Goal: Task Accomplishment & Management: Use online tool/utility

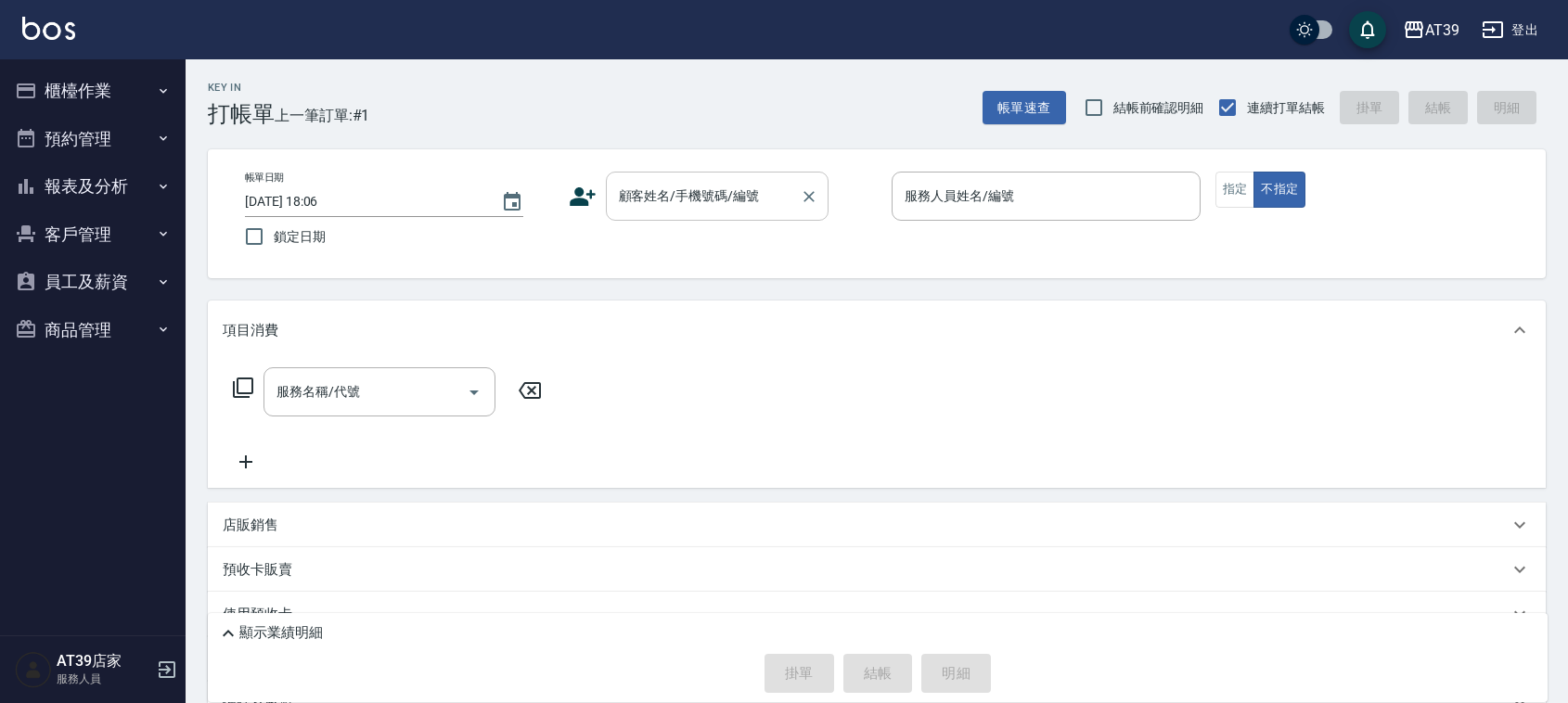
click at [648, 205] on input "顧客姓名/手機號碼/編號" at bounding box center [703, 196] width 178 height 32
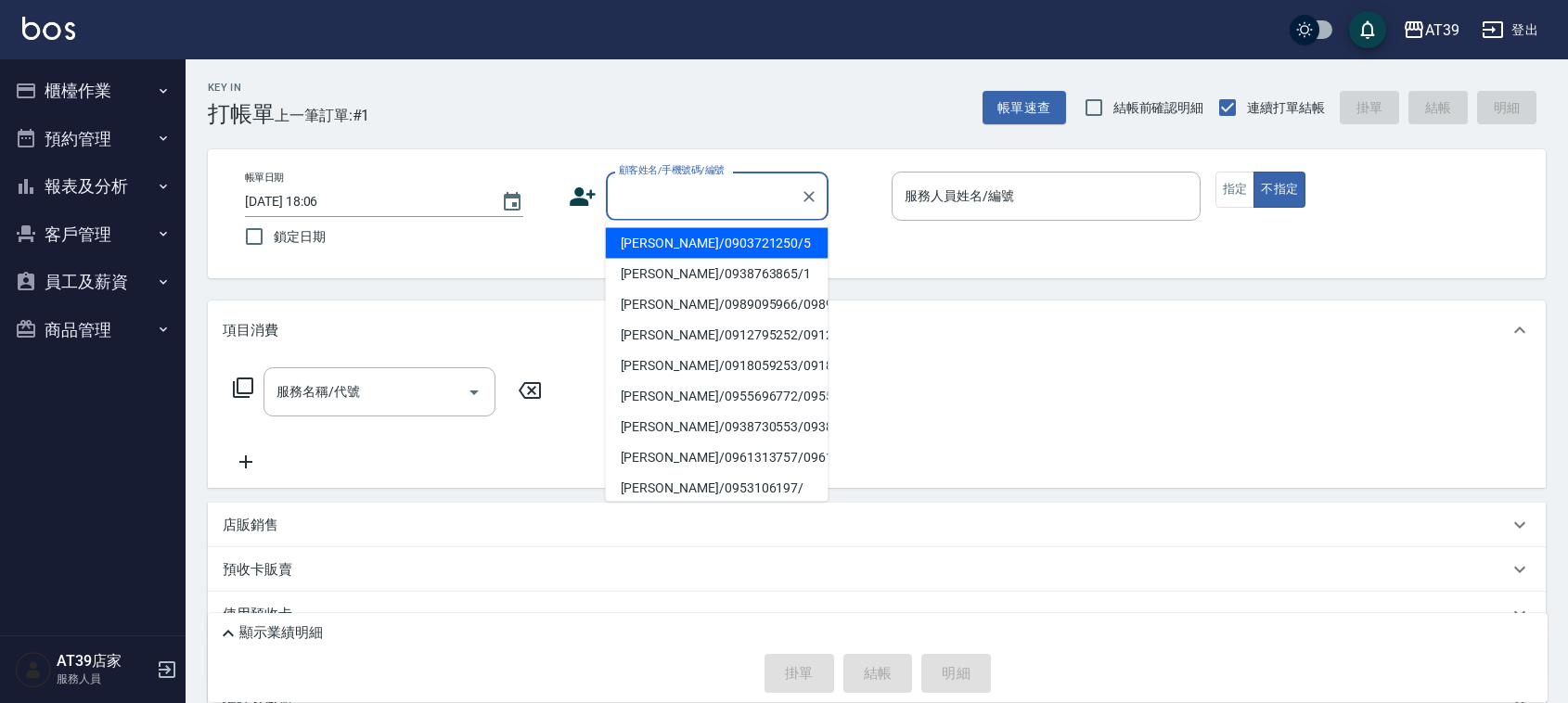
click at [649, 237] on li "[PERSON_NAME]/0903721250/5" at bounding box center [717, 243] width 223 height 31
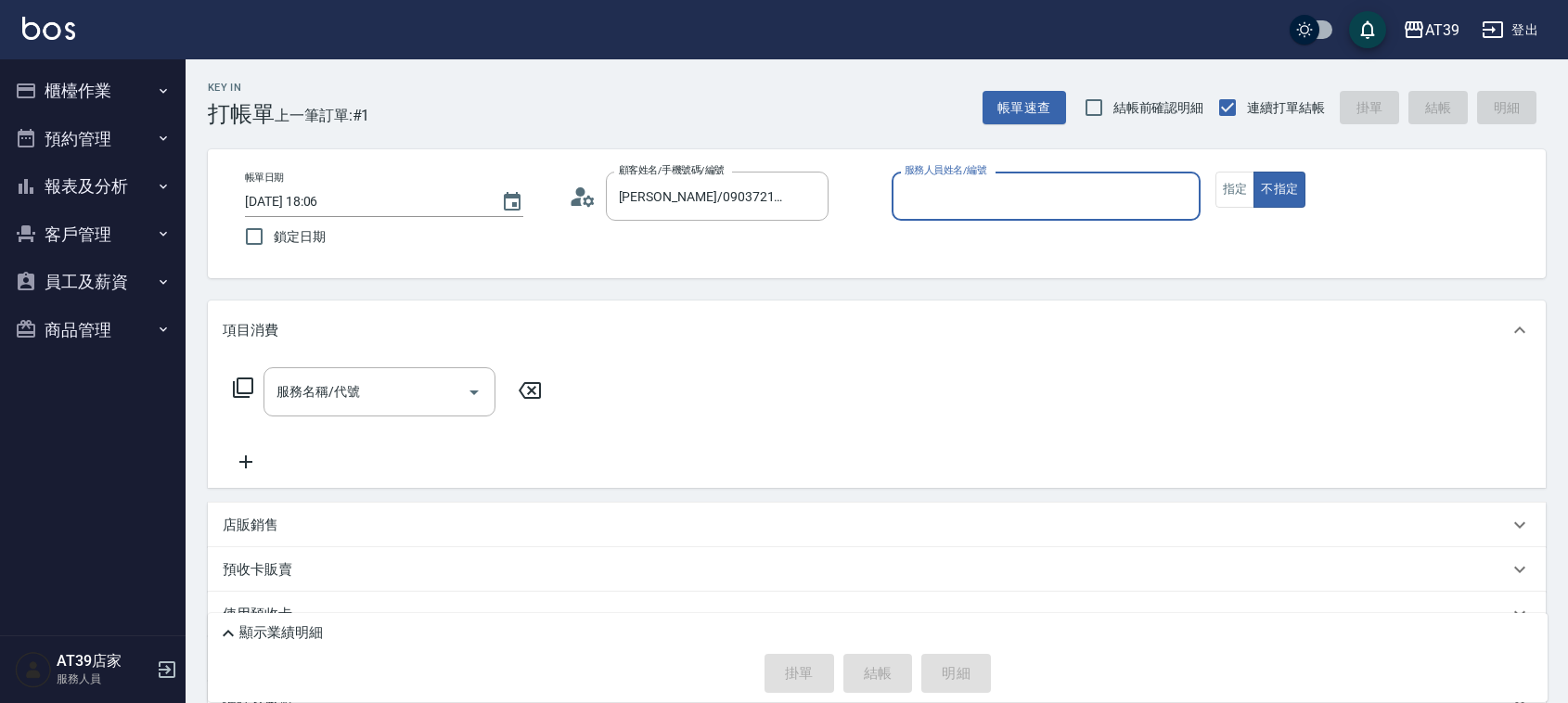
type input "[PERSON_NAME]/0903721250/5"
type input "愷爾-5"
click at [427, 402] on input "服務名稱/代號" at bounding box center [365, 392] width 187 height 32
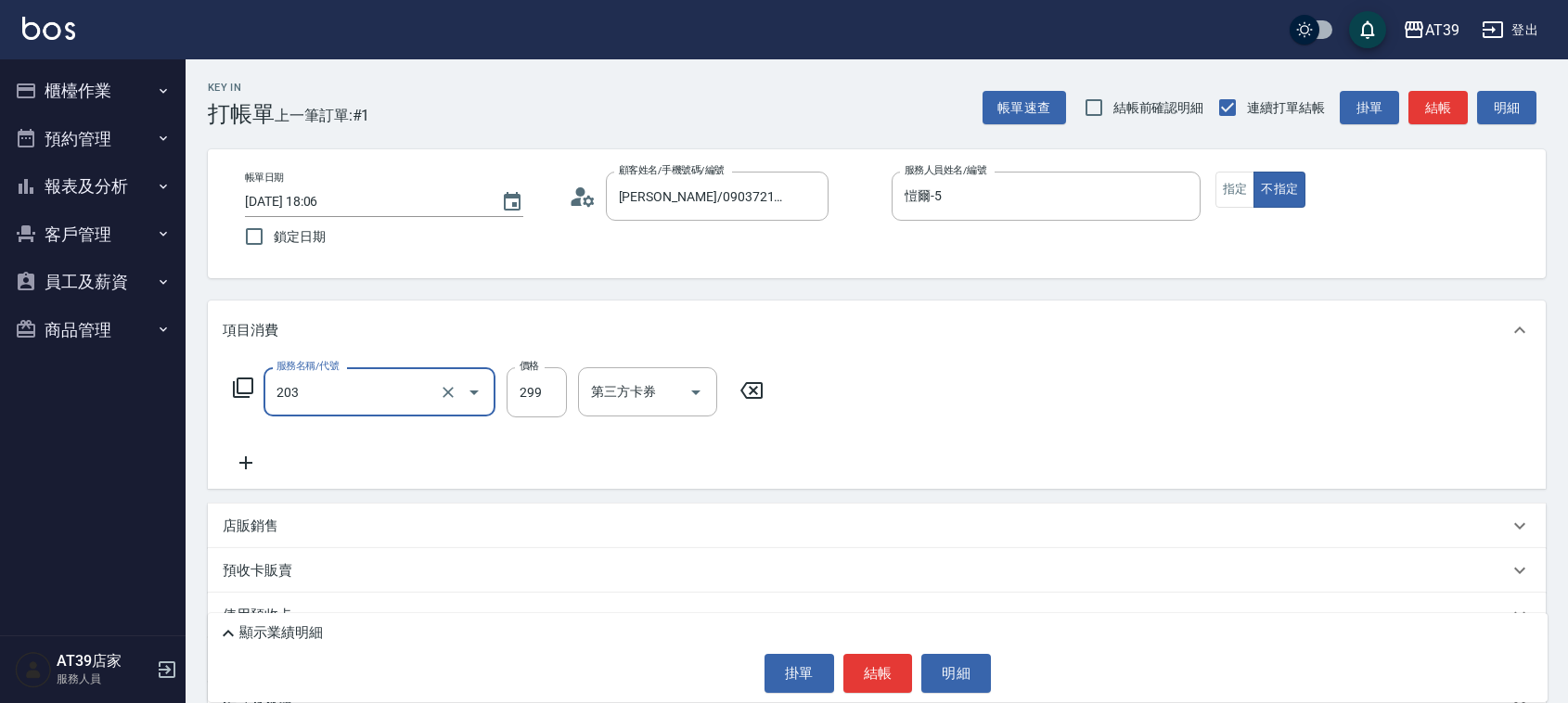
type input "B級洗+剪(203)"
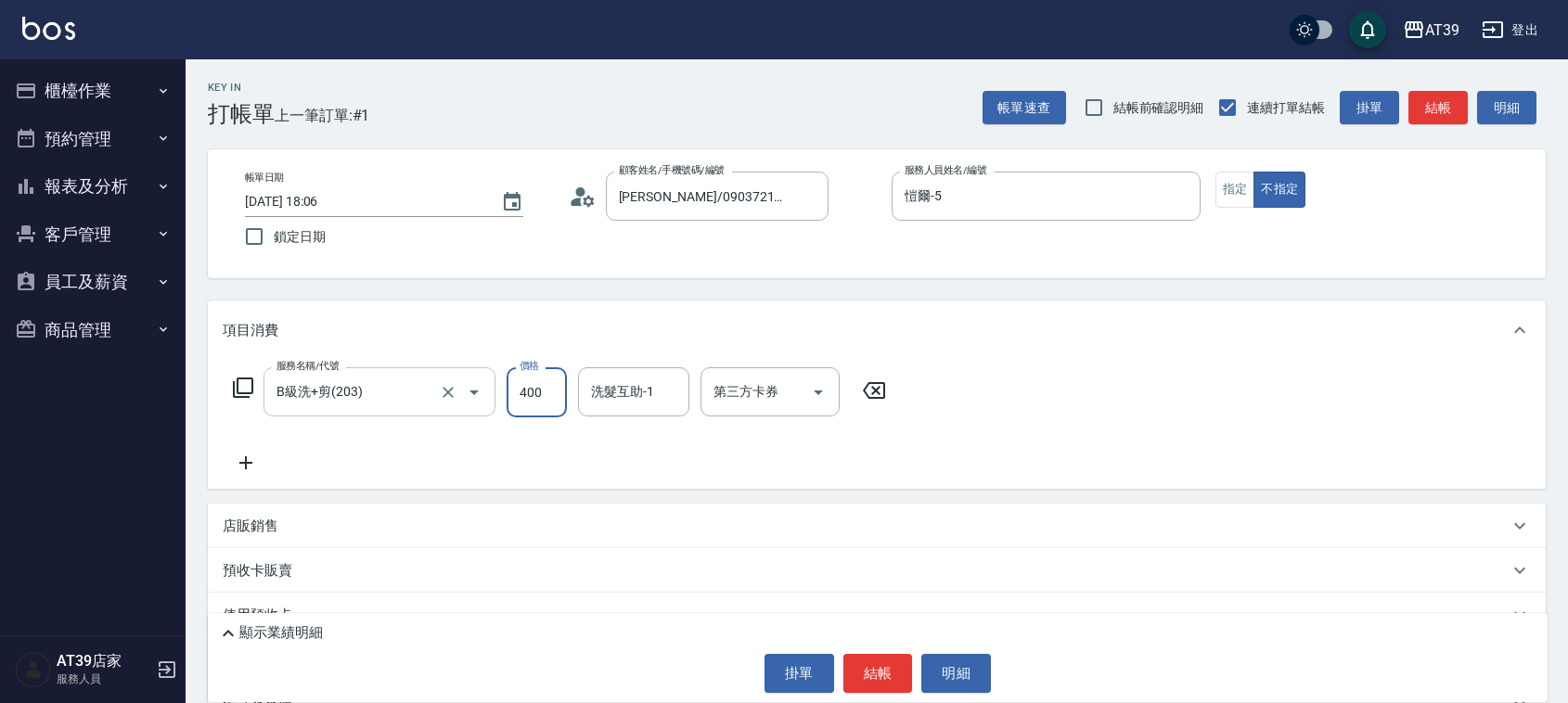
type input "400"
type input "饅頭-87"
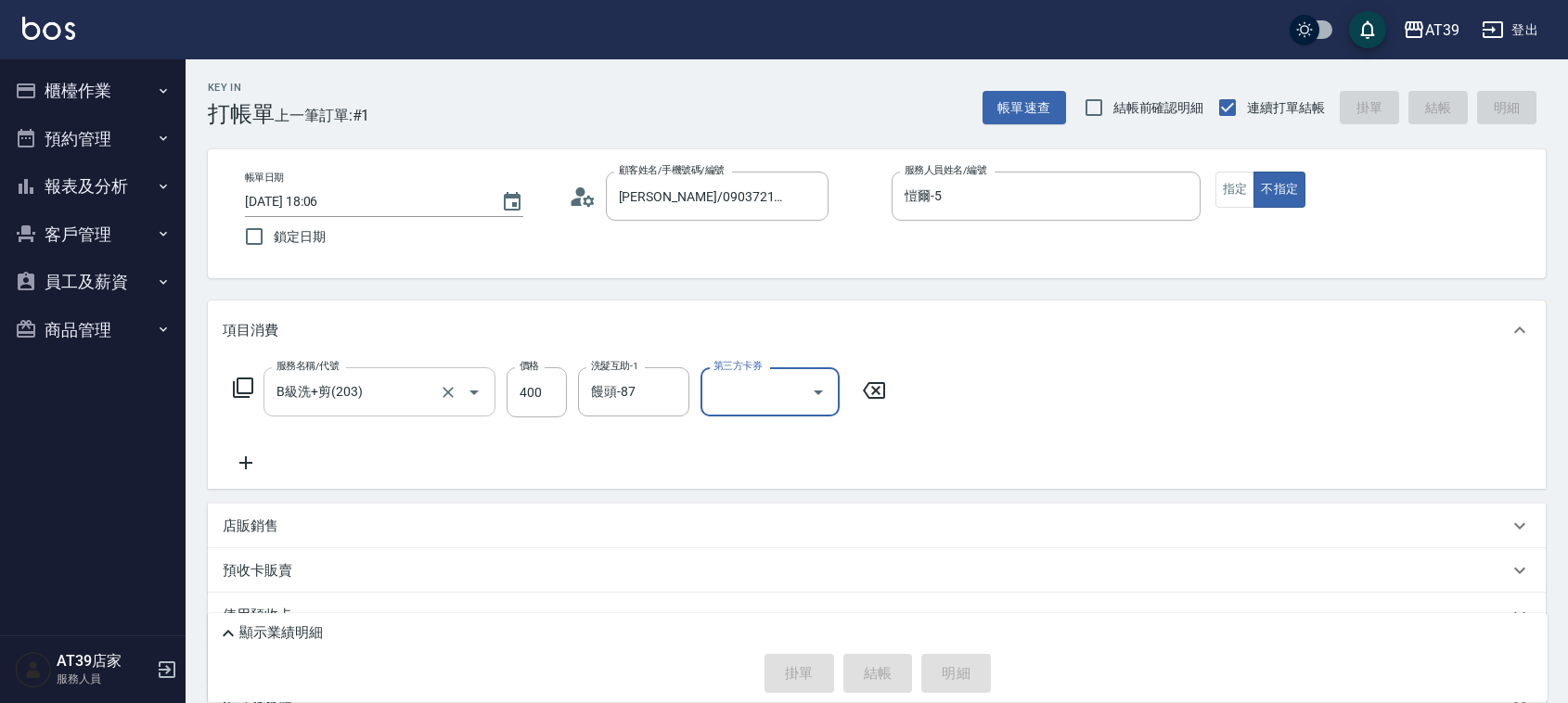
type input "[DATE] 19:00"
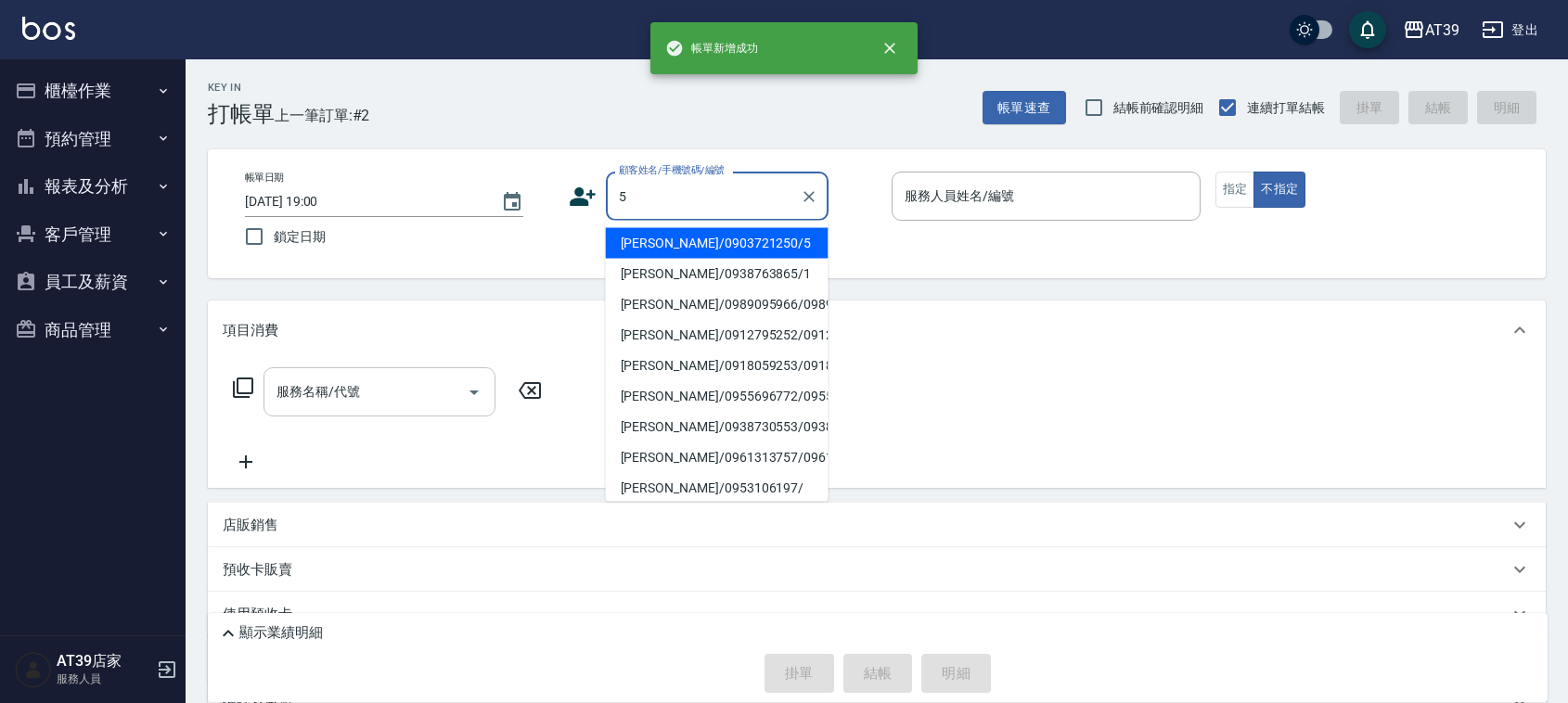
type input "[PERSON_NAME]/0903721250/5"
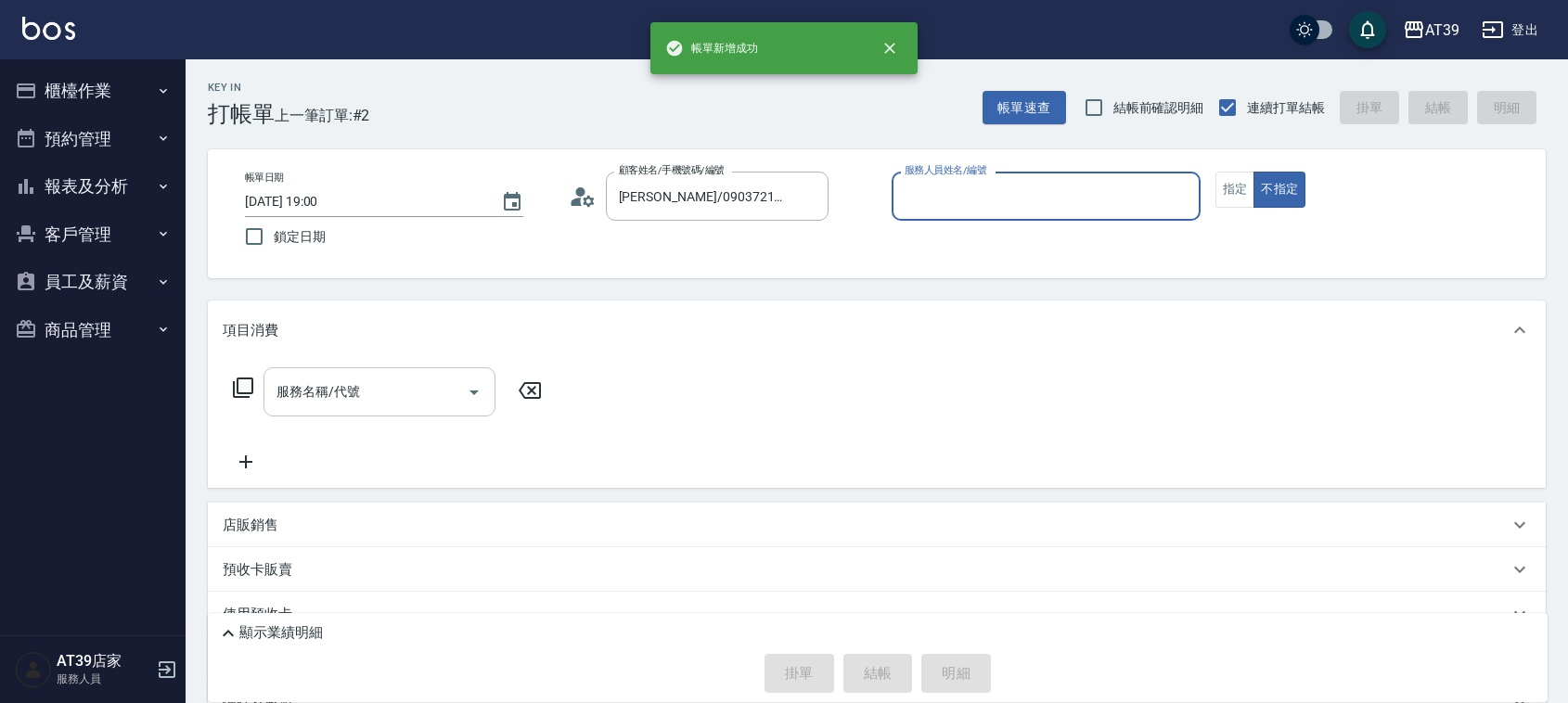
type input "愷爾-5"
click at [1253, 172] on button "不指定" at bounding box center [1279, 190] width 52 height 36
type button "false"
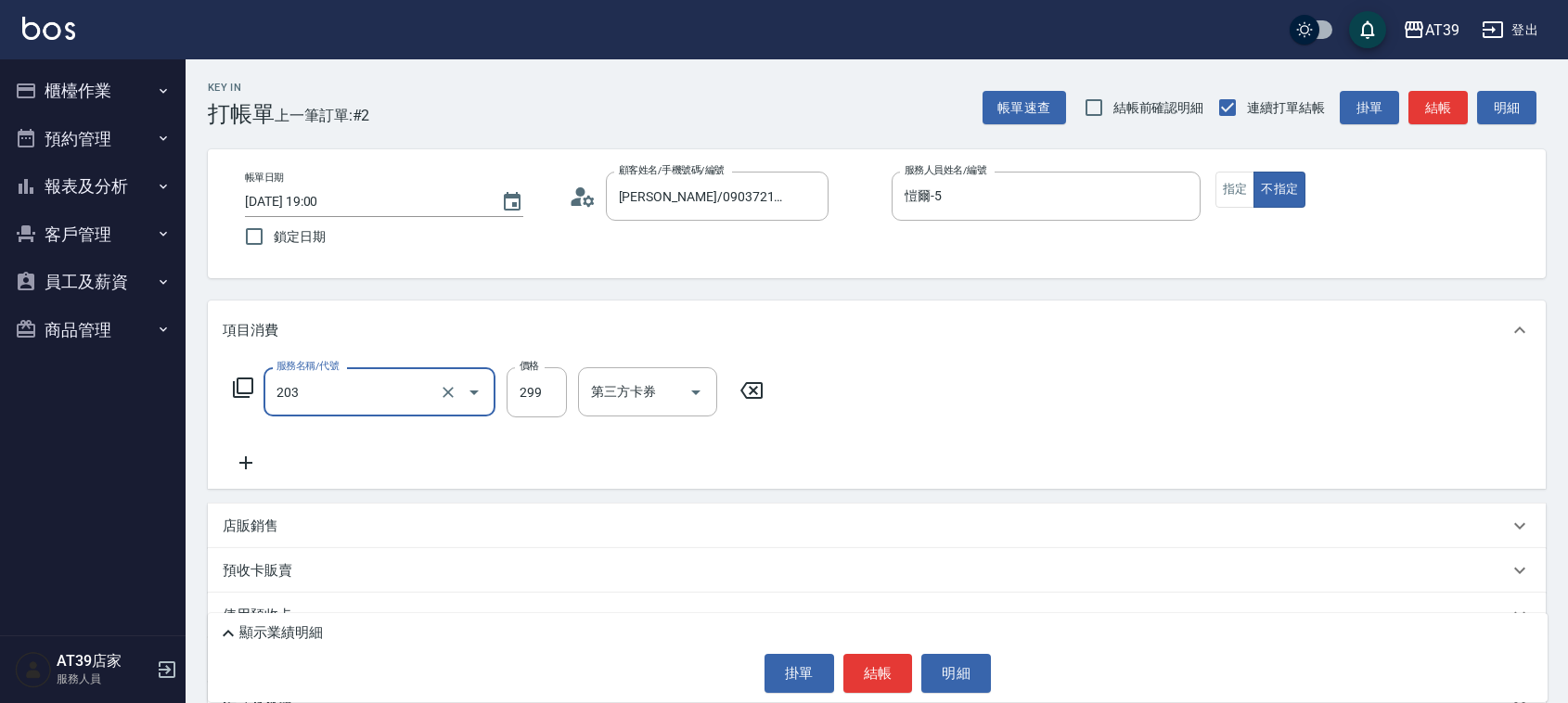
type input "B級洗+剪(203)"
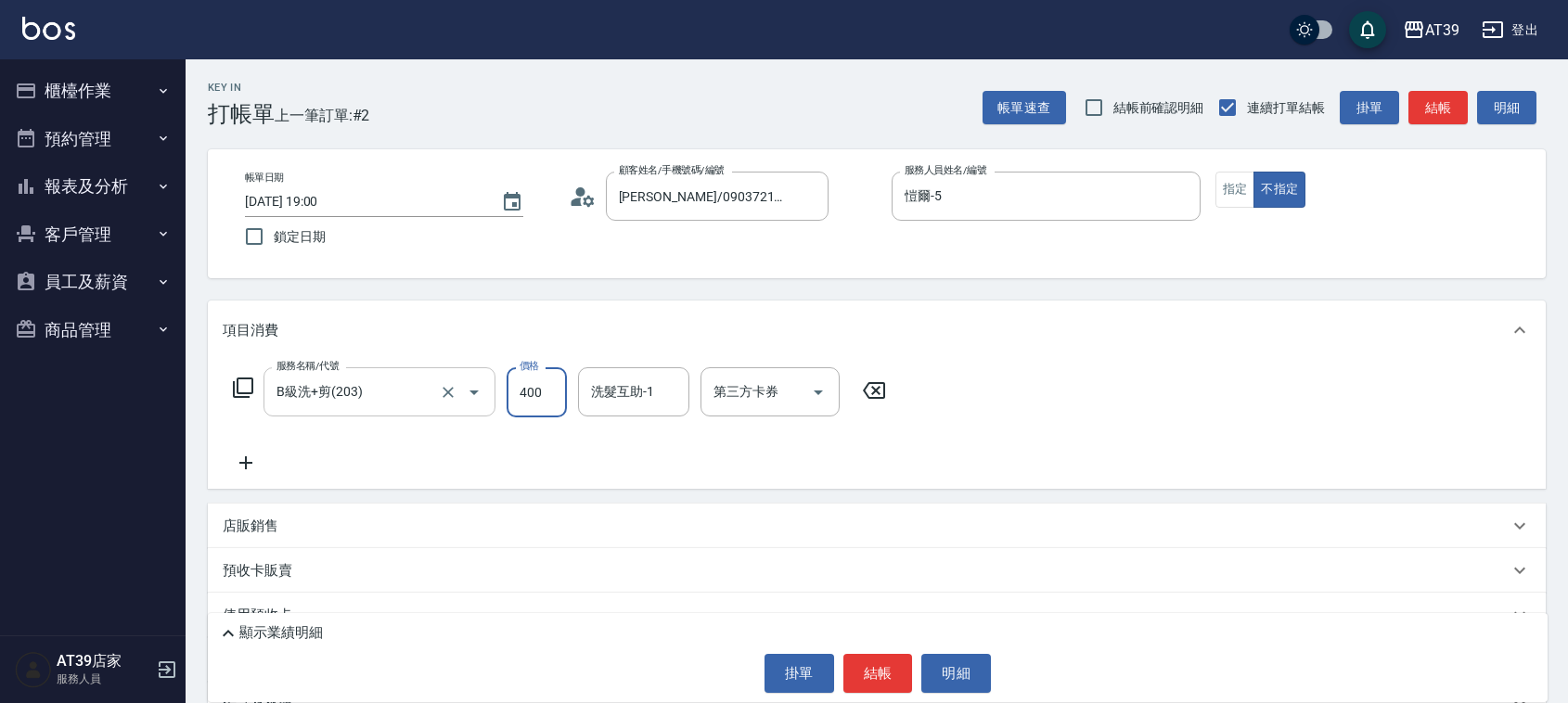
type input "400"
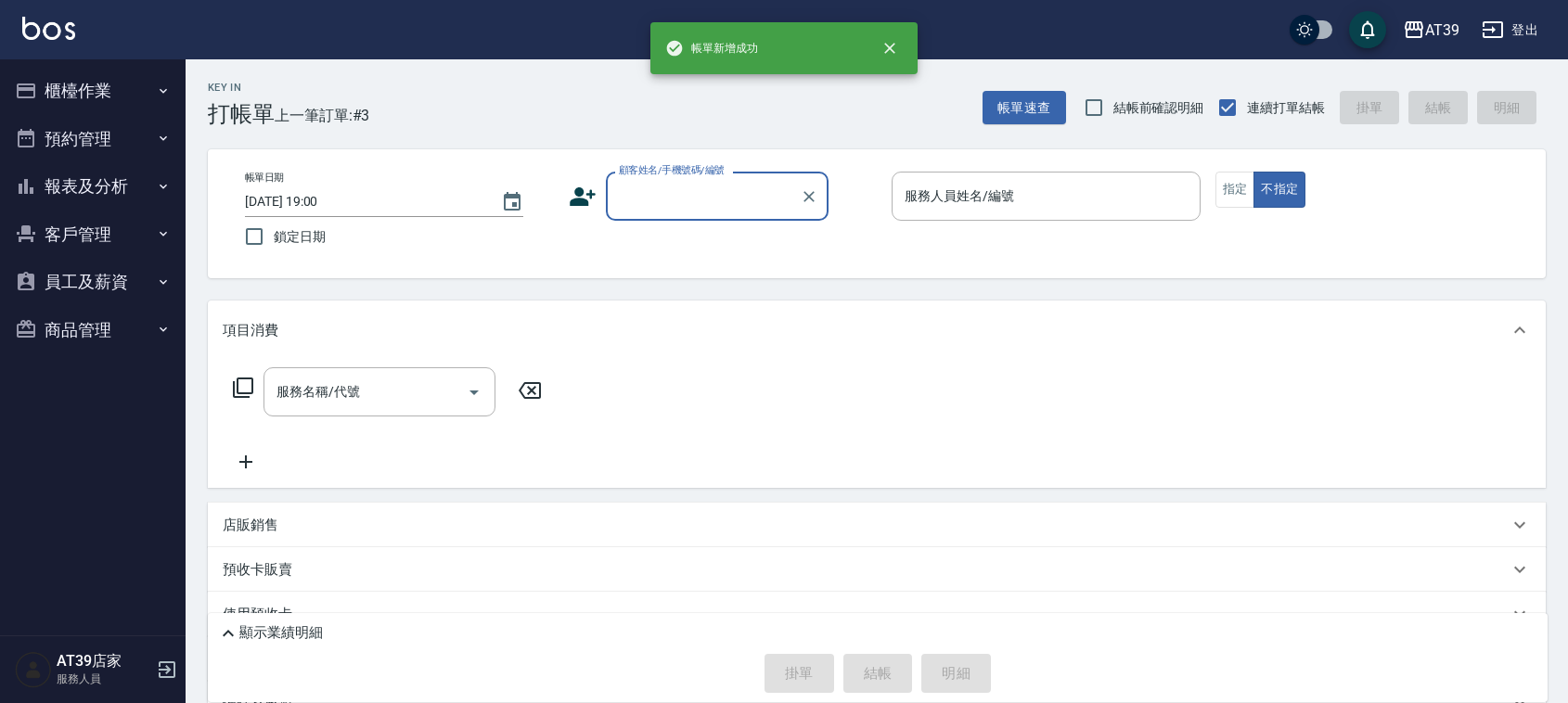
click at [158, 168] on button "報表及分析" at bounding box center [92, 186] width 171 height 48
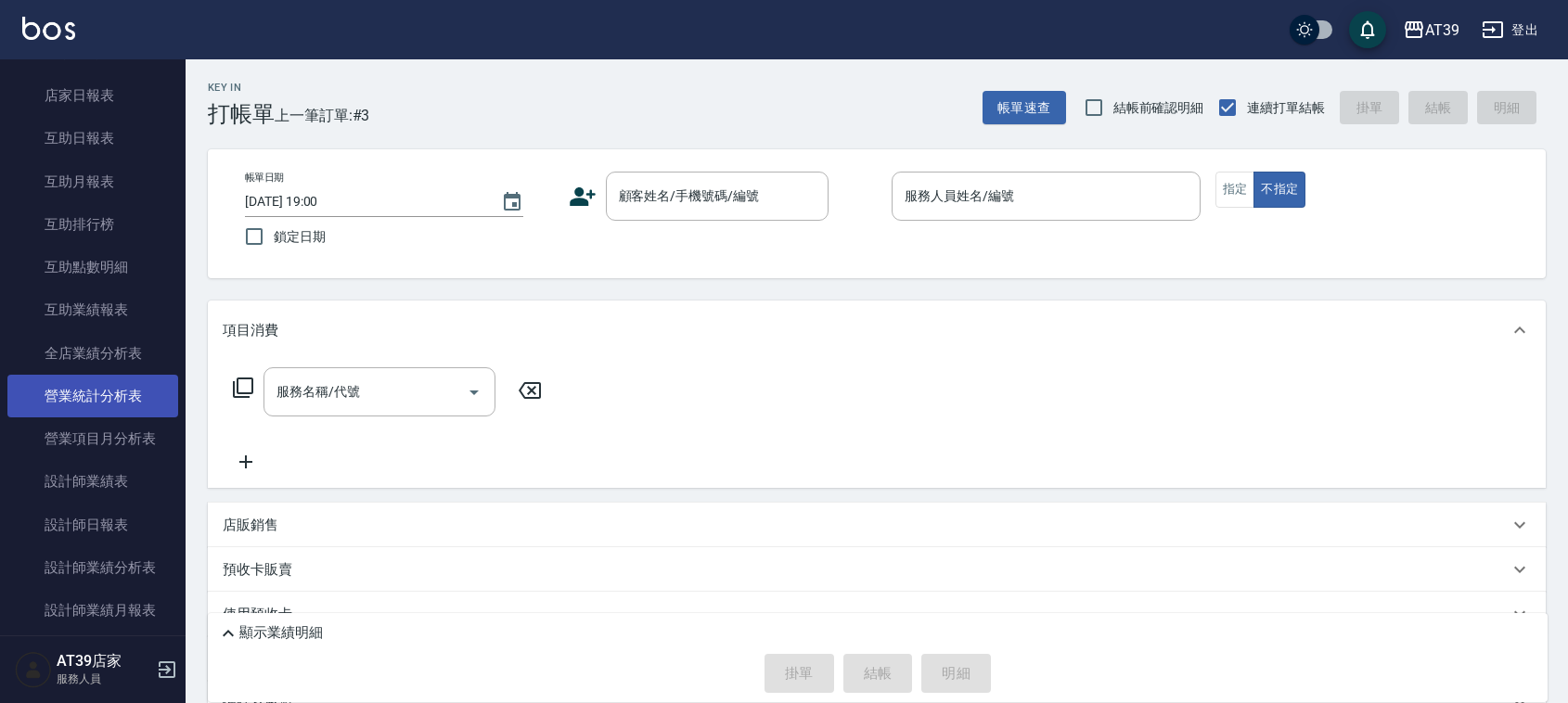
scroll to position [232, 0]
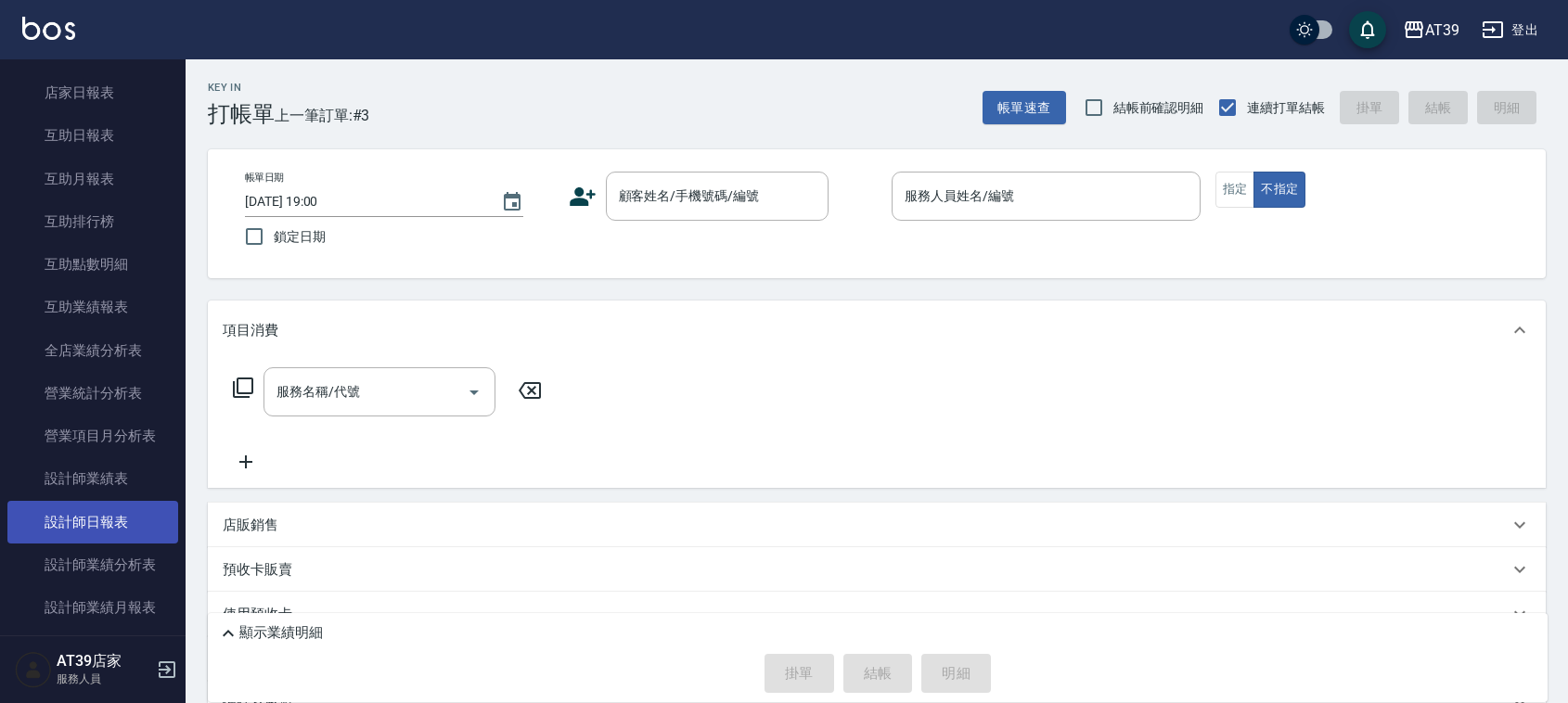
click at [141, 521] on link "設計師日報表" at bounding box center [92, 522] width 171 height 43
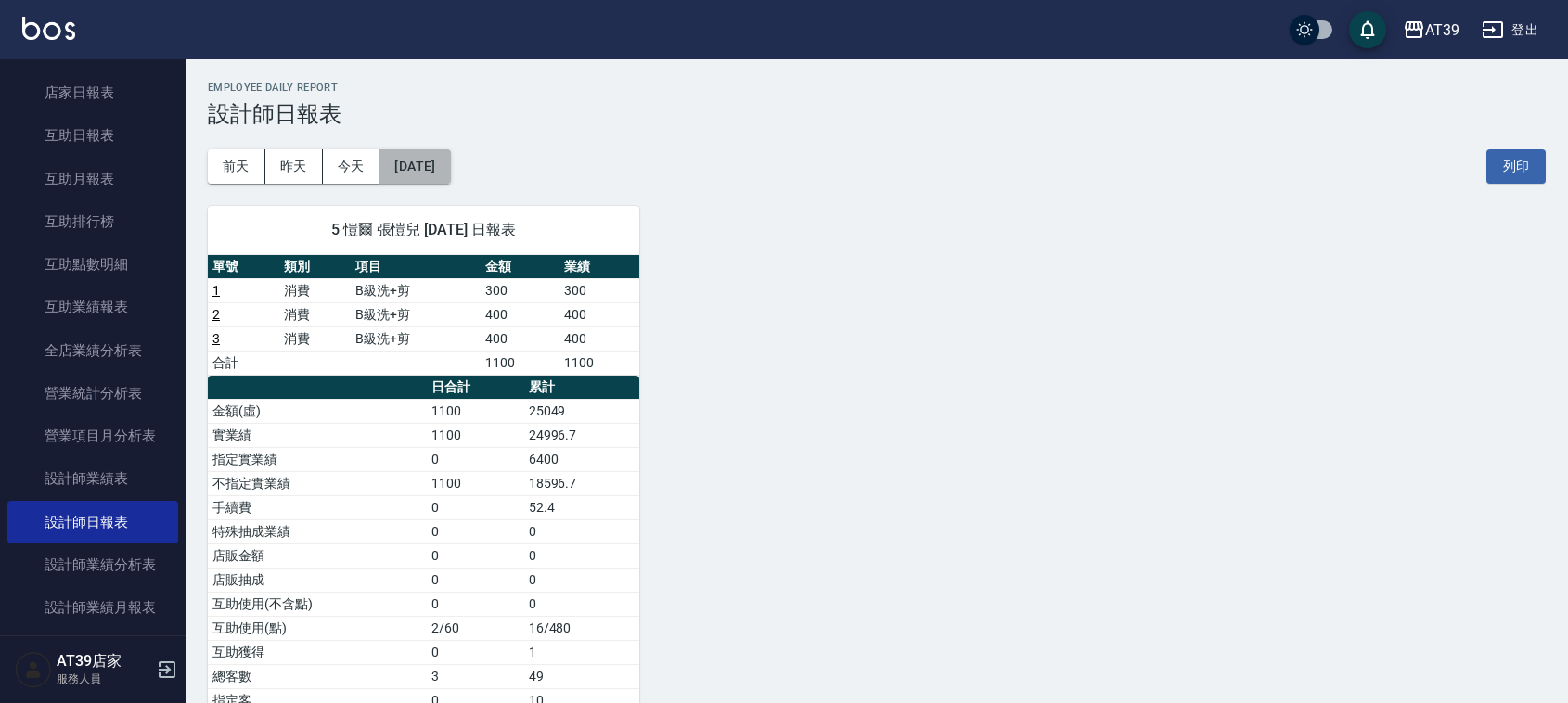
click at [436, 158] on button "[DATE]" at bounding box center [414, 166] width 71 height 34
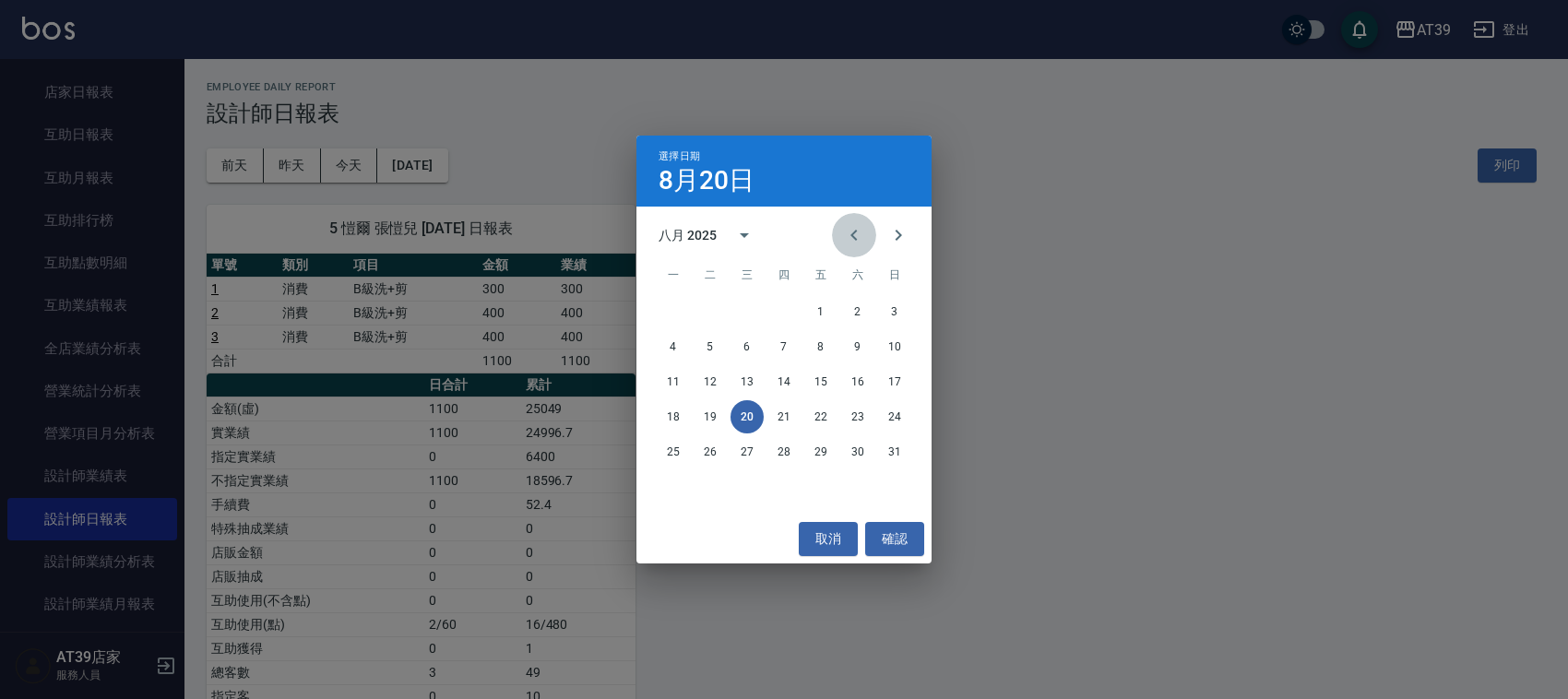
click at [869, 236] on button "Previous month" at bounding box center [854, 235] width 45 height 45
click at [904, 378] on button "20" at bounding box center [894, 381] width 33 height 33
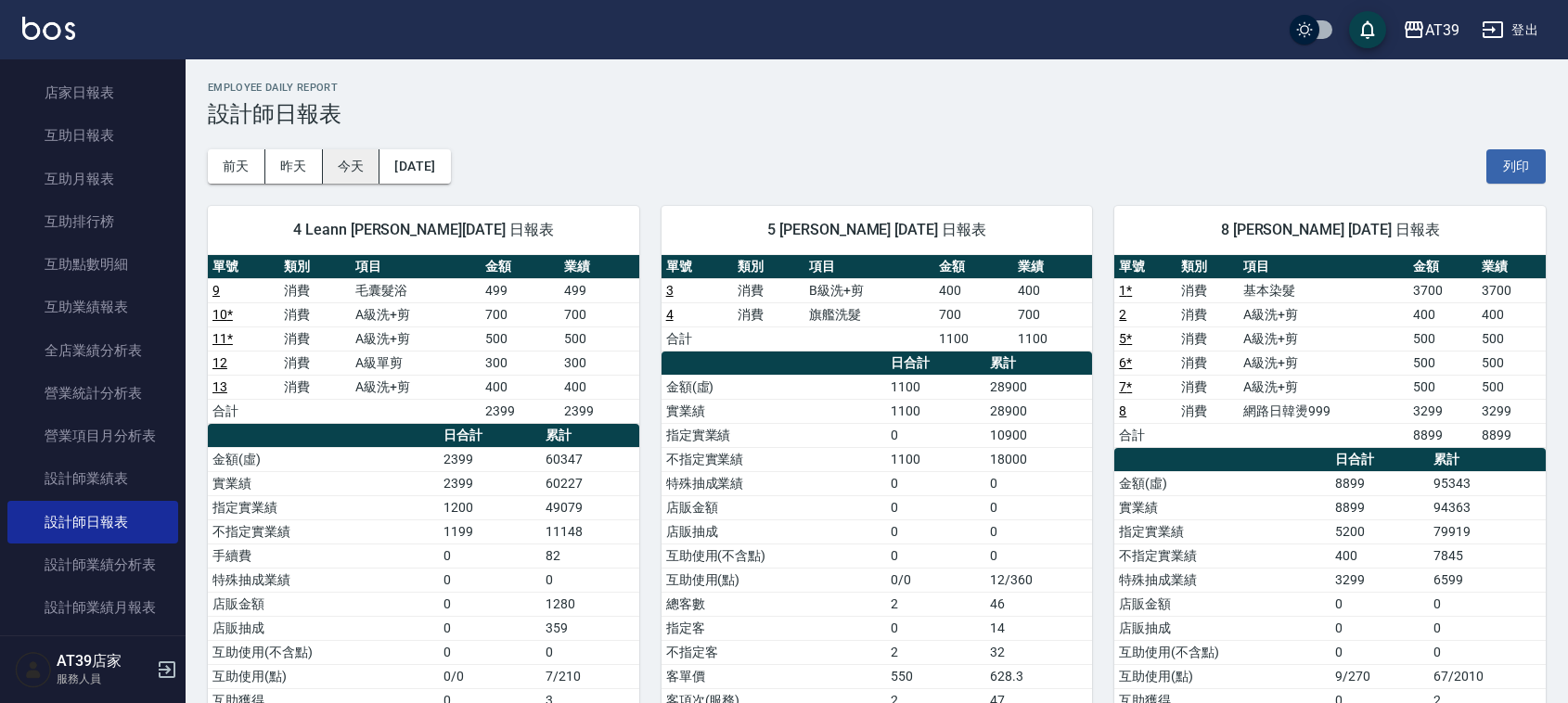
click at [344, 160] on button "今天" at bounding box center [352, 166] width 58 height 34
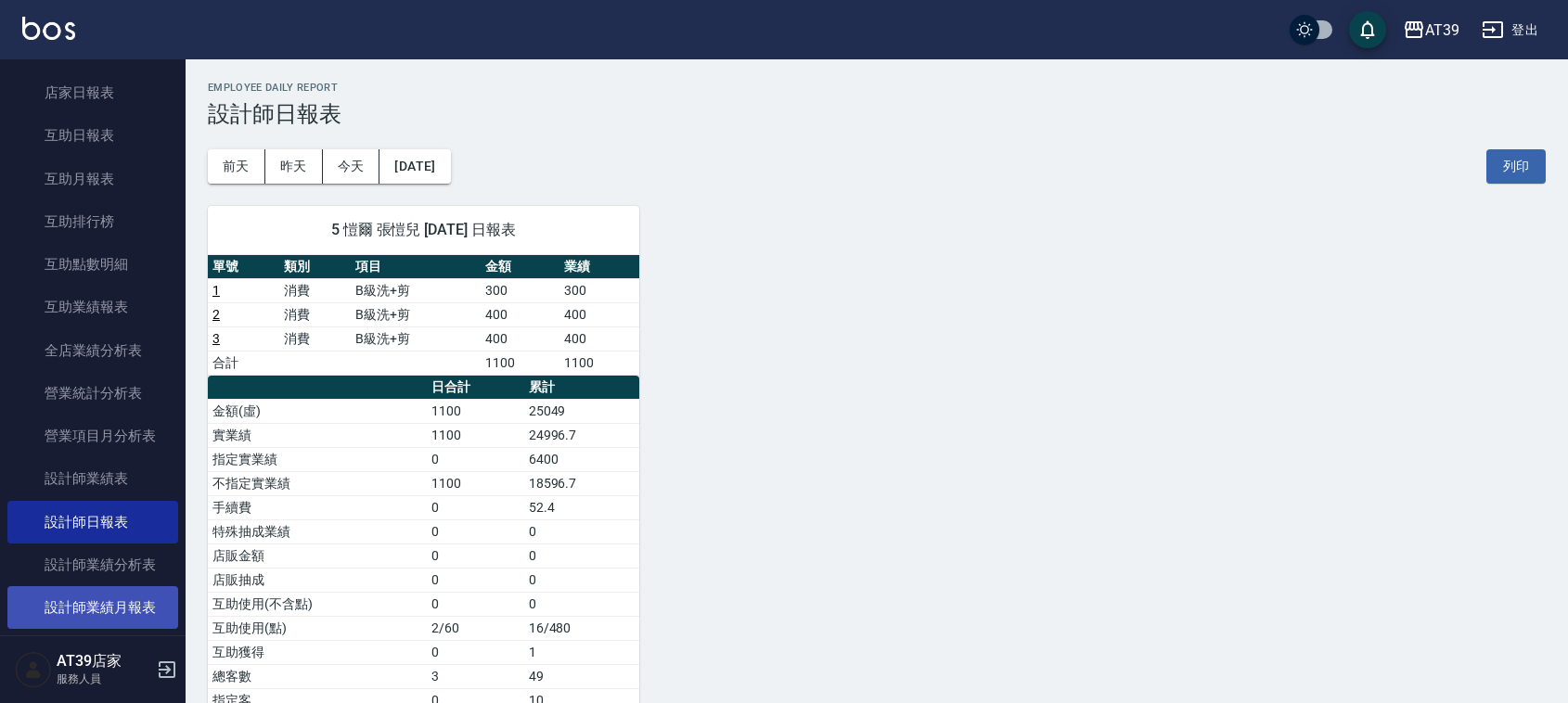
scroll to position [348, 0]
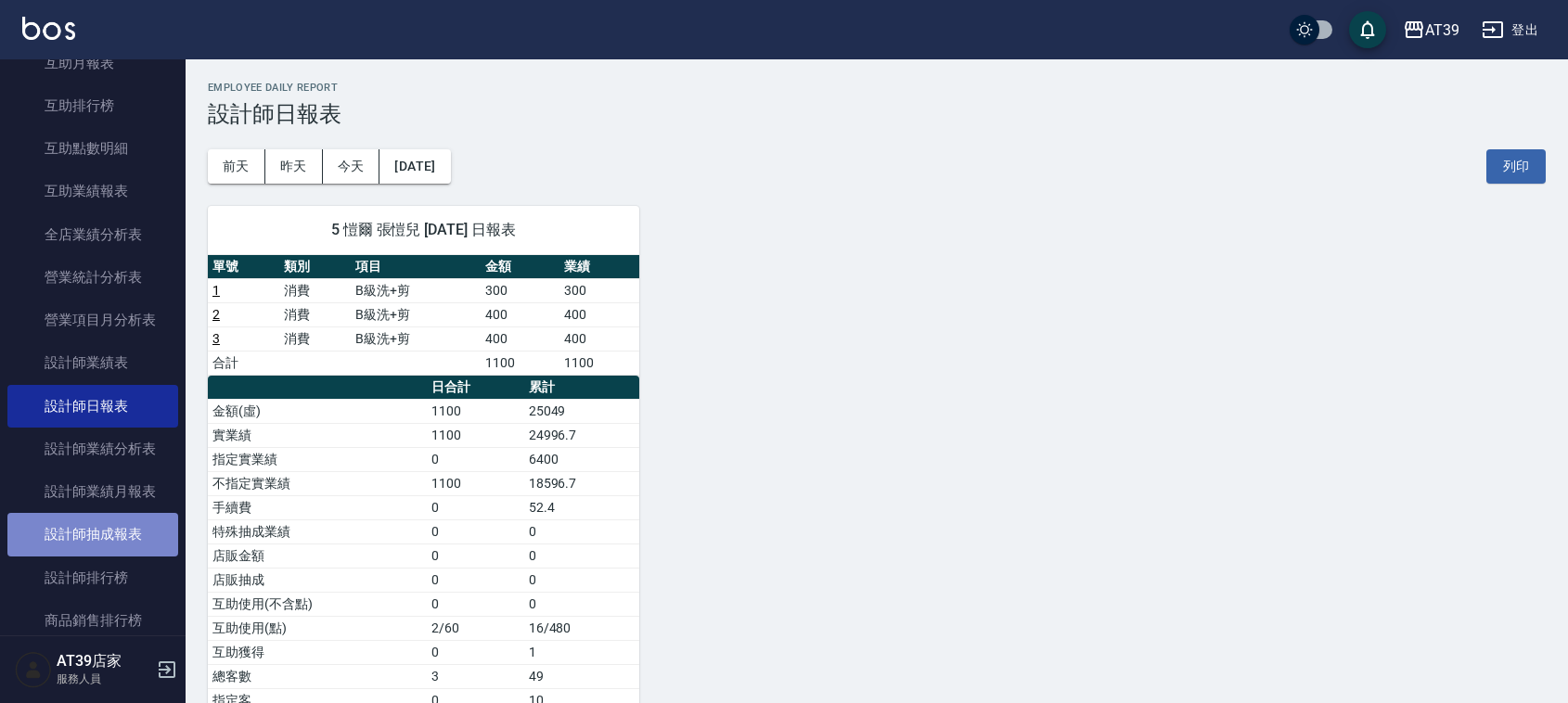
click at [125, 545] on link "設計師抽成報表" at bounding box center [92, 534] width 171 height 43
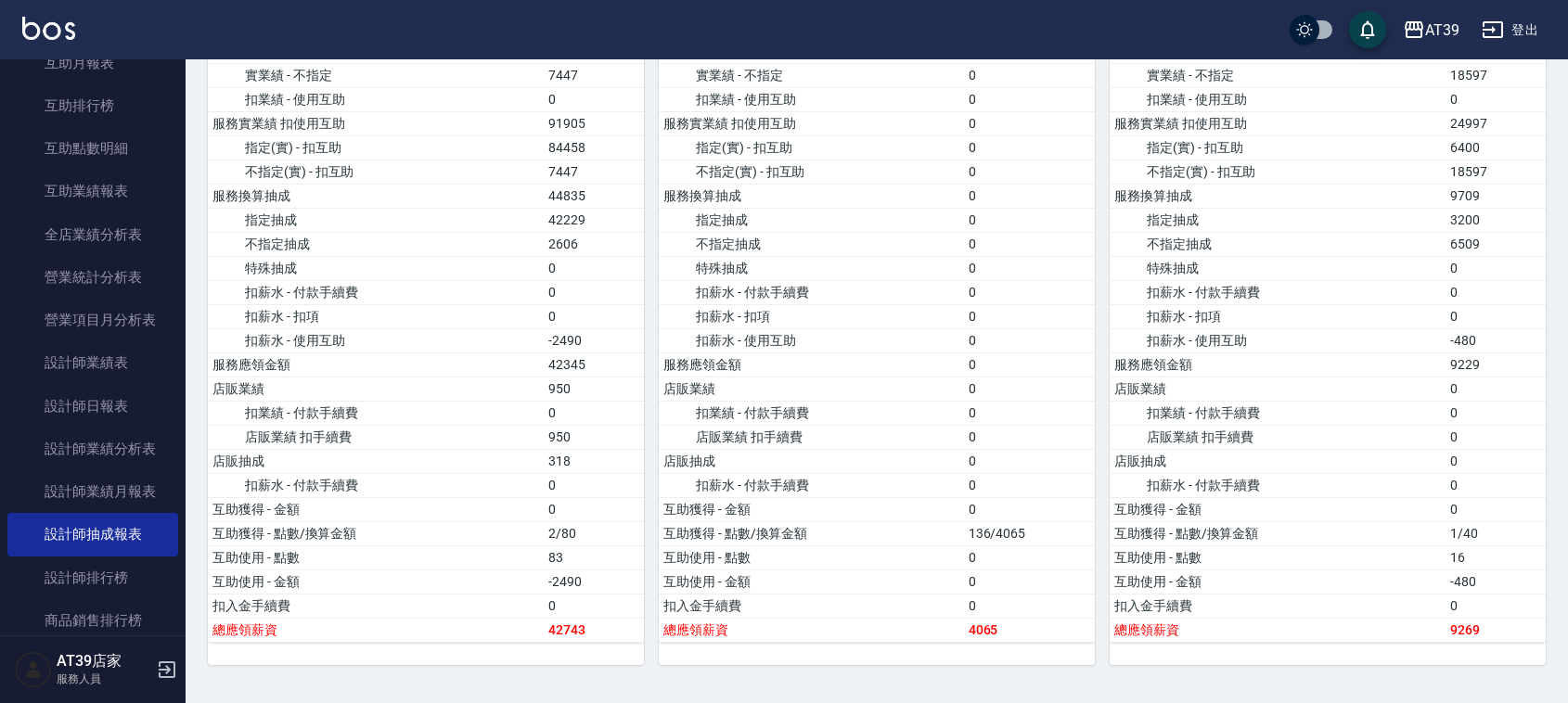
scroll to position [1160, 0]
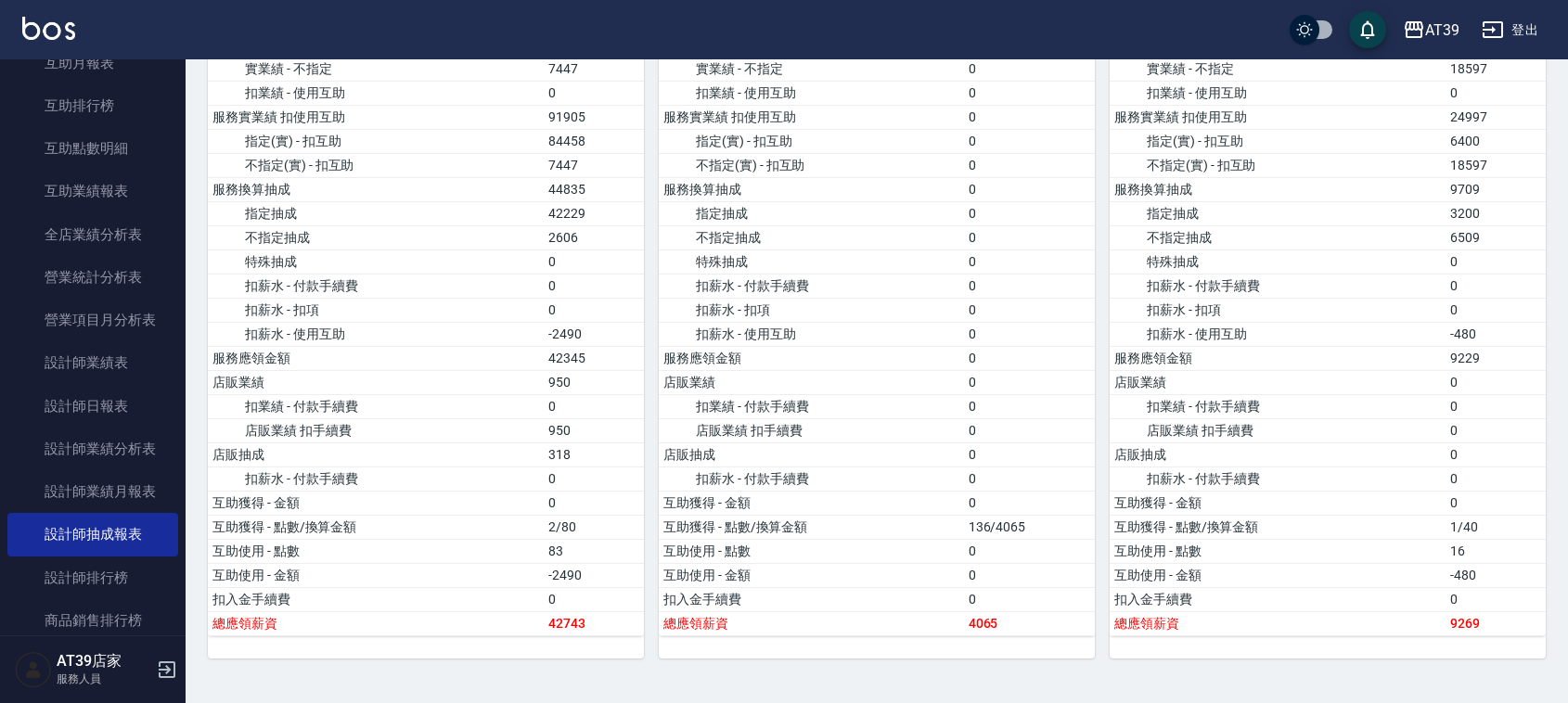
click at [49, 26] on img at bounding box center [48, 28] width 53 height 23
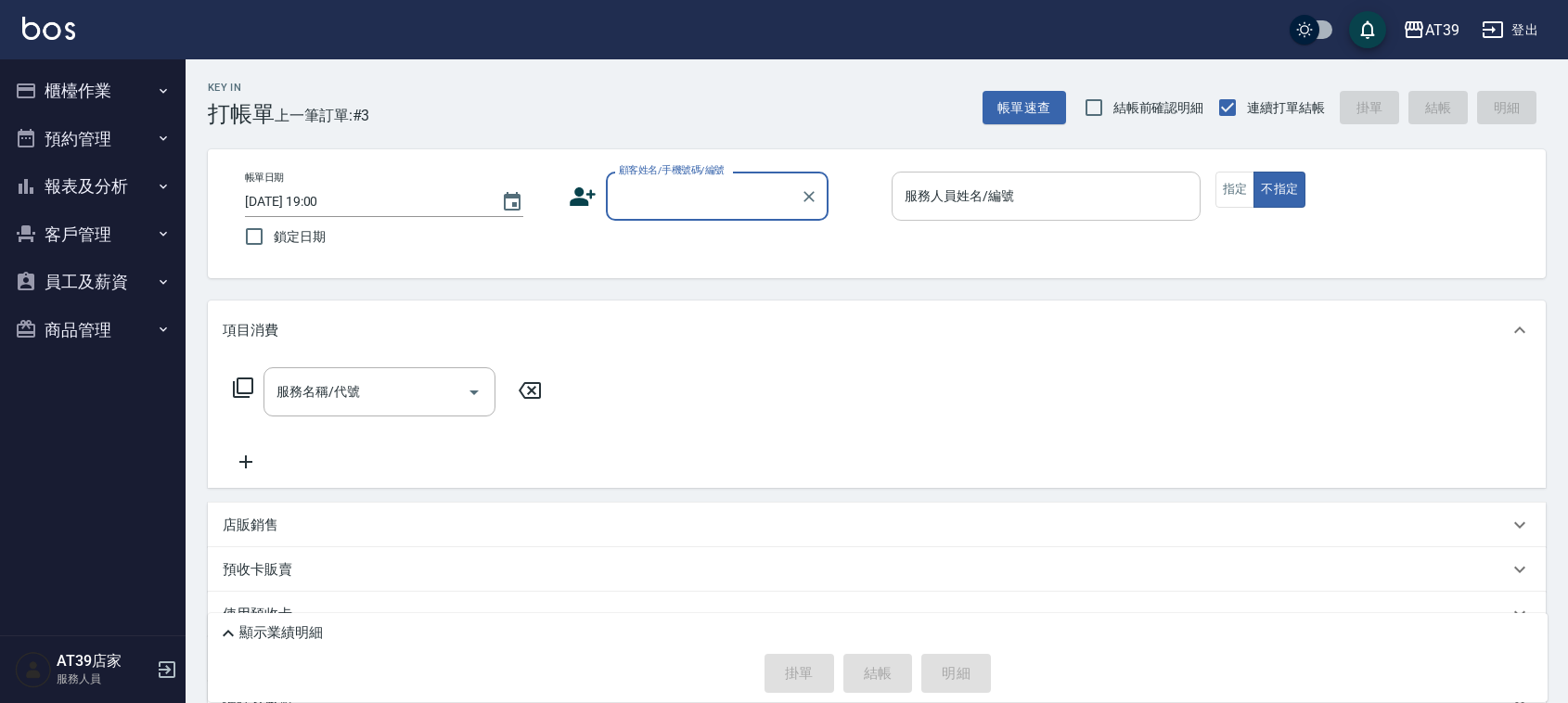
click at [1041, 191] on input "服務人員姓名/編號" at bounding box center [1046, 196] width 292 height 32
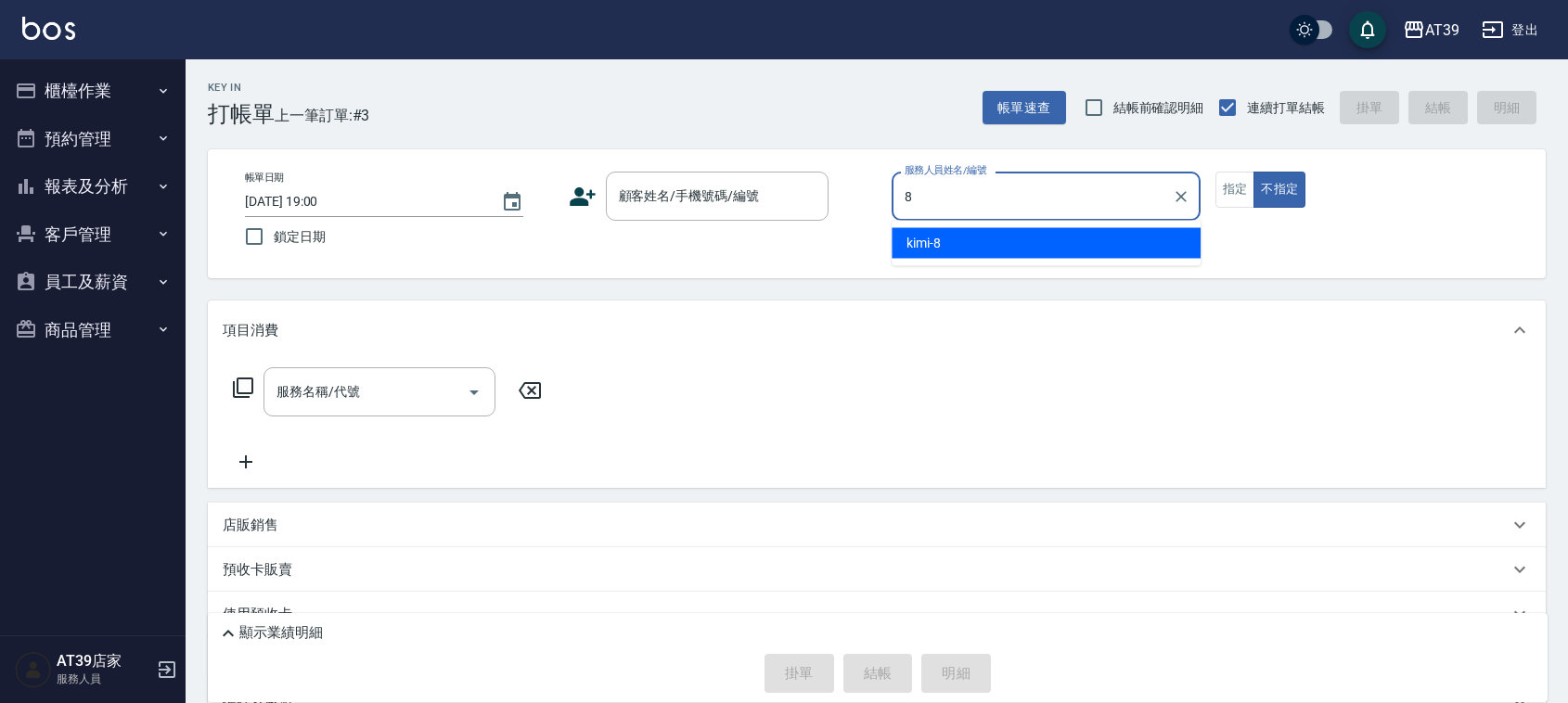
click at [989, 237] on div "kimi -8" at bounding box center [1045, 243] width 309 height 31
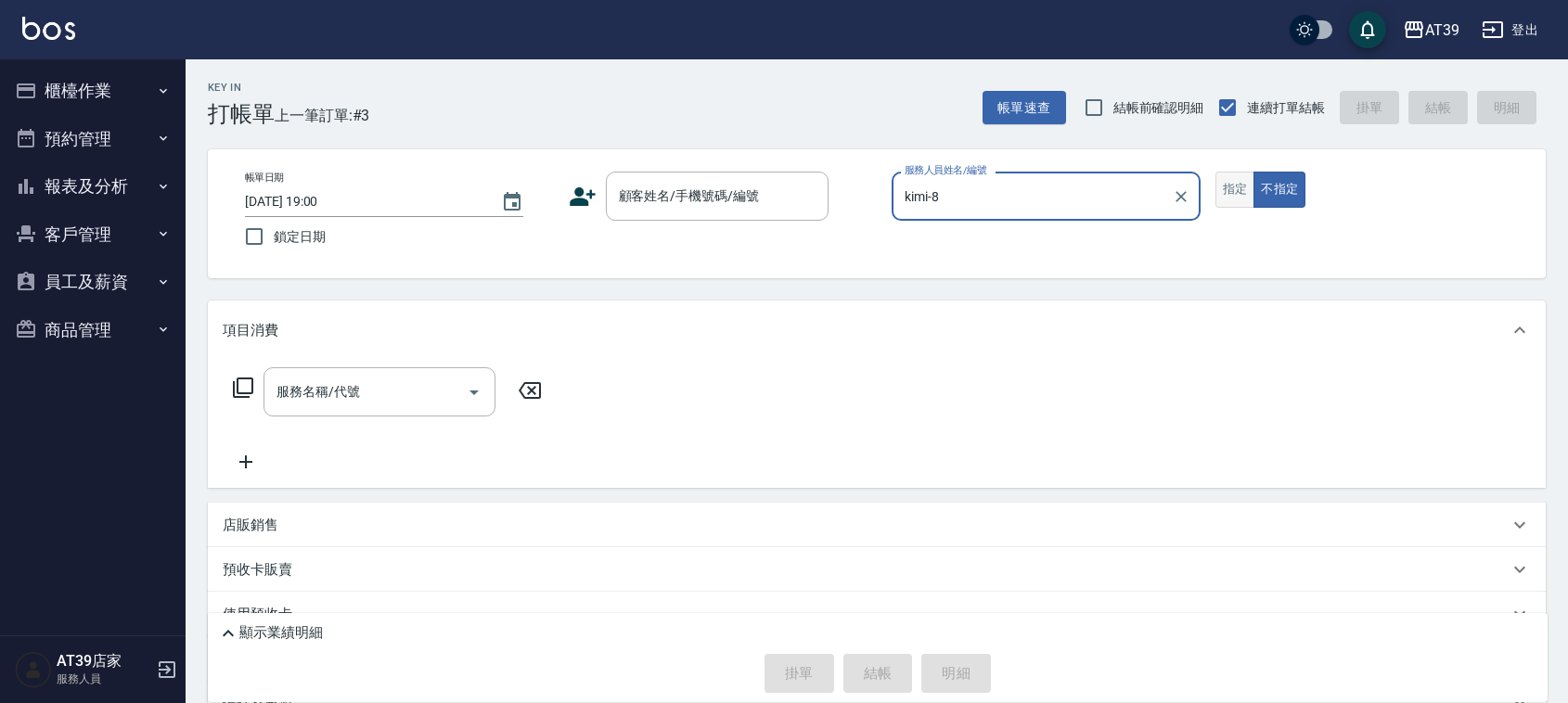
type input "kimi-8"
click at [1241, 191] on button "指定" at bounding box center [1235, 190] width 40 height 36
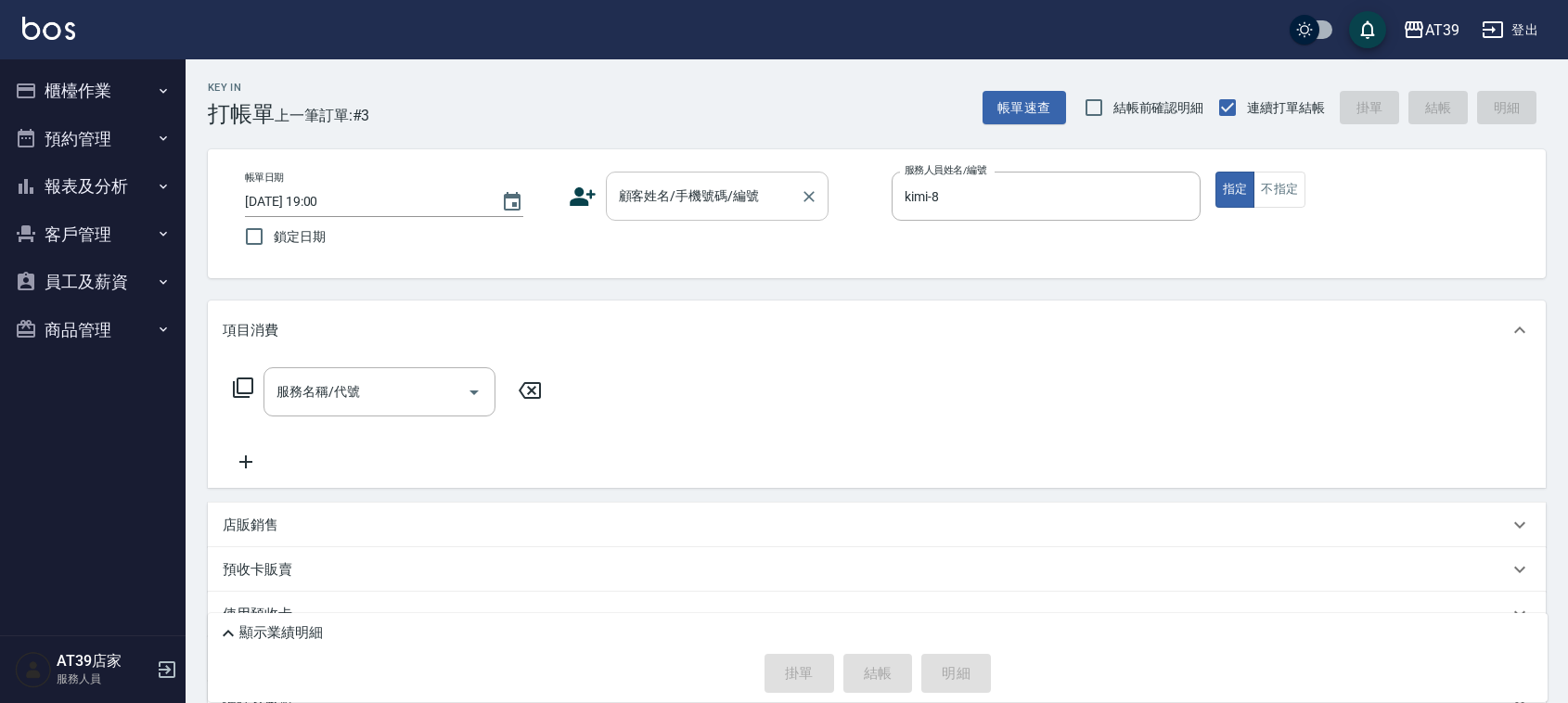
click at [724, 206] on input "顧客姓名/手機號碼/編號" at bounding box center [703, 196] width 178 height 32
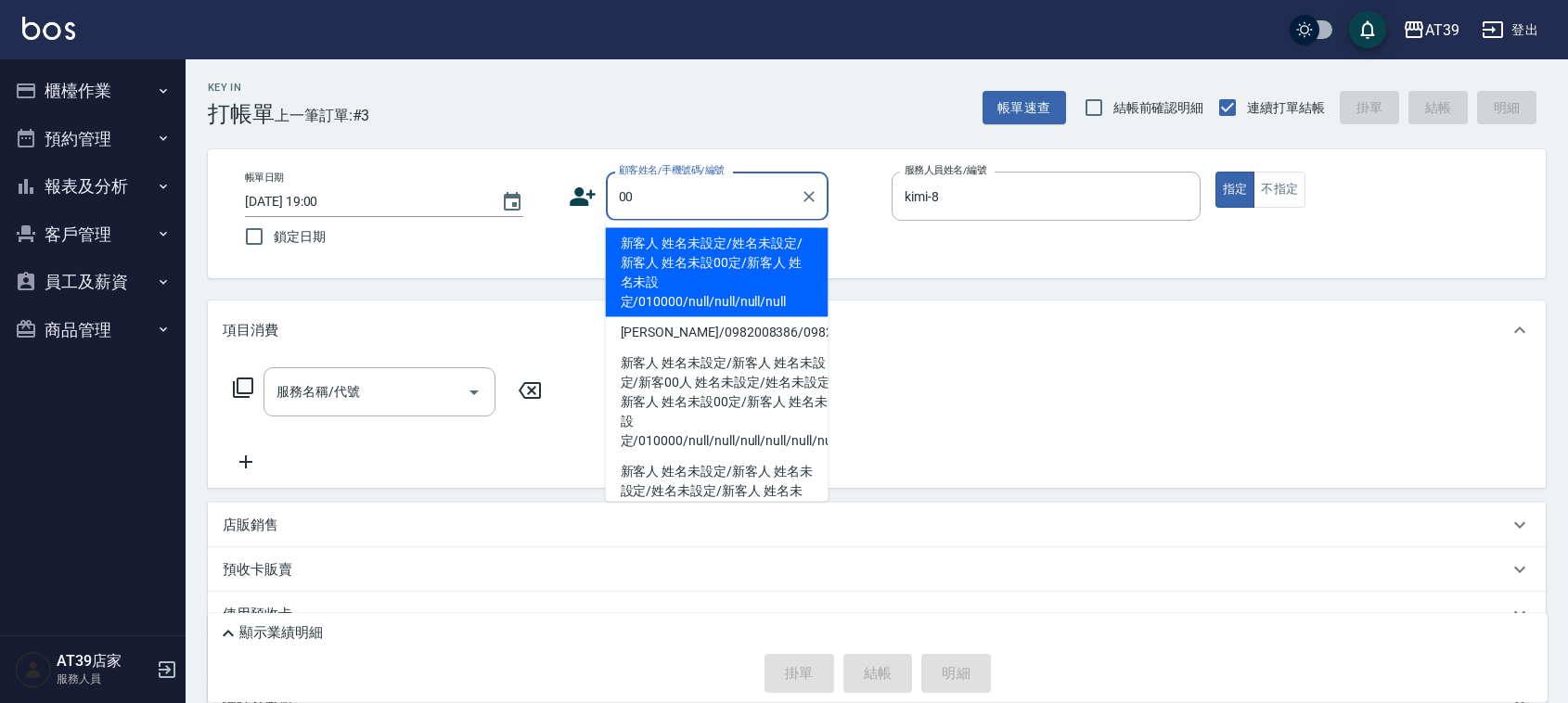
click at [688, 251] on li "新客人 姓名未設定/姓名未設定/新客人 姓名未設00定/新客人 姓名未設定/010000/null/null/null/null" at bounding box center [717, 272] width 223 height 89
type input "新客人 姓名未設定/姓名未設定/新客人 姓名未設00定/新客人 姓名未設定/010000/null/null/null/null"
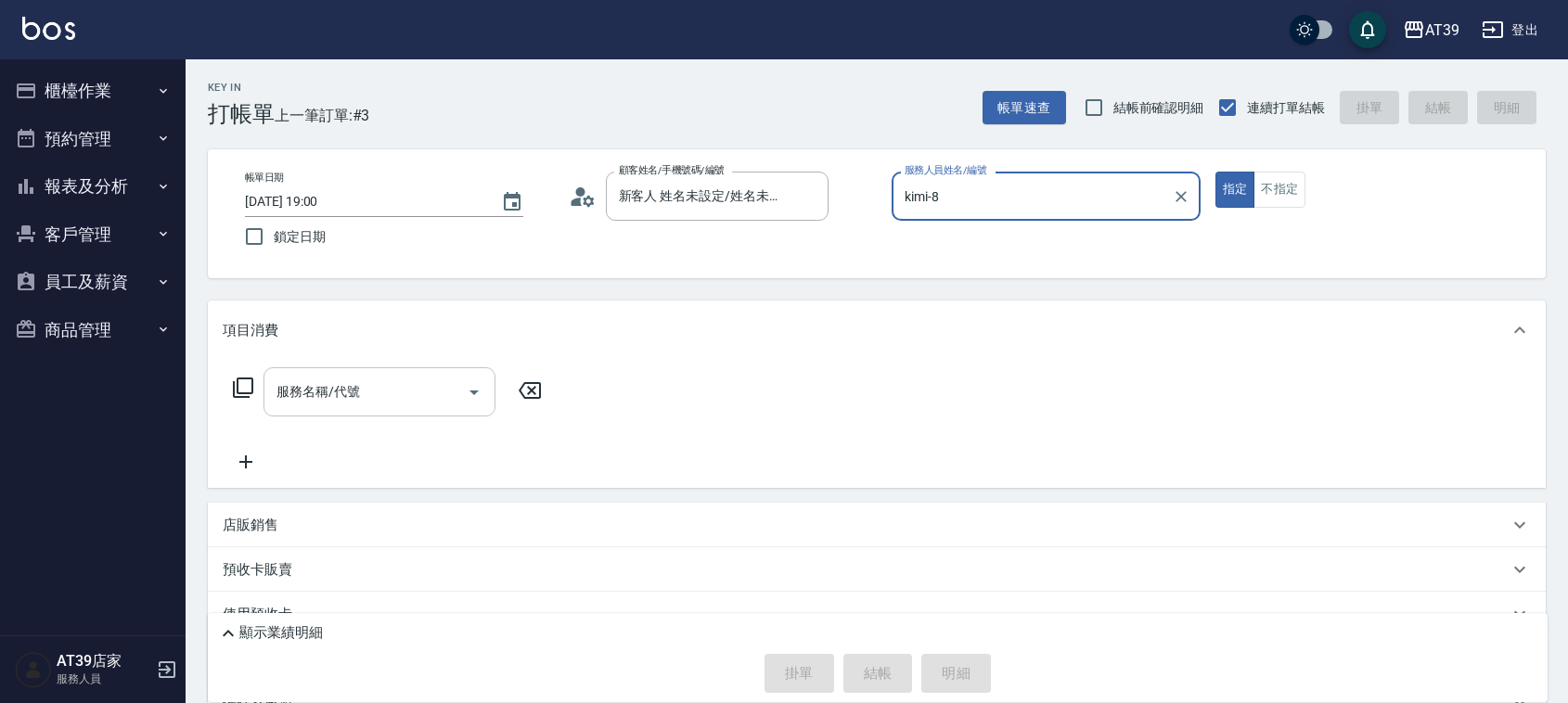
click at [373, 378] on input "服務名稱/代號" at bounding box center [365, 392] width 187 height 32
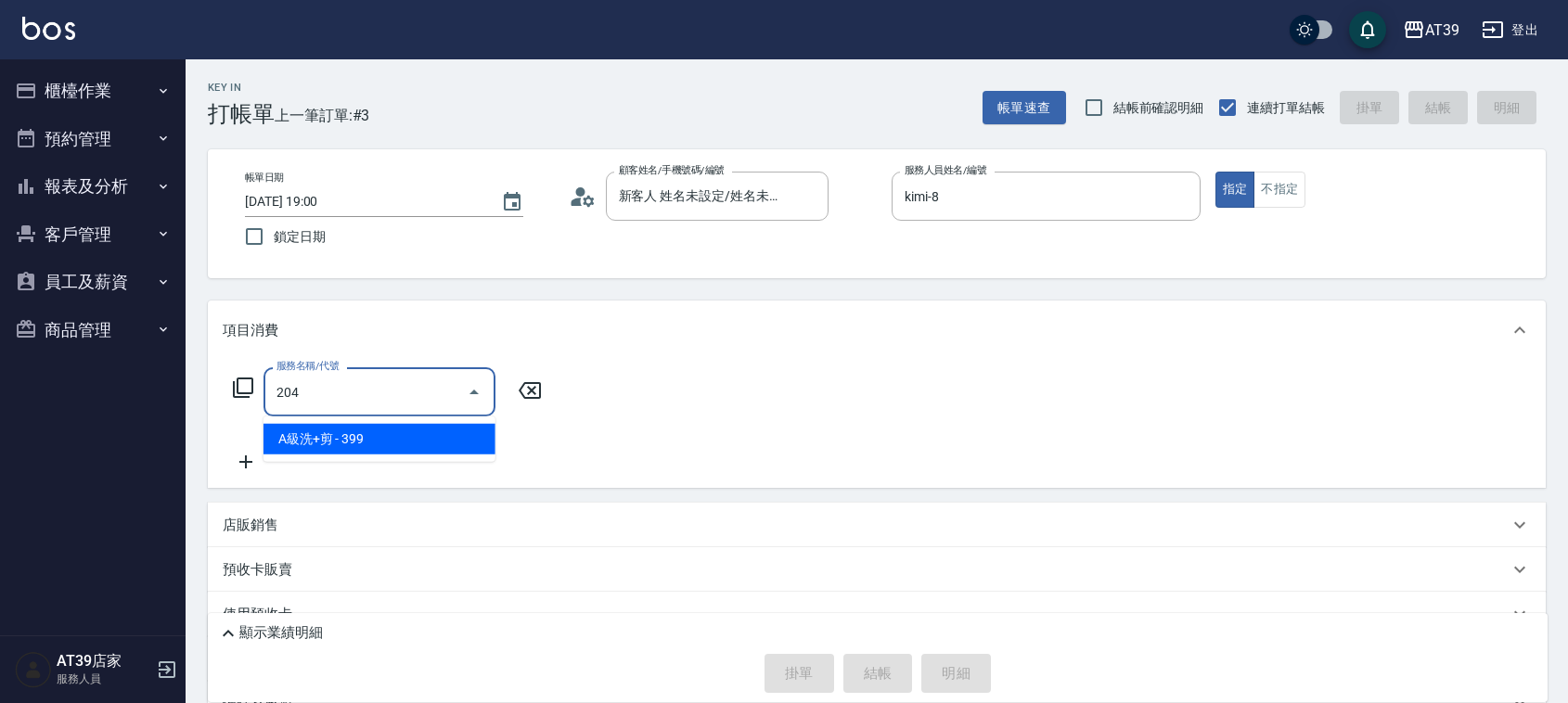
click at [373, 447] on span "A級洗+剪 - 399" at bounding box center [379, 439] width 232 height 31
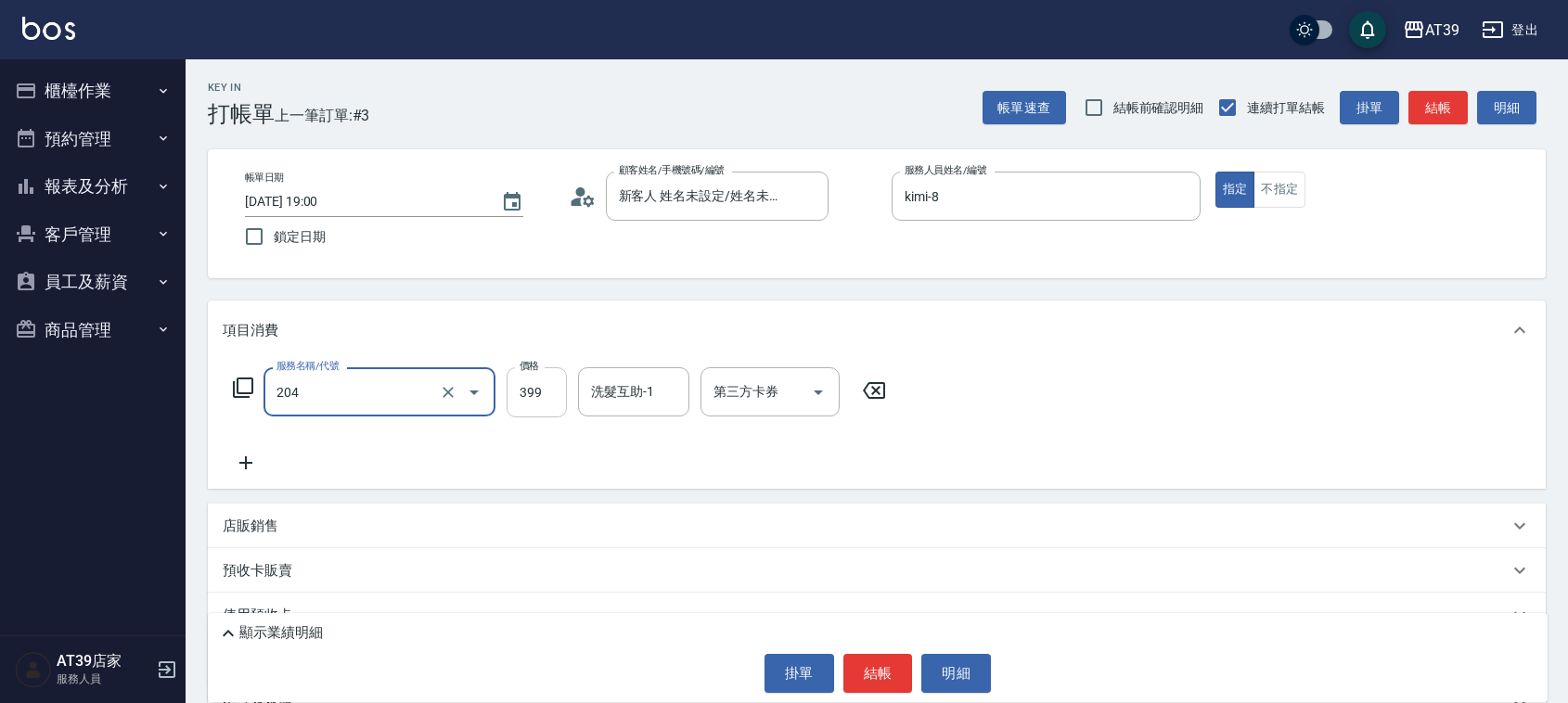
type input "A級洗+剪(204)"
click at [522, 411] on input "399" at bounding box center [537, 392] width 60 height 50
type input "500"
click at [1445, 109] on button "結帳" at bounding box center [1437, 108] width 59 height 34
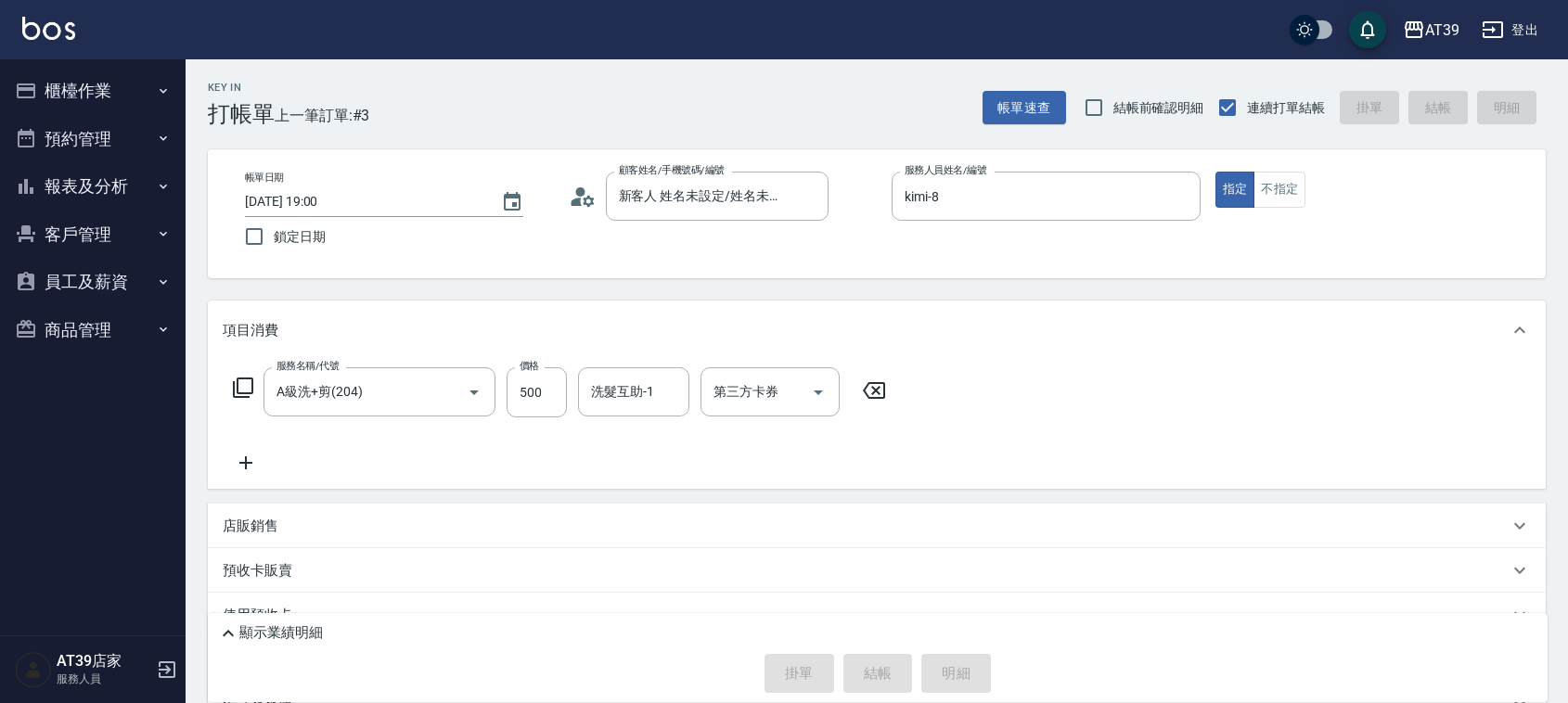
type input "[DATE] 19:27"
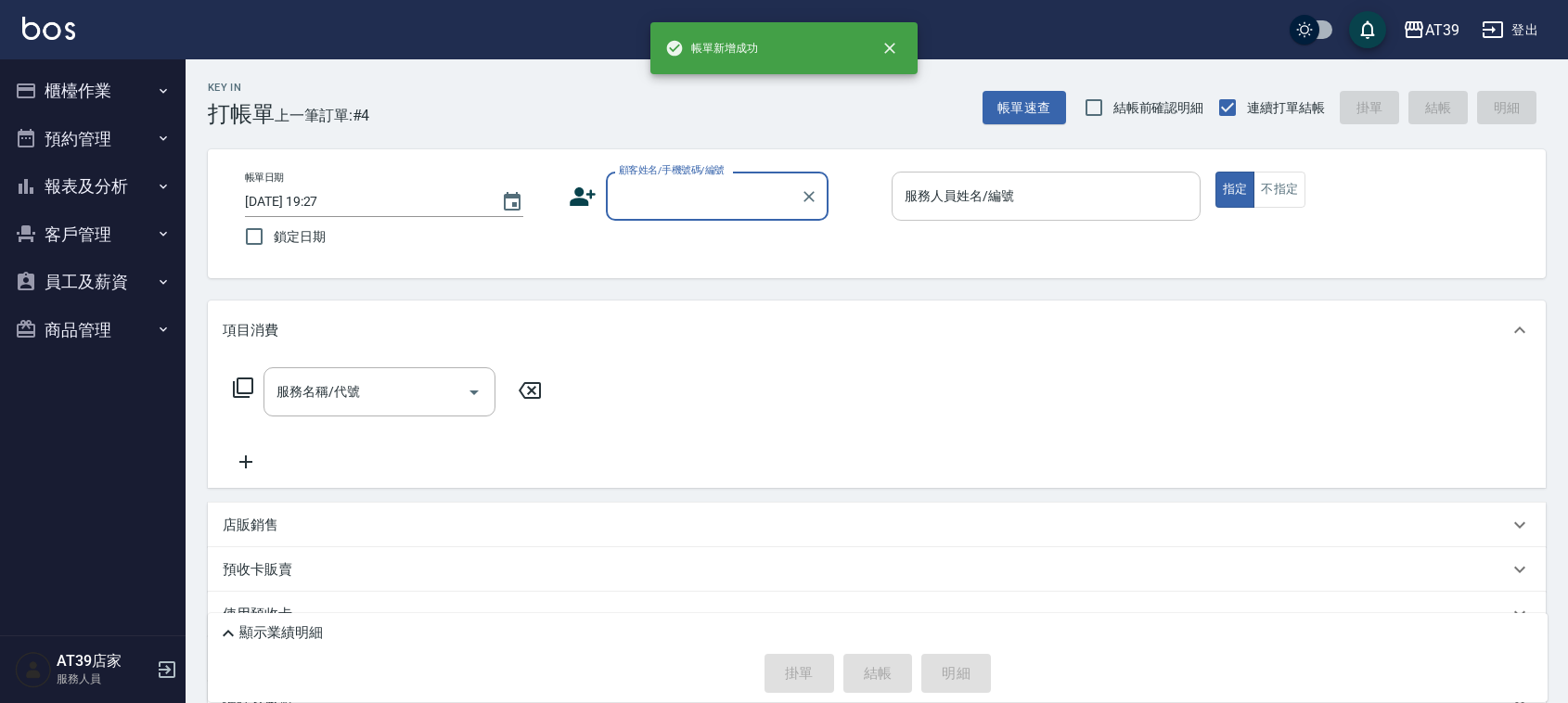
click at [984, 202] on div "服務人員姓名/編號 服務人員姓名/編號" at bounding box center [1045, 196] width 309 height 49
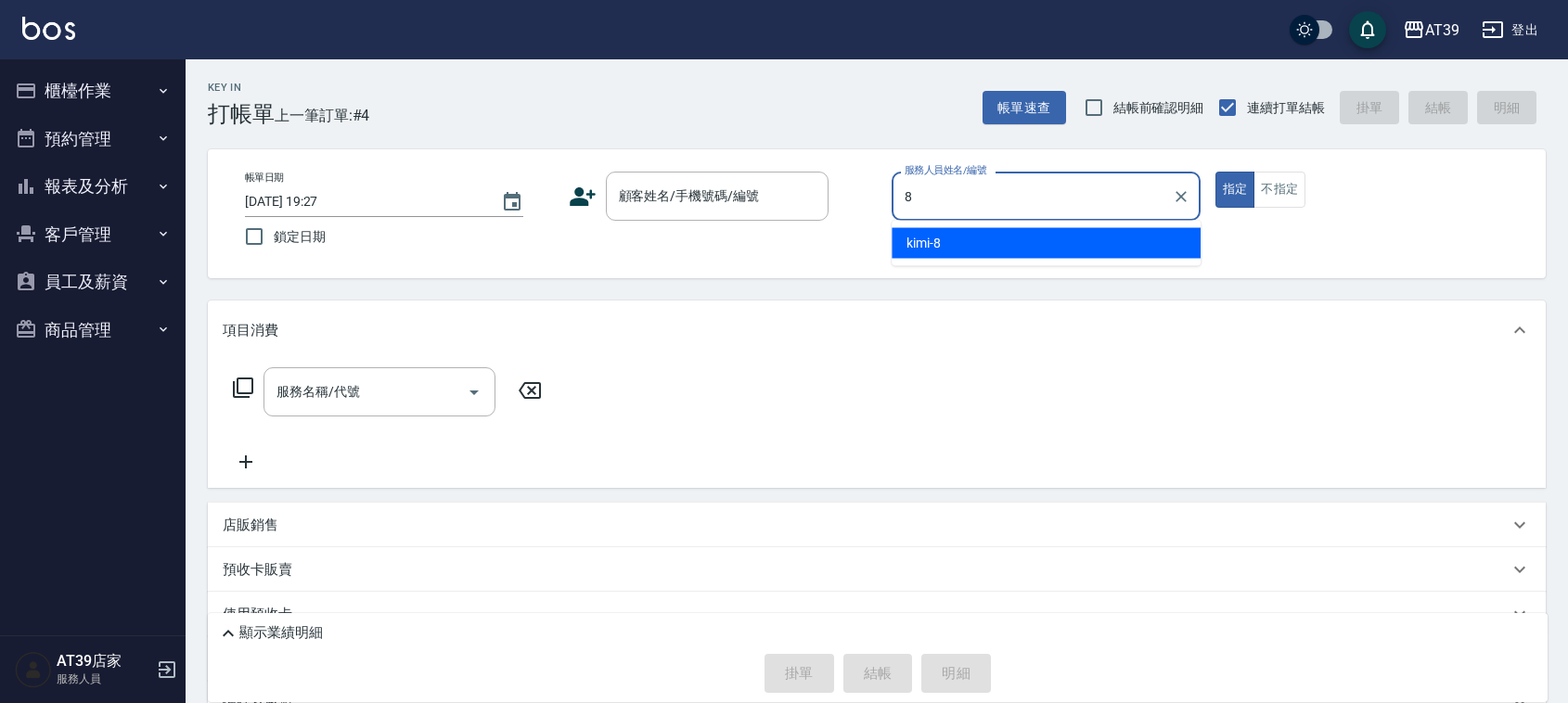
click at [924, 247] on span "kimi -8" at bounding box center [923, 243] width 34 height 19
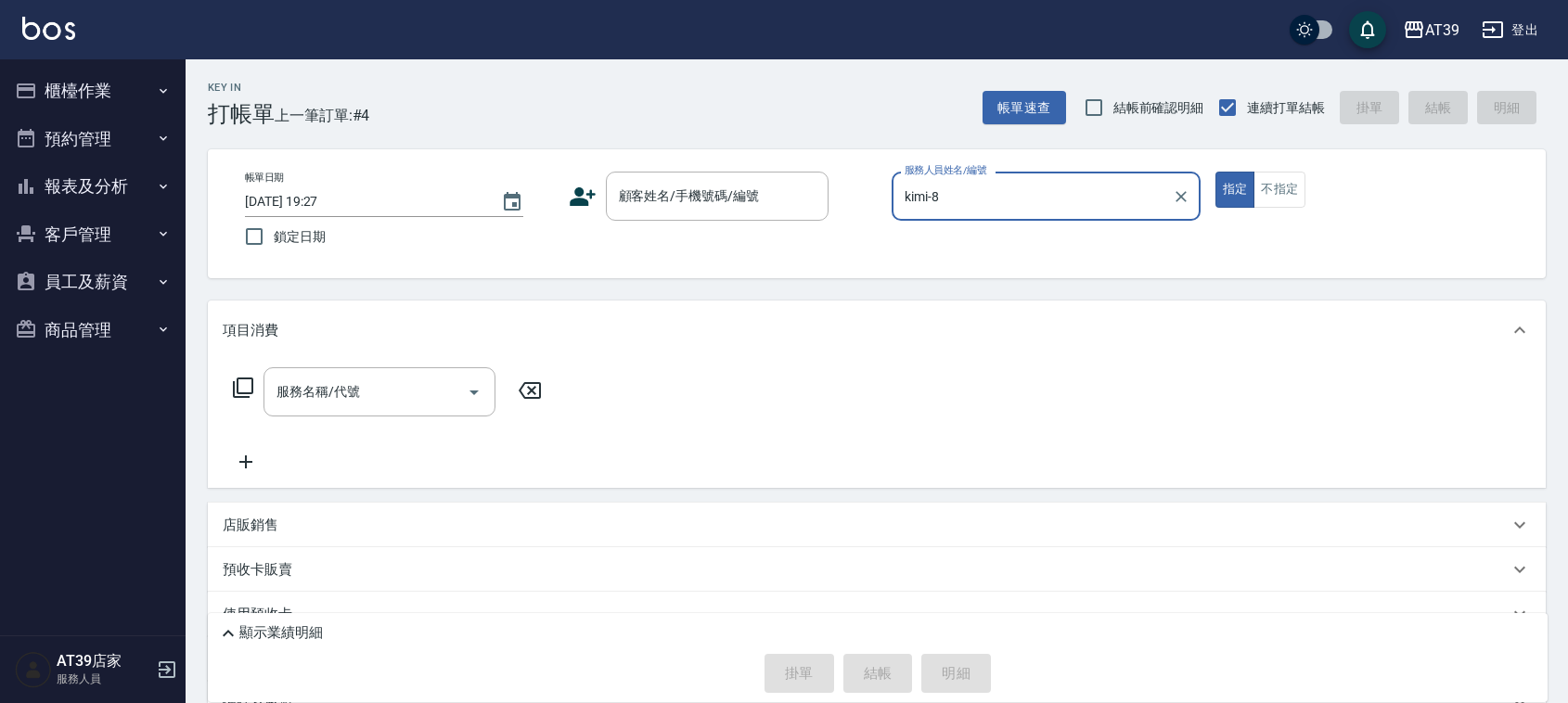
type input "kimi-8"
click at [763, 223] on div "帳單日期 [DATE] 19:27 鎖定日期 顧客姓名/手機號碼/編號 顧客姓名/手機號碼/編號 服務人員姓名/編號 kimi-8 服務人員姓名/編號 指定 …" at bounding box center [876, 214] width 1293 height 84
click at [759, 198] on input "顧客姓名/手機號碼/編號" at bounding box center [703, 196] width 178 height 32
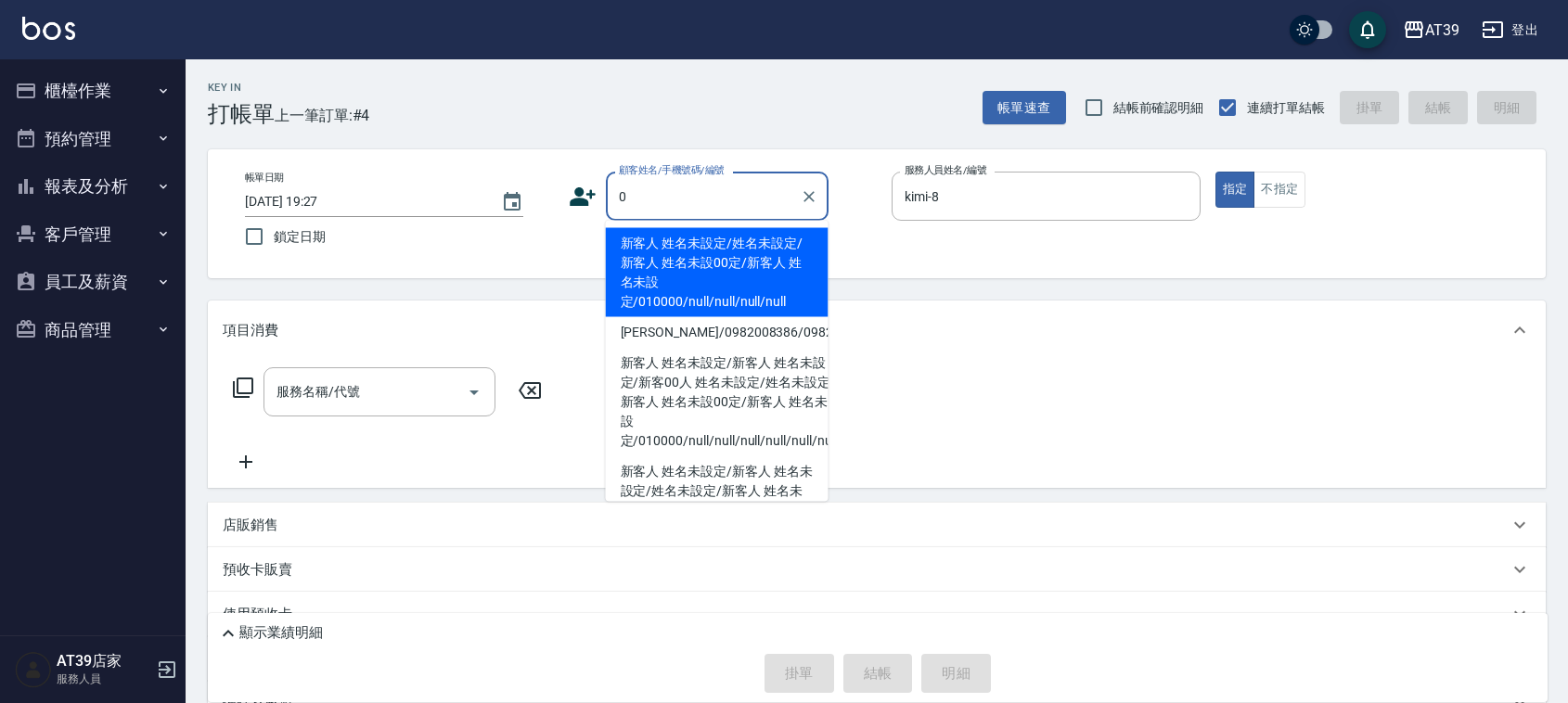
click at [725, 248] on li "新客人 姓名未設定/姓名未設定/新客人 姓名未設00定/新客人 姓名未設定/010000/null/null/null/null" at bounding box center [717, 272] width 223 height 89
type input "新客人 姓名未設定/姓名未設定/新客人 姓名未設00定/新客人 姓名未設定/010000/null/null/null/null"
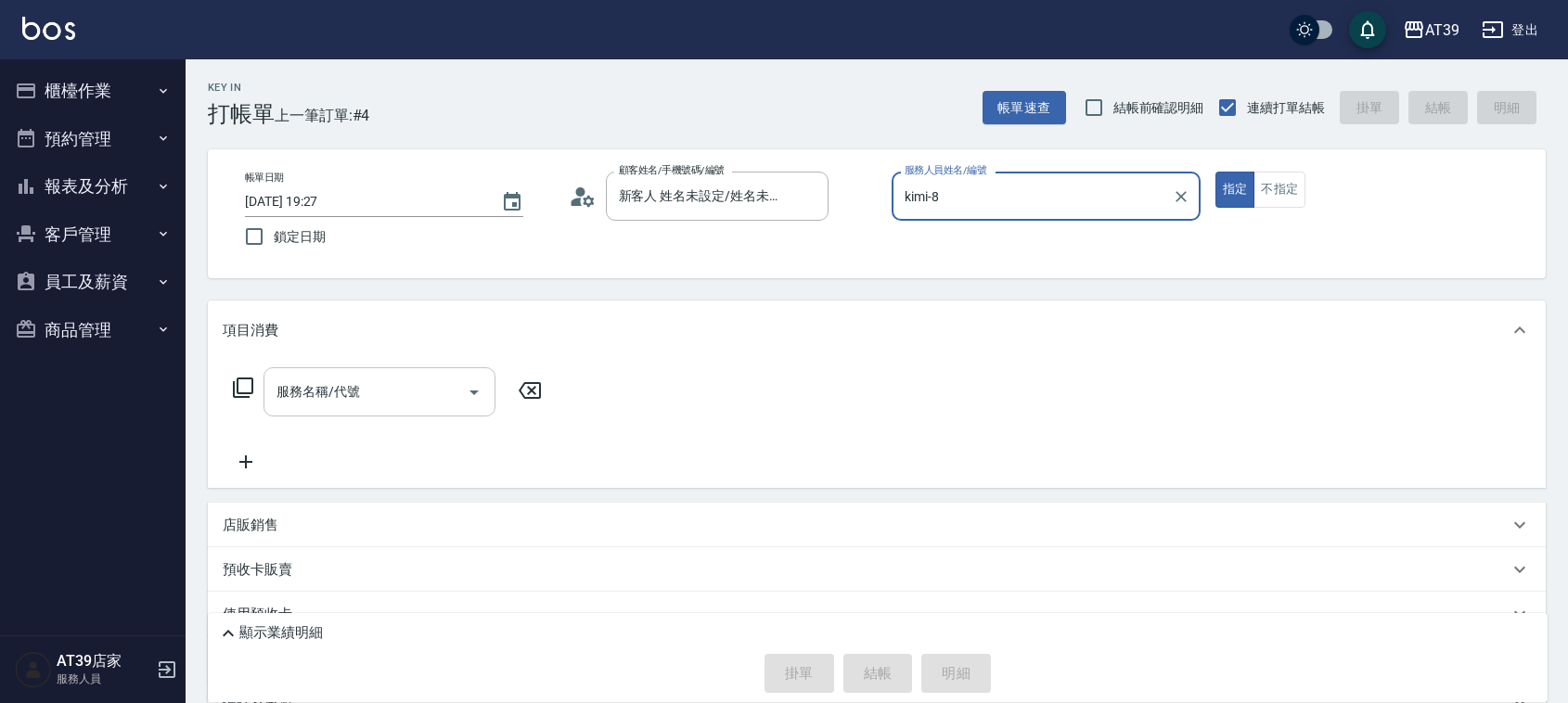
click at [371, 380] on input "服務名稱/代號" at bounding box center [365, 392] width 187 height 32
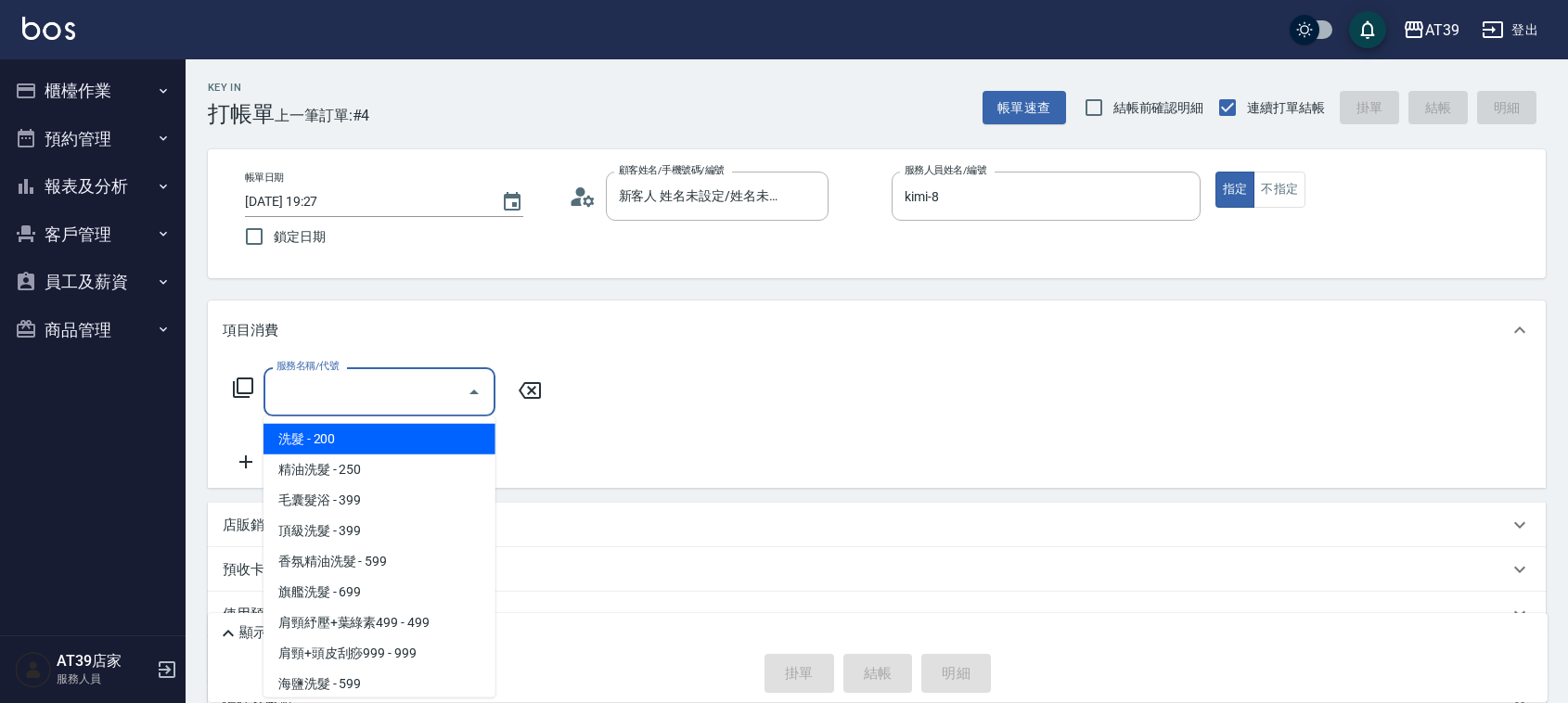
click at [360, 431] on span "洗髮 - 200" at bounding box center [379, 439] width 232 height 31
type input "洗髮(101)"
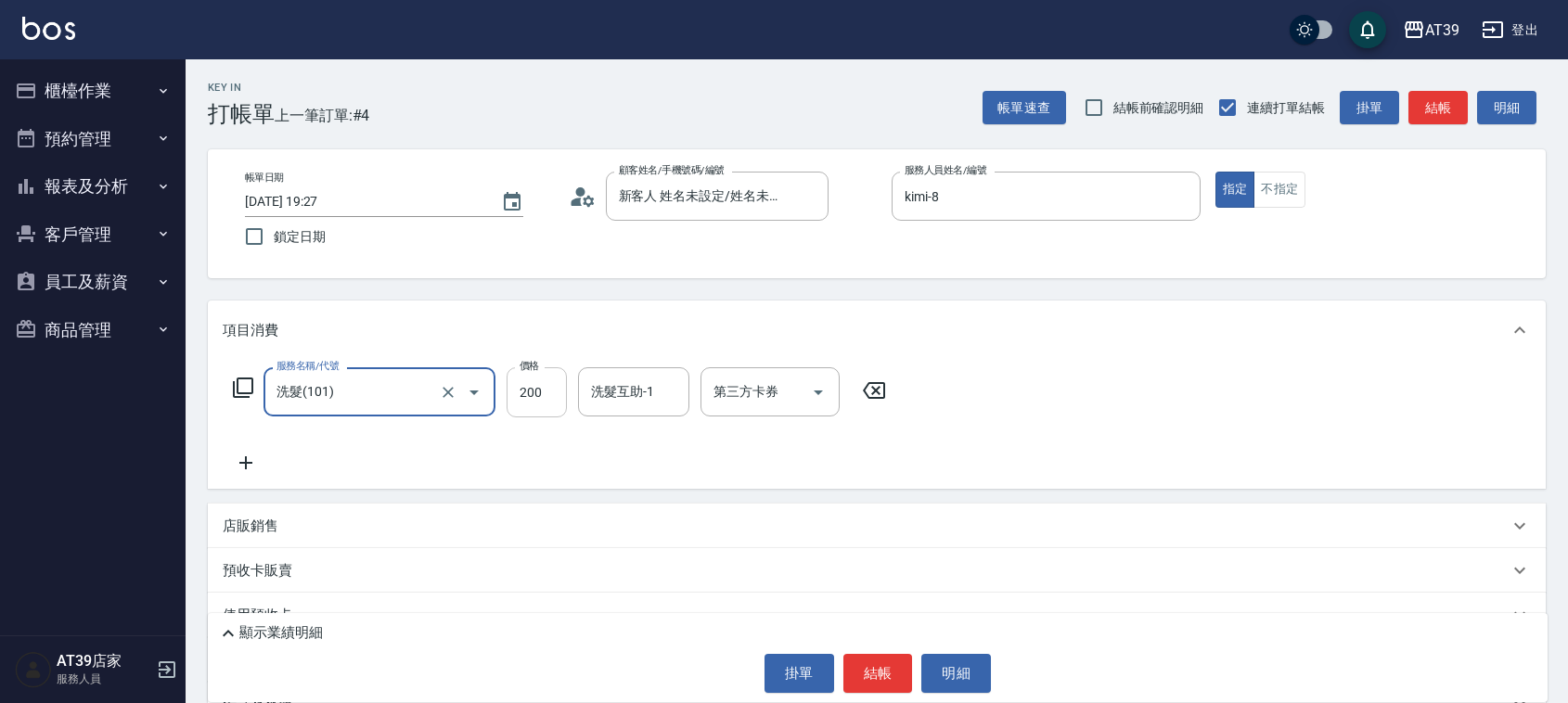
click at [516, 399] on input "200" at bounding box center [537, 392] width 60 height 50
type input "300"
click at [1452, 96] on button "結帳" at bounding box center [1437, 108] width 59 height 34
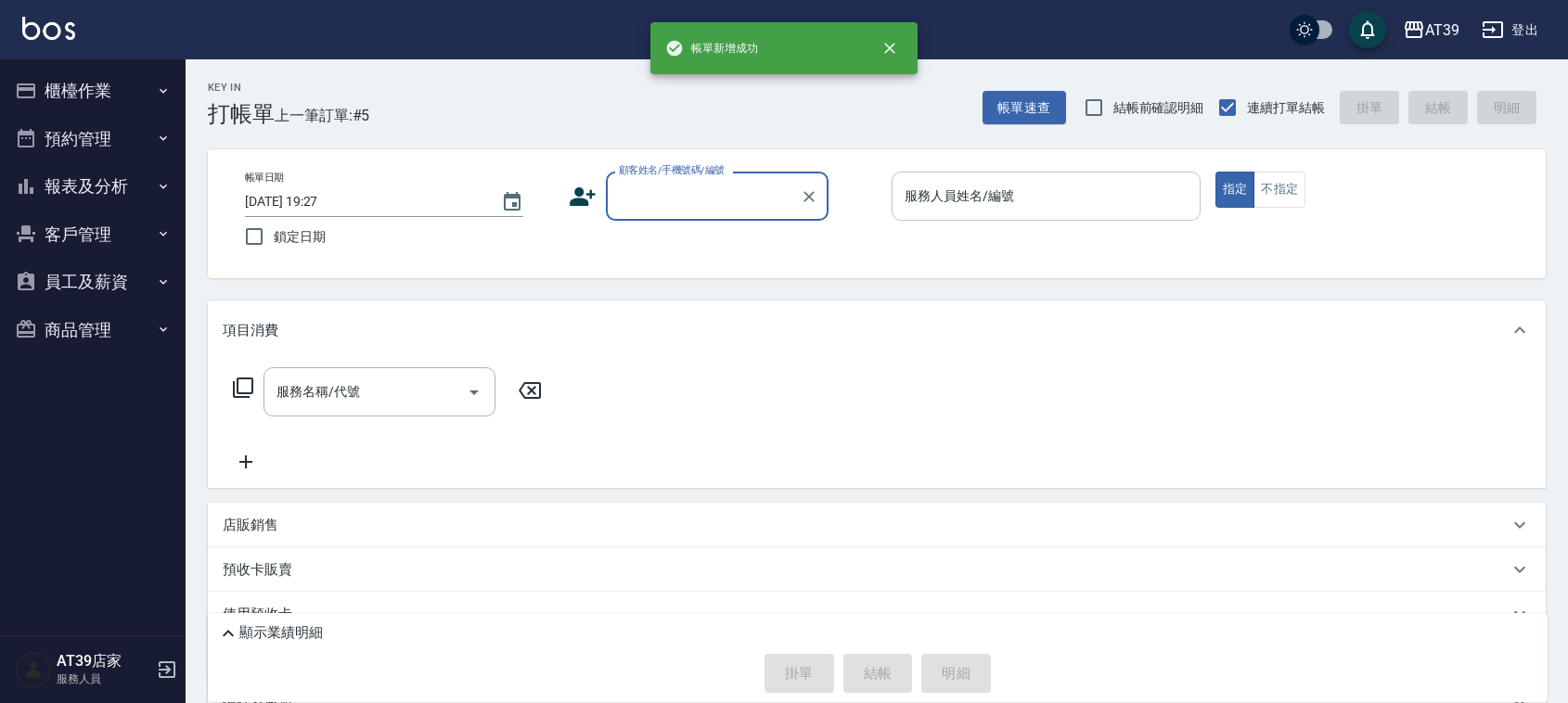
click at [994, 197] on input "服務人員姓名/編號" at bounding box center [1046, 196] width 292 height 32
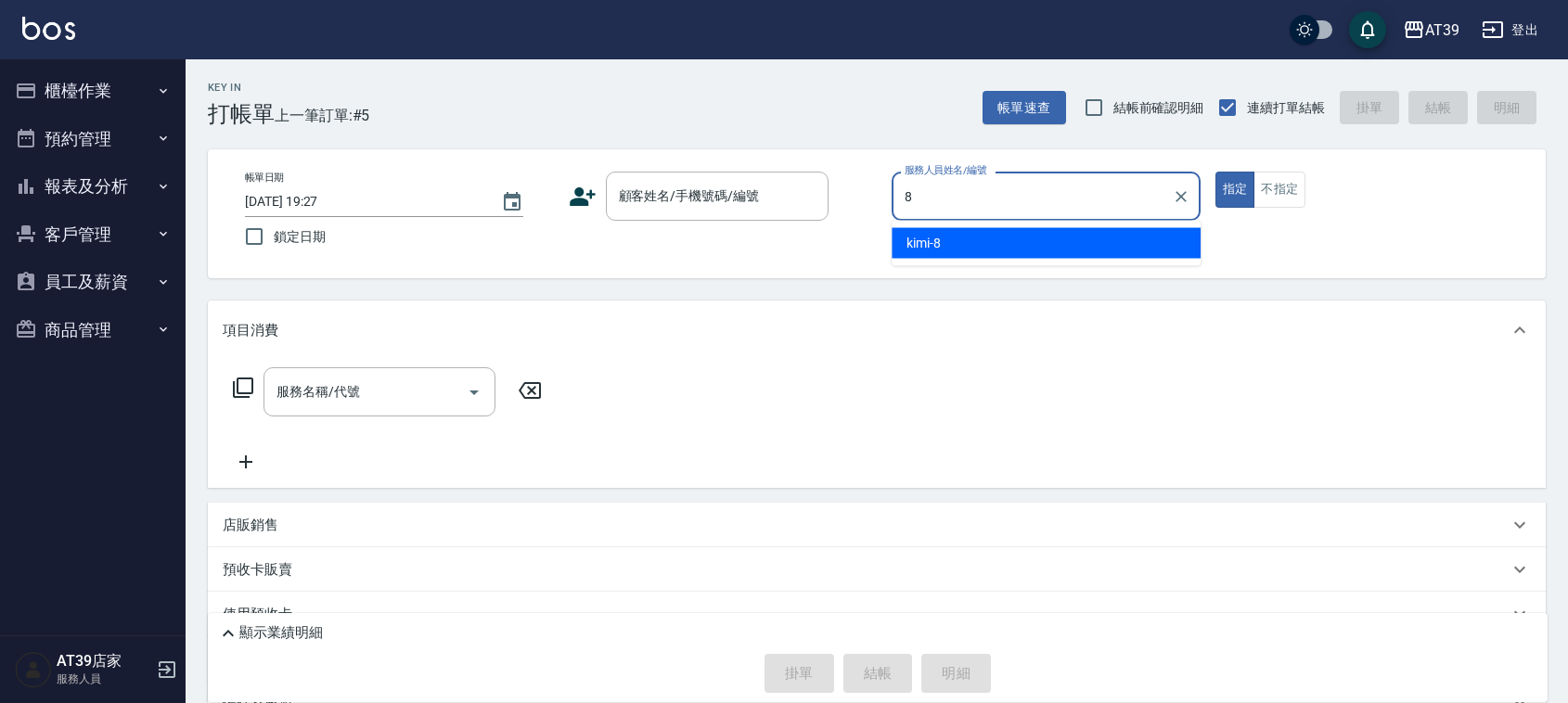
click at [981, 237] on div "kimi -8" at bounding box center [1045, 243] width 309 height 31
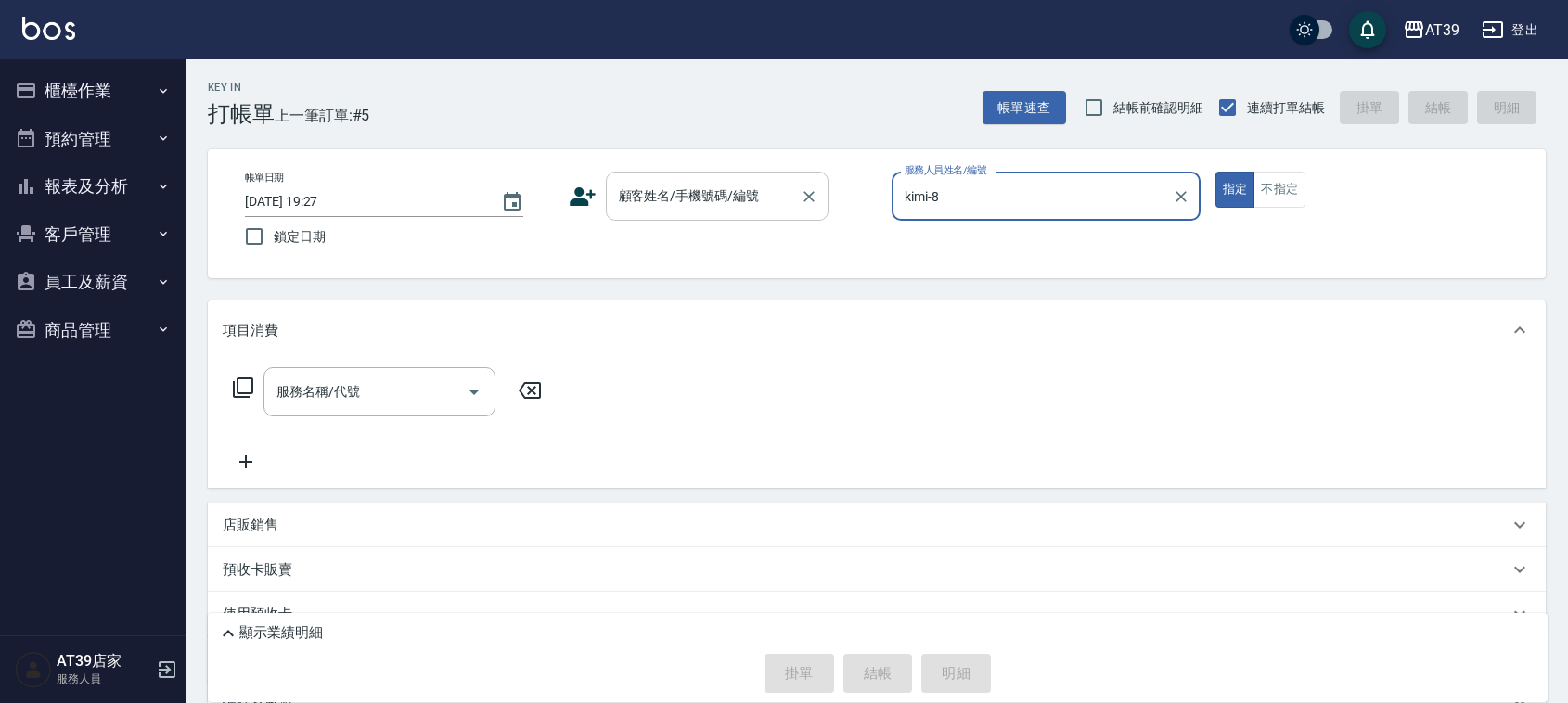
type input "kimi-8"
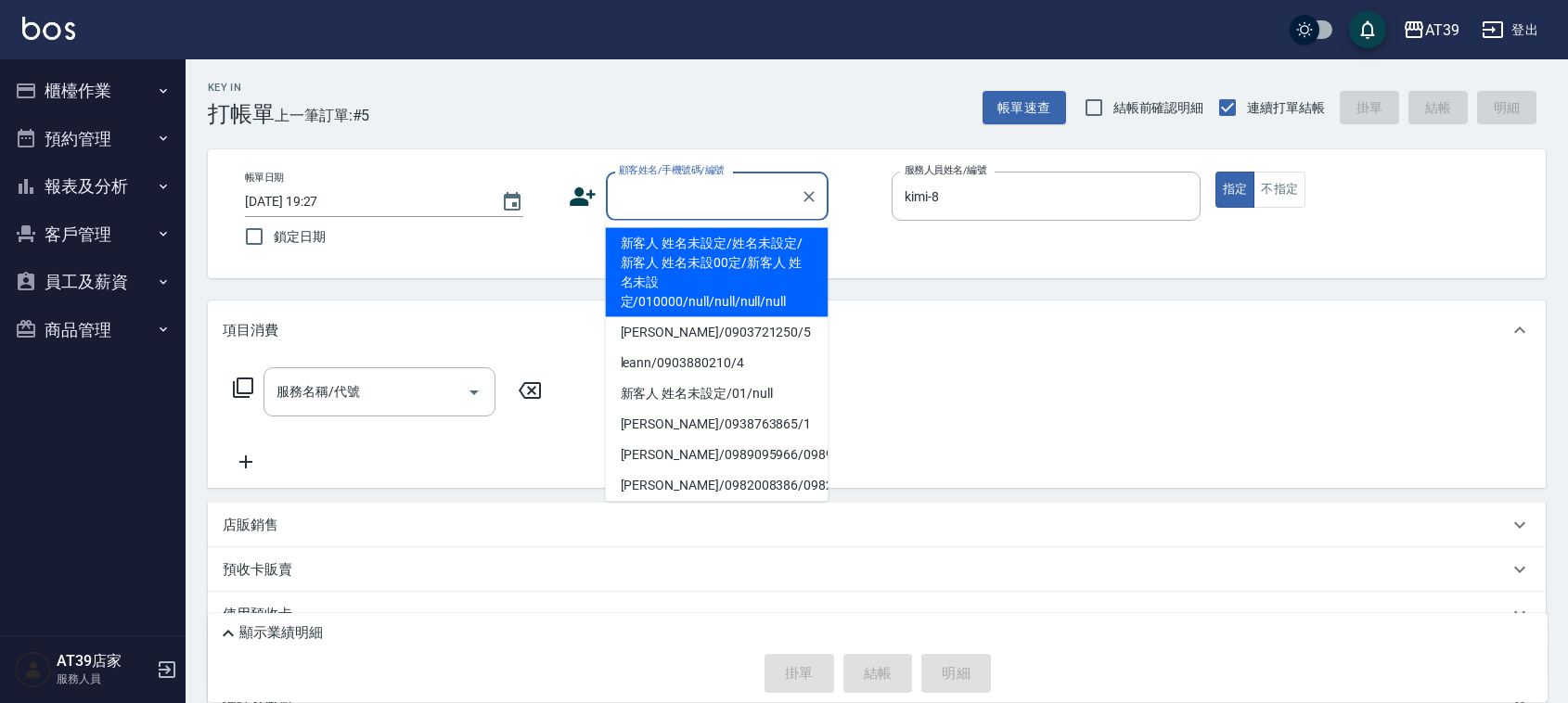
click at [758, 207] on input "顧客姓名/手機號碼/編號" at bounding box center [703, 196] width 178 height 32
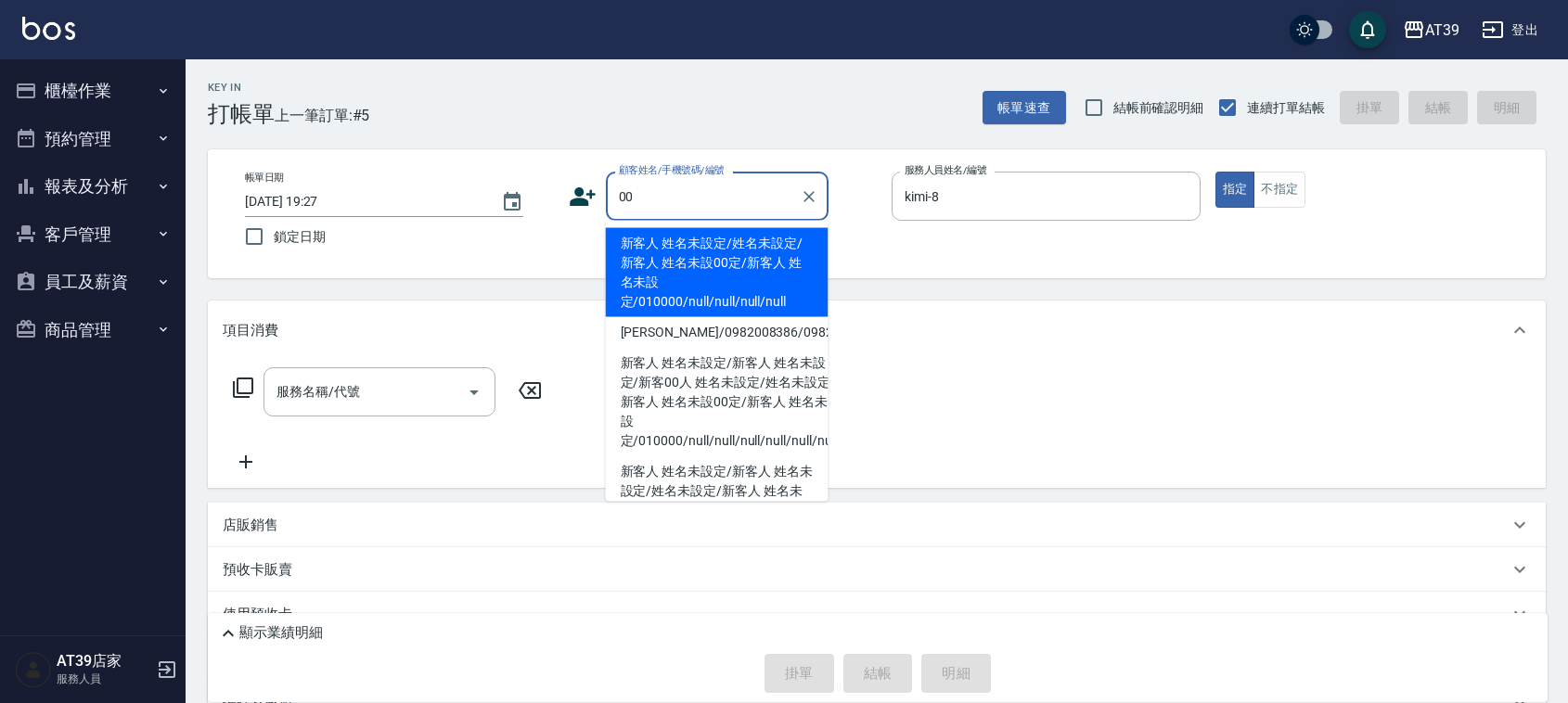
click at [721, 261] on li "新客人 姓名未設定/姓名未設定/新客人 姓名未設00定/新客人 姓名未設定/010000/null/null/null/null" at bounding box center [717, 272] width 223 height 89
type input "新客人 姓名未設定/姓名未設定/新客人 姓名未設00定/新客人 姓名未設定/010000/null/null/null/null"
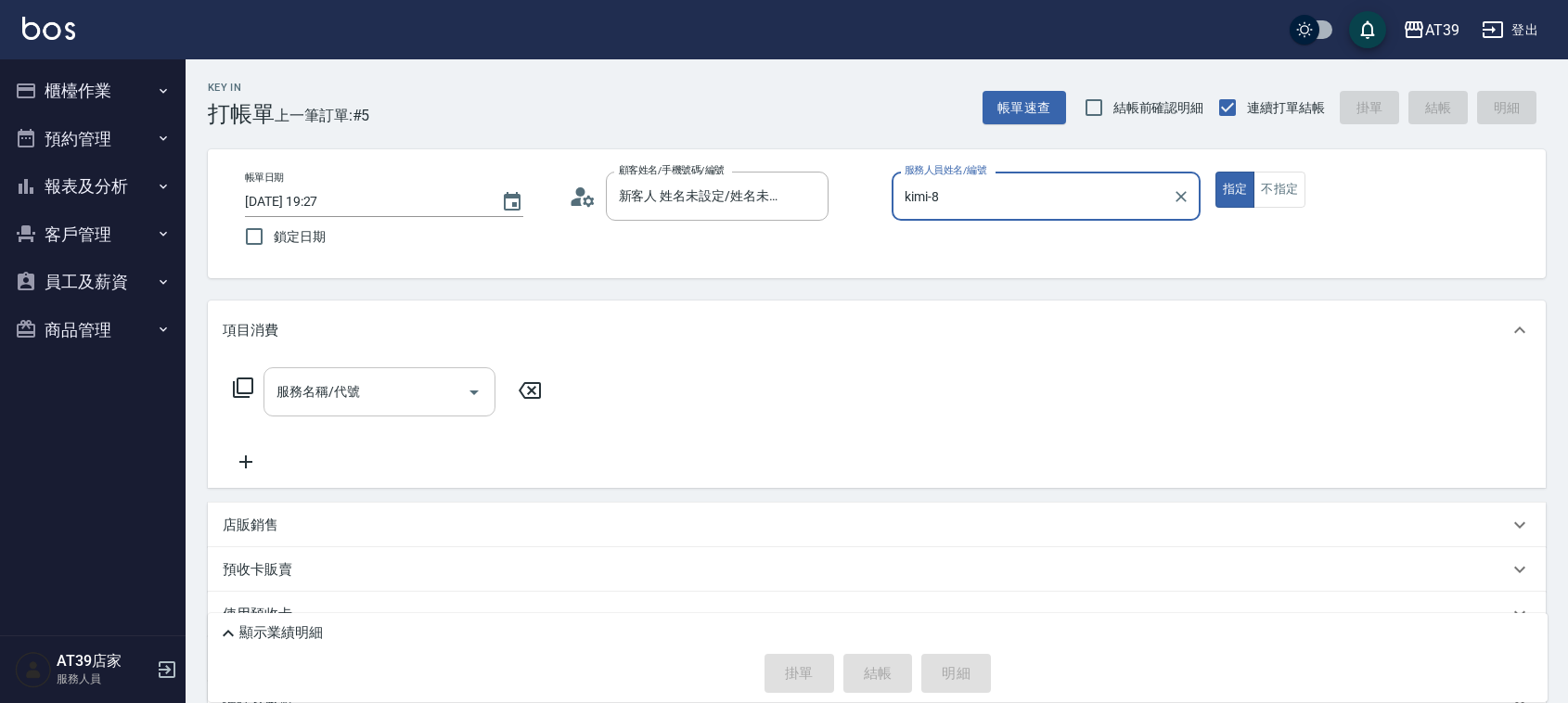
click at [307, 392] on div "服務名稱/代號 服務名稱/代號" at bounding box center [379, 391] width 232 height 49
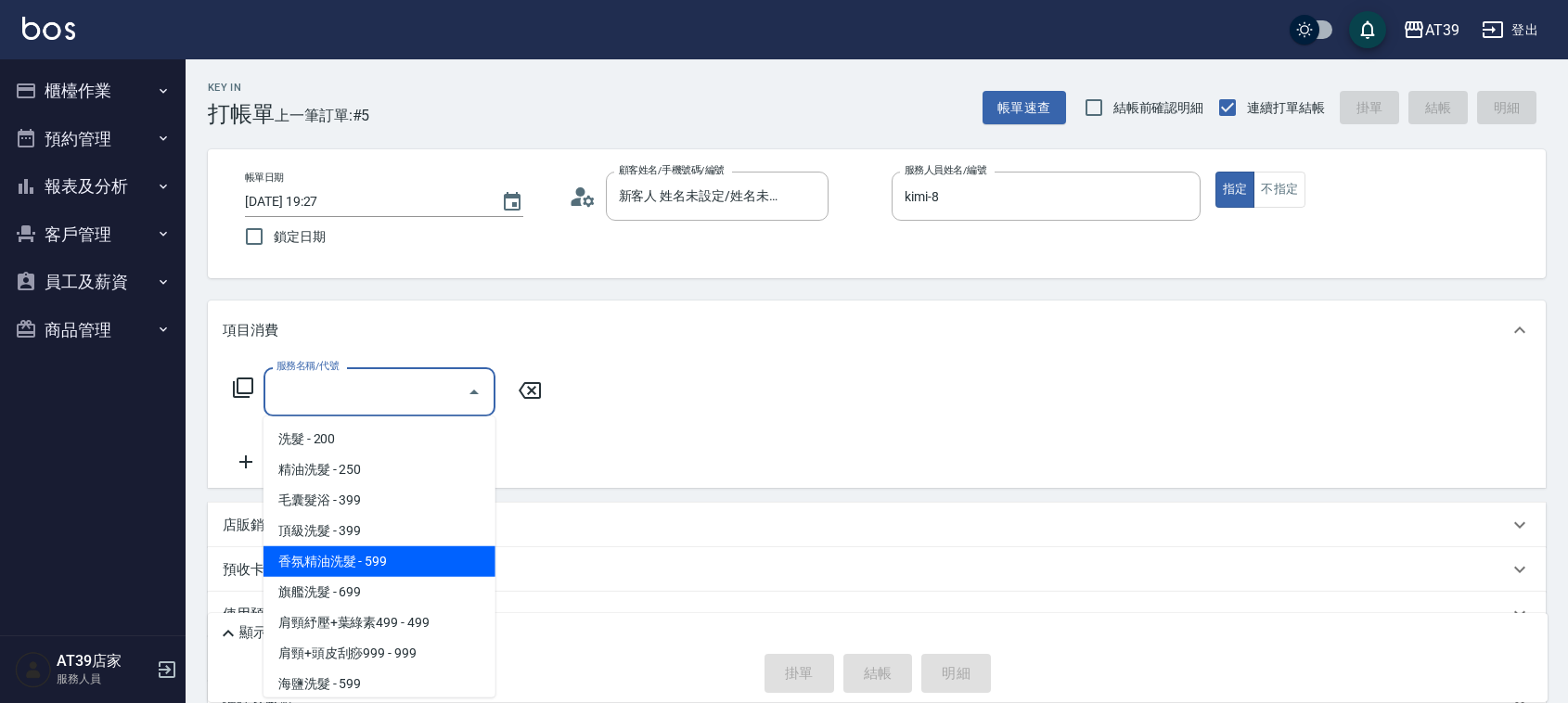
click at [369, 548] on span "香氛精油洗髮 - 599" at bounding box center [379, 561] width 232 height 31
type input "香氛精油洗髮(105)"
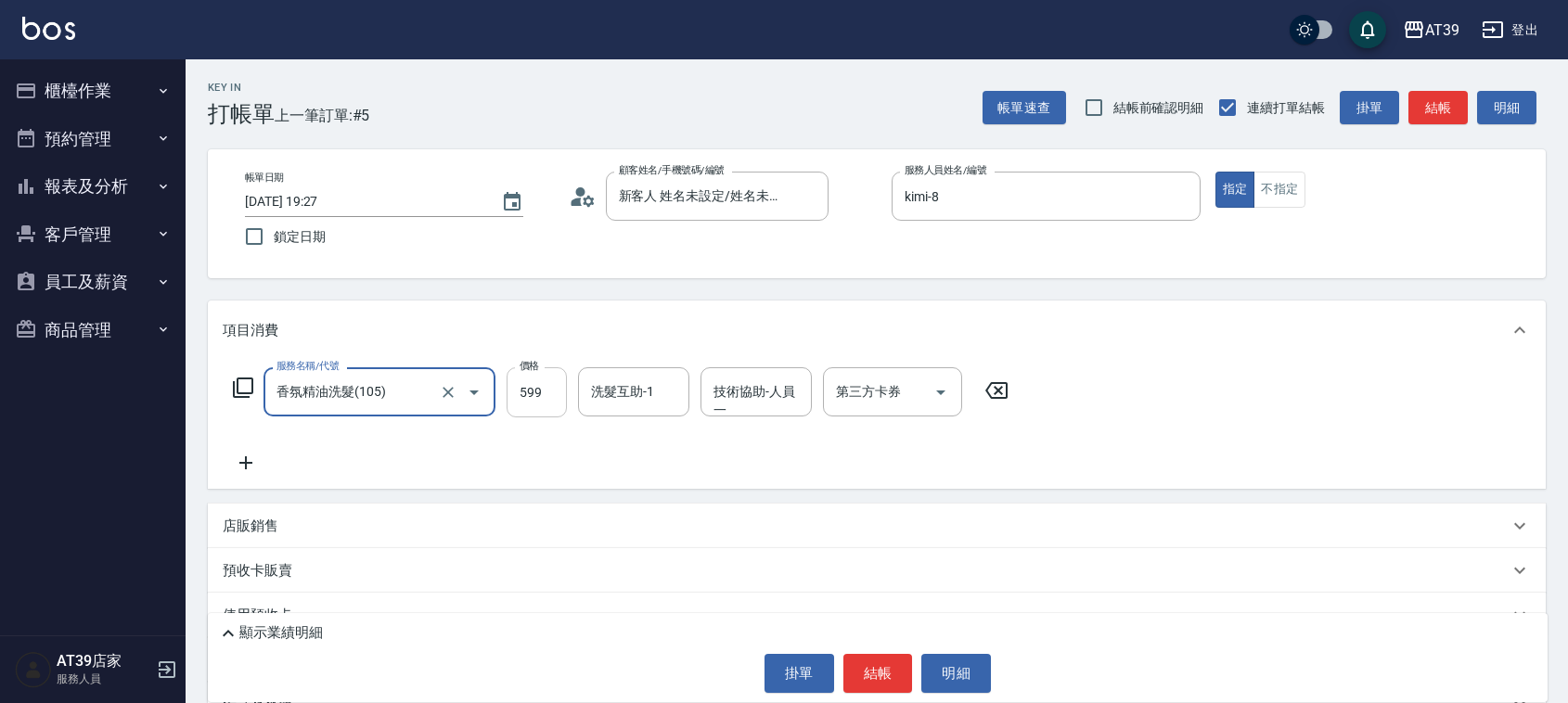
click at [558, 397] on input "599" at bounding box center [537, 392] width 60 height 50
type input "799"
click at [637, 394] on input "洗髮互助-1" at bounding box center [633, 392] width 95 height 32
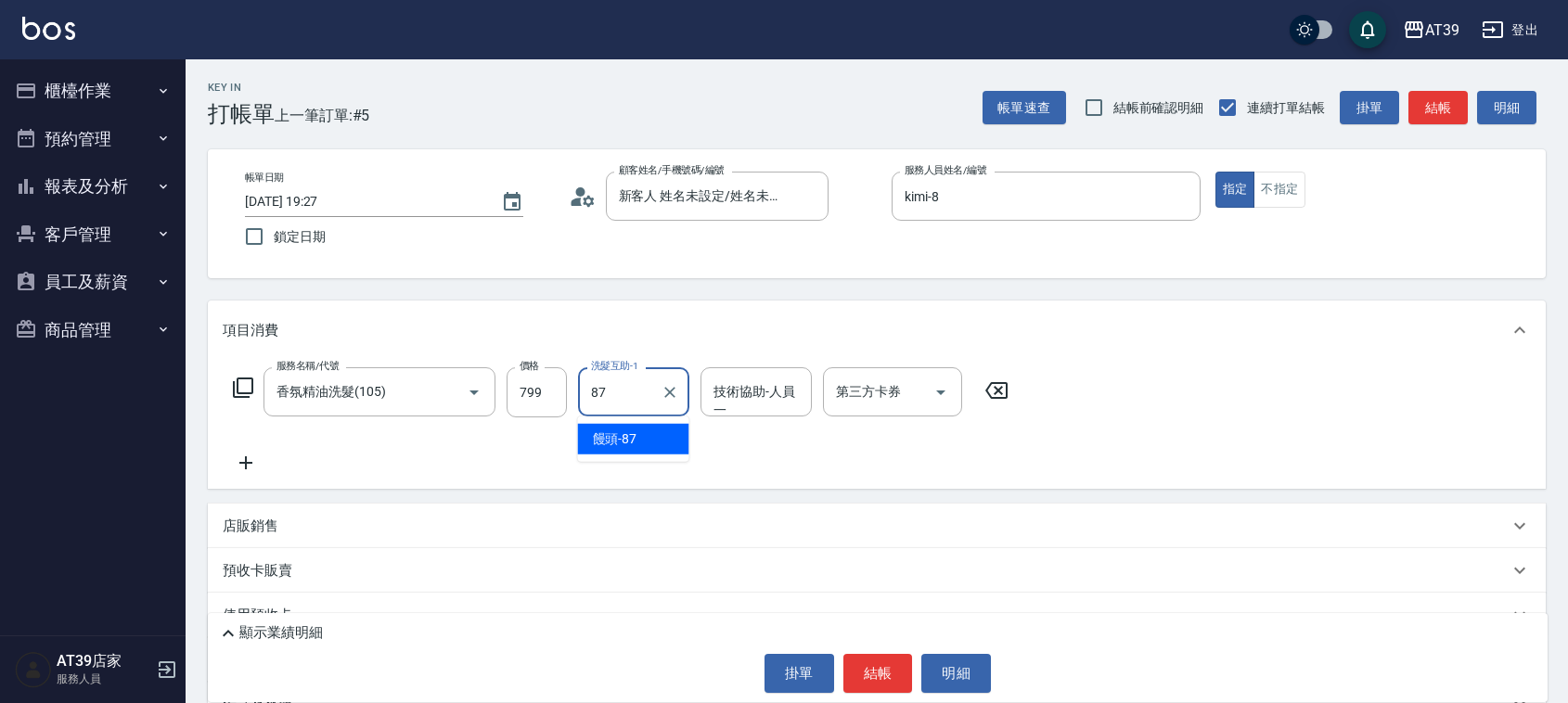
click at [623, 441] on span "饅頭 -87" at bounding box center [615, 439] width 45 height 19
type input "饅頭-87"
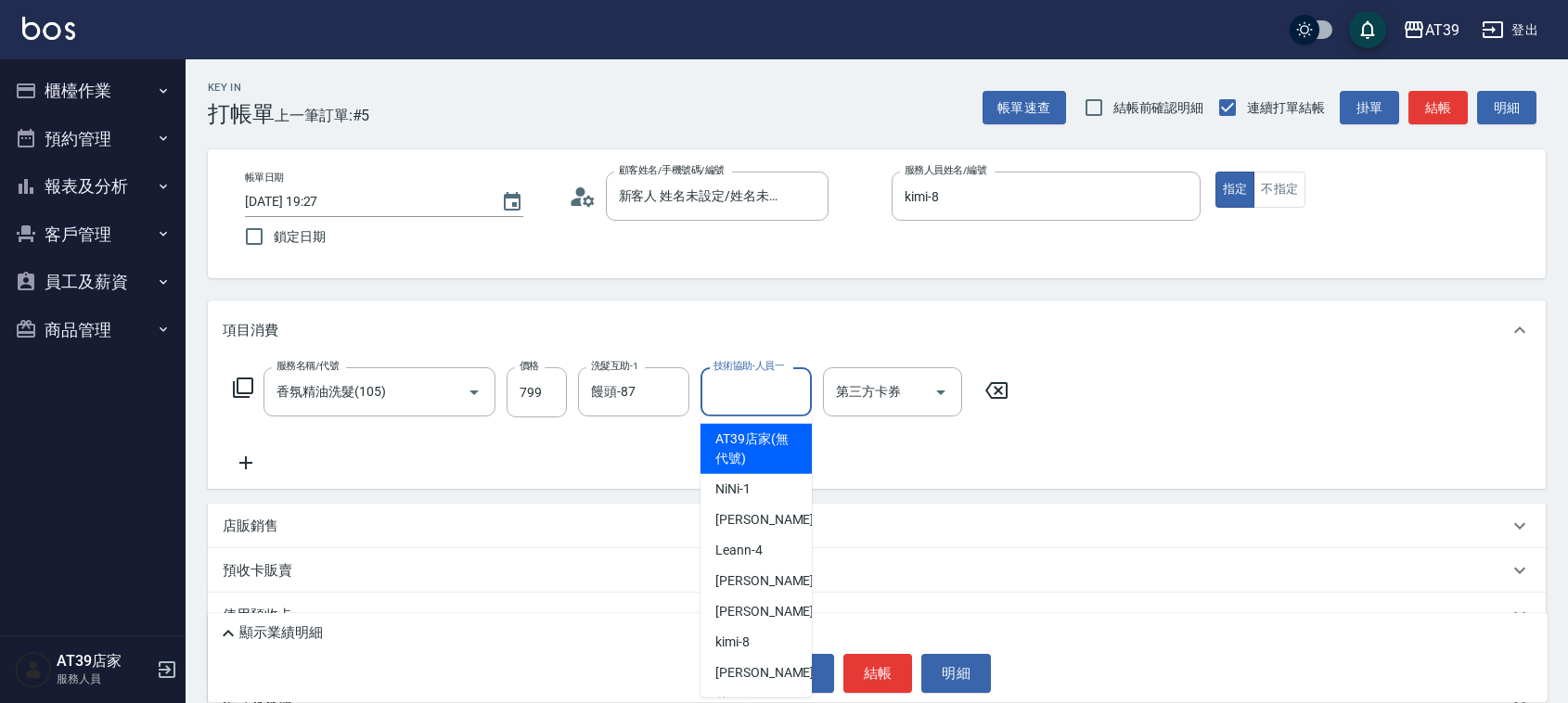
click at [750, 391] on input "技術協助-人員一" at bounding box center [756, 392] width 95 height 32
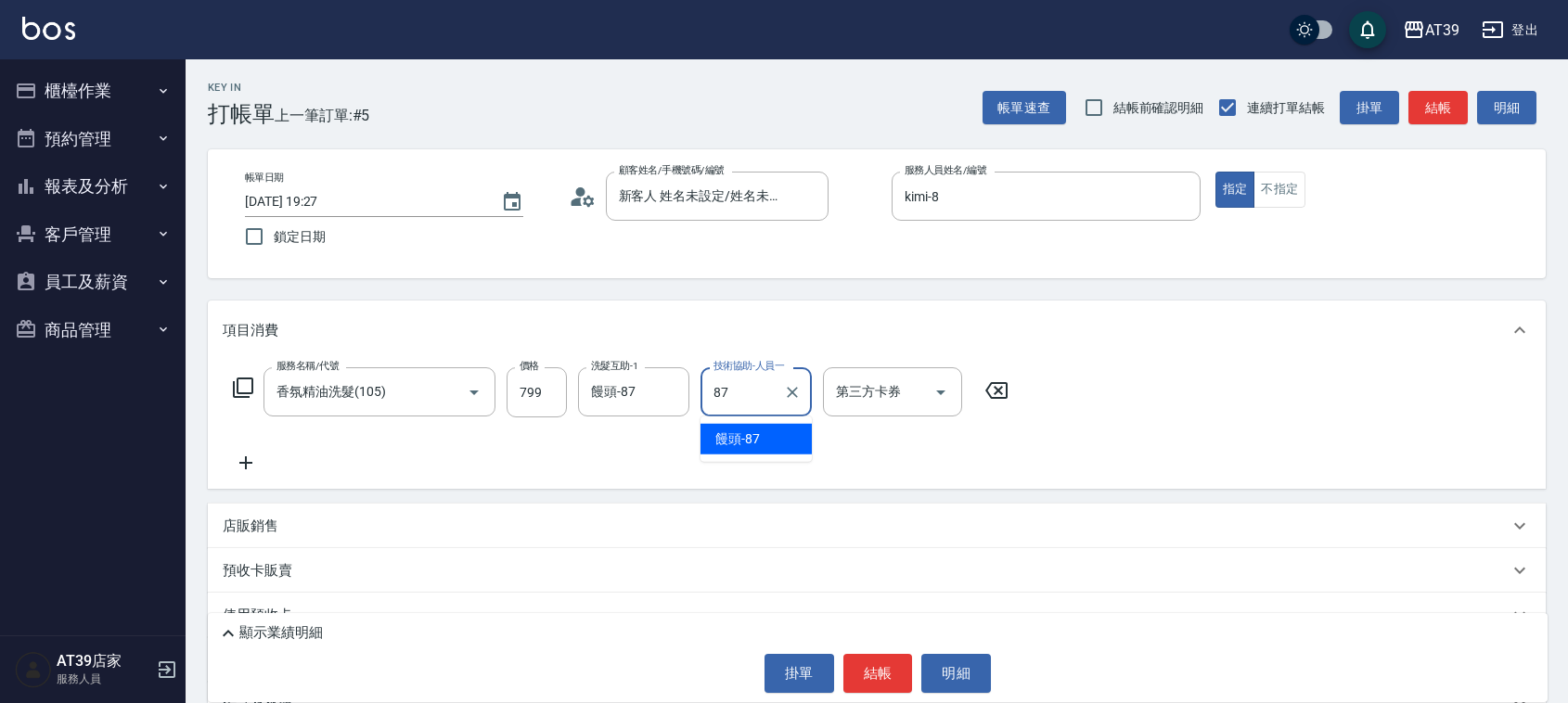
click at [744, 434] on span "饅頭 -87" at bounding box center [737, 439] width 45 height 19
type input "饅頭-87"
click at [1272, 192] on button "不指定" at bounding box center [1279, 190] width 52 height 36
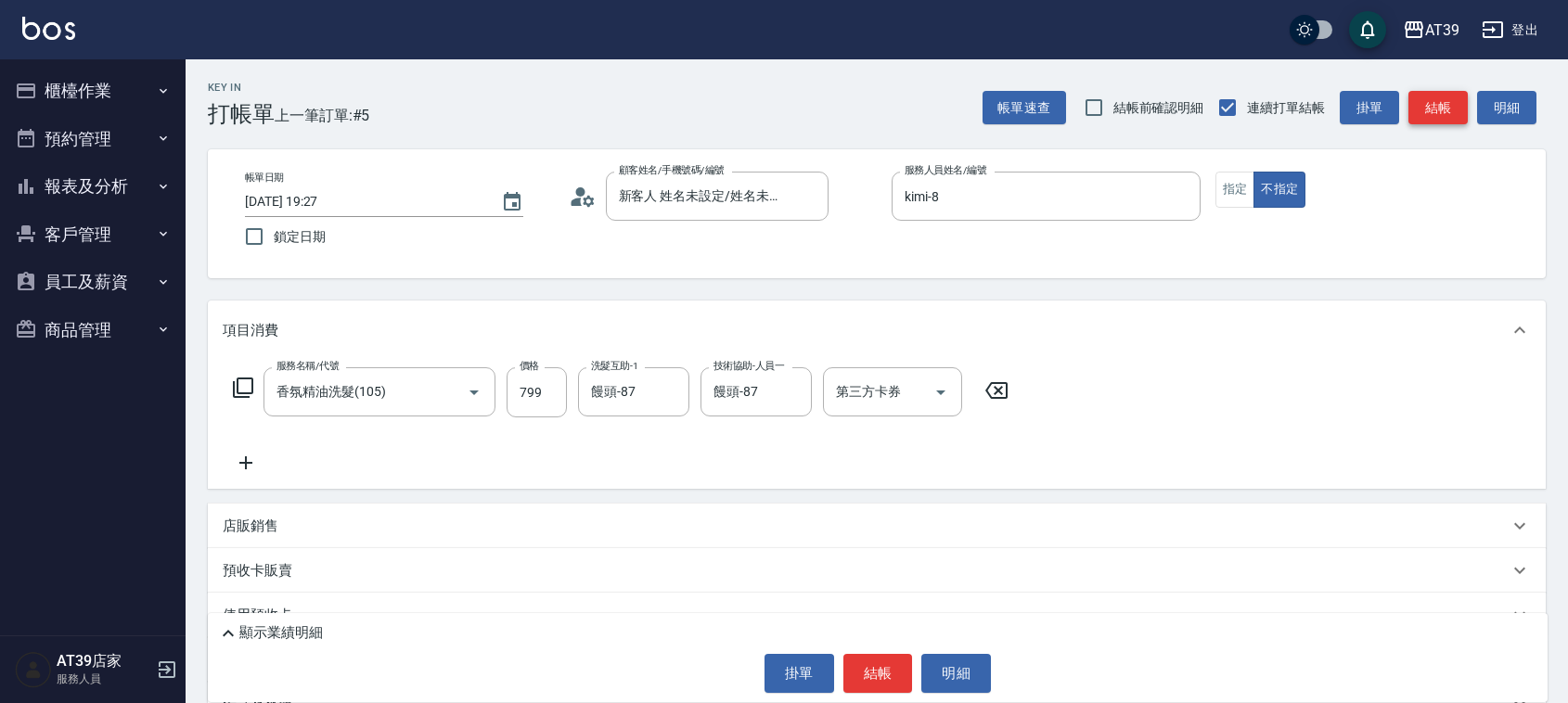
click at [1440, 121] on button "結帳" at bounding box center [1437, 108] width 59 height 34
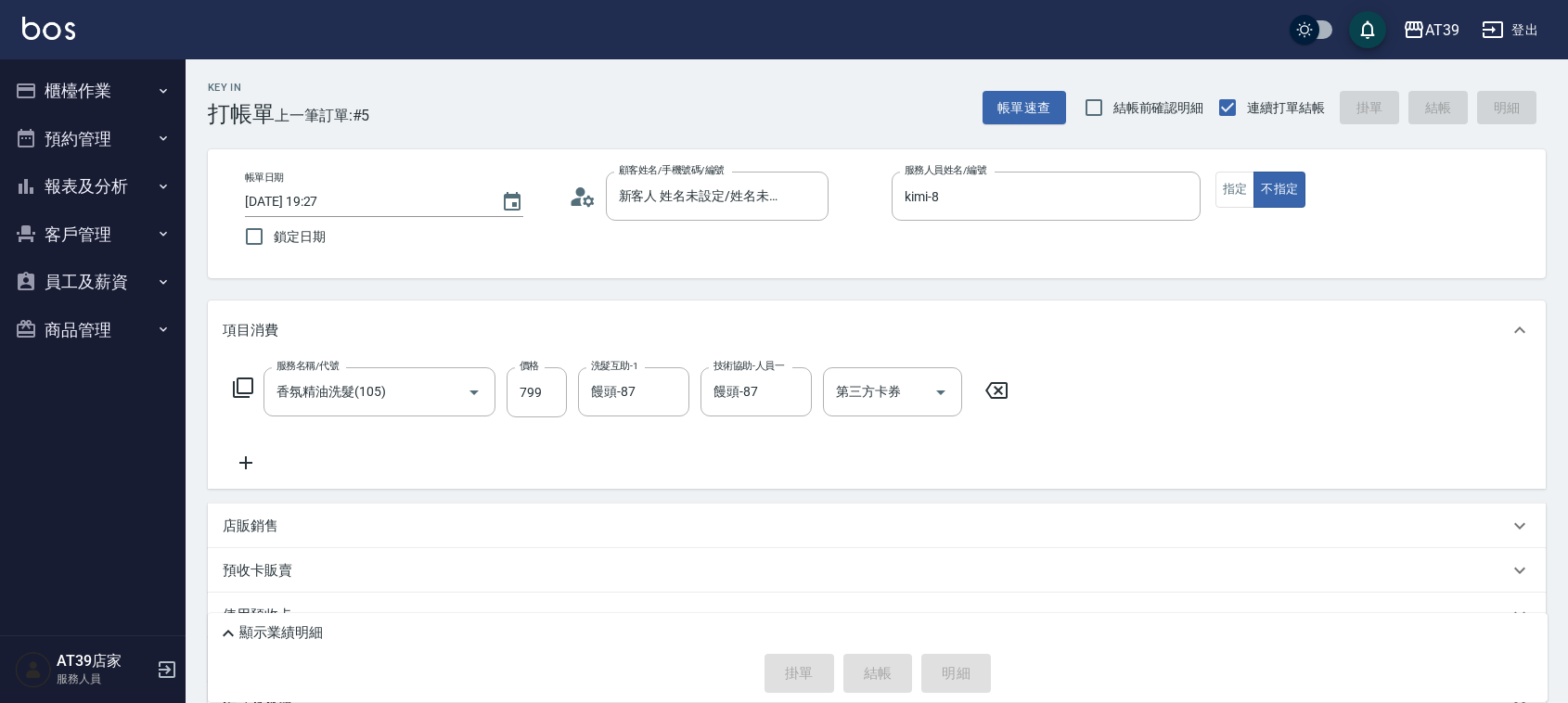
type input "[DATE] 19:28"
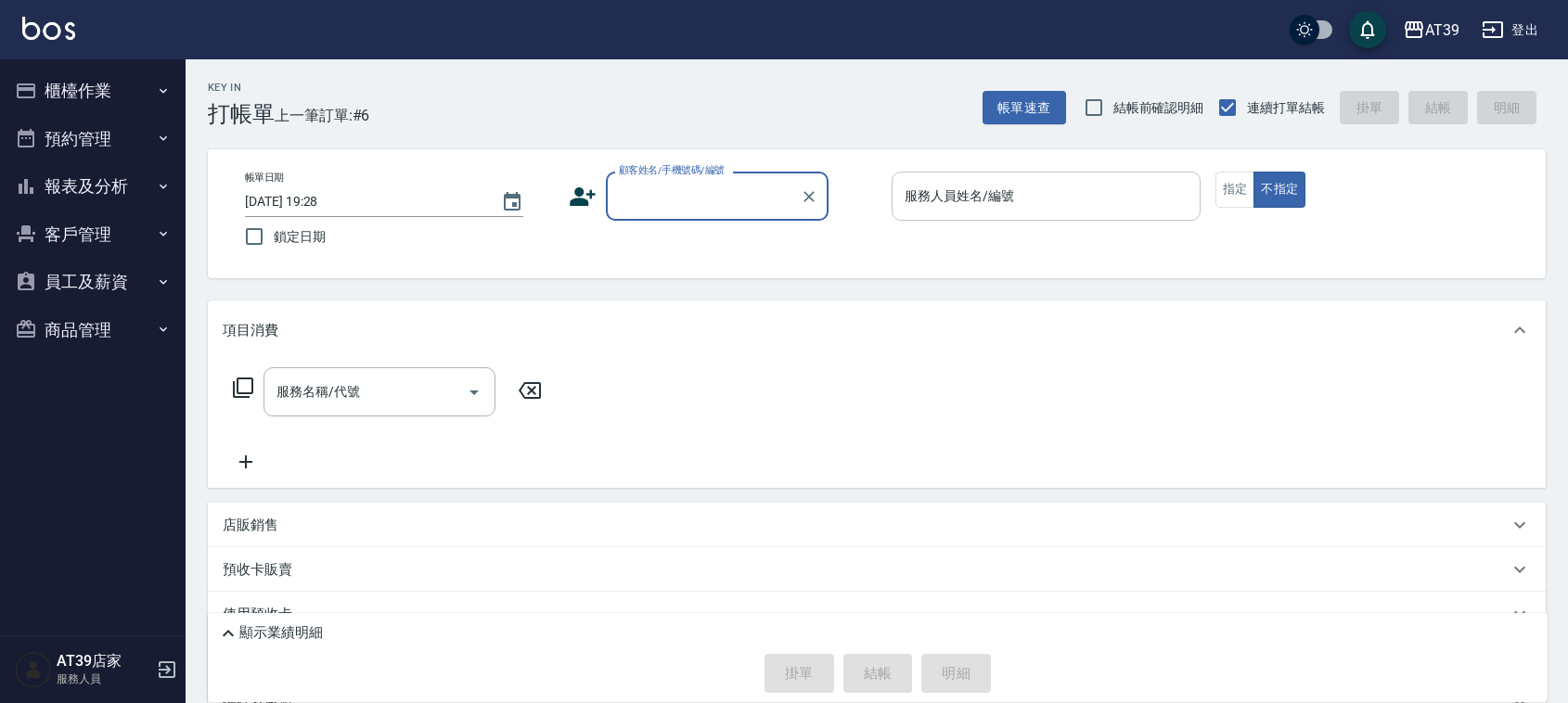
drag, startPoint x: 1110, startPoint y: 173, endPoint x: 1134, endPoint y: 212, distance: 45.3
click at [1109, 173] on div "服務人員姓名/編號" at bounding box center [1045, 196] width 309 height 49
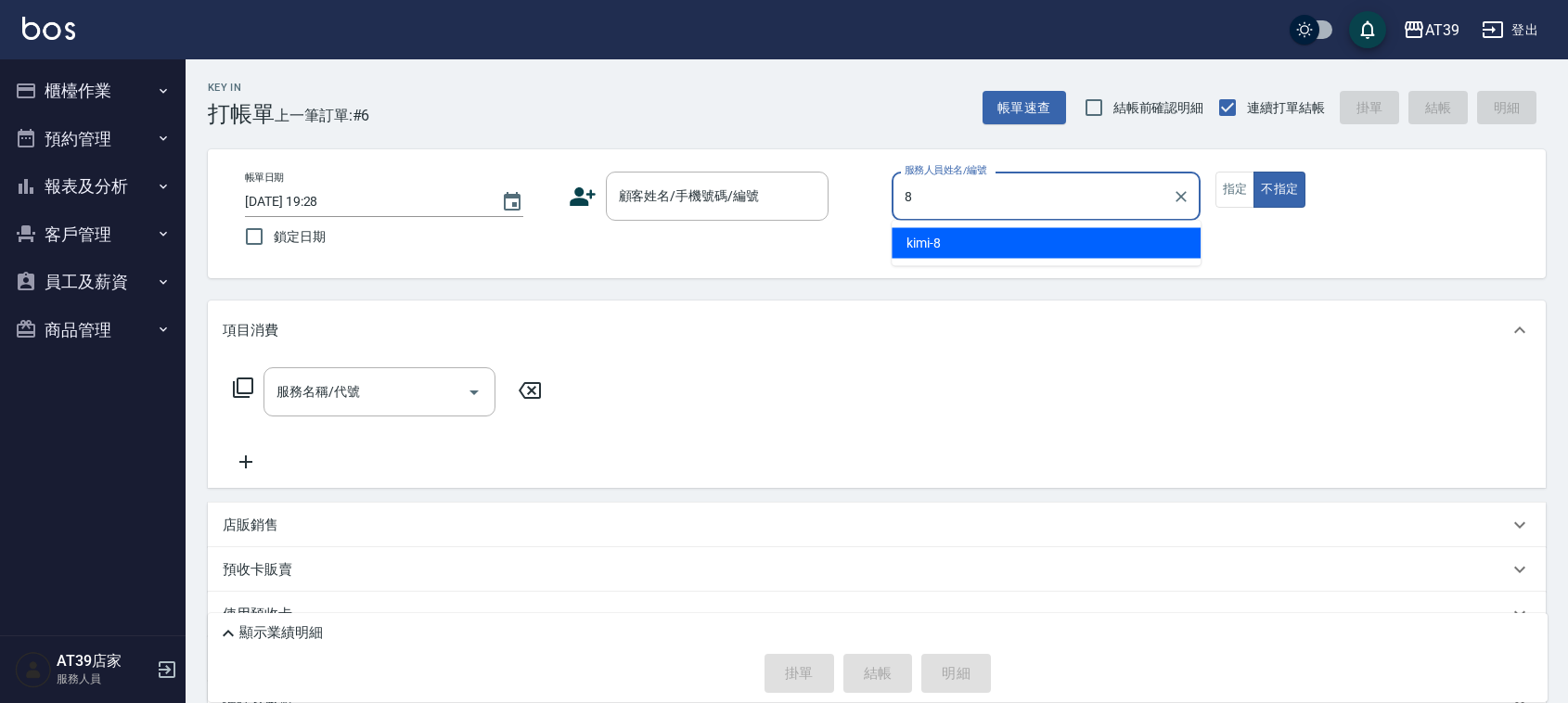
click at [1133, 241] on div "kimi -8" at bounding box center [1045, 243] width 309 height 31
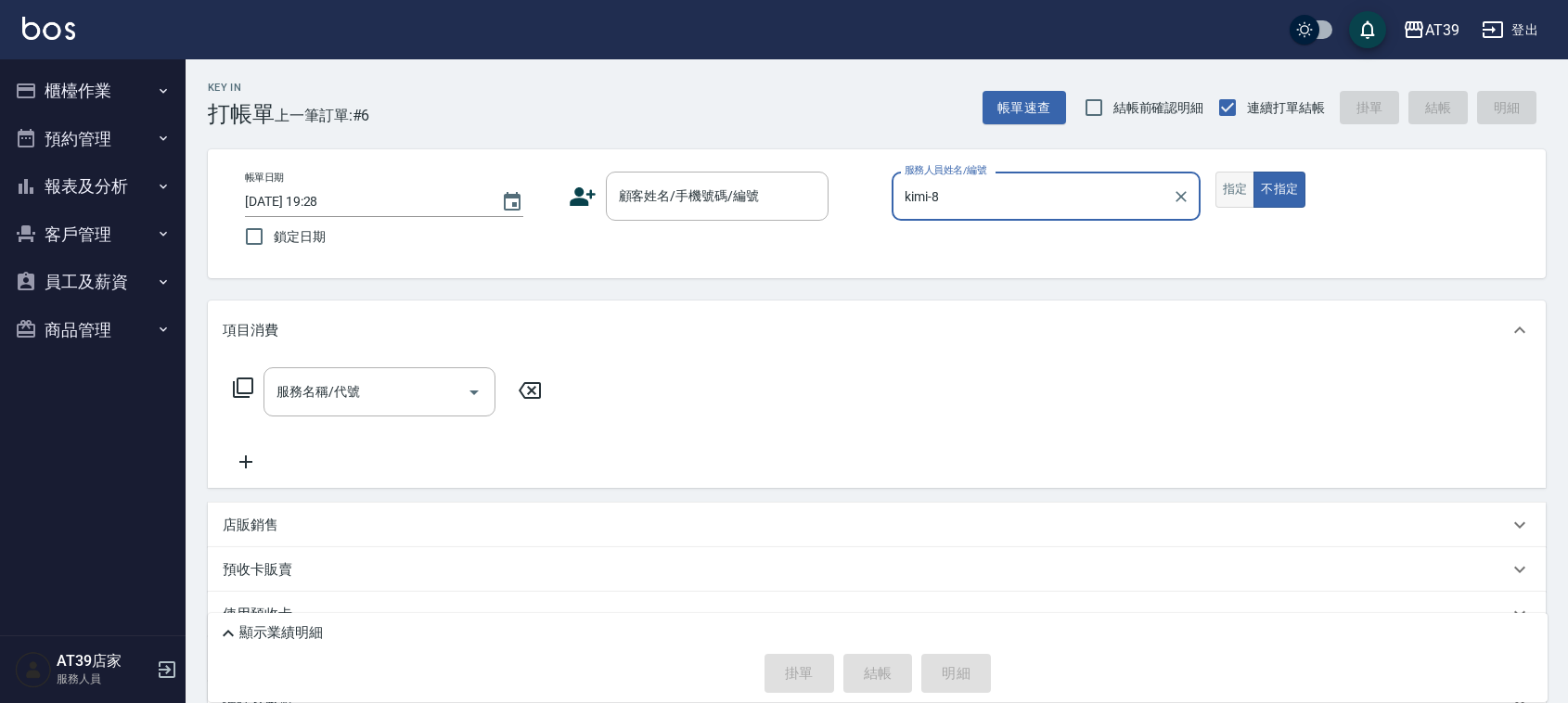
type input "kimi-8"
click at [1229, 193] on button "指定" at bounding box center [1235, 190] width 40 height 36
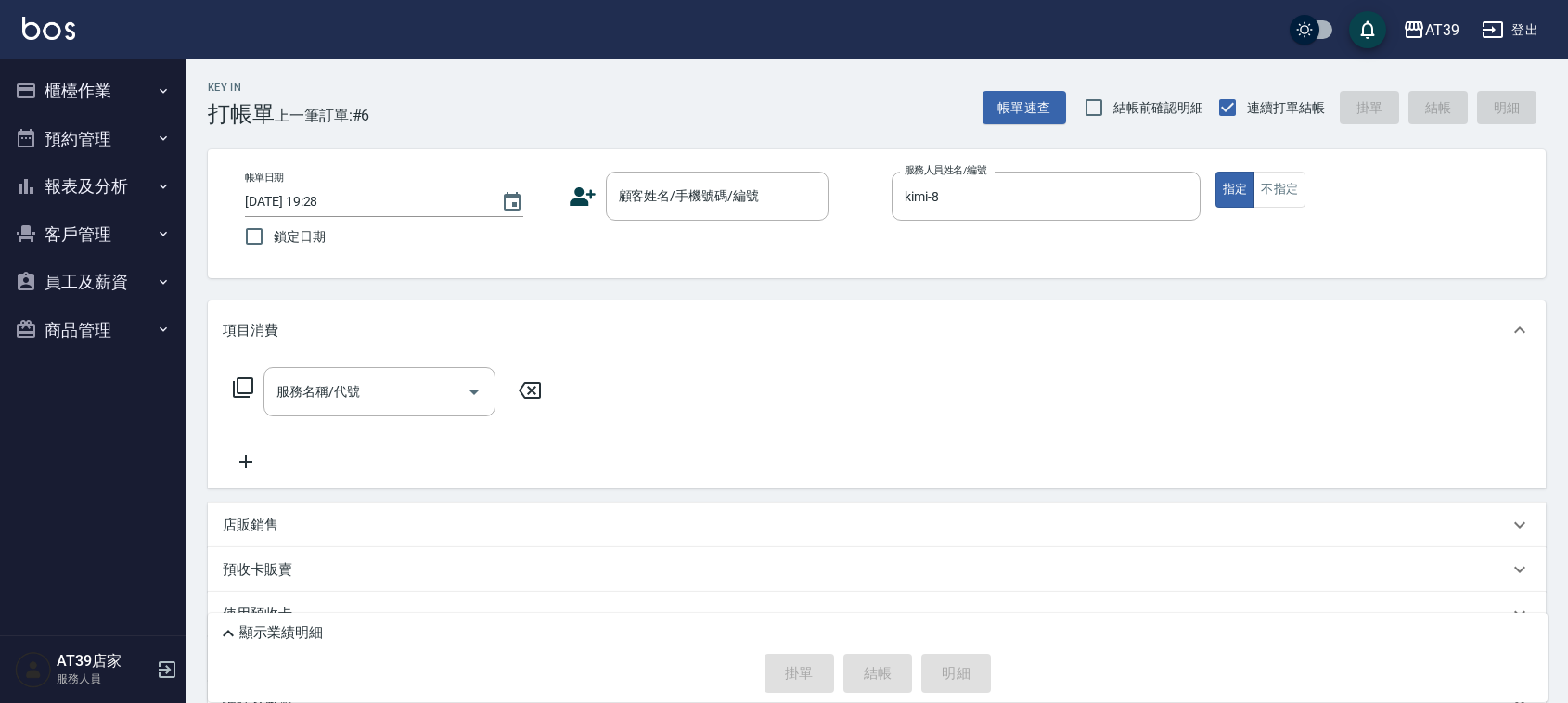
click at [659, 223] on div "帳單日期 [DATE] 19:28 鎖定日期 顧客姓名/手機號碼/編號 顧客姓名/手機號碼/編號 服務人員姓名/編號 kimi-8 服務人員姓名/編號 指定 …" at bounding box center [876, 214] width 1293 height 84
type button "true"
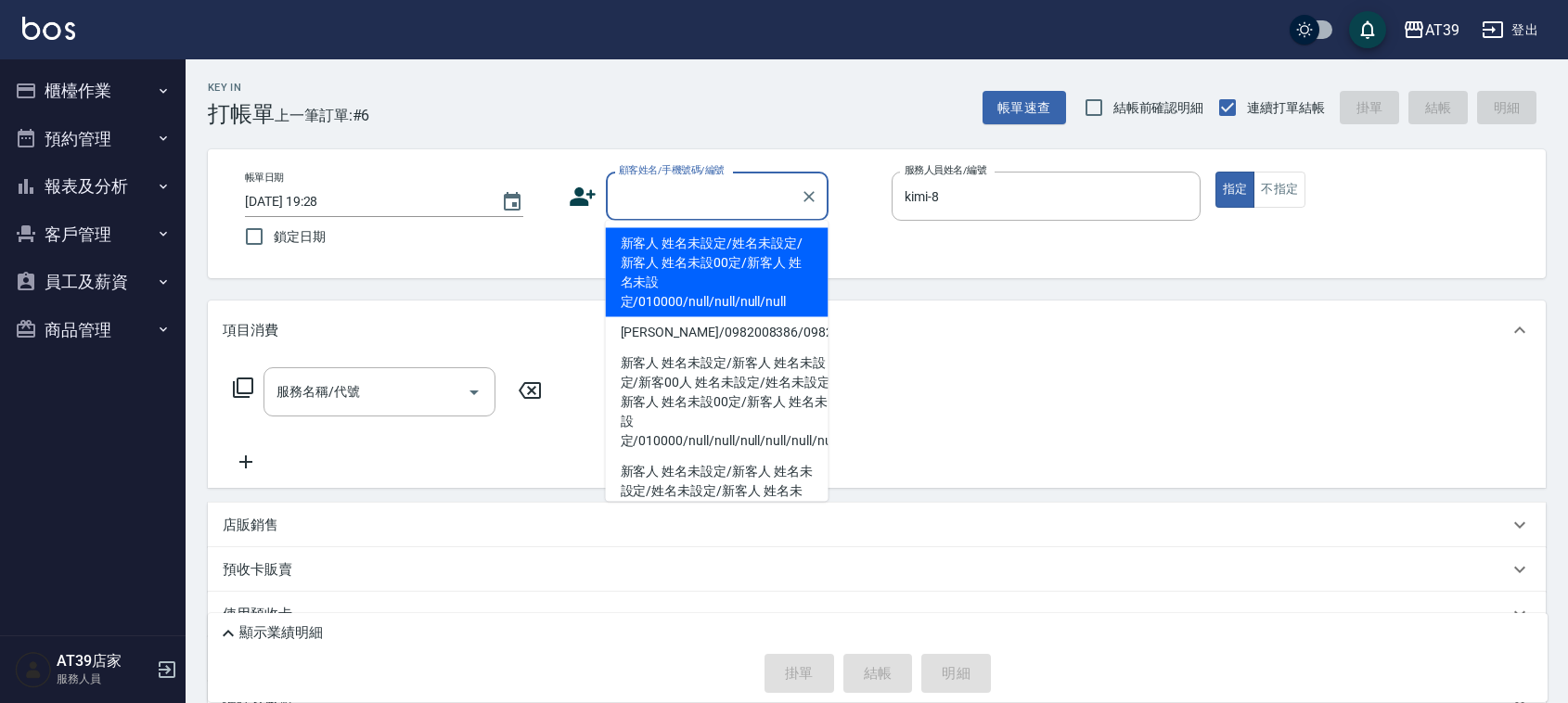
click at [688, 200] on input "顧客姓名/手機號碼/編號" at bounding box center [703, 196] width 178 height 32
click at [673, 224] on ul "新客人 姓名未設定/姓名未設定/新客人 姓名未設00定/新客人 姓名未設定/010000/null/null/null/null [PERSON_NAME]/…" at bounding box center [717, 361] width 223 height 281
click at [629, 285] on li "新客人 姓名未設定/姓名未設定/新客人 姓名未設00定/新客人 姓名未設定/010000/null/null/null/null" at bounding box center [717, 272] width 223 height 89
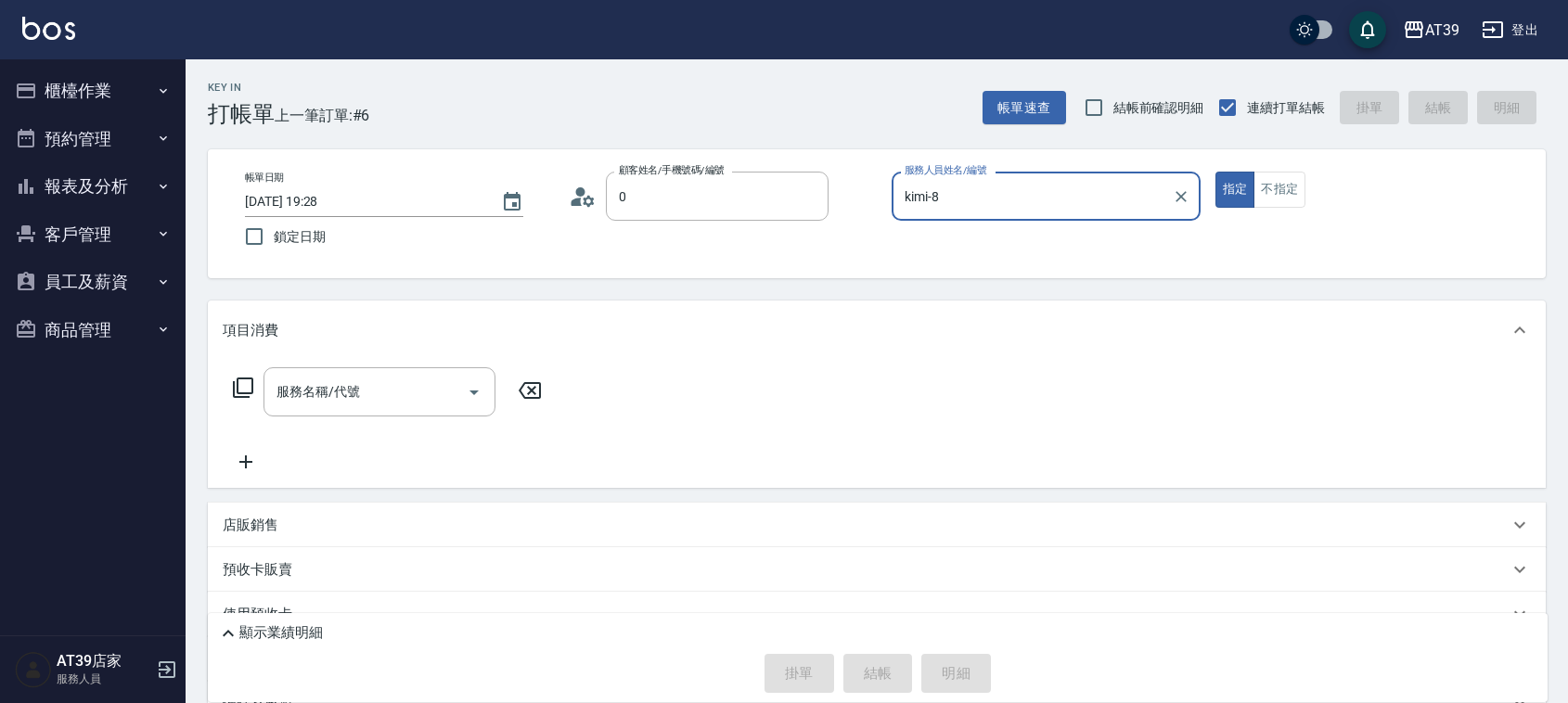
type input "新客人 姓名未設定/姓名未設定/新客人 姓名未設00定/新客人 姓名未設定/010000/null/null/null/null"
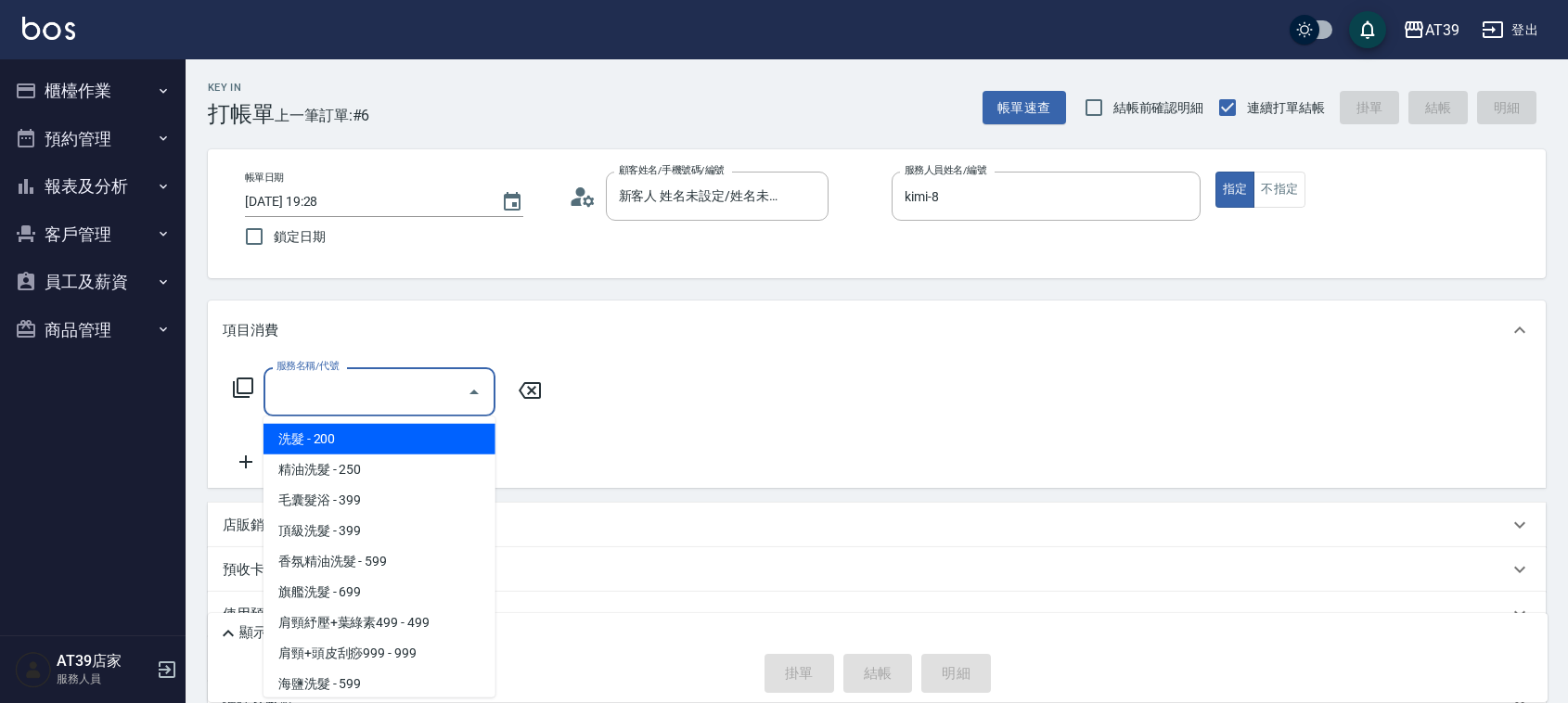
click at [397, 376] on input "服務名稱/代號" at bounding box center [365, 392] width 187 height 32
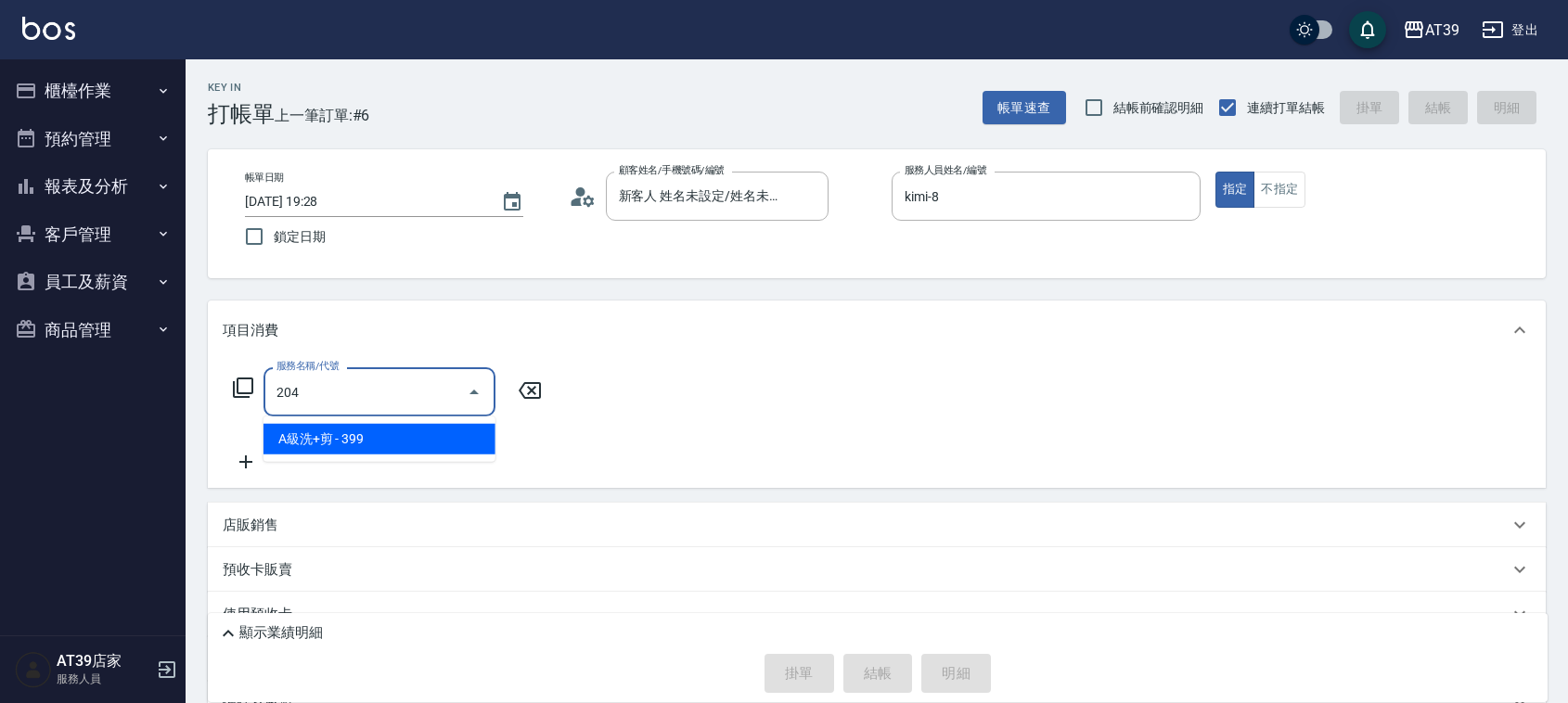
click at [395, 428] on span "A級洗+剪 - 399" at bounding box center [379, 439] width 232 height 31
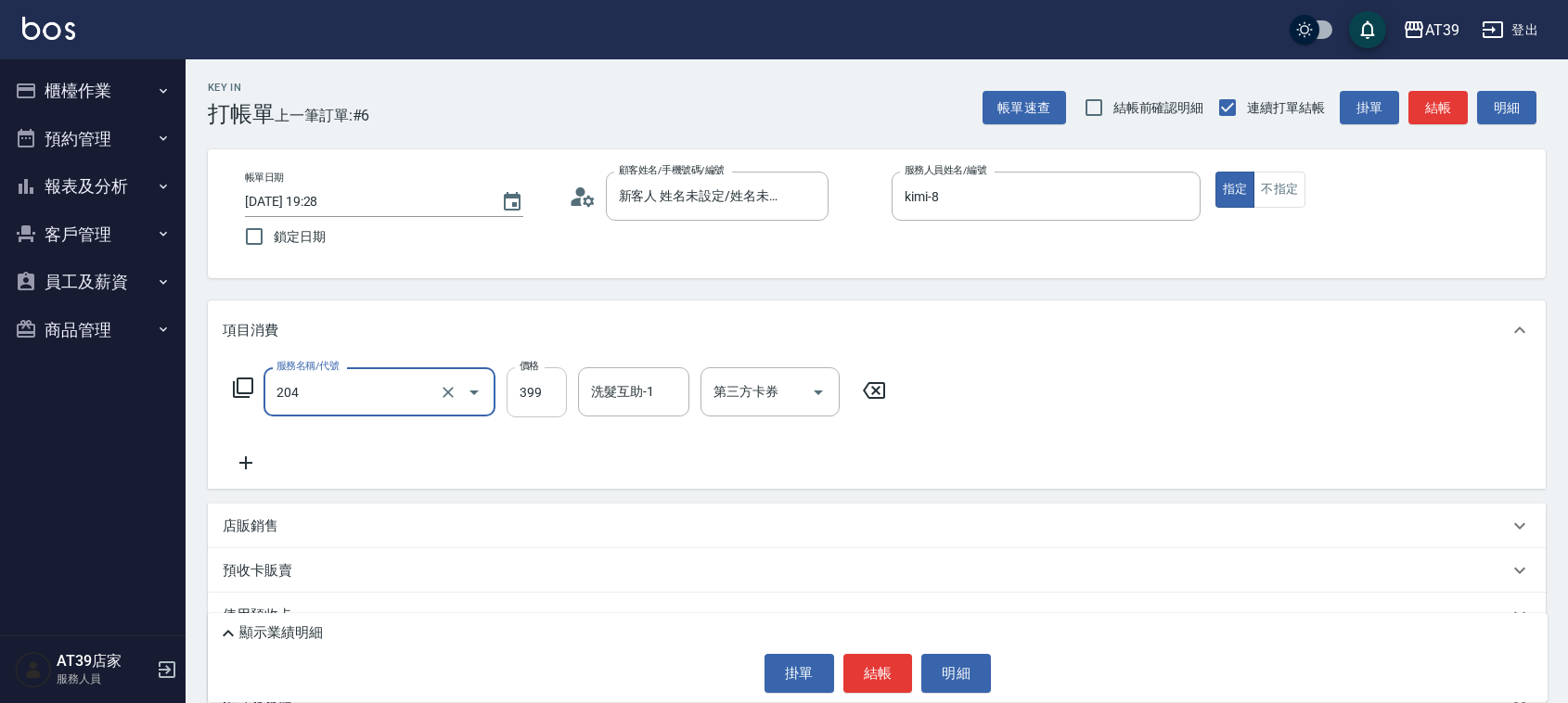
type input "A級洗+剪(204)"
click at [534, 396] on input "399" at bounding box center [537, 392] width 60 height 50
type input "400"
click at [1461, 104] on button "結帳" at bounding box center [1437, 108] width 59 height 34
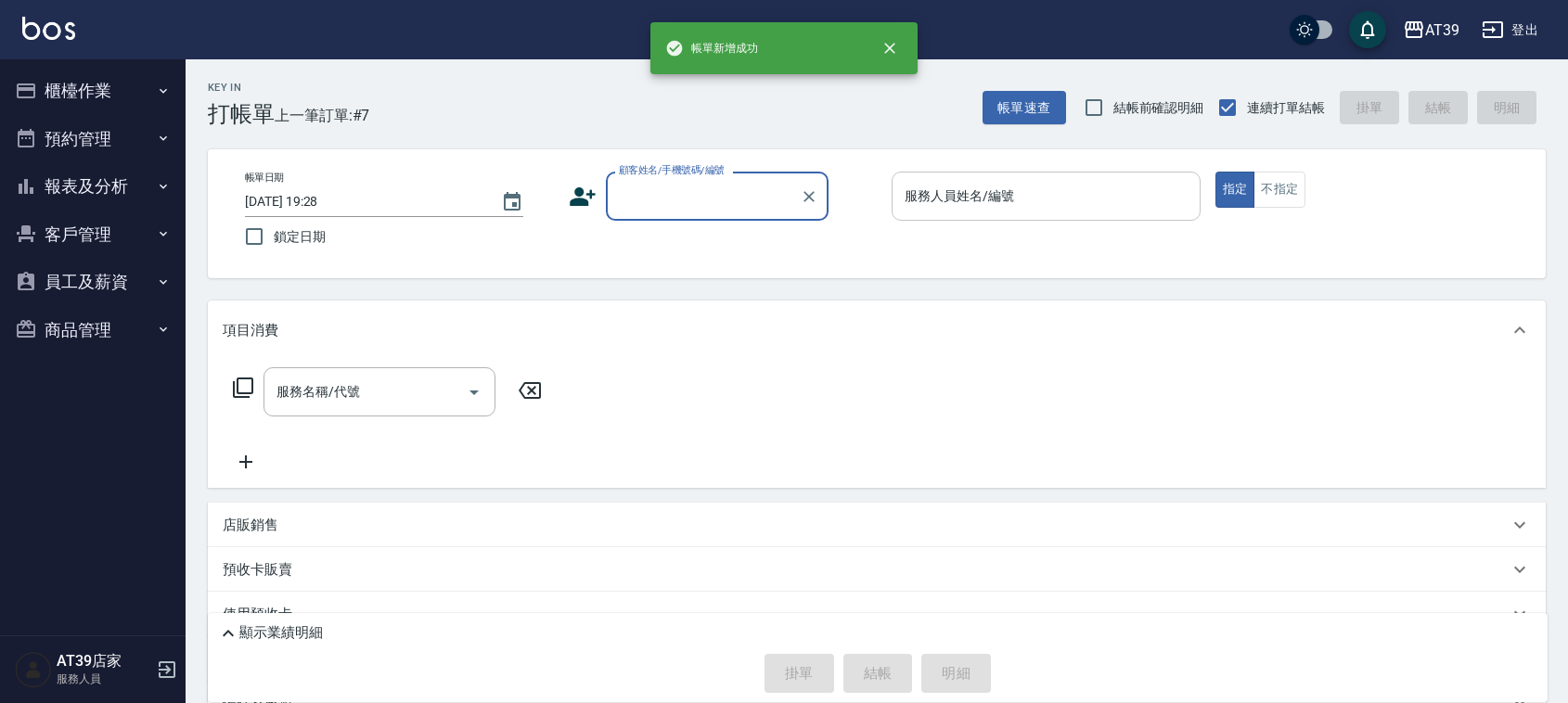
click at [1026, 200] on input "服務人員姓名/編號" at bounding box center [1046, 196] width 292 height 32
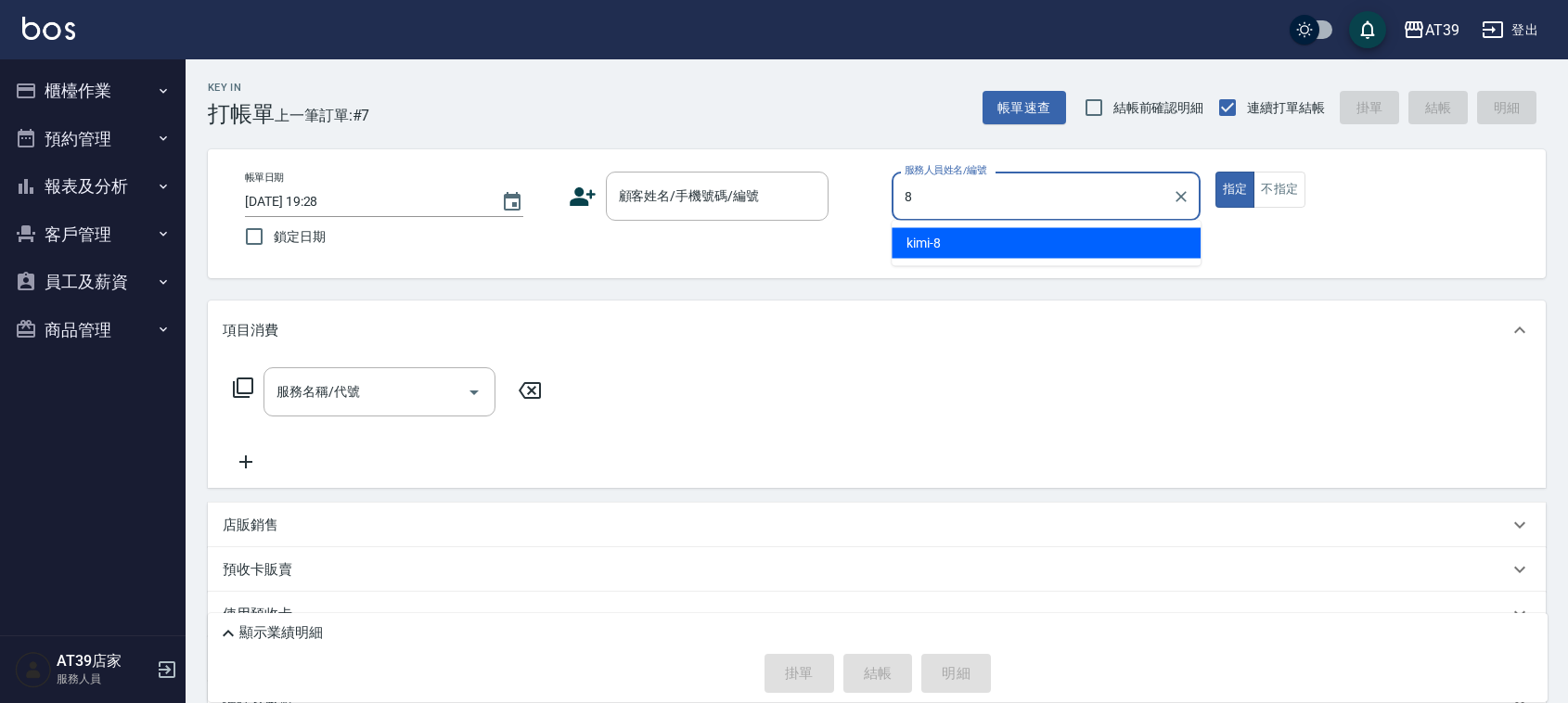
click at [981, 238] on div "kimi -8" at bounding box center [1045, 243] width 309 height 31
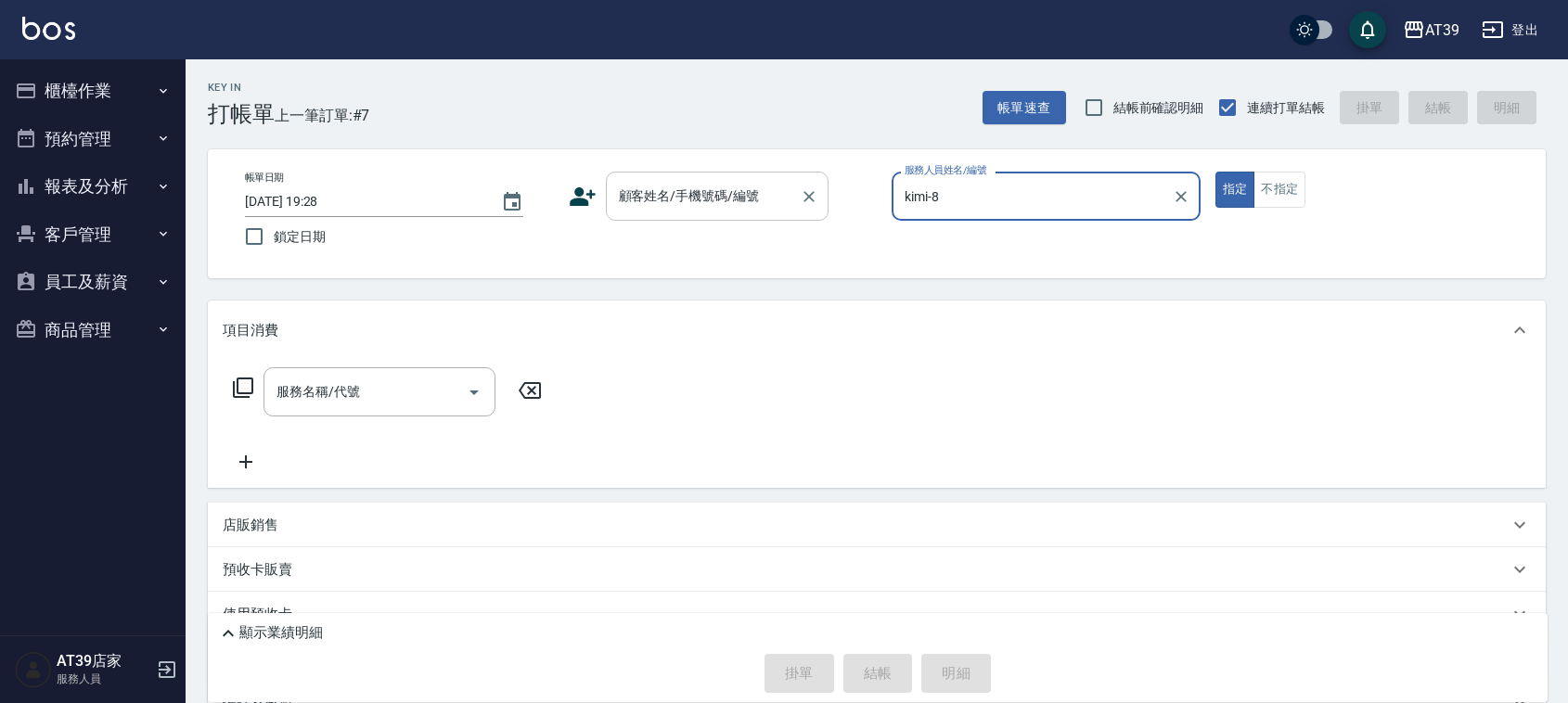
type input "kimi-8"
click at [712, 193] on input "顧客姓名/手機號碼/編號" at bounding box center [703, 196] width 178 height 32
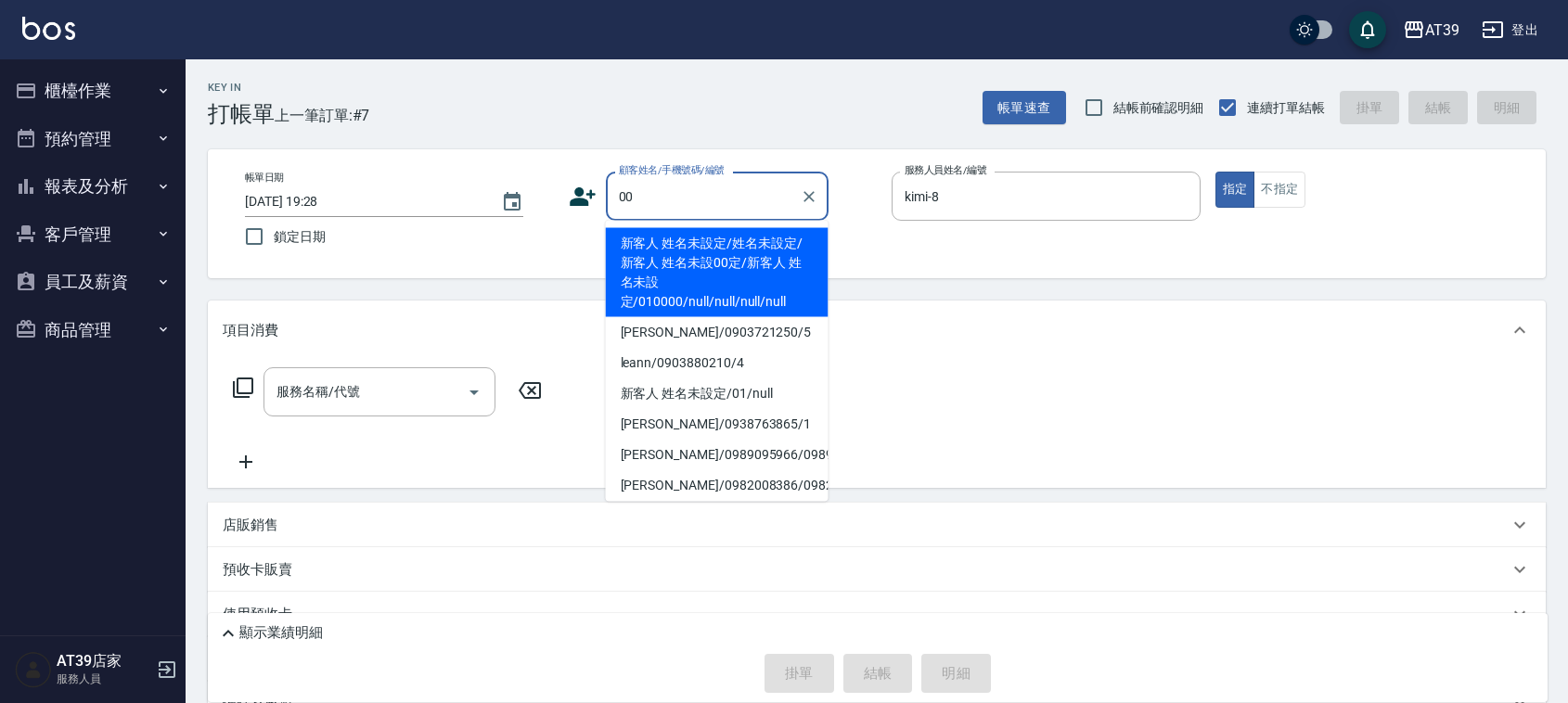
drag, startPoint x: 671, startPoint y: 243, endPoint x: 456, endPoint y: 325, distance: 229.3
click at [670, 243] on li "新客人 姓名未設定/姓名未設定/新客人 姓名未設00定/新客人 姓名未設定/010000/null/null/null/null" at bounding box center [717, 272] width 223 height 89
type input "新客人 姓名未設定/姓名未設定/新客人 姓名未設00定/新客人 姓名未設定/010000/null/null/null/null"
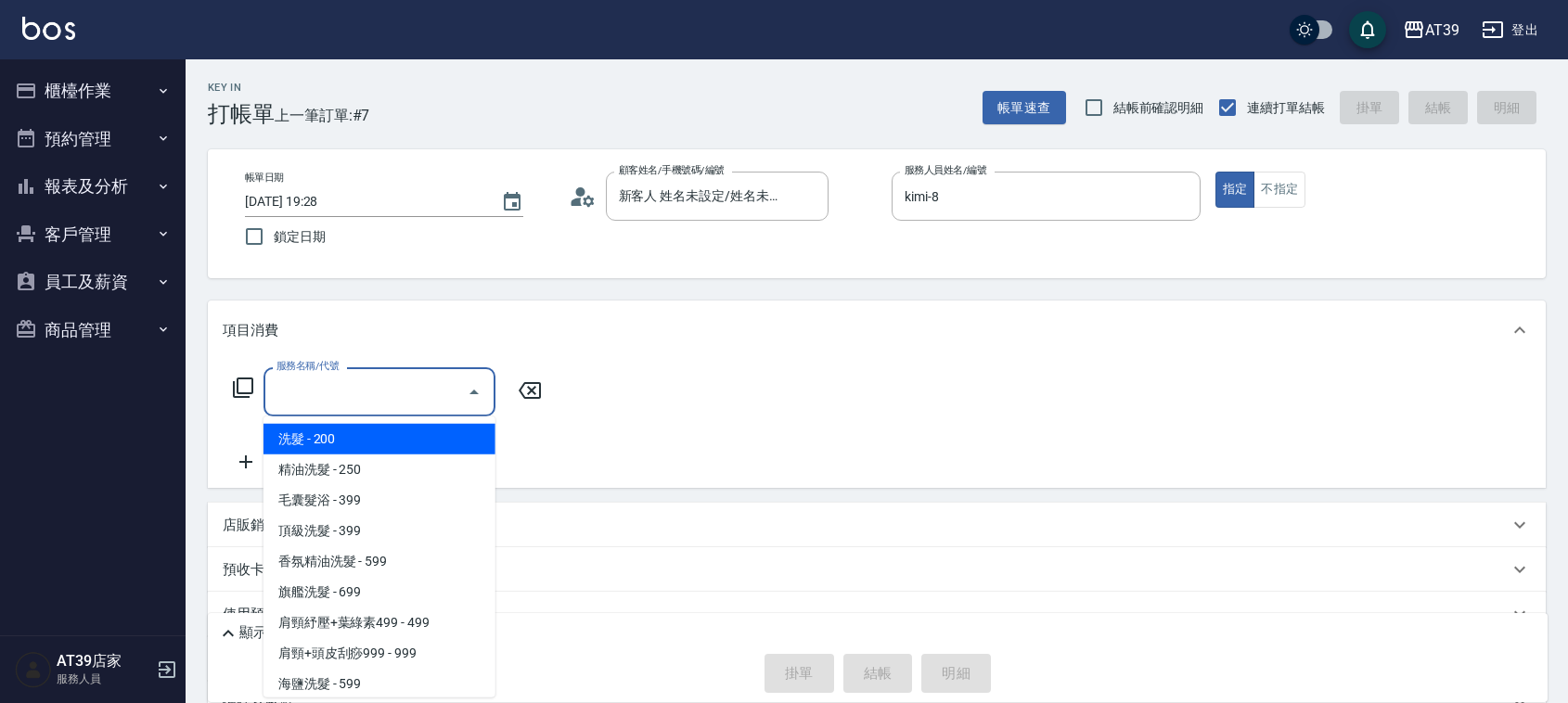
click at [362, 402] on input "服務名稱/代號" at bounding box center [365, 392] width 187 height 32
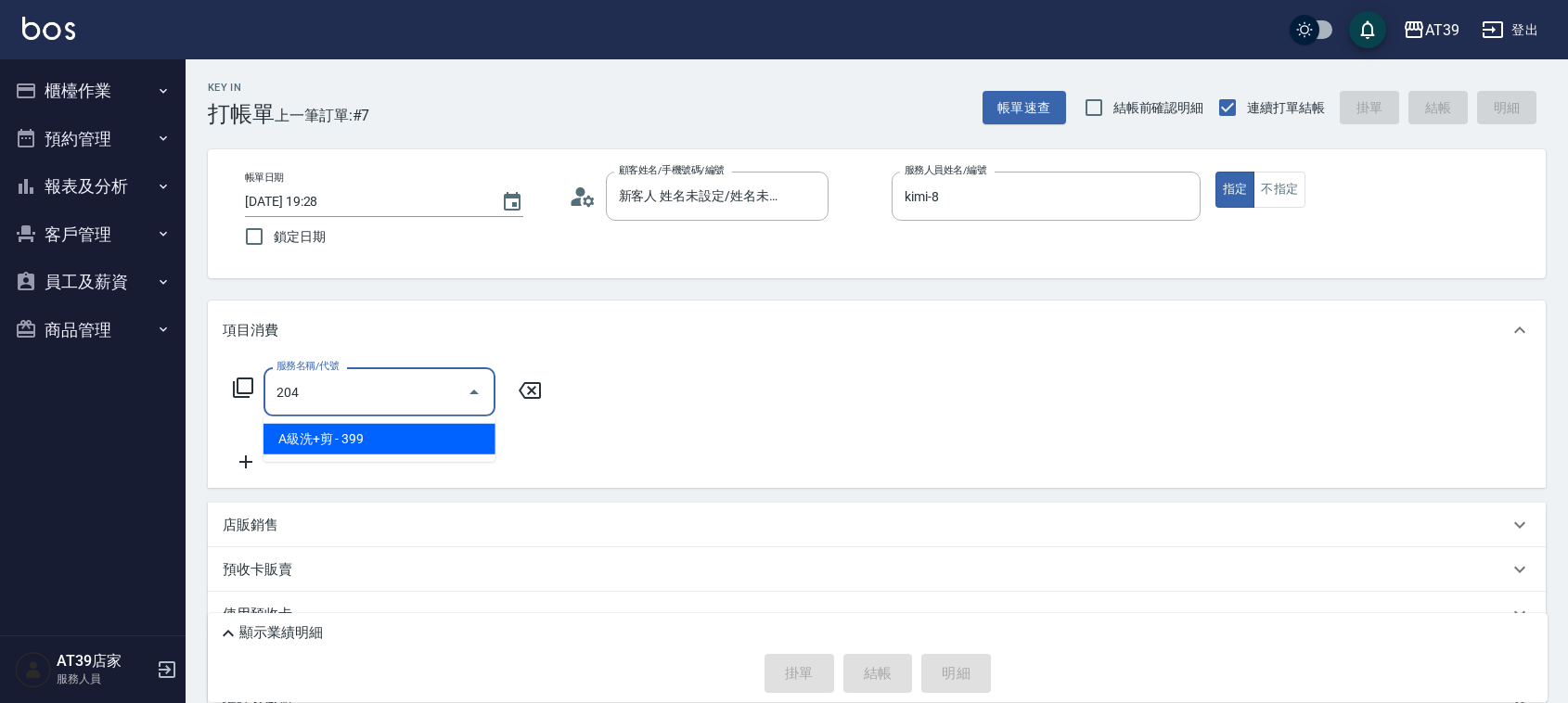
click at [382, 439] on span "A級洗+剪 - 399" at bounding box center [379, 439] width 232 height 31
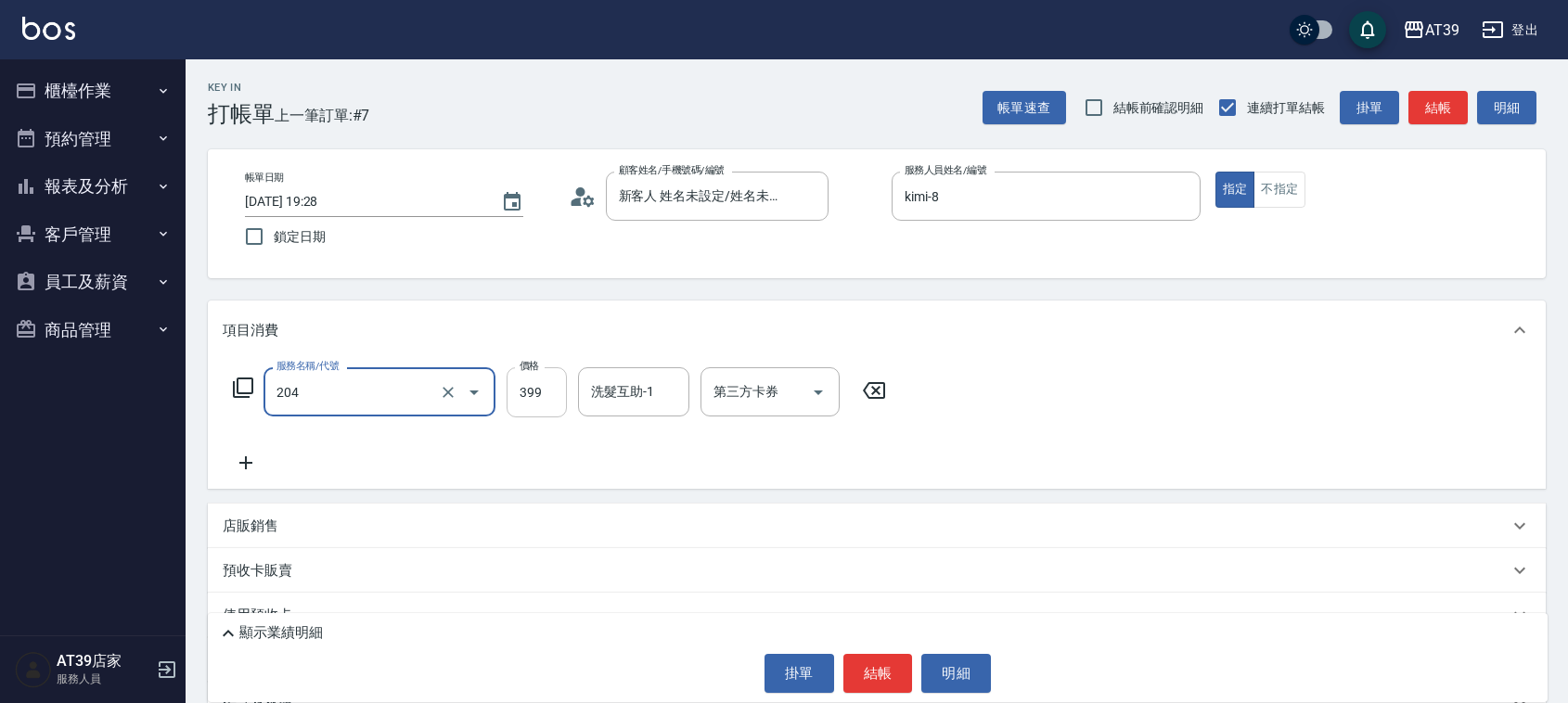
click at [527, 378] on input "399" at bounding box center [537, 392] width 60 height 50
type input "A級洗+剪(204)"
type input "500"
click at [1436, 109] on button "結帳" at bounding box center [1437, 108] width 59 height 34
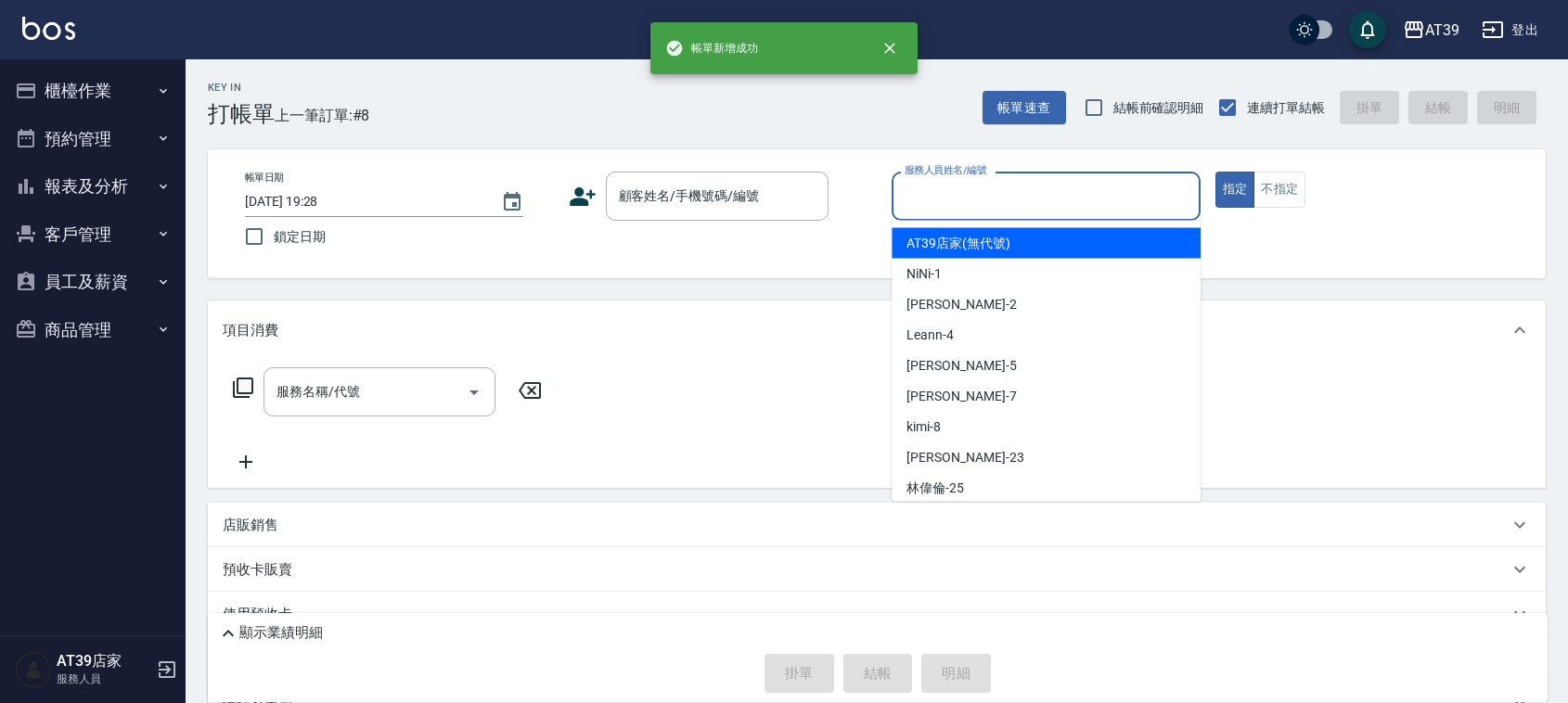
click at [1085, 207] on input "服務人員姓名/編號" at bounding box center [1046, 196] width 292 height 32
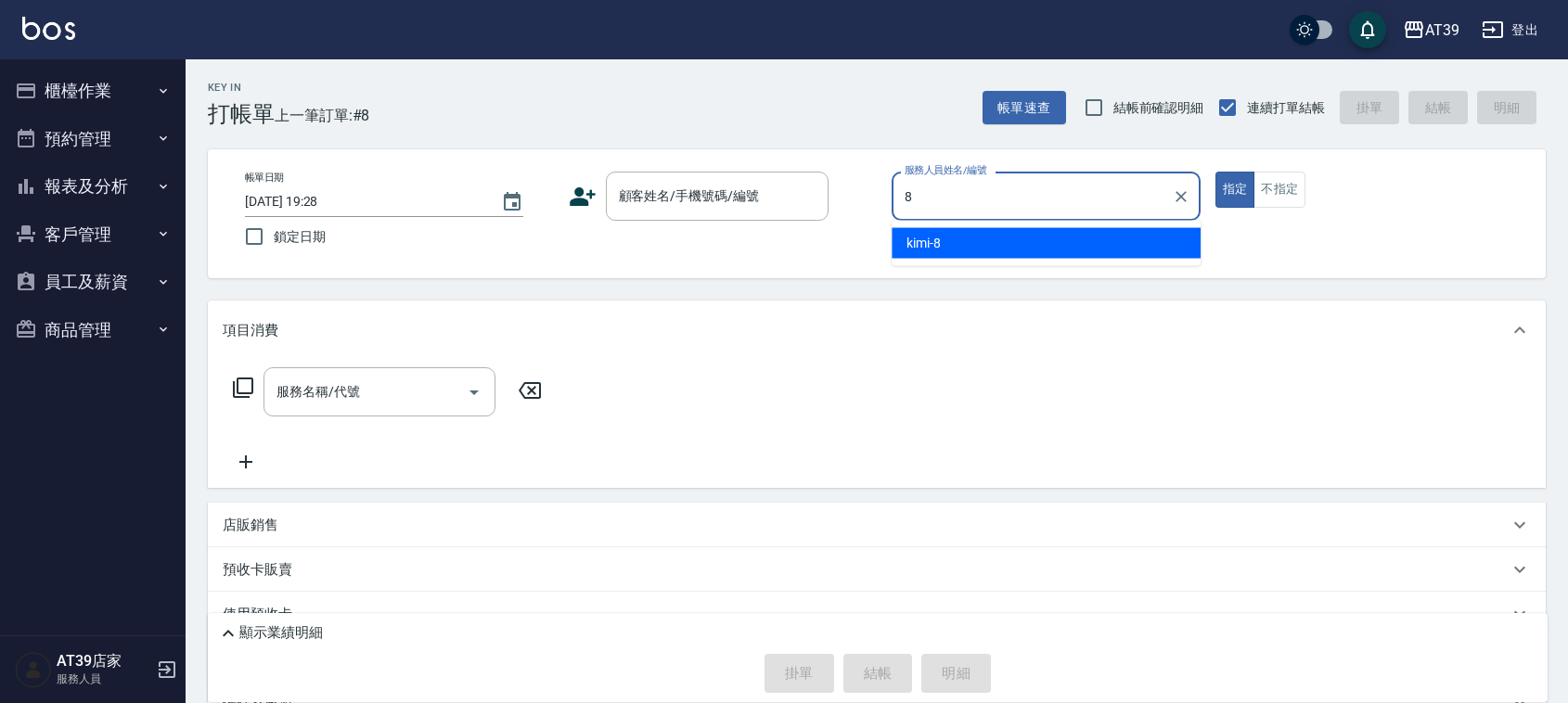
click at [1014, 248] on div "kimi -8" at bounding box center [1045, 243] width 309 height 31
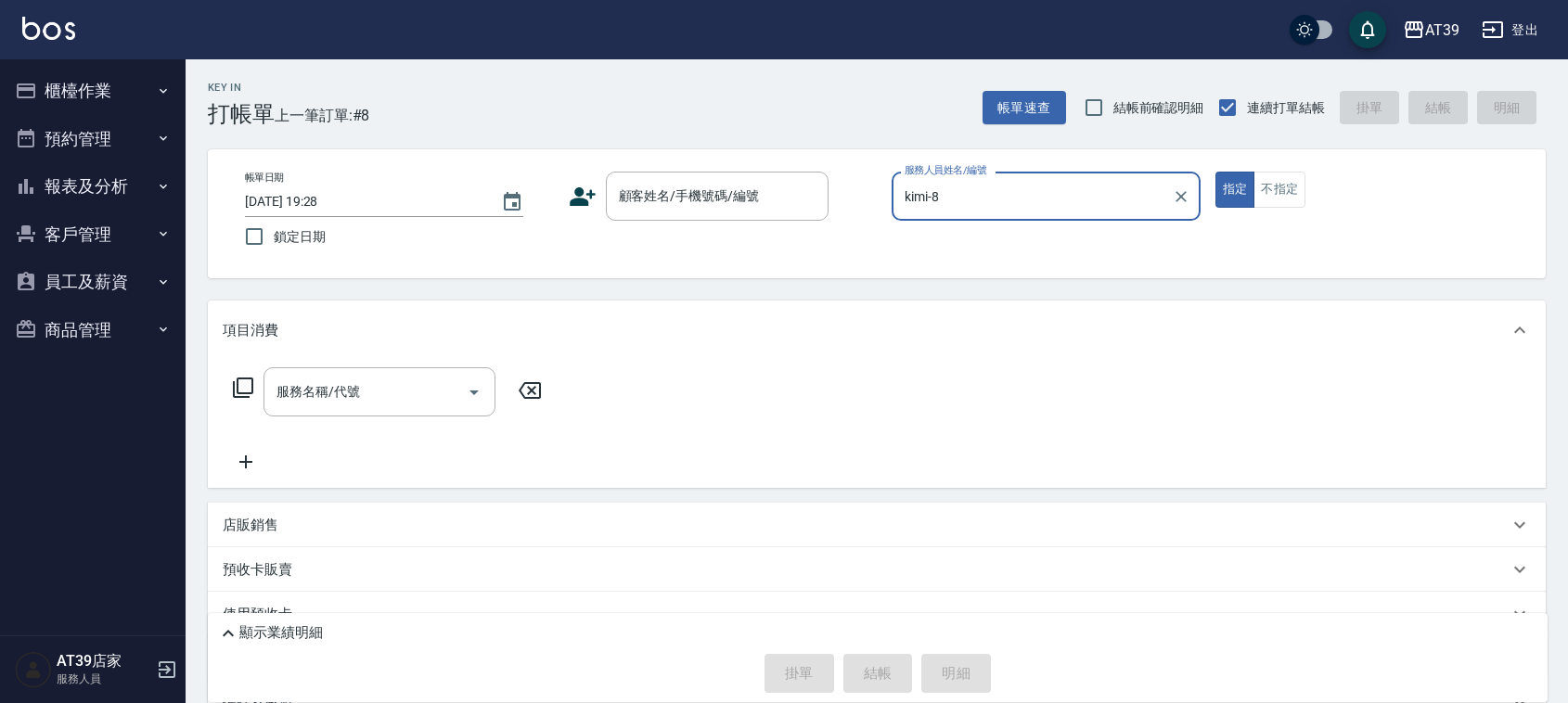
type input "kimi-8"
click at [682, 162] on div "帳單日期 [DATE] 19:28 鎖定日期 顧客姓名/手機號碼/編號 顧客姓名/手機號碼/編號 服務人員姓名/編號 kimi-8 服務人員姓名/編號 指定 …" at bounding box center [877, 213] width 1338 height 129
click at [694, 178] on div "顧客姓名/手機號碼/編號" at bounding box center [717, 196] width 223 height 49
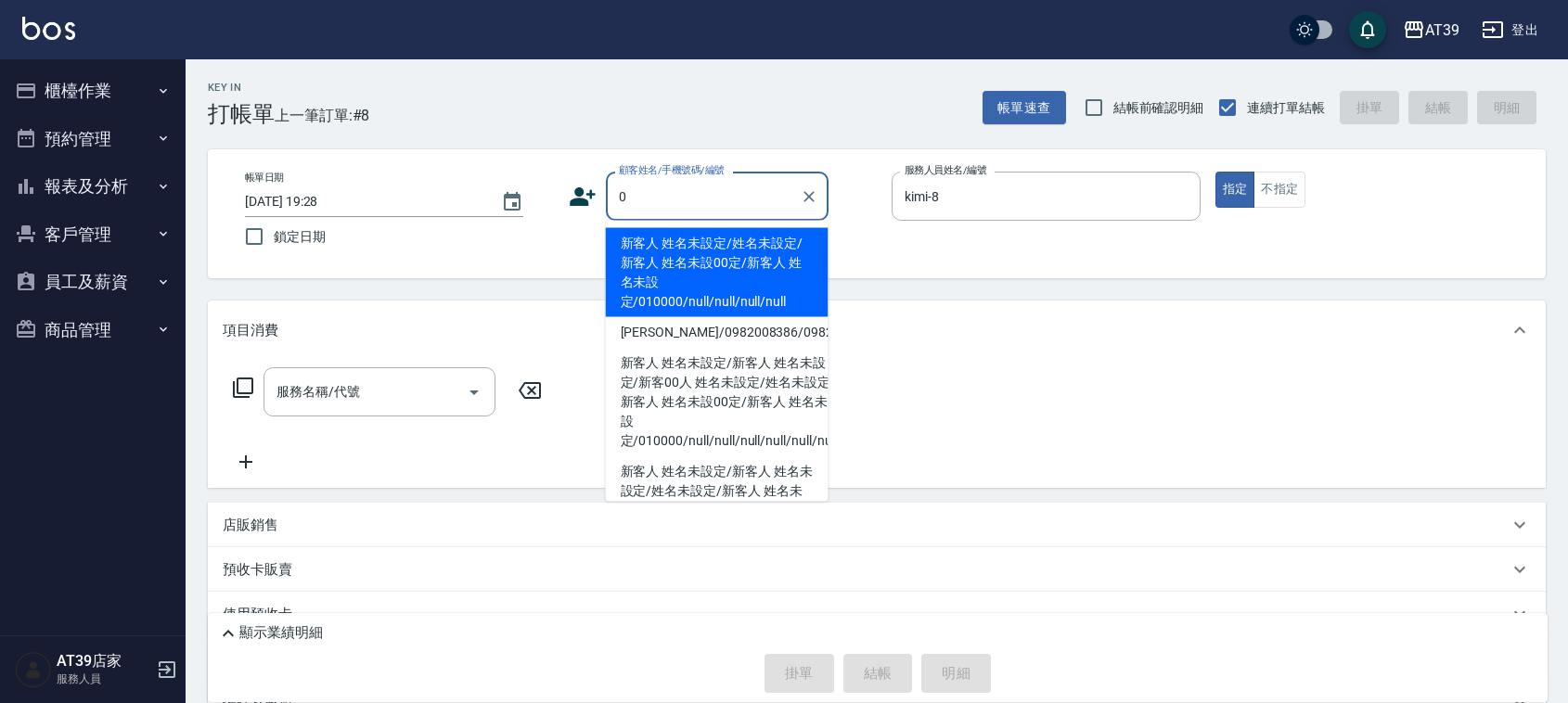
click at [688, 263] on li "新客人 姓名未設定/姓名未設定/新客人 姓名未設00定/新客人 姓名未設定/010000/null/null/null/null" at bounding box center [717, 272] width 223 height 89
type input "新客人 姓名未設定/姓名未設定/新客人 姓名未設00定/新客人 姓名未設定/010000/null/null/null/null"
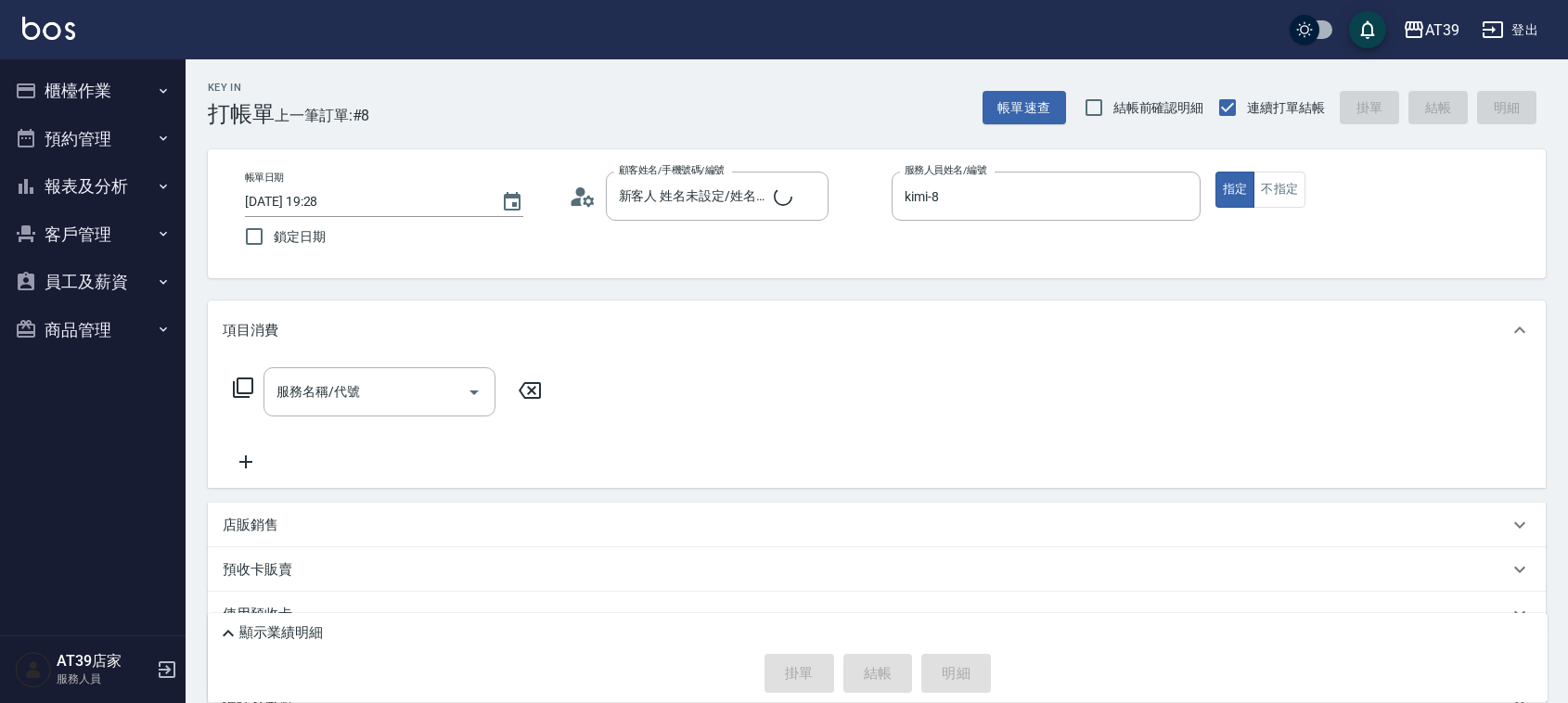
click at [250, 391] on icon at bounding box center [243, 388] width 22 height 22
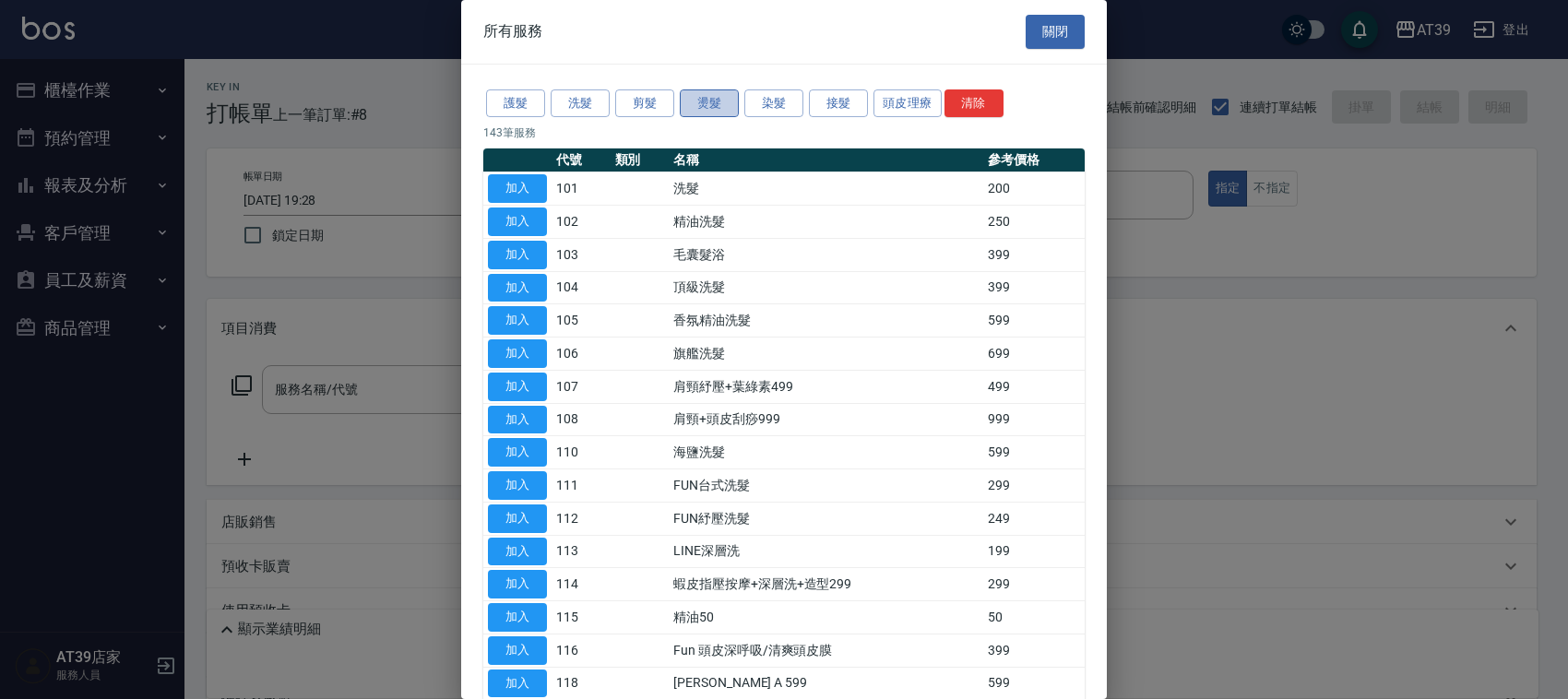
click at [729, 102] on button "燙髮" at bounding box center [709, 103] width 59 height 29
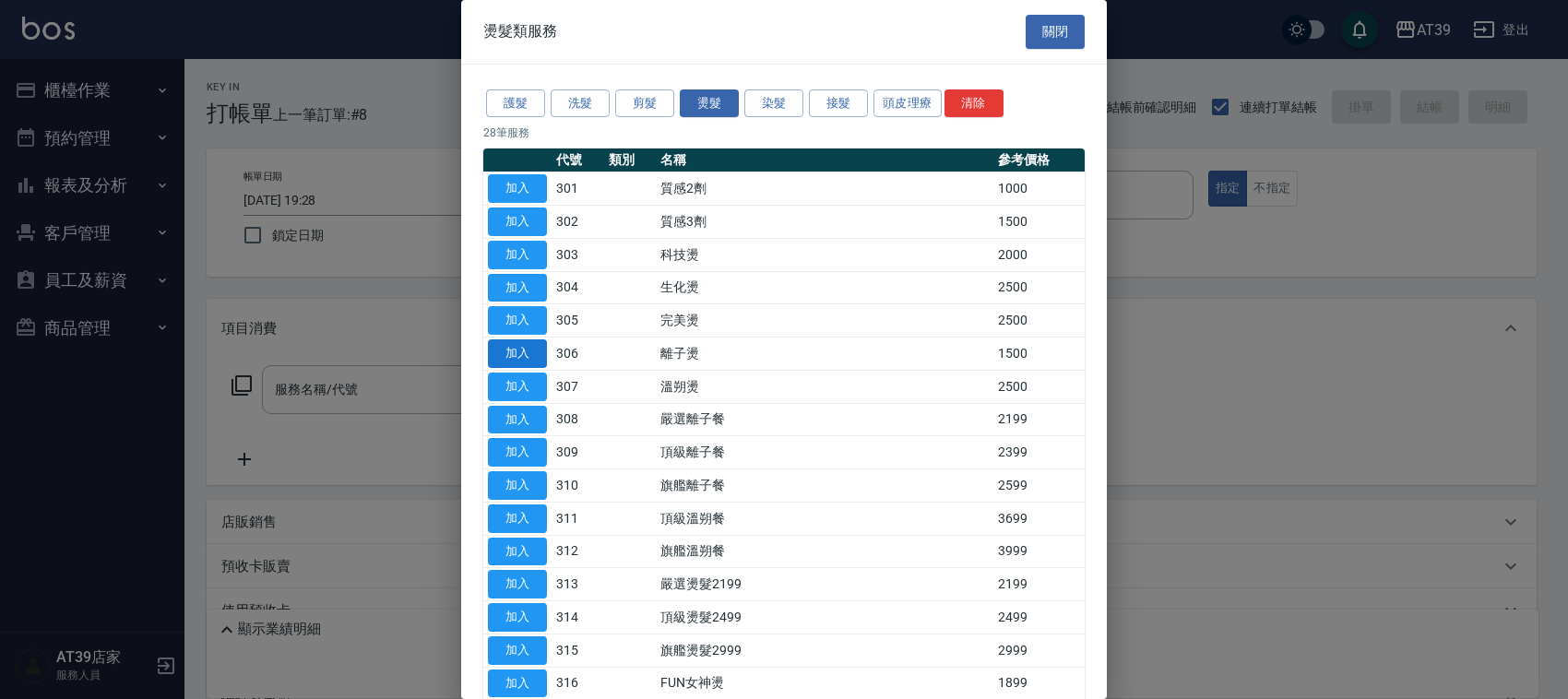
click at [536, 349] on button "加入" at bounding box center [517, 353] width 59 height 29
type input "離子燙(306)"
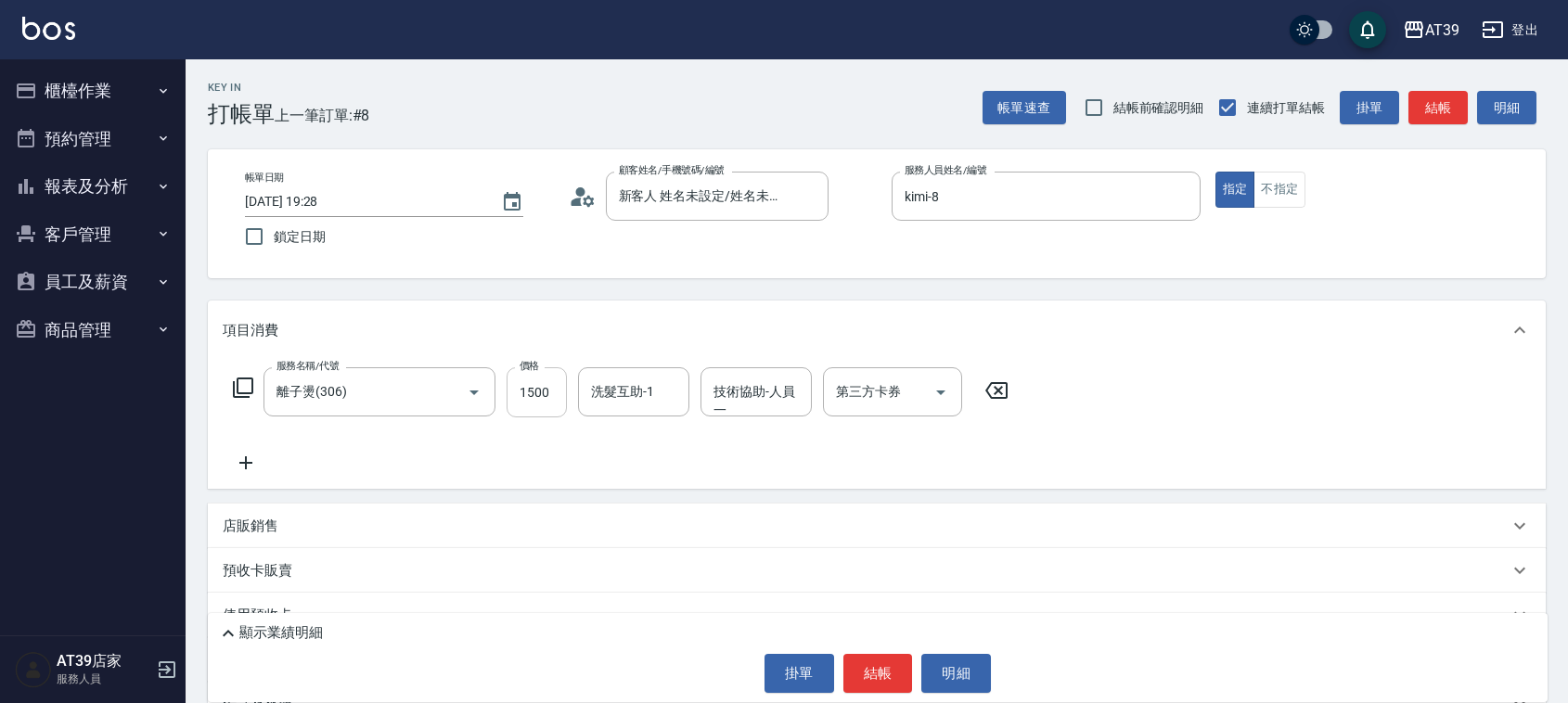
click at [559, 399] on input "1500" at bounding box center [537, 392] width 60 height 50
type input "2000"
click at [1276, 187] on button "不指定" at bounding box center [1279, 190] width 52 height 36
click at [609, 391] on div "洗髮互助-1 洗髮互助-1" at bounding box center [633, 391] width 111 height 49
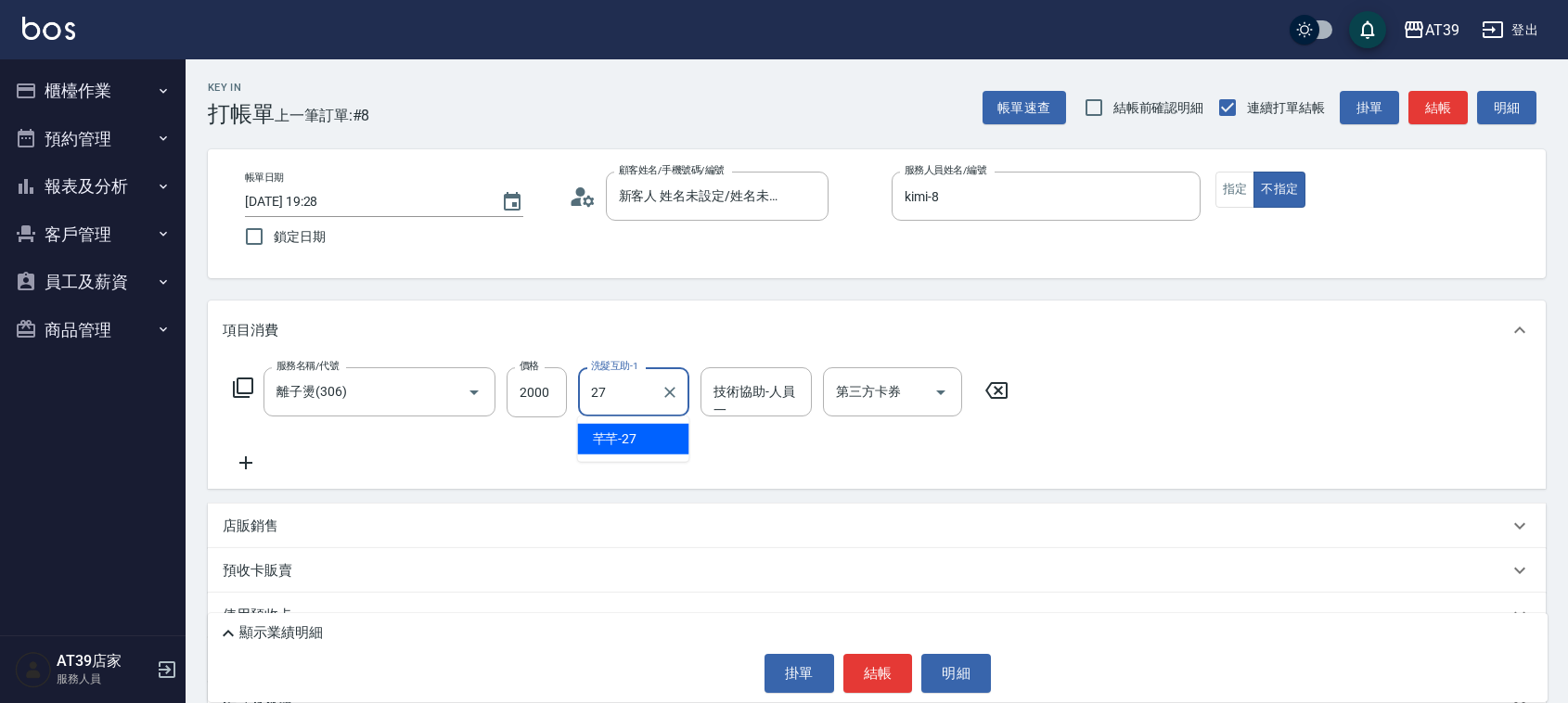
click at [629, 430] on span "芊芊 -27" at bounding box center [615, 439] width 45 height 19
type input "芊芊-27"
click at [742, 385] on input "技術協助-人員一" at bounding box center [756, 392] width 95 height 32
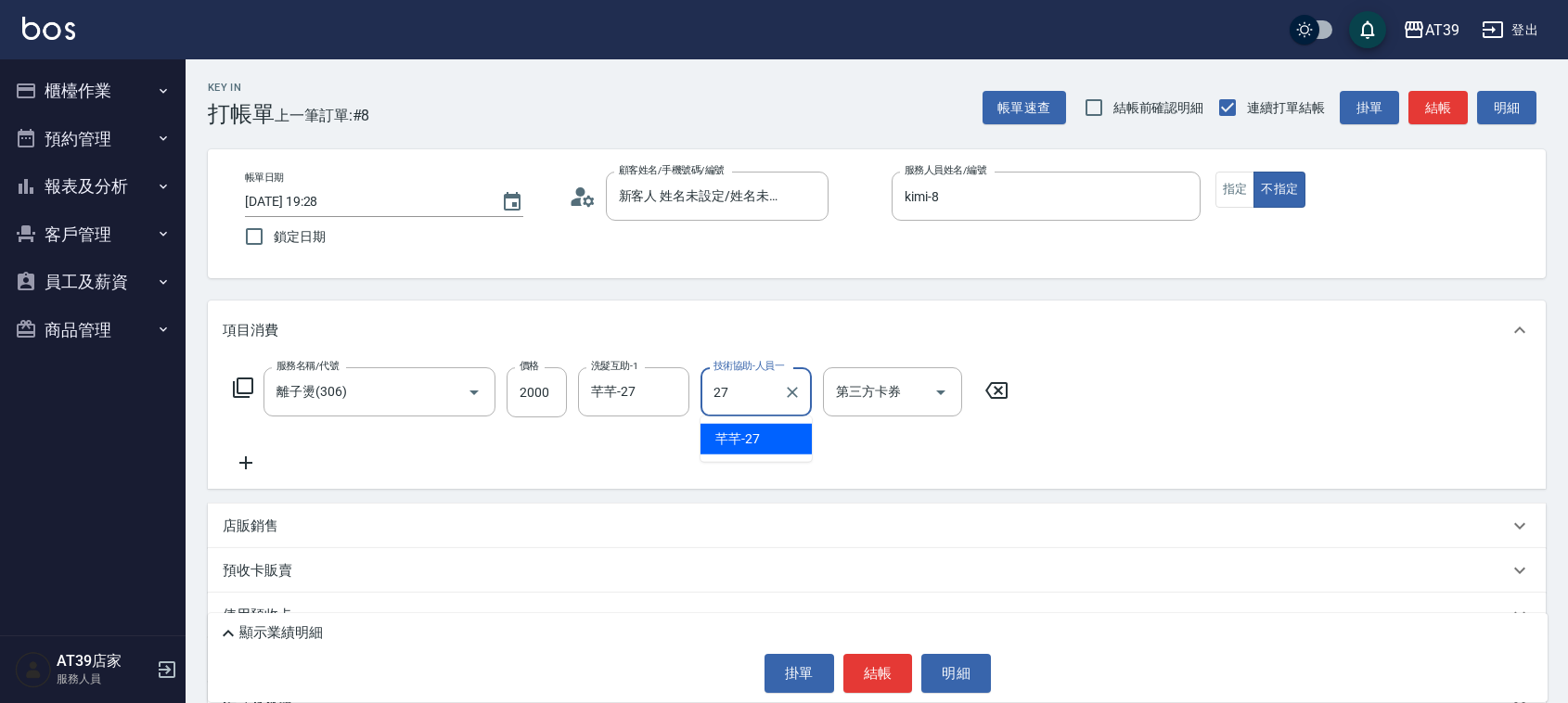
click at [757, 436] on span "芊芊 -27" at bounding box center [737, 439] width 45 height 19
type input "芊芊-27"
click at [1447, 97] on button "結帳" at bounding box center [1437, 108] width 59 height 34
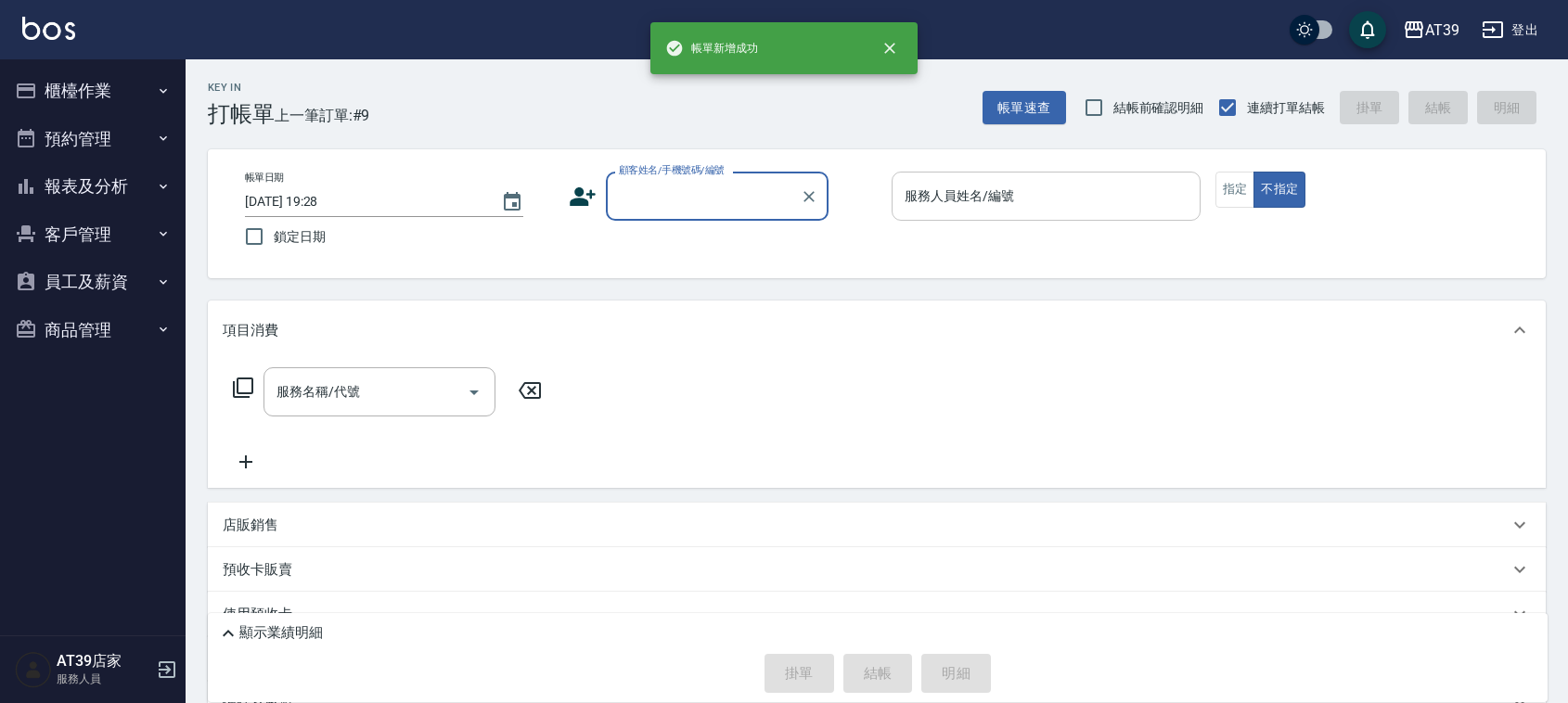
click at [1087, 198] on input "服務人員姓名/編號" at bounding box center [1046, 196] width 292 height 32
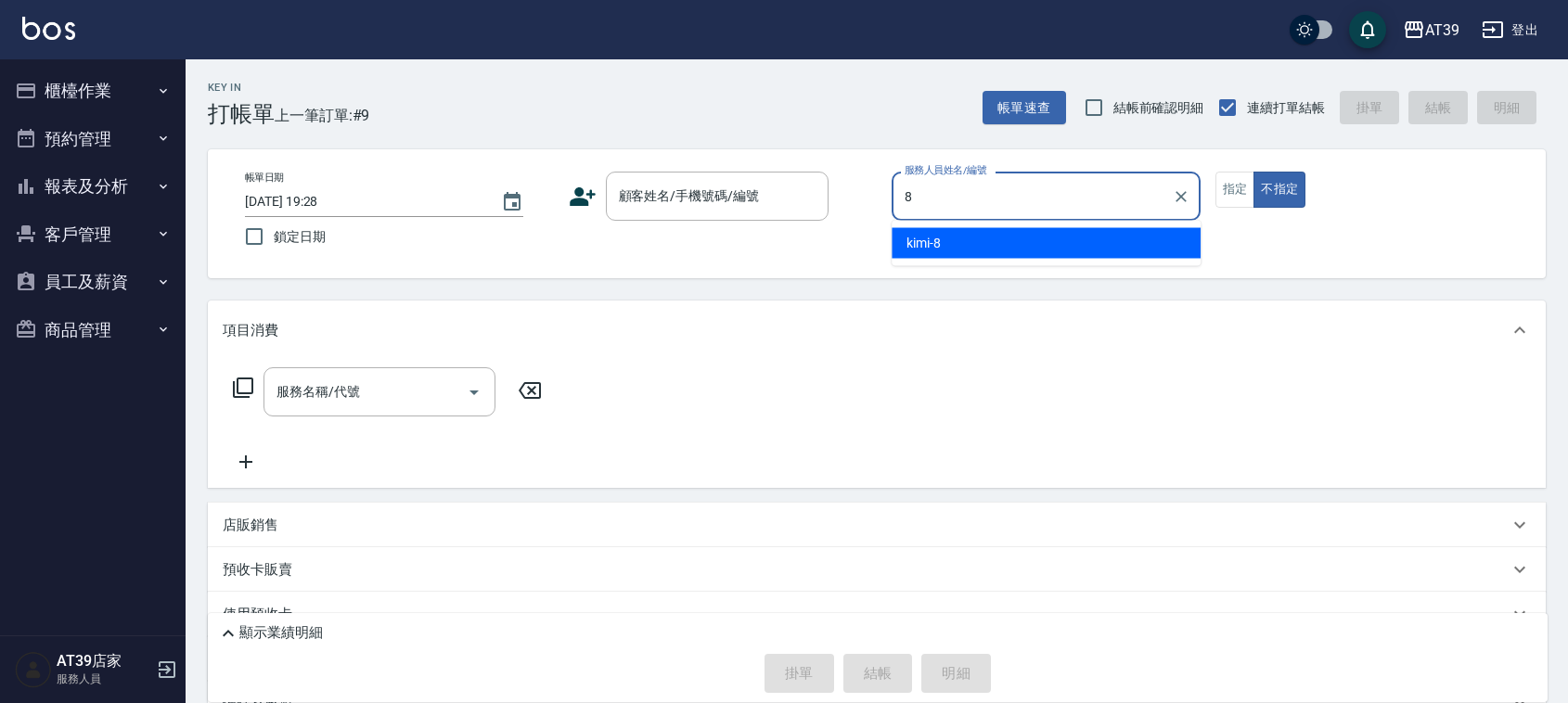
click at [1082, 246] on div "kimi -8" at bounding box center [1045, 243] width 309 height 31
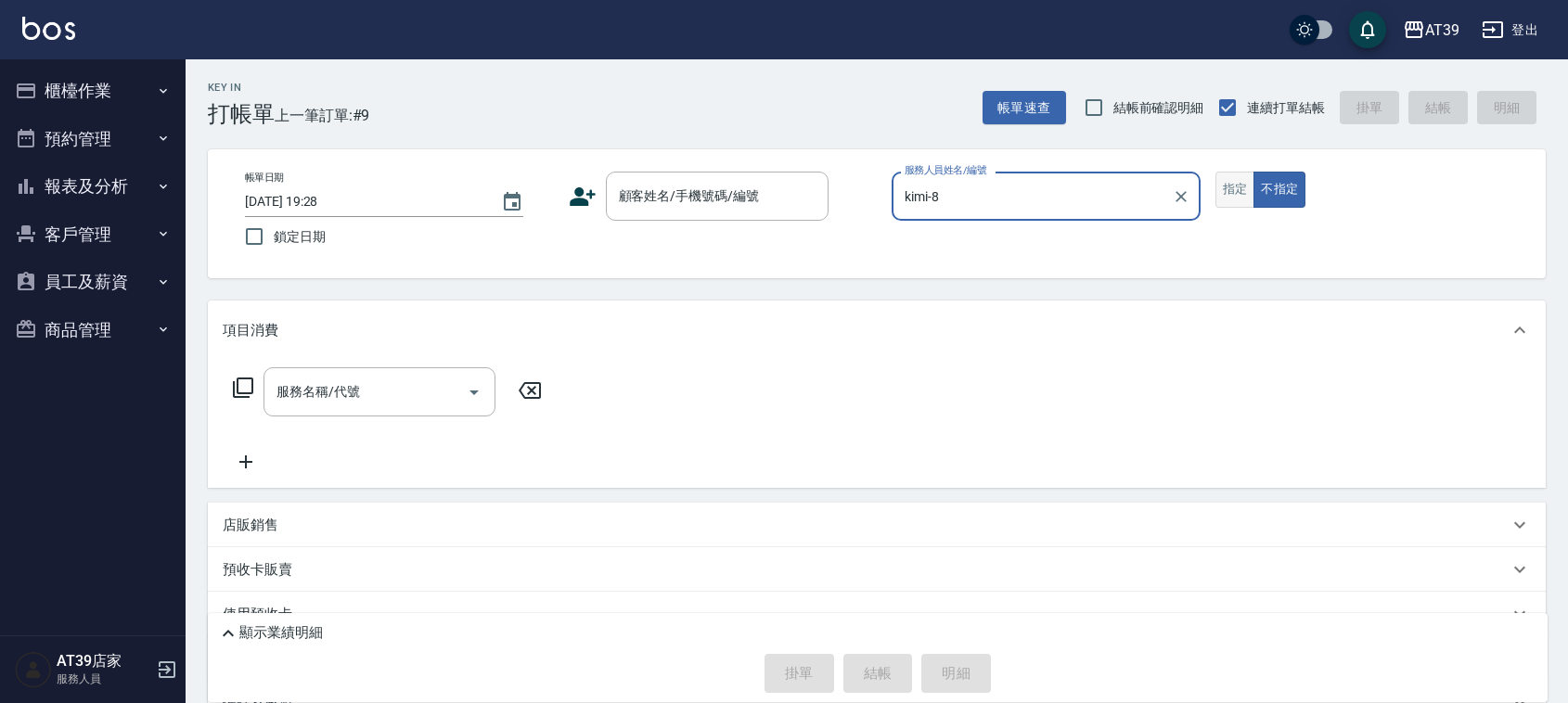
type input "kimi-8"
click at [1230, 201] on button "指定" at bounding box center [1235, 190] width 40 height 36
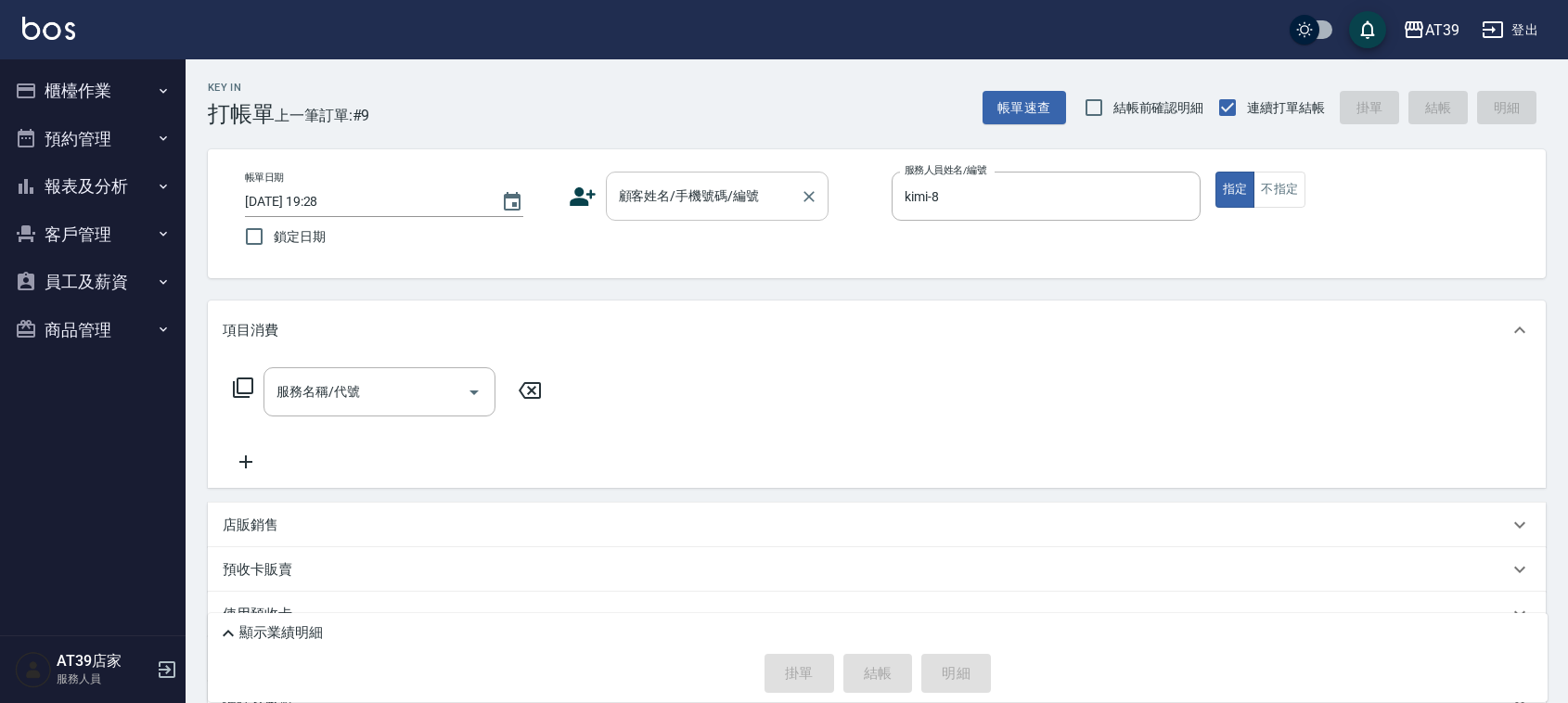
click at [771, 202] on input "顧客姓名/手機號碼/編號" at bounding box center [703, 196] width 178 height 32
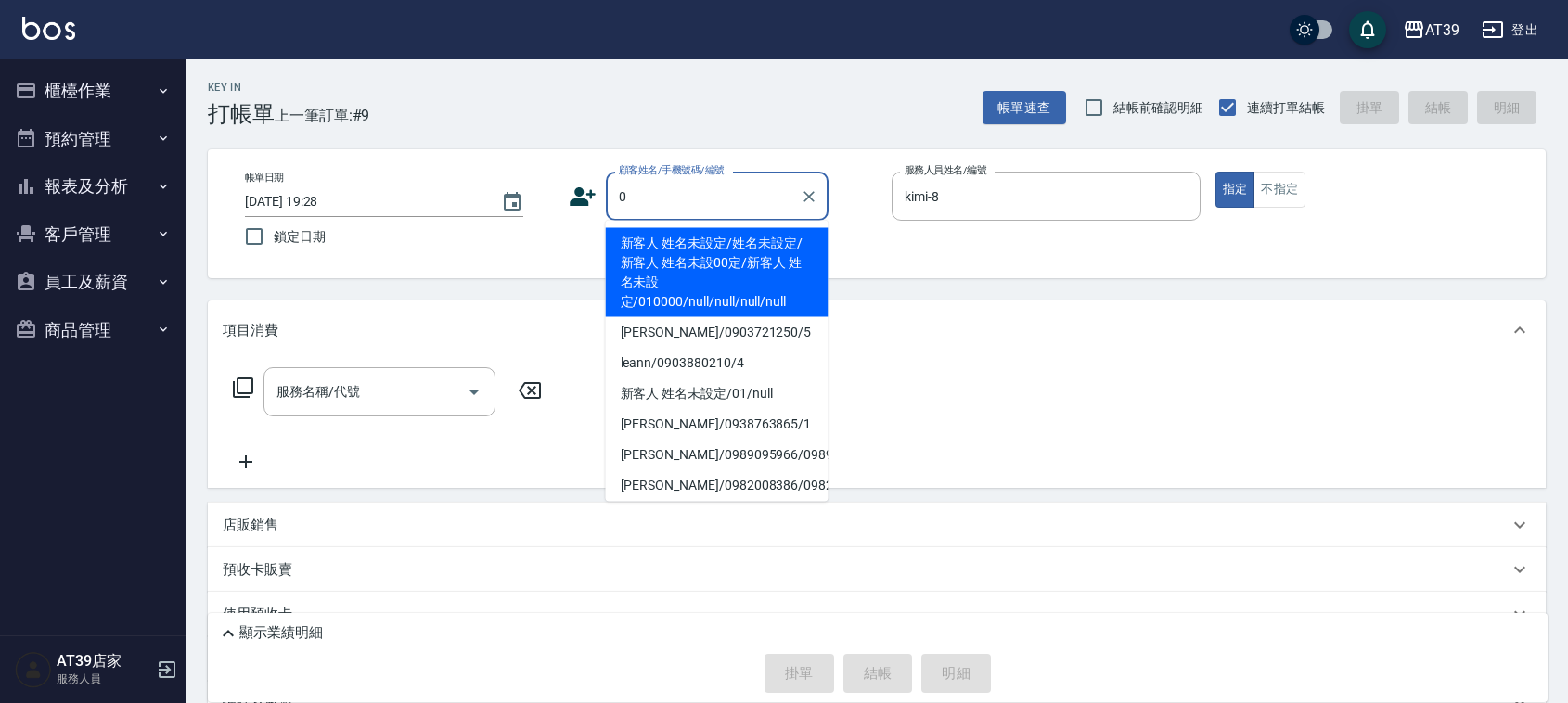
drag, startPoint x: 738, startPoint y: 258, endPoint x: 469, endPoint y: 340, distance: 281.1
click at [738, 260] on li "新客人 姓名未設定/姓名未設定/新客人 姓名未設00定/新客人 姓名未設定/010000/null/null/null/null" at bounding box center [717, 272] width 223 height 89
type input "新客人 姓名未設定/姓名未設定/新客人 姓名未設00定/新客人 姓名未設定/010000/null/null/null/null"
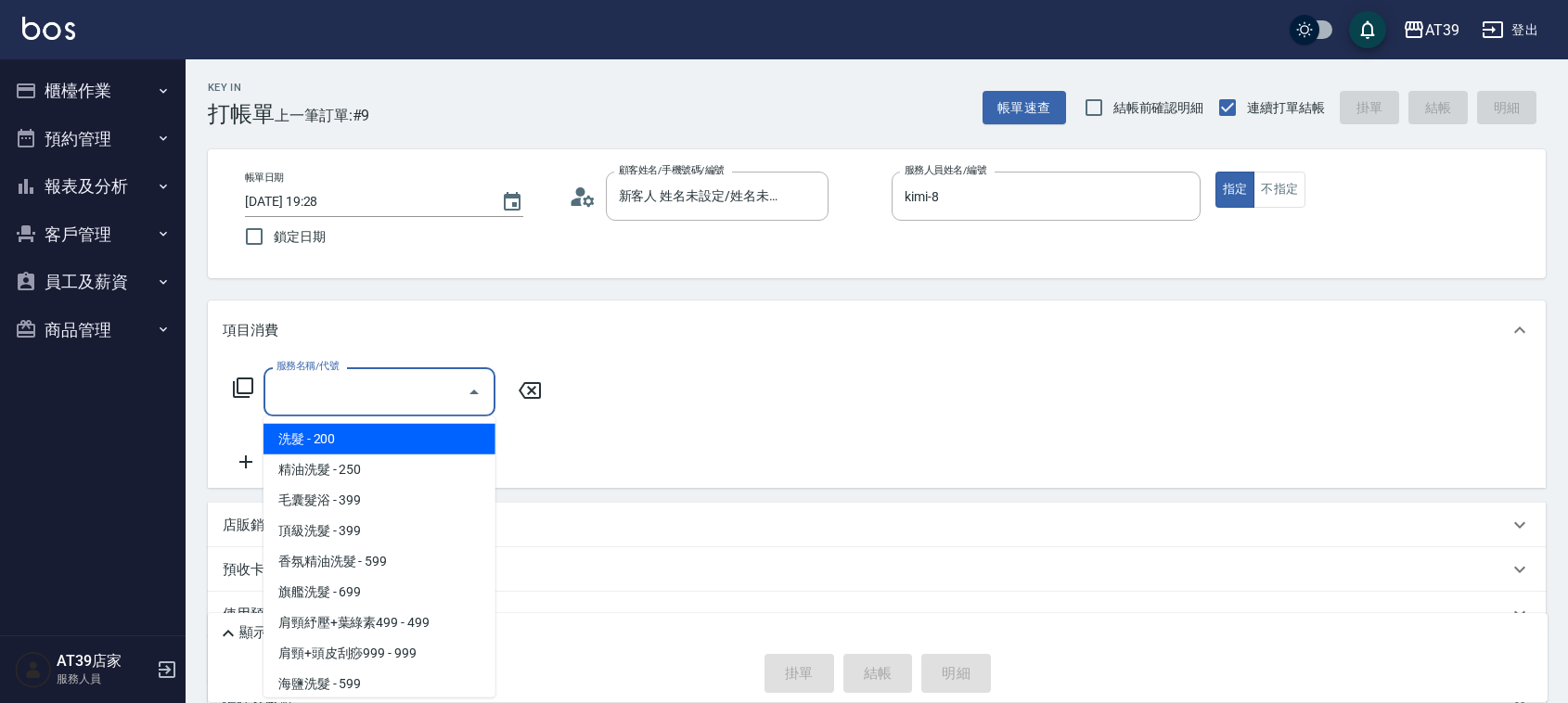
click at [396, 401] on input "服務名稱/代號" at bounding box center [365, 392] width 187 height 32
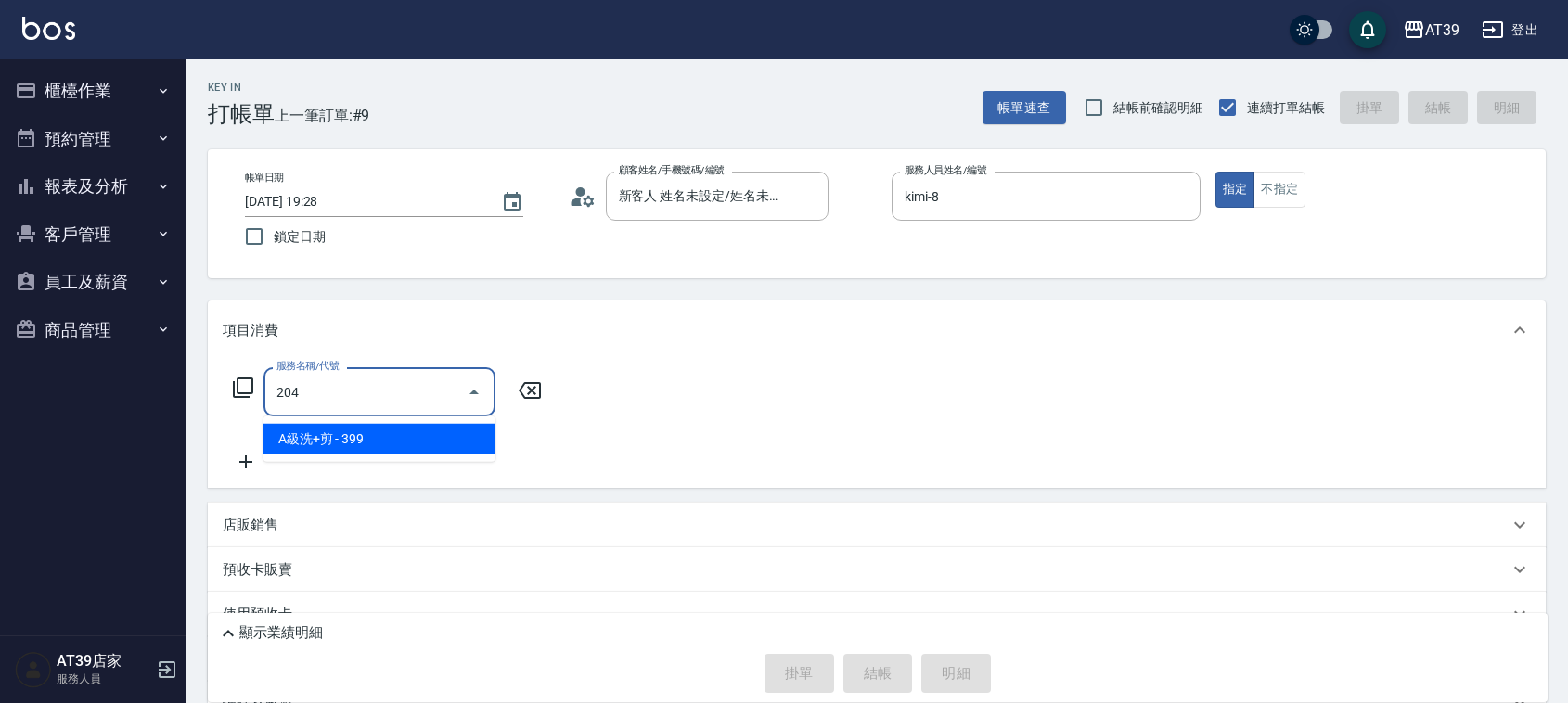
click at [423, 438] on span "A級洗+剪 - 399" at bounding box center [379, 439] width 232 height 31
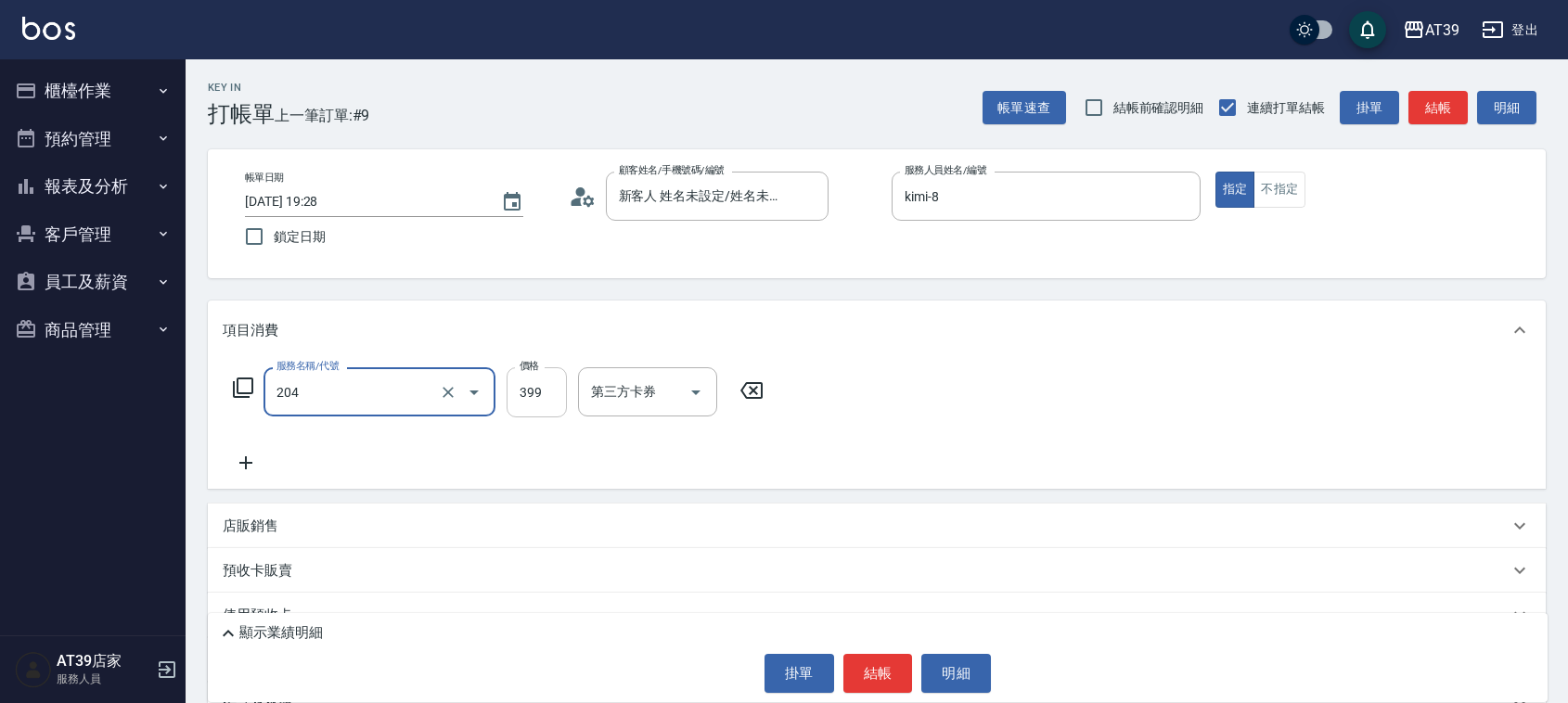
type input "A級洗+剪(204)"
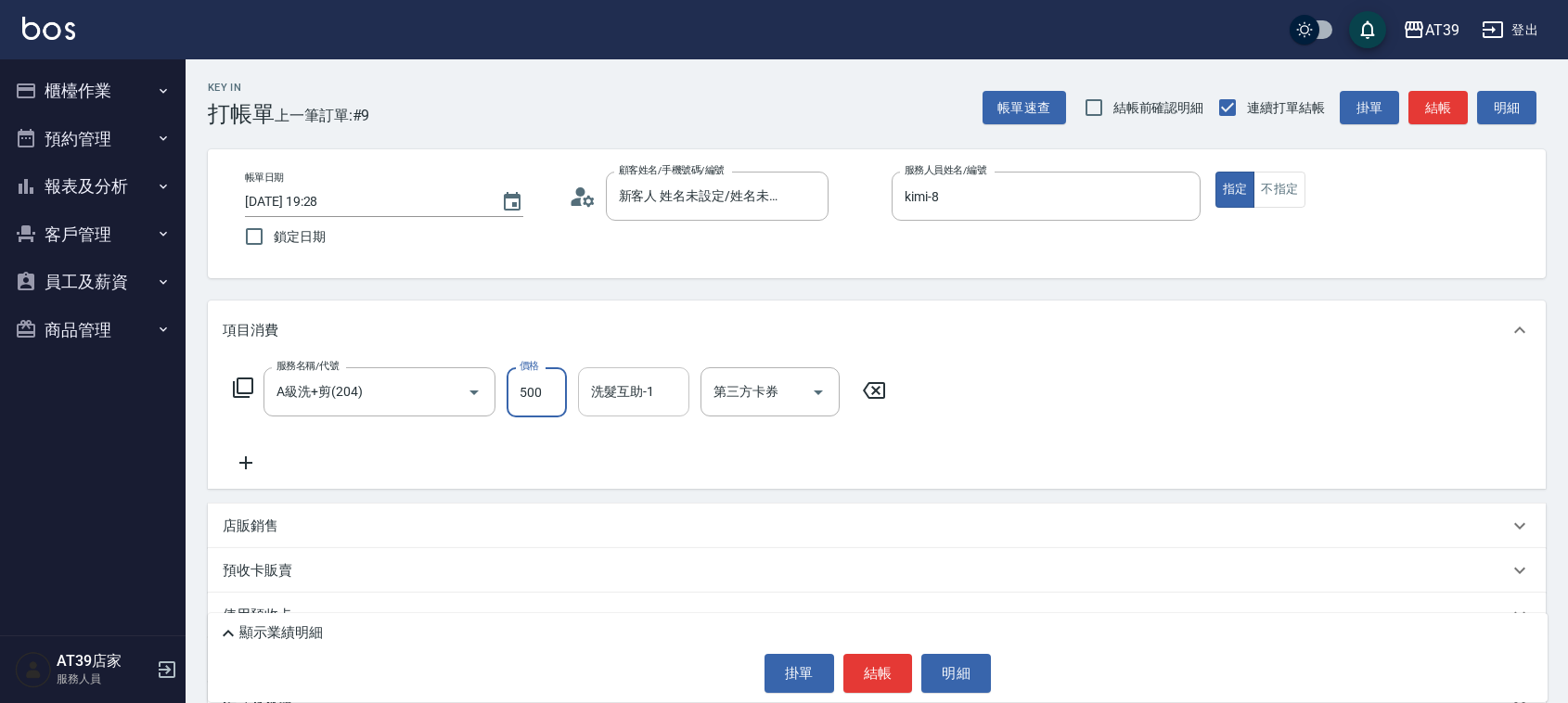
type input "500"
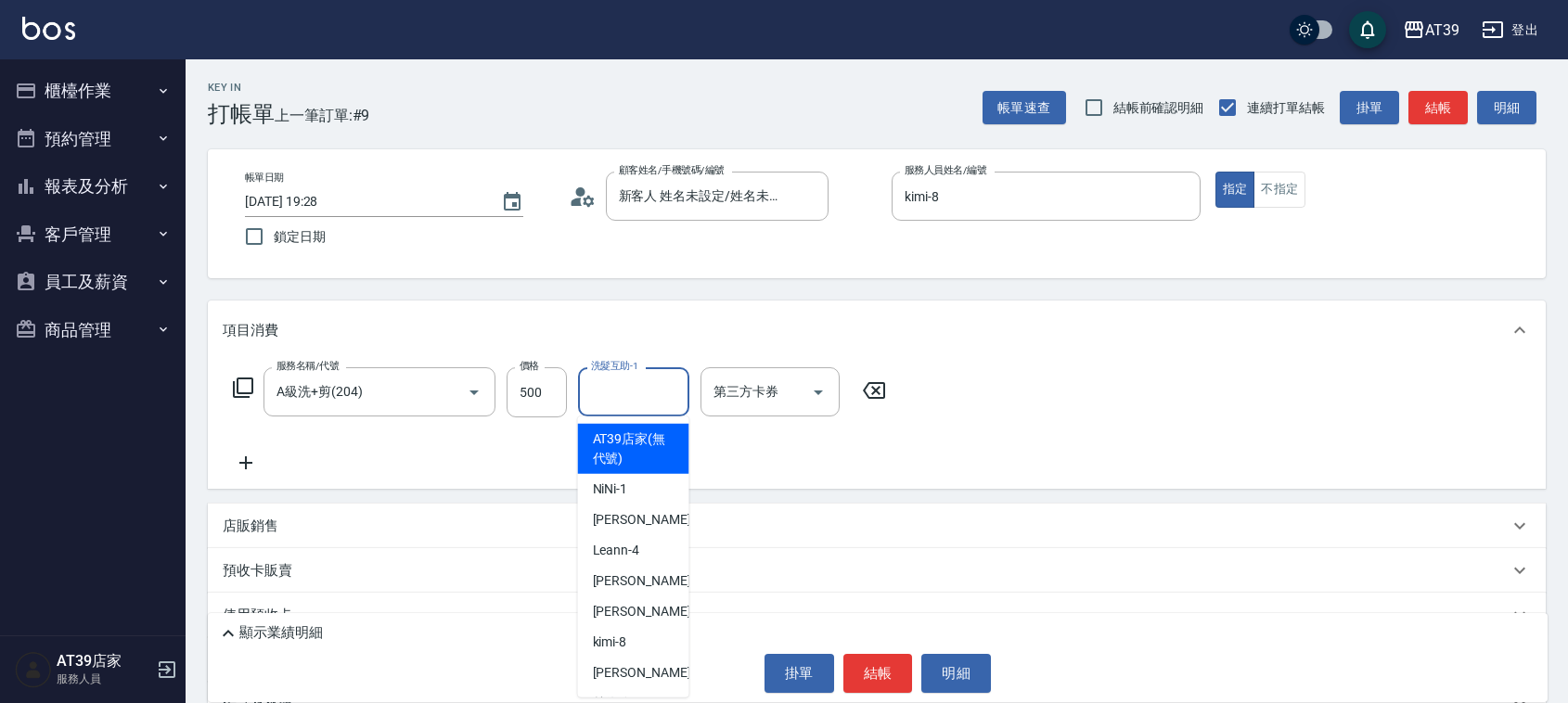
click at [635, 396] on input "洗髮互助-1" at bounding box center [633, 392] width 95 height 32
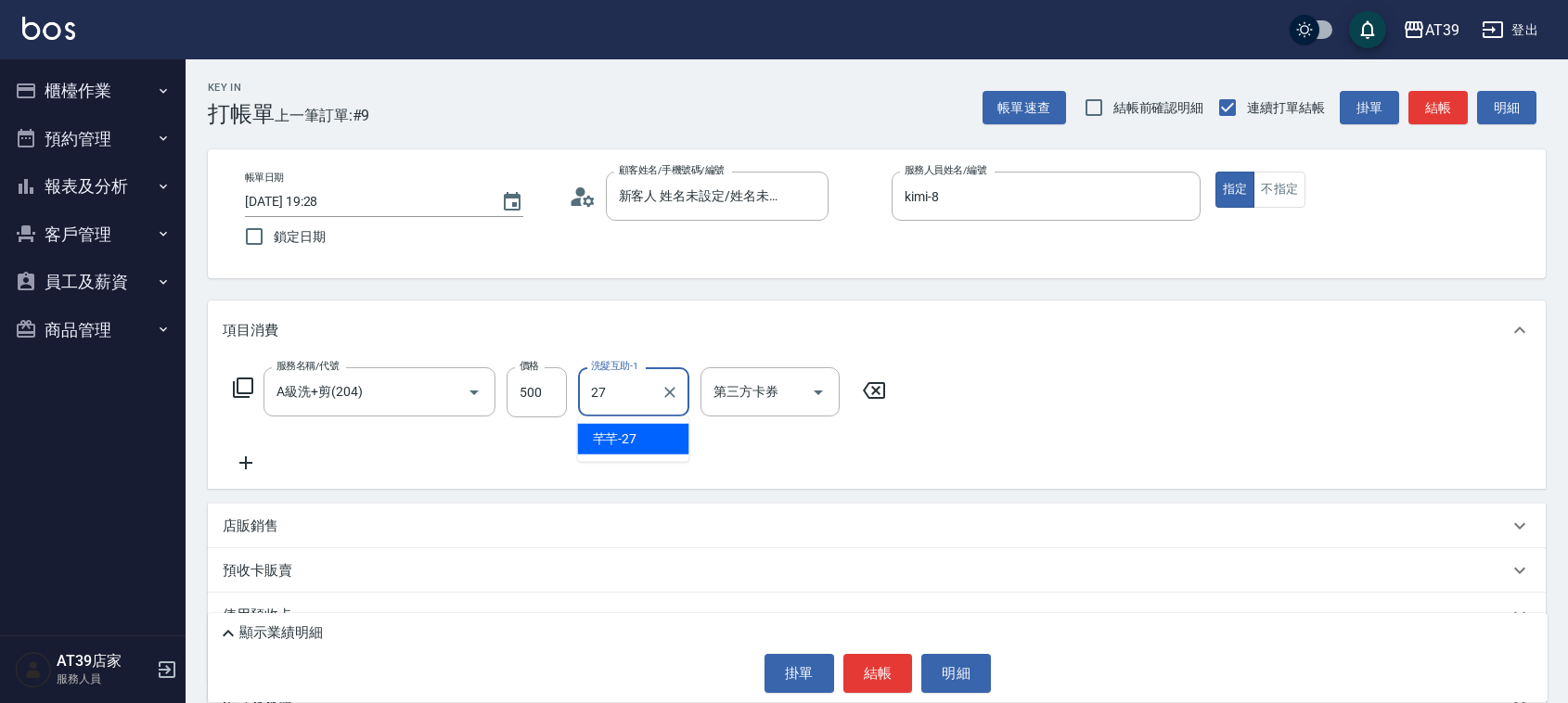
click at [629, 442] on span "芊芊 -27" at bounding box center [615, 439] width 45 height 19
type input "芊芊-27"
click at [1455, 100] on button "結帳" at bounding box center [1437, 108] width 59 height 34
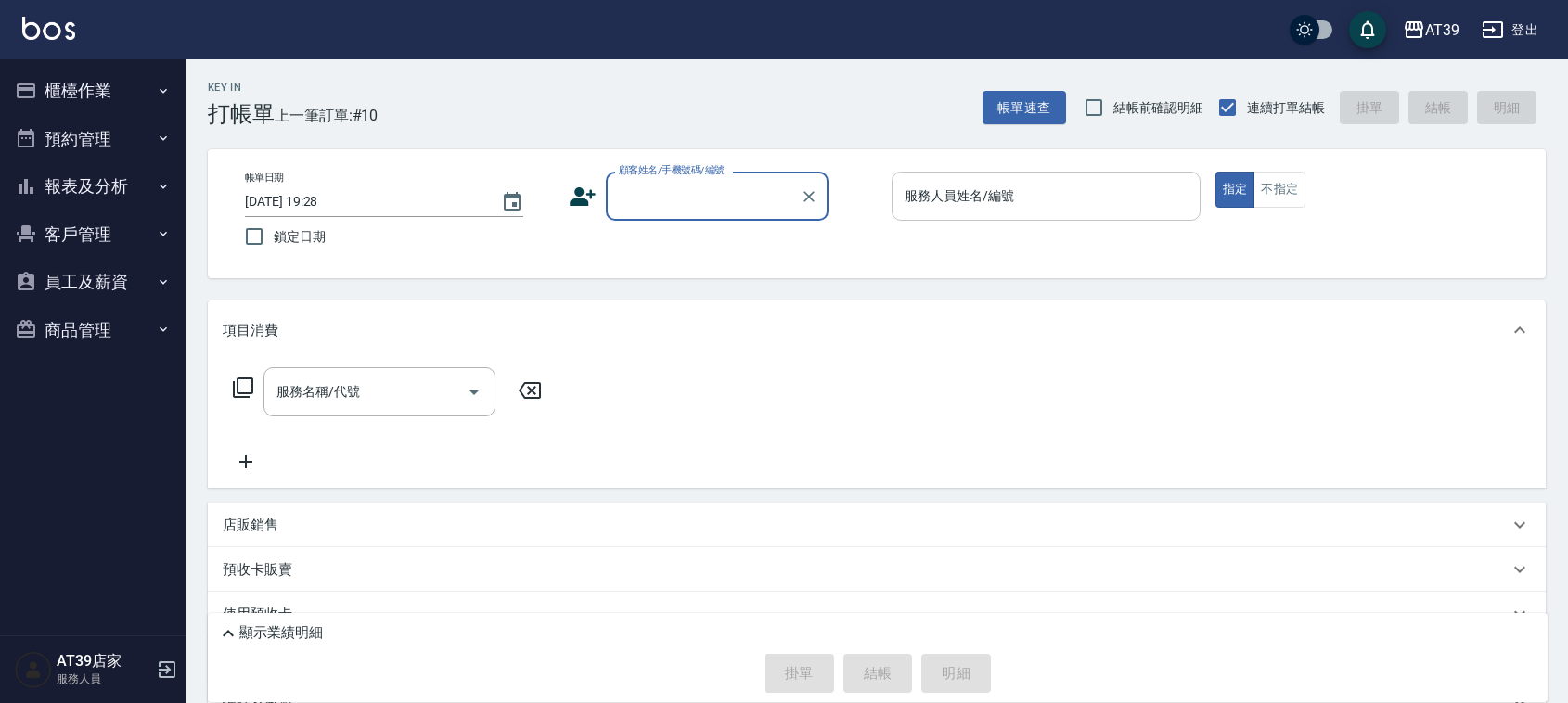
click at [991, 192] on div "服務人員姓名/編號 服務人員姓名/編號" at bounding box center [1045, 196] width 309 height 49
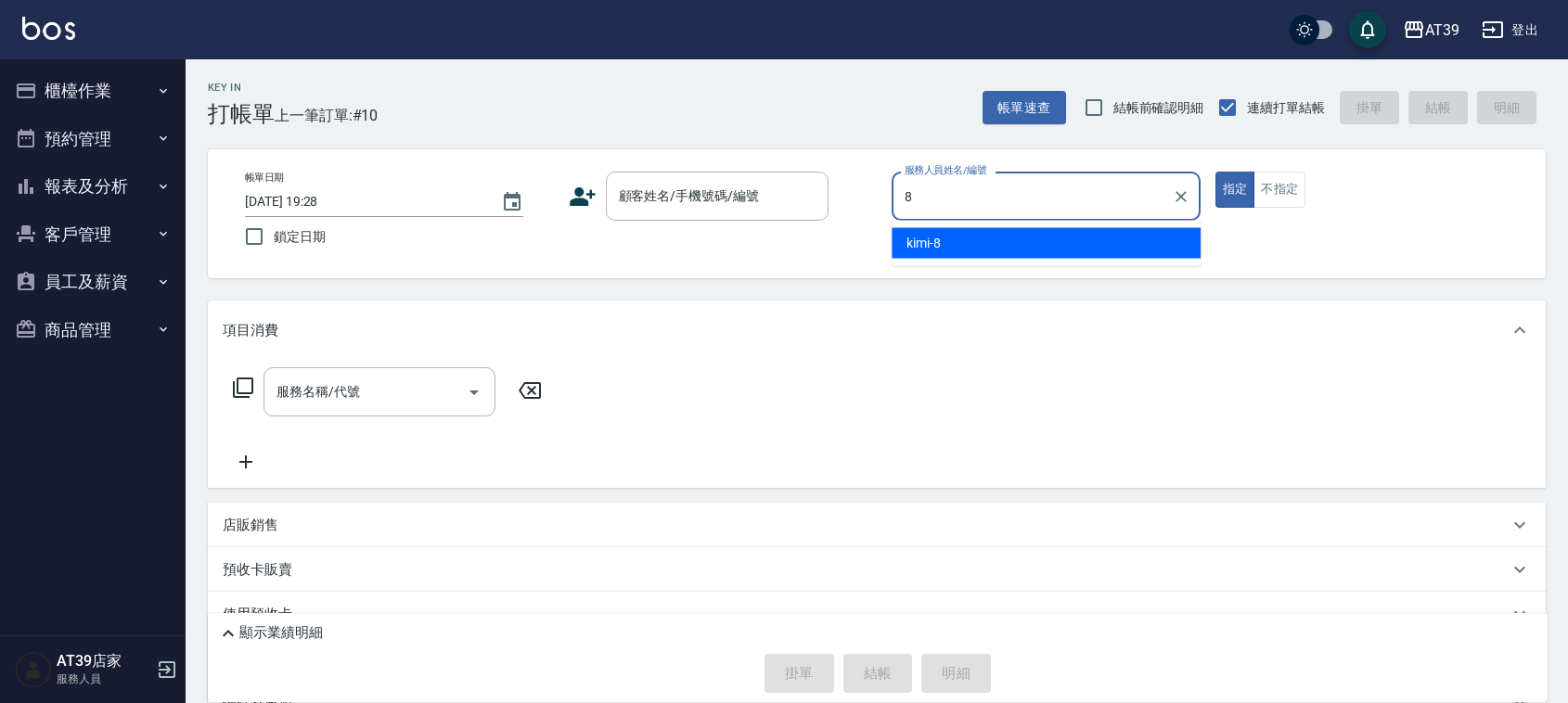
click at [963, 241] on div "kimi -8" at bounding box center [1045, 243] width 309 height 31
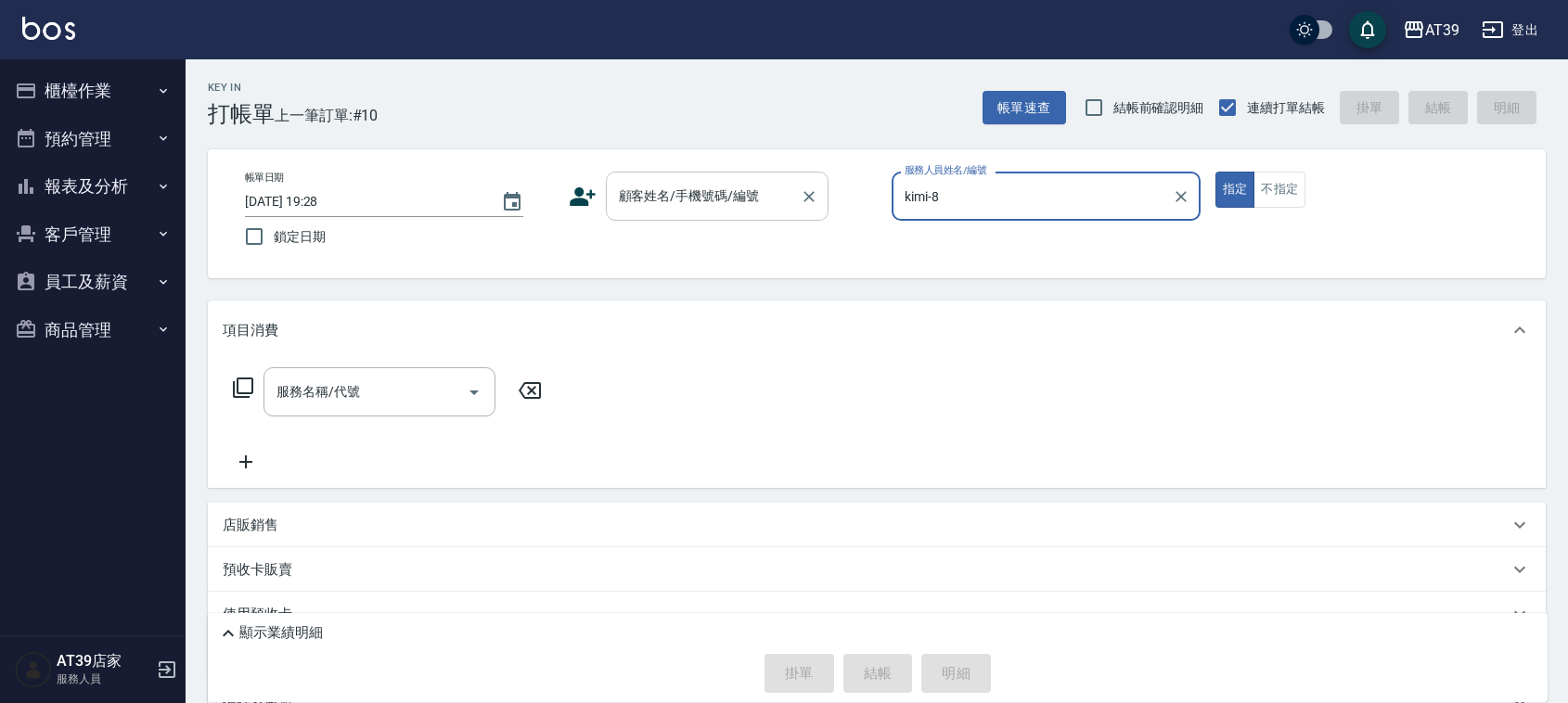
type input "kimi-8"
click at [725, 197] on input "顧客姓名/手機號碼/編號" at bounding box center [703, 196] width 178 height 32
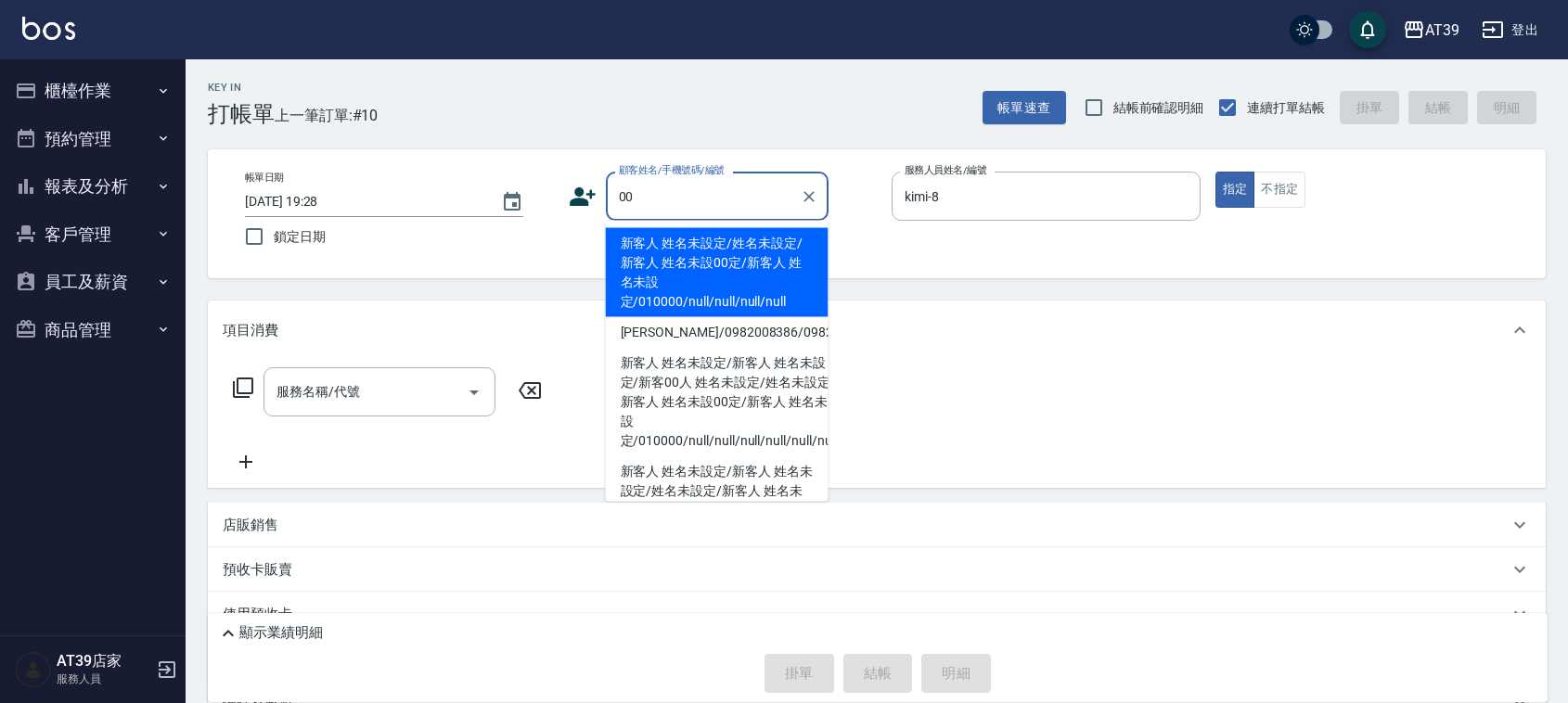
click at [703, 244] on li "新客人 姓名未設定/姓名未設定/新客人 姓名未設00定/新客人 姓名未設定/010000/null/null/null/null" at bounding box center [717, 272] width 223 height 89
type input "新客人 姓名未設定/姓名未設定/新客人 姓名未設00定/新客人 姓名未設定/010000/null/null/null/null"
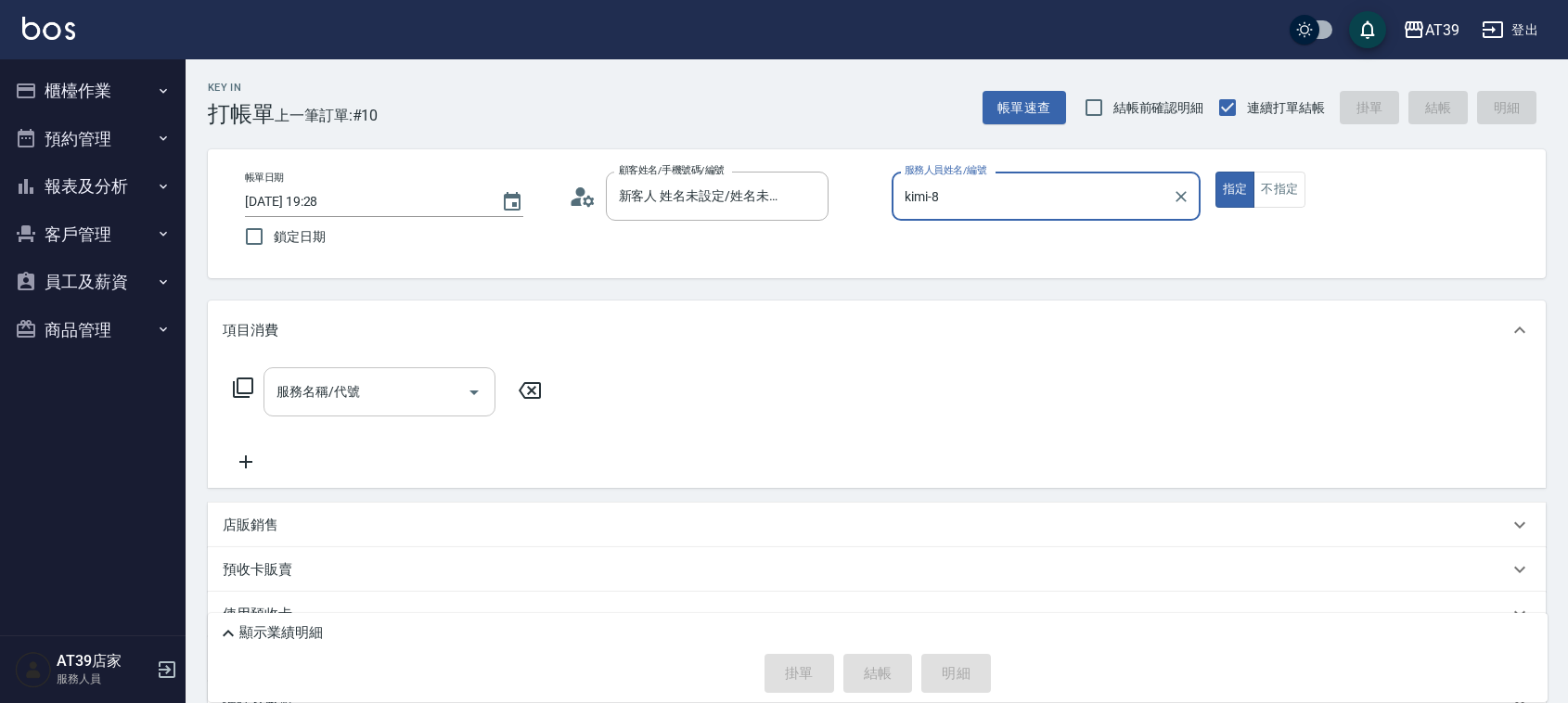
click at [373, 373] on div "服務名稱/代號" at bounding box center [379, 391] width 232 height 49
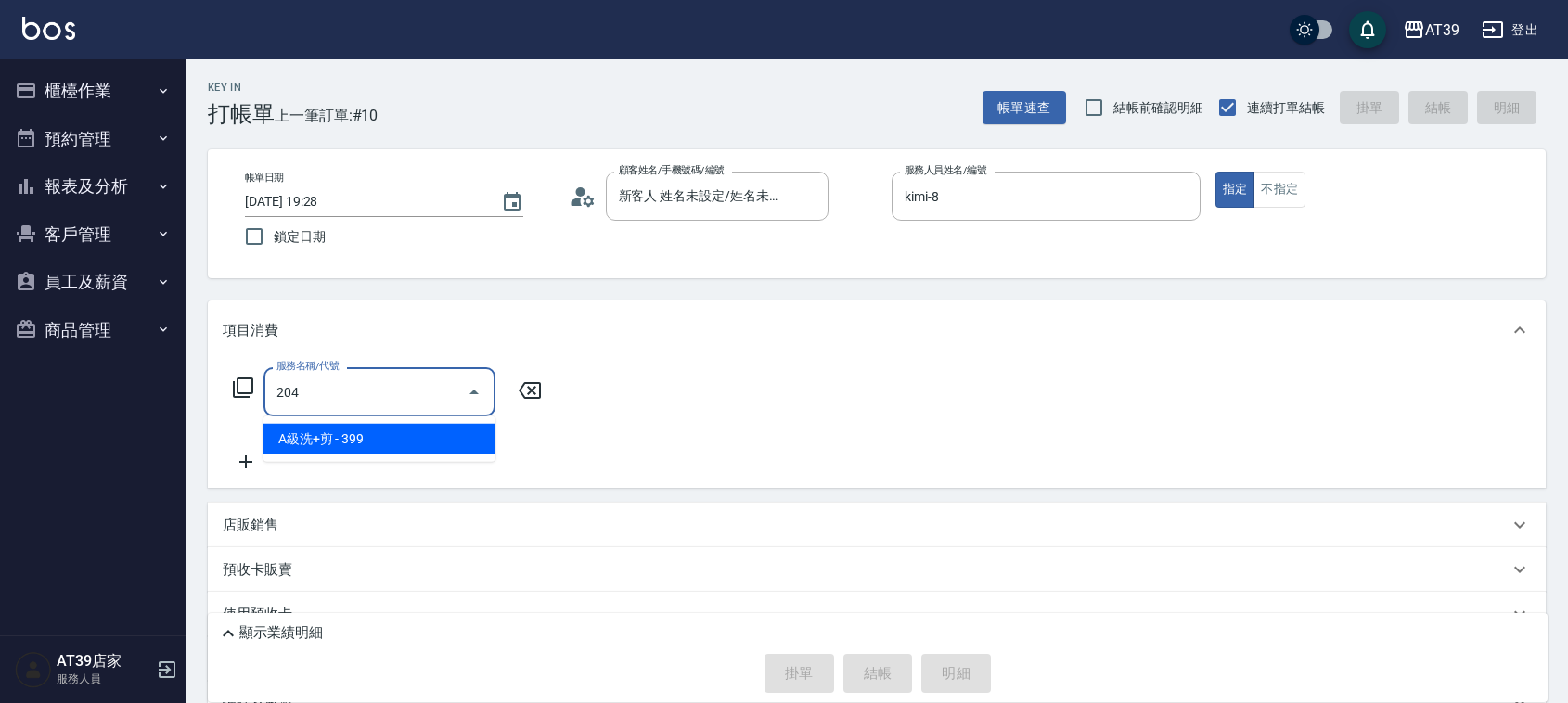
drag, startPoint x: 401, startPoint y: 436, endPoint x: 479, endPoint y: 418, distance: 79.9
click at [402, 432] on span "A級洗+剪 - 399" at bounding box center [379, 439] width 232 height 31
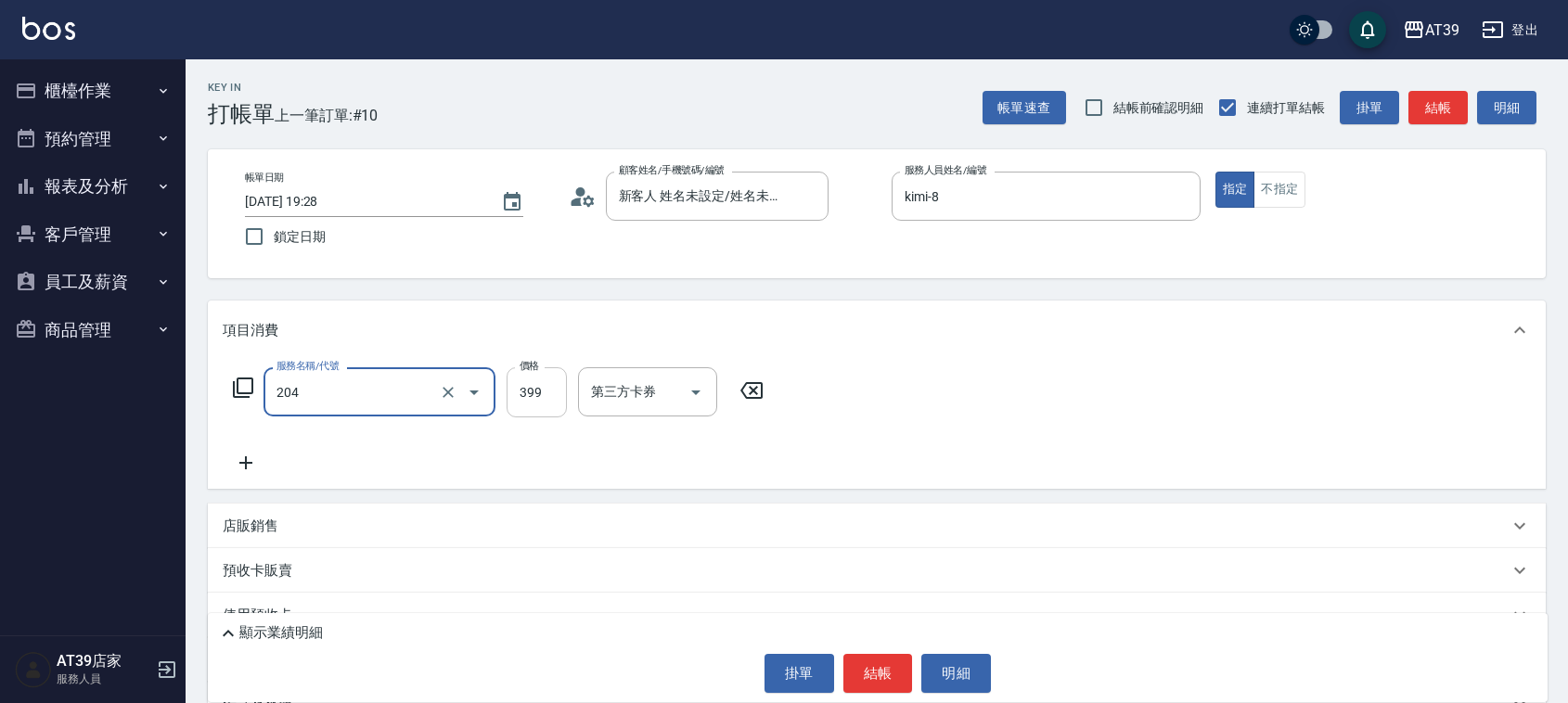
type input "A級洗+剪(204)"
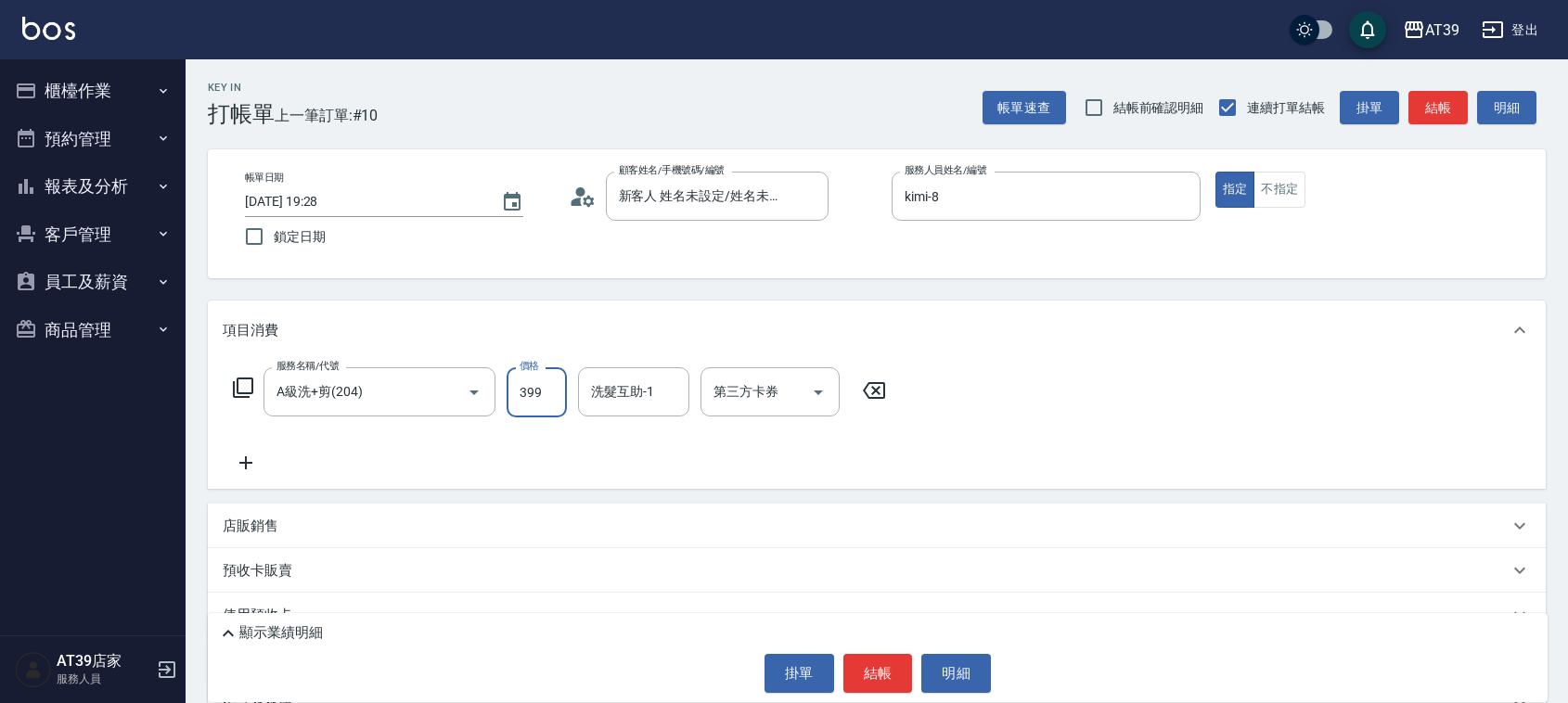
click at [516, 394] on input "399" at bounding box center [537, 392] width 60 height 50
type input "500"
click at [620, 385] on input "洗髮互助-1" at bounding box center [633, 392] width 95 height 32
click at [633, 442] on span "芊芊 -27" at bounding box center [615, 439] width 45 height 19
type input "芊芊-27"
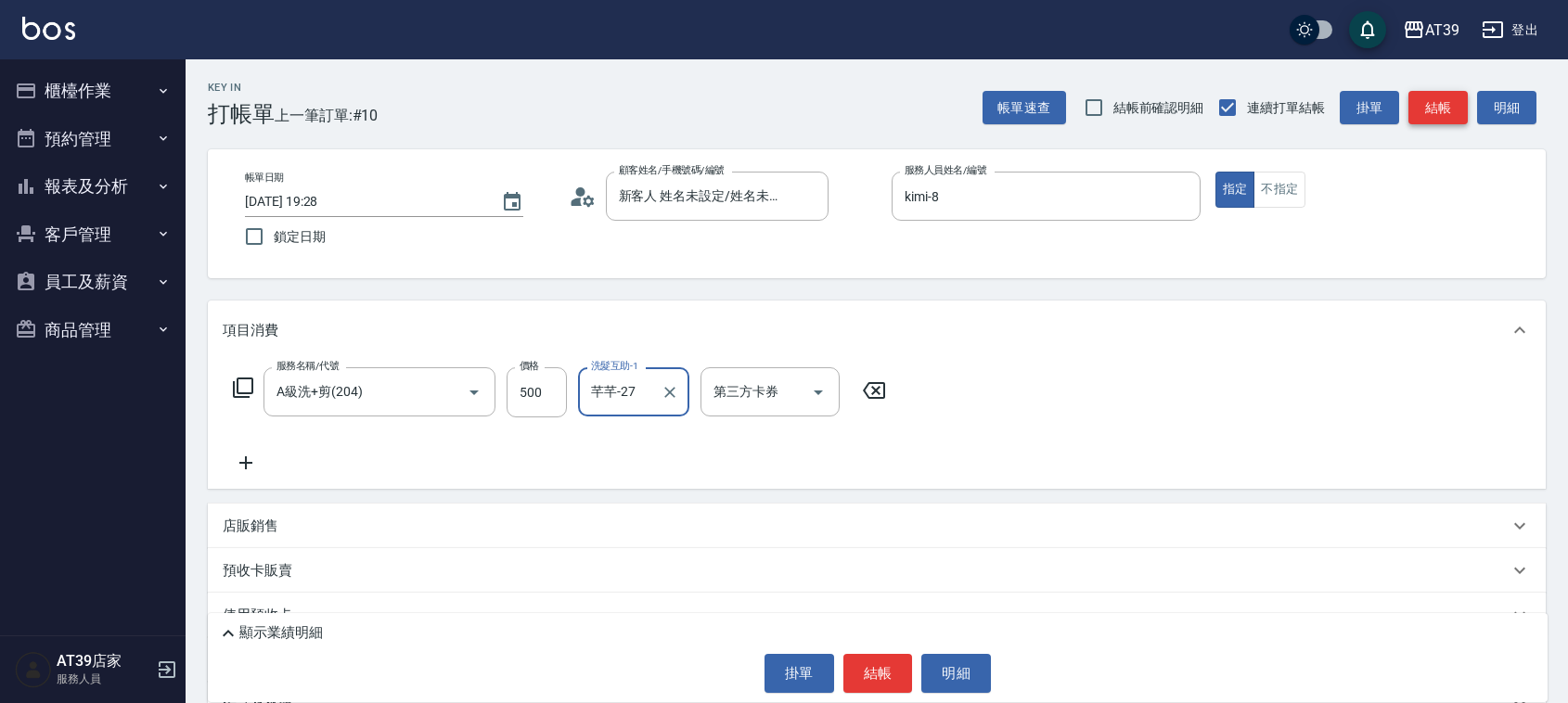
click at [1426, 107] on button "結帳" at bounding box center [1437, 108] width 59 height 34
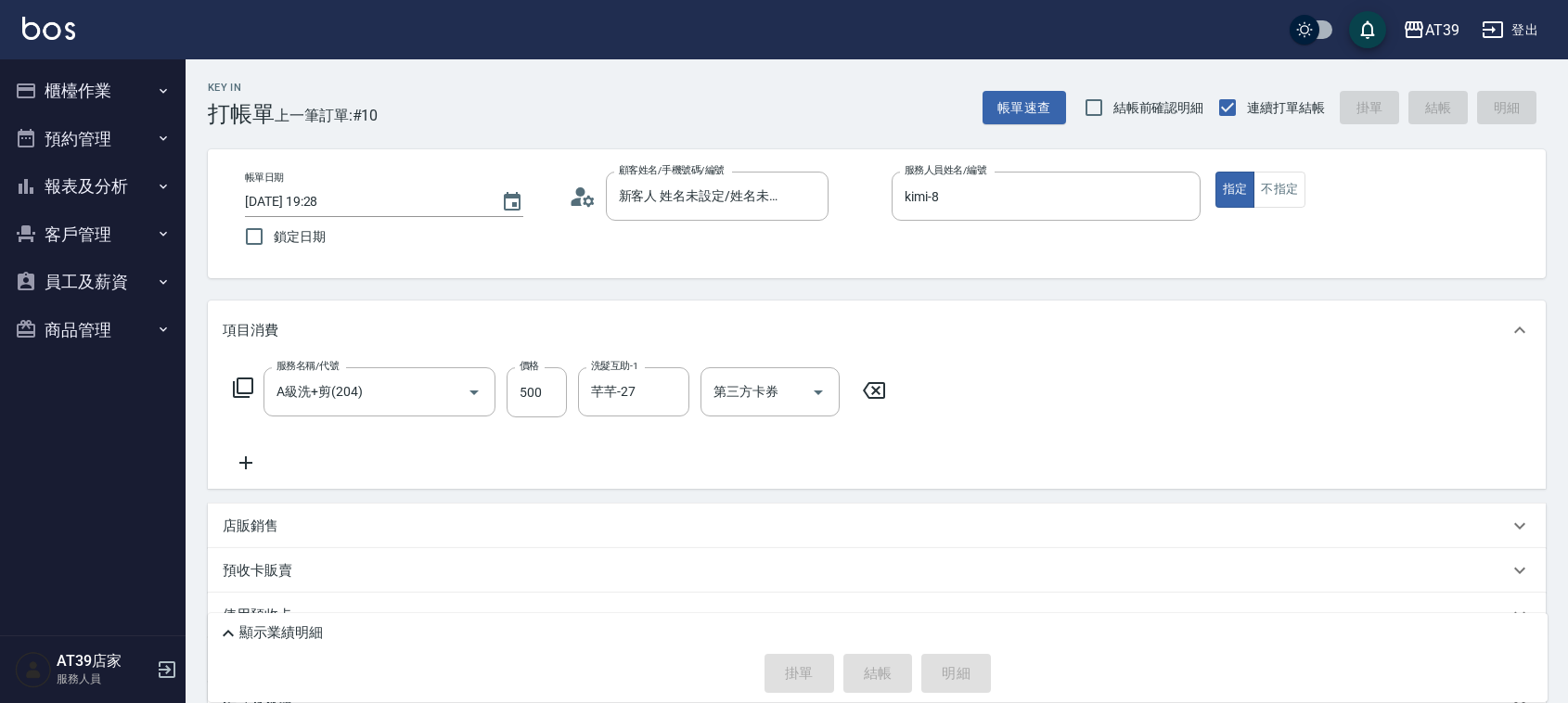
type input "[DATE] 19:29"
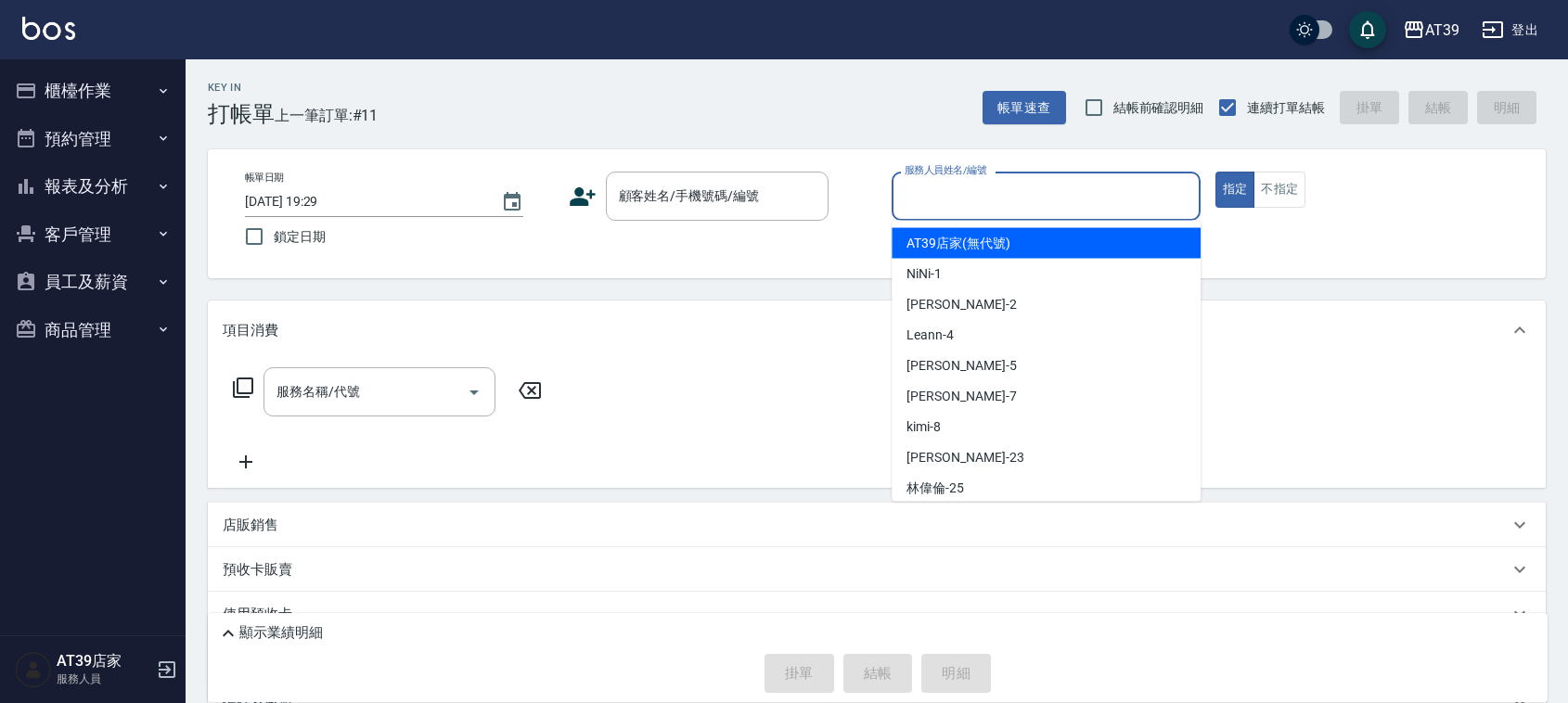
click at [942, 209] on input "服務人員姓名/編號" at bounding box center [1046, 196] width 292 height 32
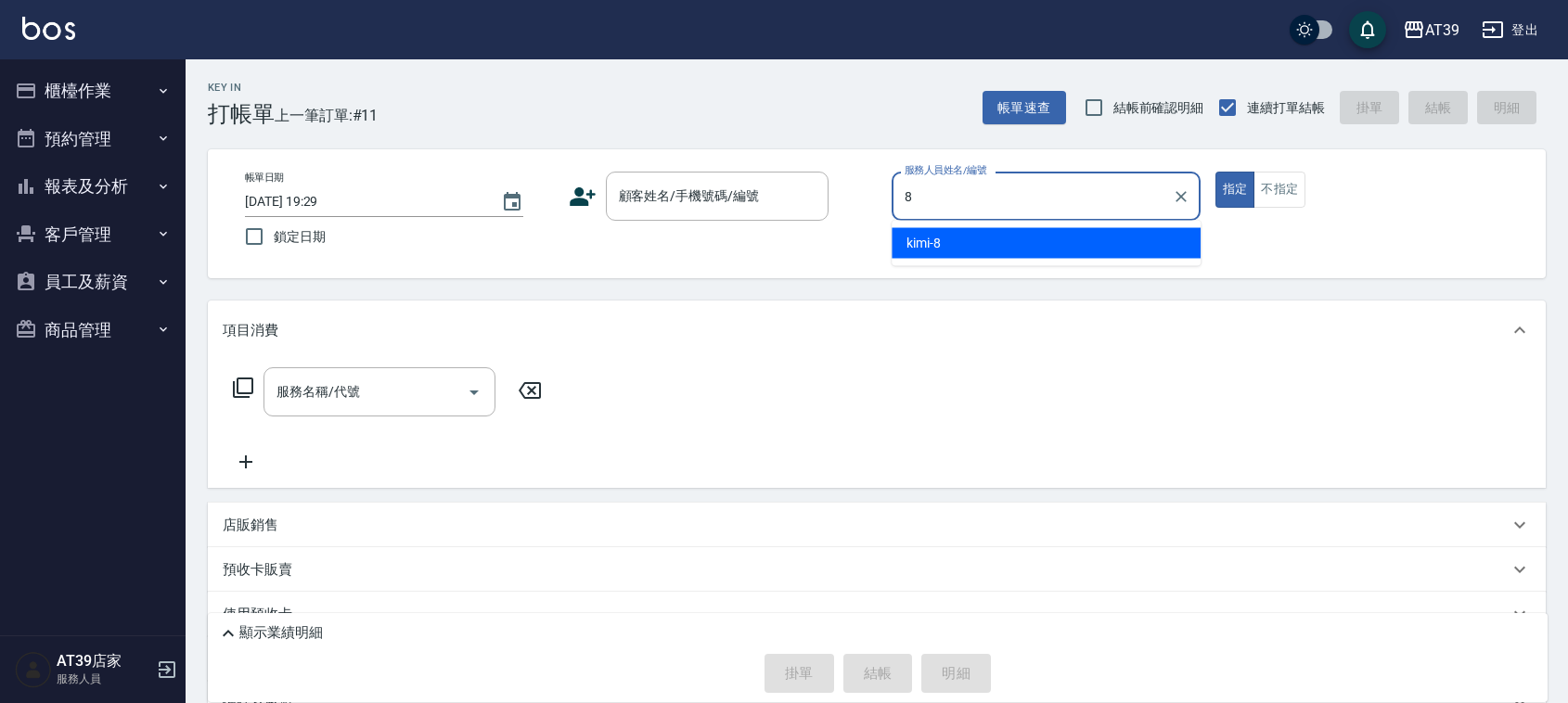
click at [934, 232] on div "kimi -8" at bounding box center [1045, 243] width 309 height 31
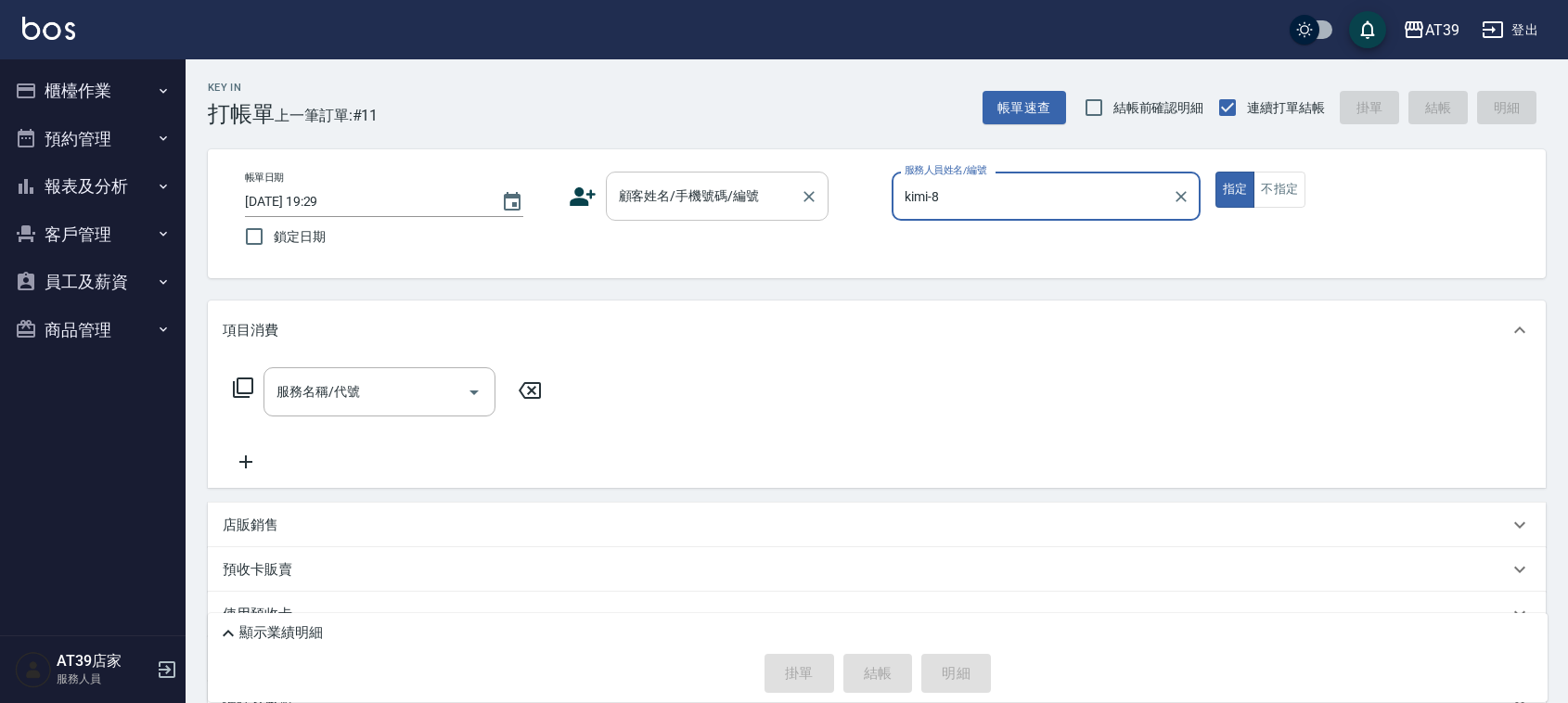
type input "kimi-8"
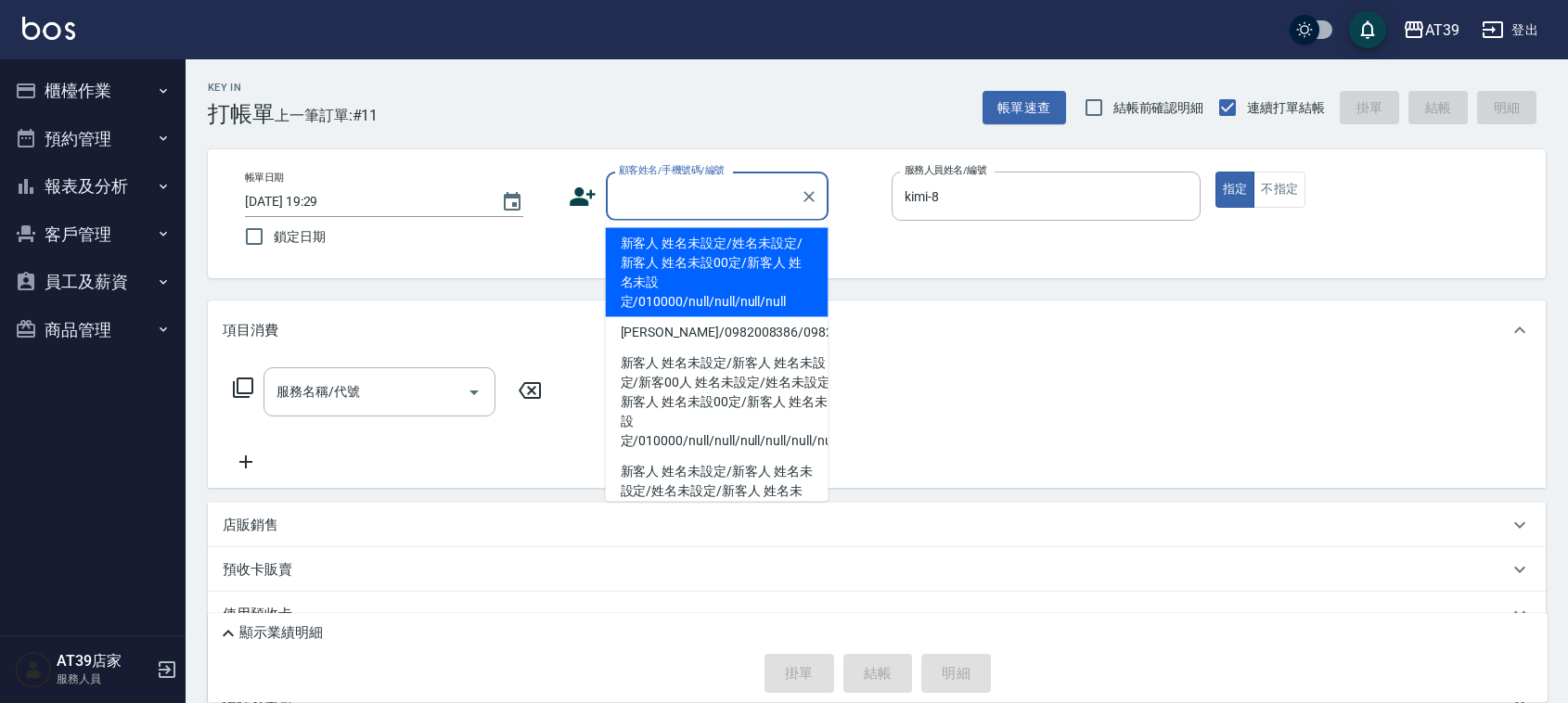
click at [725, 184] on div "顧客姓名/手機號碼/編號 顧客姓名/手機號碼/編號" at bounding box center [717, 196] width 223 height 49
click at [699, 244] on li "新客人 姓名未設定/姓名未設定/新客人 姓名未設00定/新客人 姓名未設定/010000/null/null/null/null" at bounding box center [717, 272] width 223 height 89
type input "新客人 姓名未設定/姓名未設定/新客人 姓名未設00定/新客人 姓名未設定/010000/null/null/null/null"
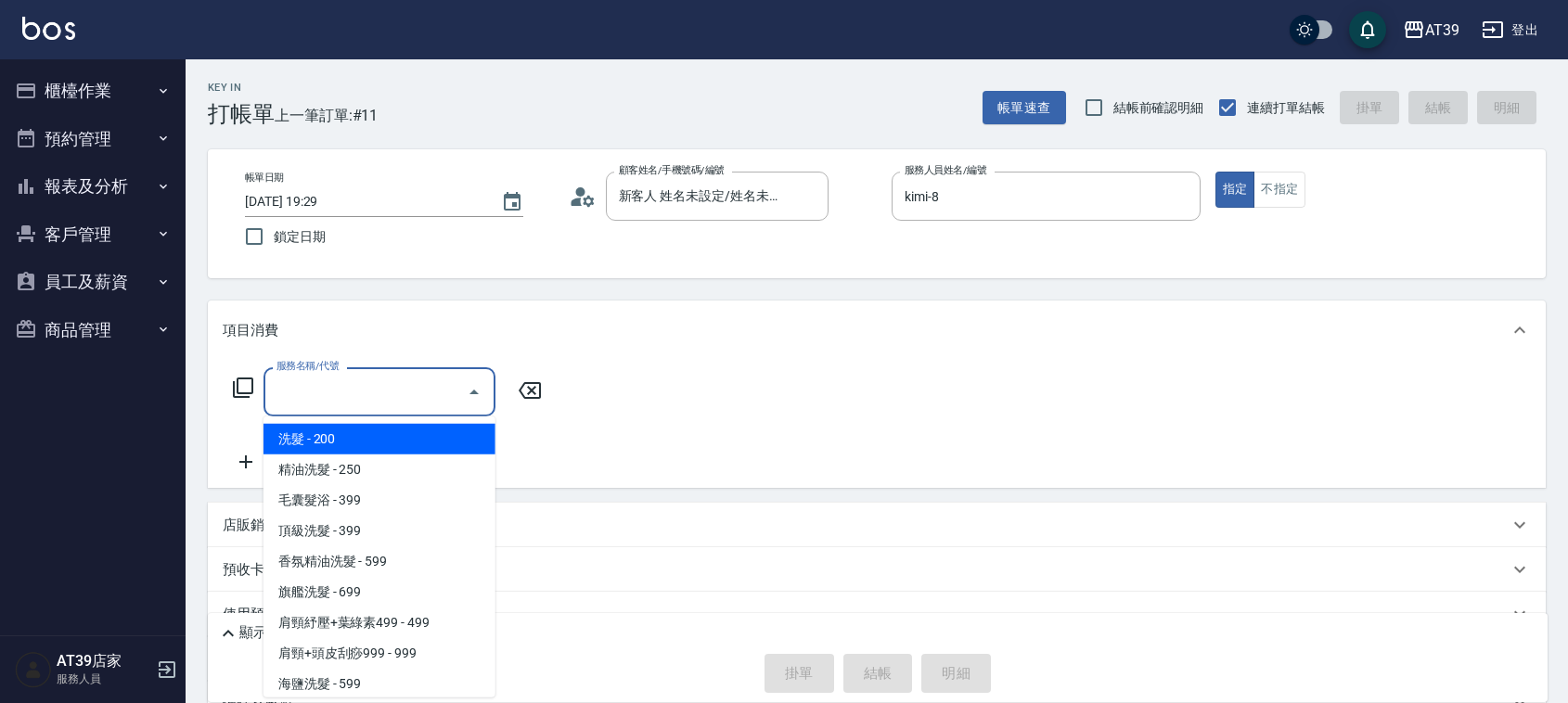
click at [395, 396] on input "服務名稱/代號" at bounding box center [365, 392] width 187 height 32
click at [378, 438] on span "洗髮 - 200" at bounding box center [379, 439] width 232 height 31
type input "洗髮(101)"
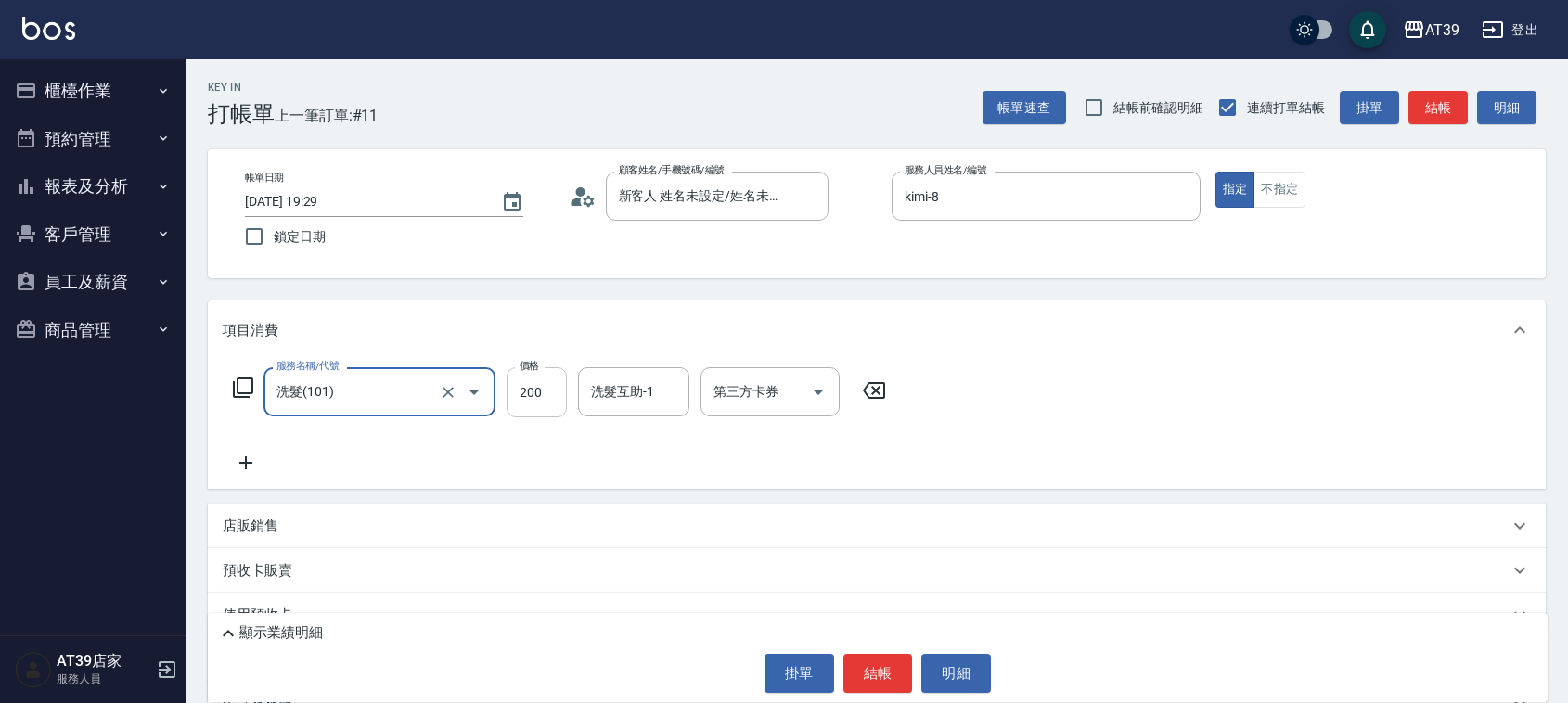
click at [530, 410] on input "200" at bounding box center [537, 392] width 60 height 50
type input "300"
click at [643, 404] on input "洗髮互助-1" at bounding box center [633, 392] width 95 height 32
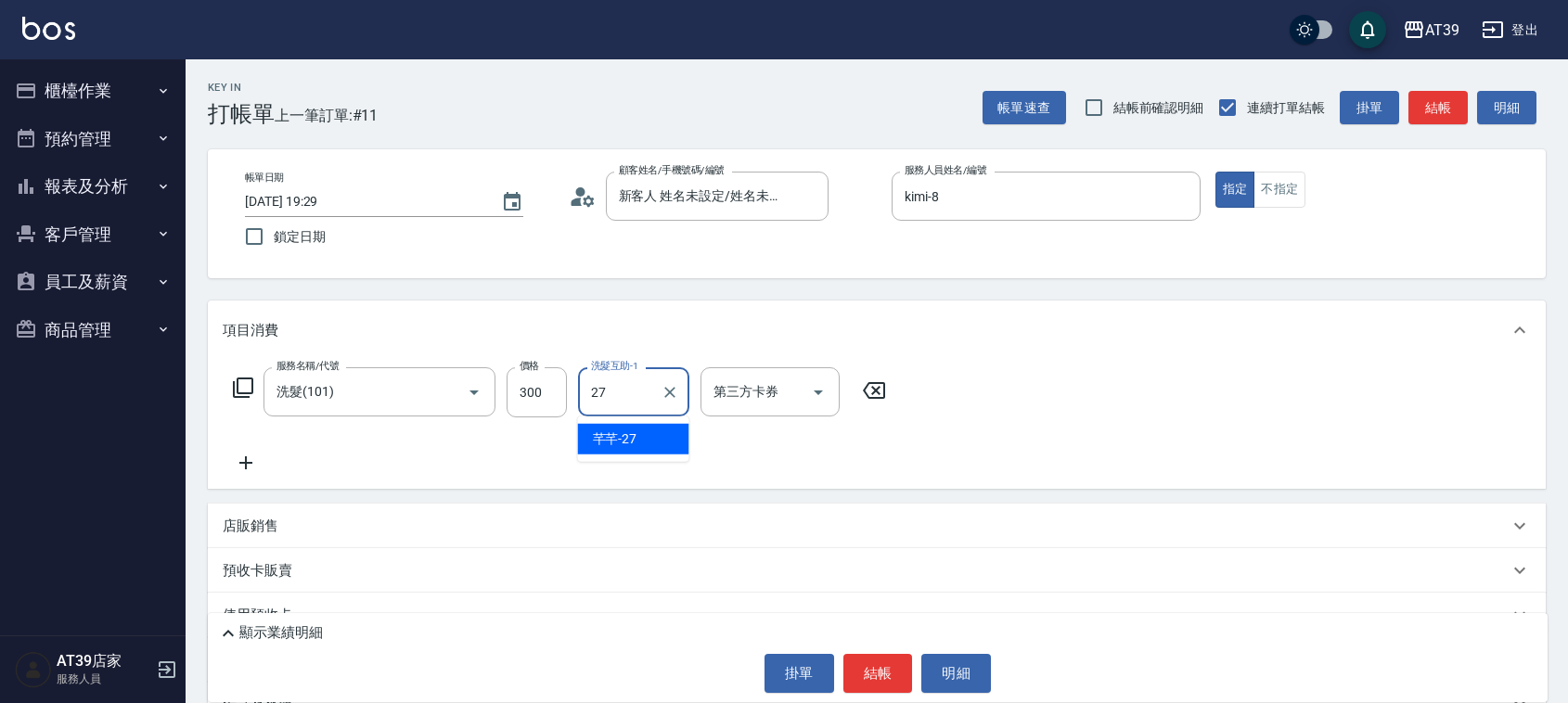
click at [642, 436] on div "芊芊 -27" at bounding box center [633, 439] width 111 height 31
type input "芊芊-27"
drag, startPoint x: 1288, startPoint y: 192, endPoint x: 1360, endPoint y: 182, distance: 73.1
click at [1288, 191] on button "不指定" at bounding box center [1279, 190] width 52 height 36
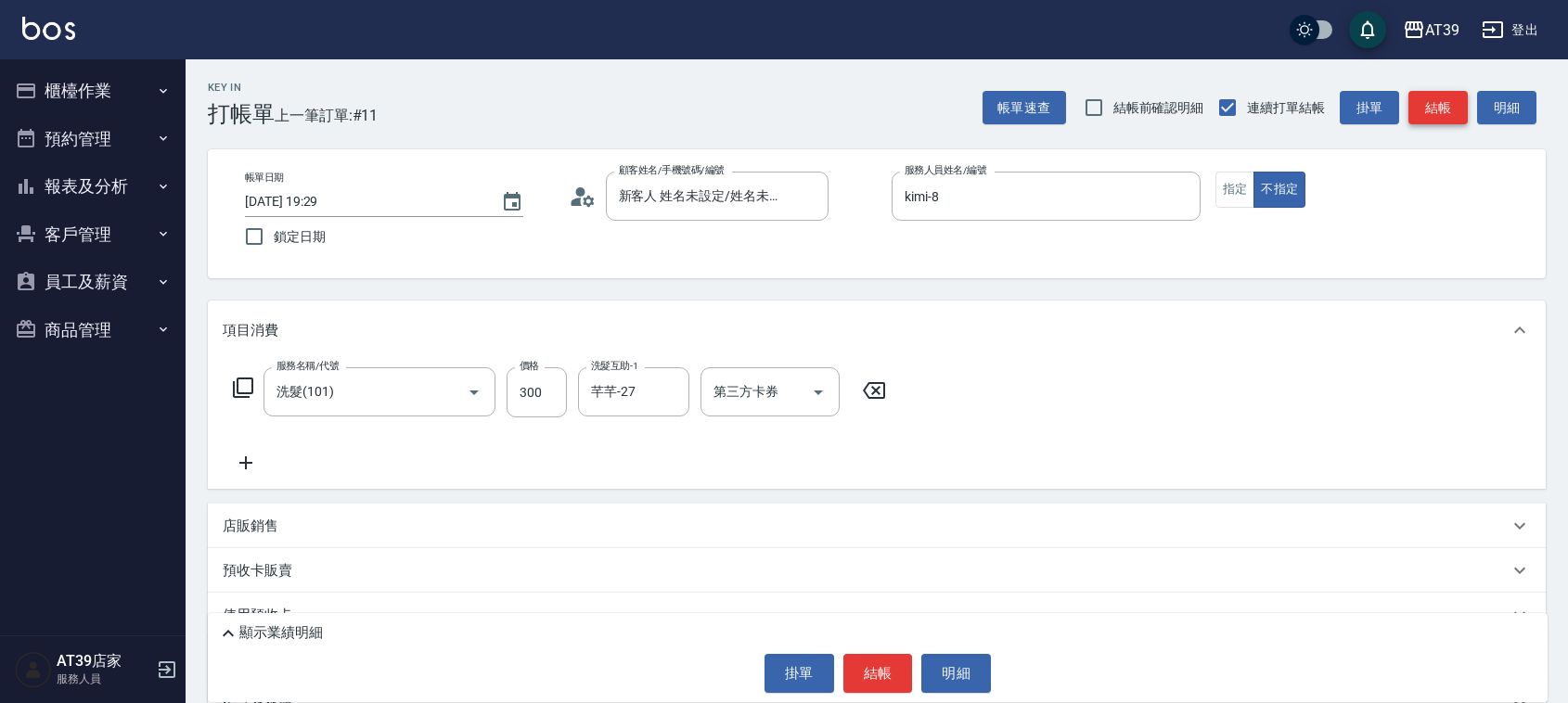
click at [1430, 109] on button "結帳" at bounding box center [1437, 108] width 59 height 34
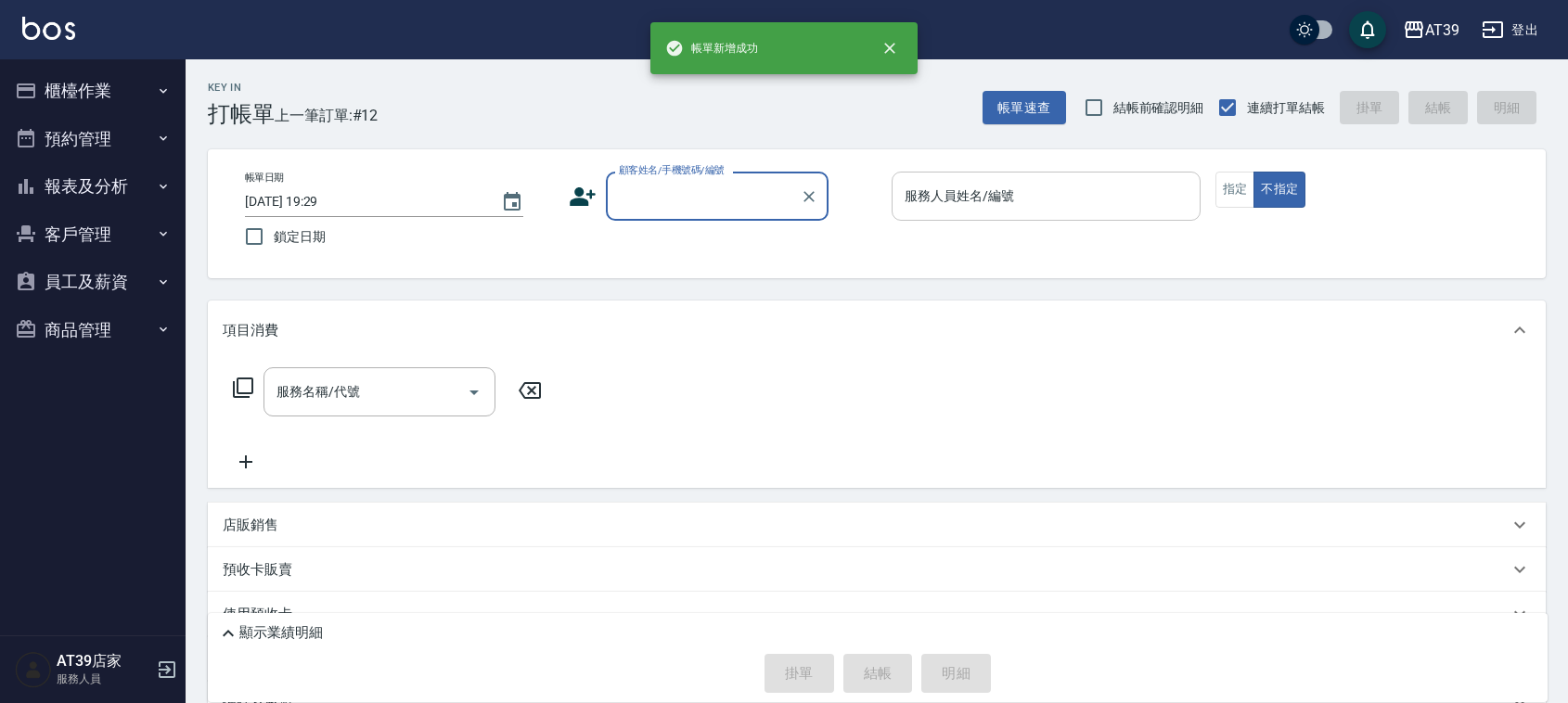
click at [966, 209] on input "服務人員姓名/編號" at bounding box center [1046, 196] width 292 height 32
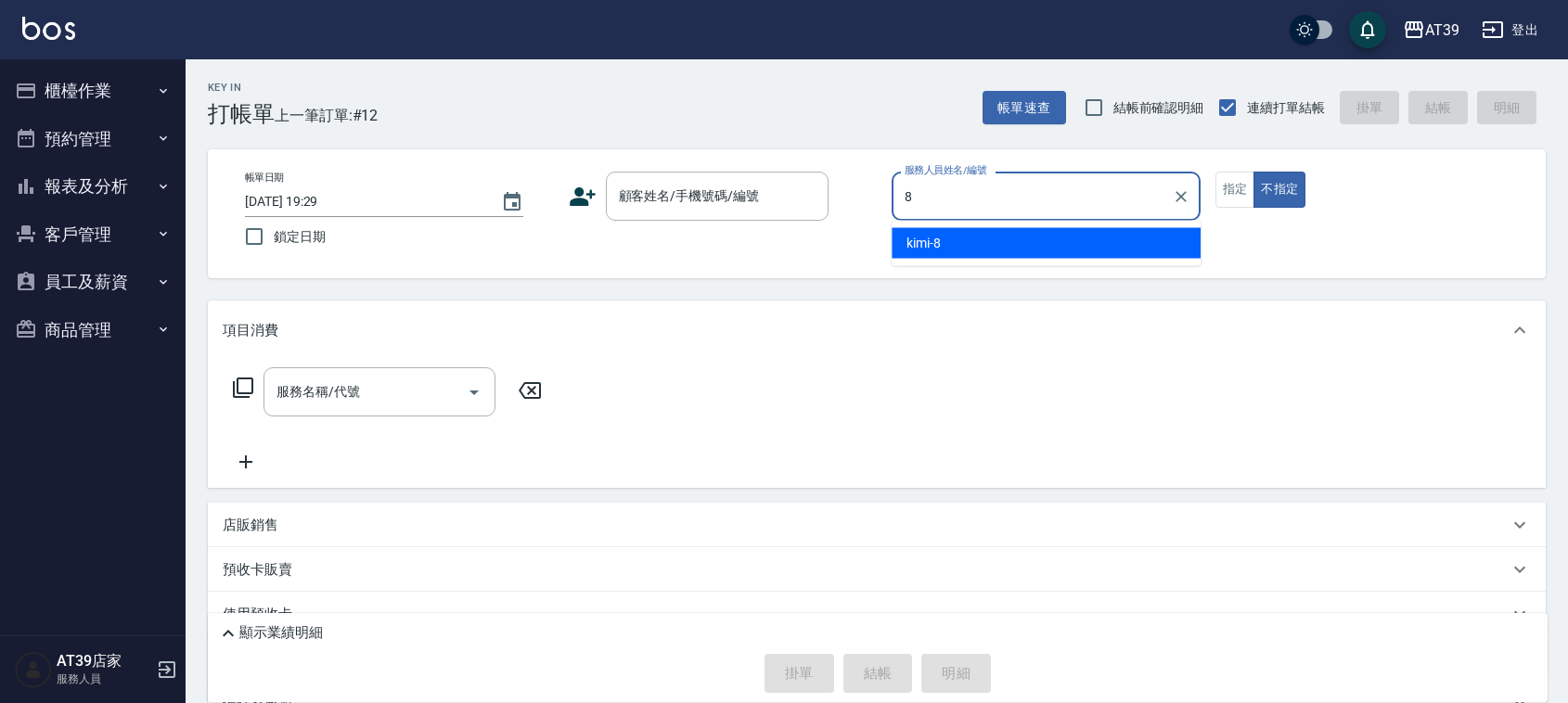
click at [961, 248] on div "kimi -8" at bounding box center [1045, 243] width 309 height 31
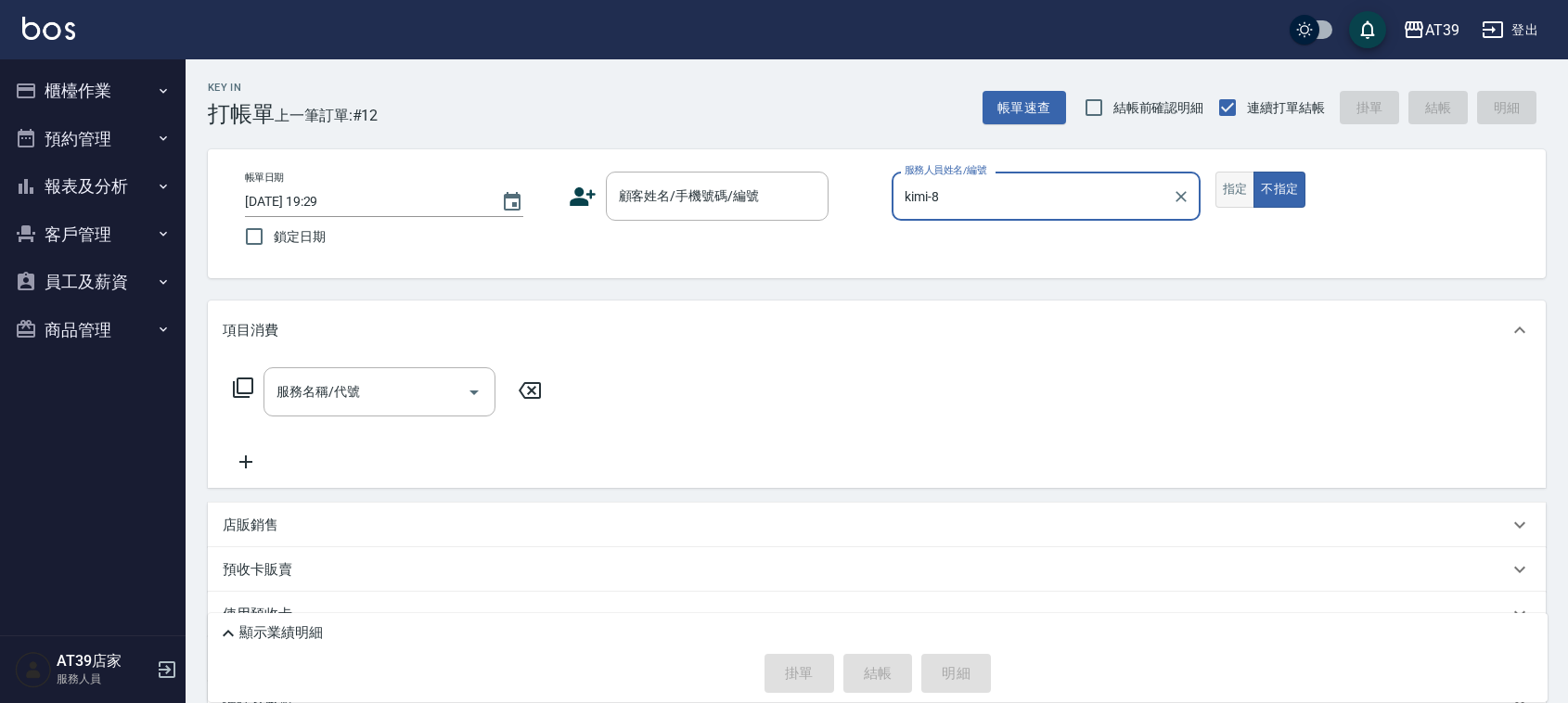
type input "kimi-8"
click at [1226, 173] on button "指定" at bounding box center [1235, 190] width 40 height 36
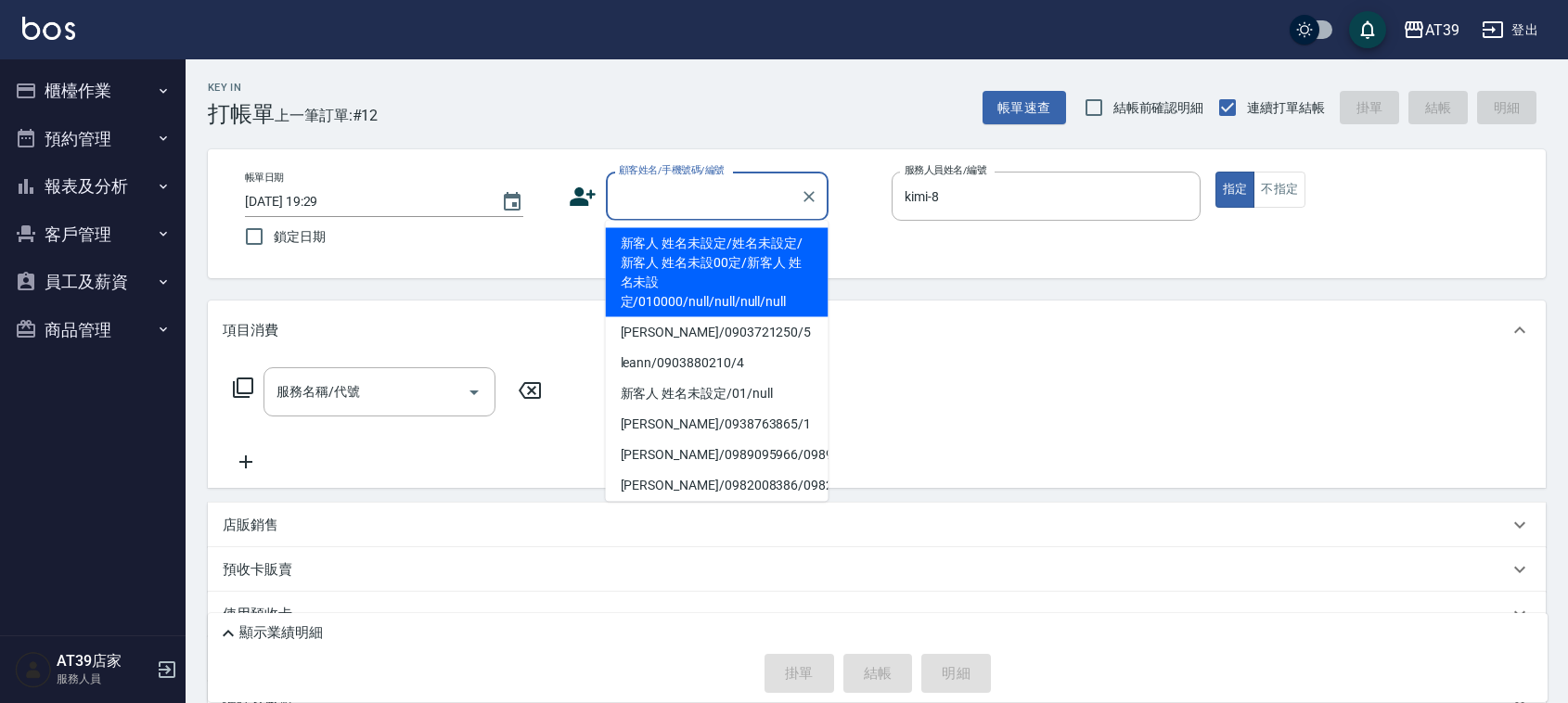
click at [654, 198] on input "顧客姓名/手機號碼/編號" at bounding box center [703, 196] width 178 height 32
click at [651, 258] on li "新客人 姓名未設定/姓名未設定/新客人 姓名未設00定/新客人 姓名未設定/010000/null/null/null/null" at bounding box center [717, 272] width 223 height 89
type input "新客人 姓名未設定/姓名未設定/新客人 姓名未設00定/新客人 姓名未設定/010000/null/null/null/null"
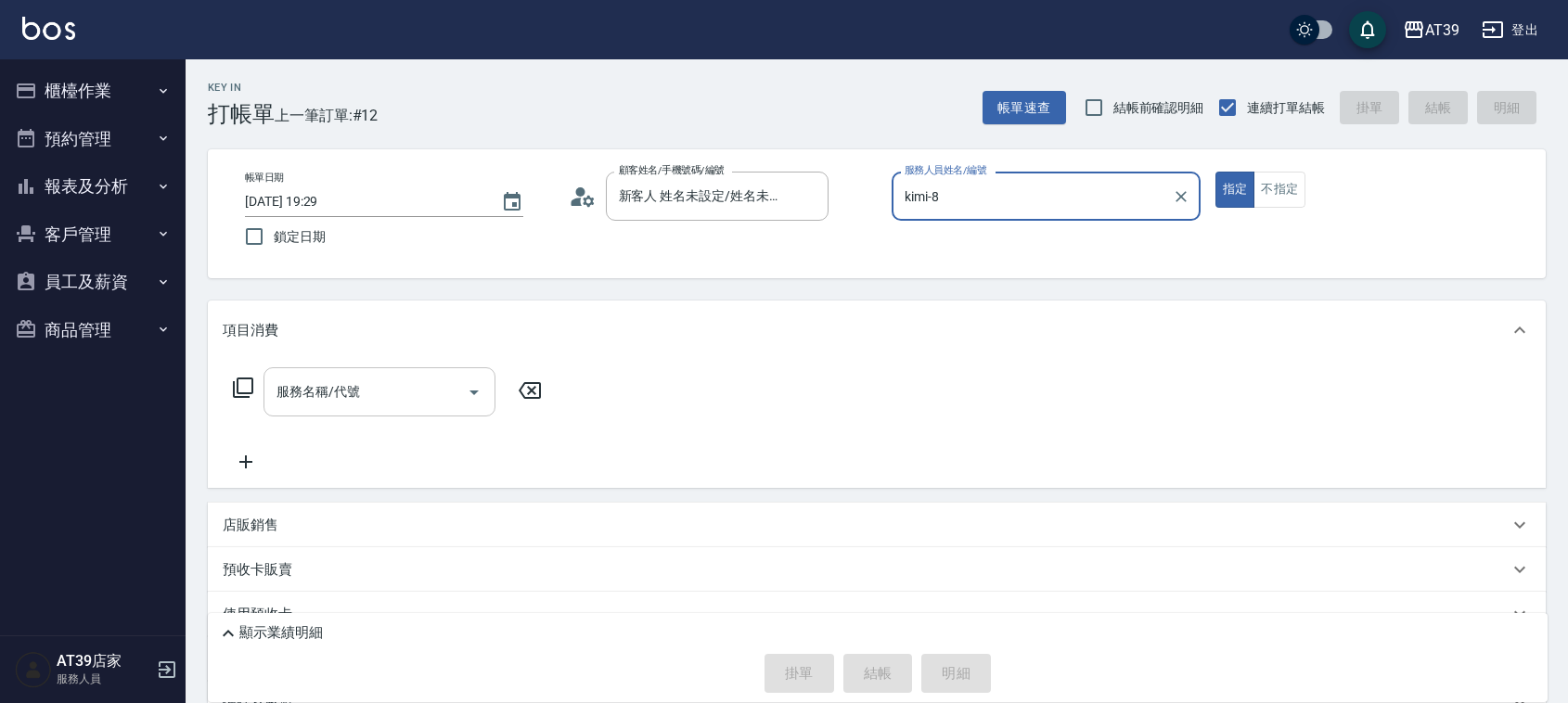
click at [408, 373] on div "服務名稱/代號" at bounding box center [379, 391] width 232 height 49
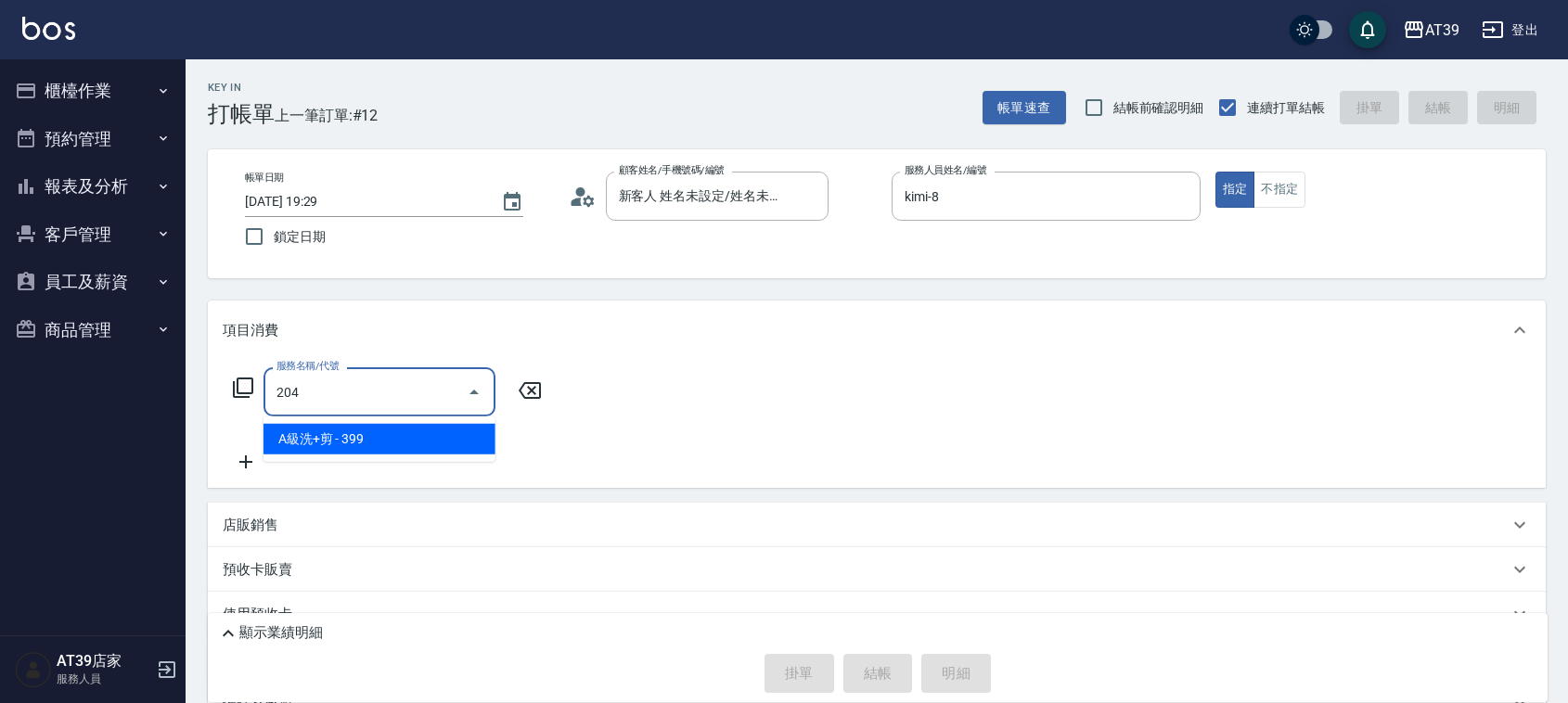
click at [415, 430] on span "A級洗+剪 - 399" at bounding box center [379, 439] width 232 height 31
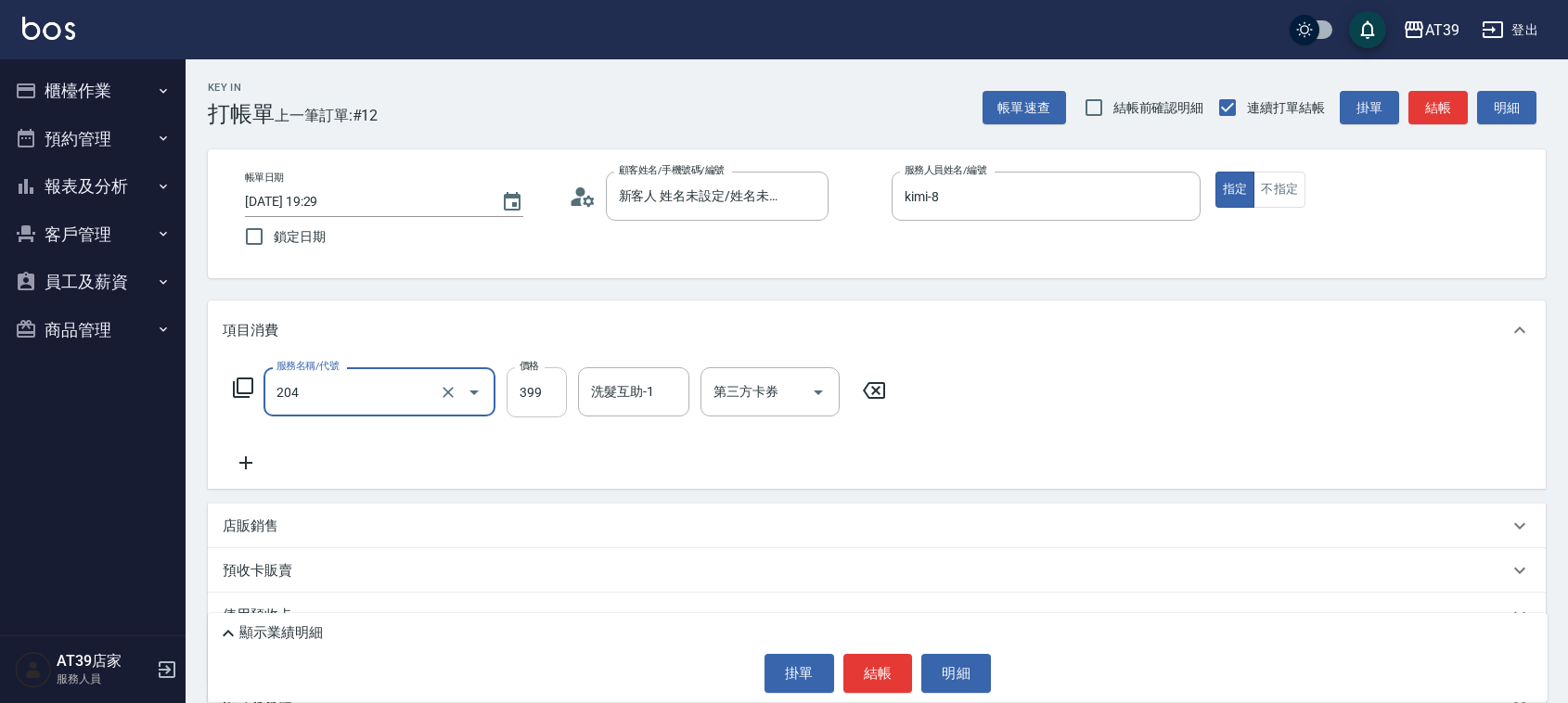
type input "A級洗+剪(204)"
click at [512, 386] on input "399" at bounding box center [537, 392] width 60 height 50
type input "500"
click at [666, 391] on input "洗髮互助-1" at bounding box center [633, 392] width 95 height 32
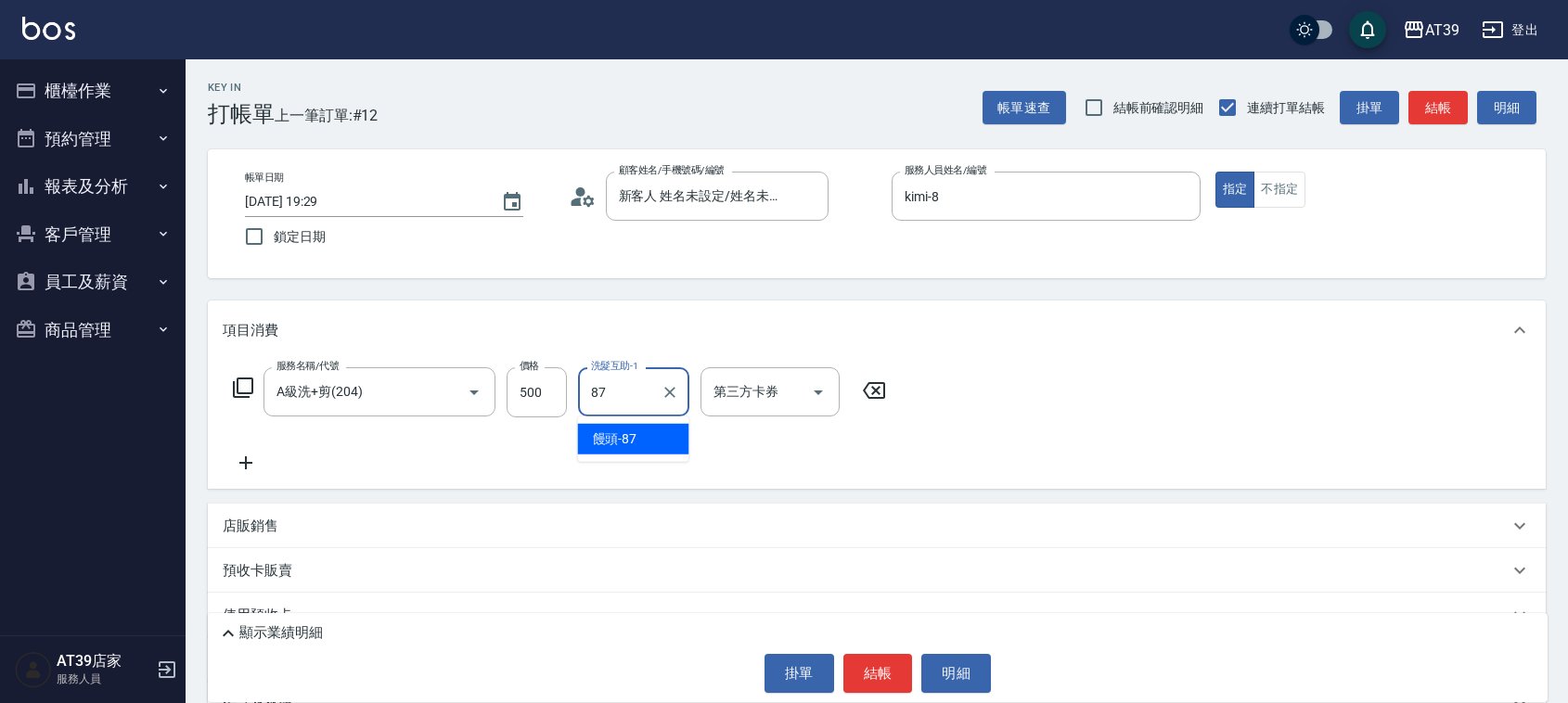
click at [657, 434] on div "饅頭 -87" at bounding box center [633, 439] width 111 height 31
type input "饅頭-87"
click at [1433, 111] on button "結帳" at bounding box center [1437, 108] width 59 height 34
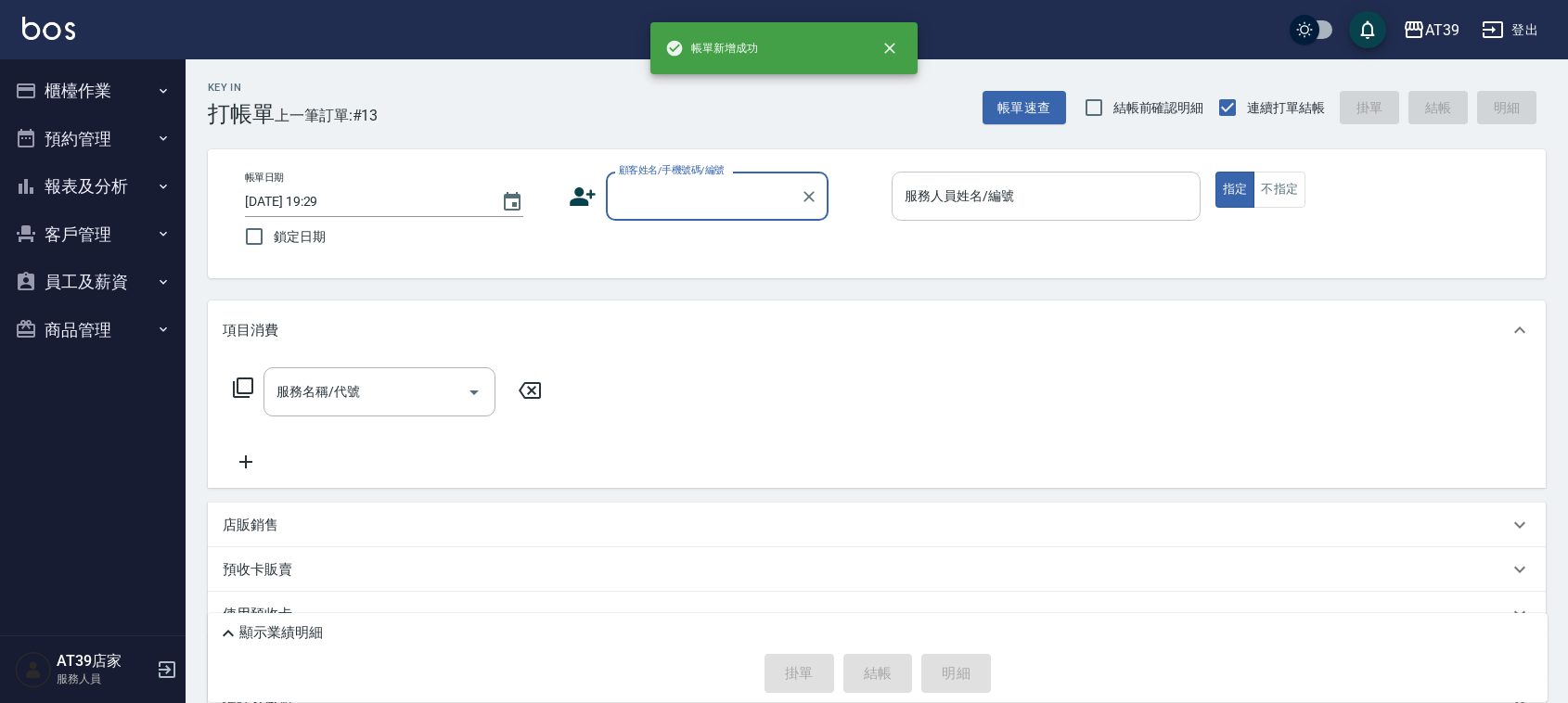
click at [1146, 206] on input "服務人員姓名/編號" at bounding box center [1046, 196] width 292 height 32
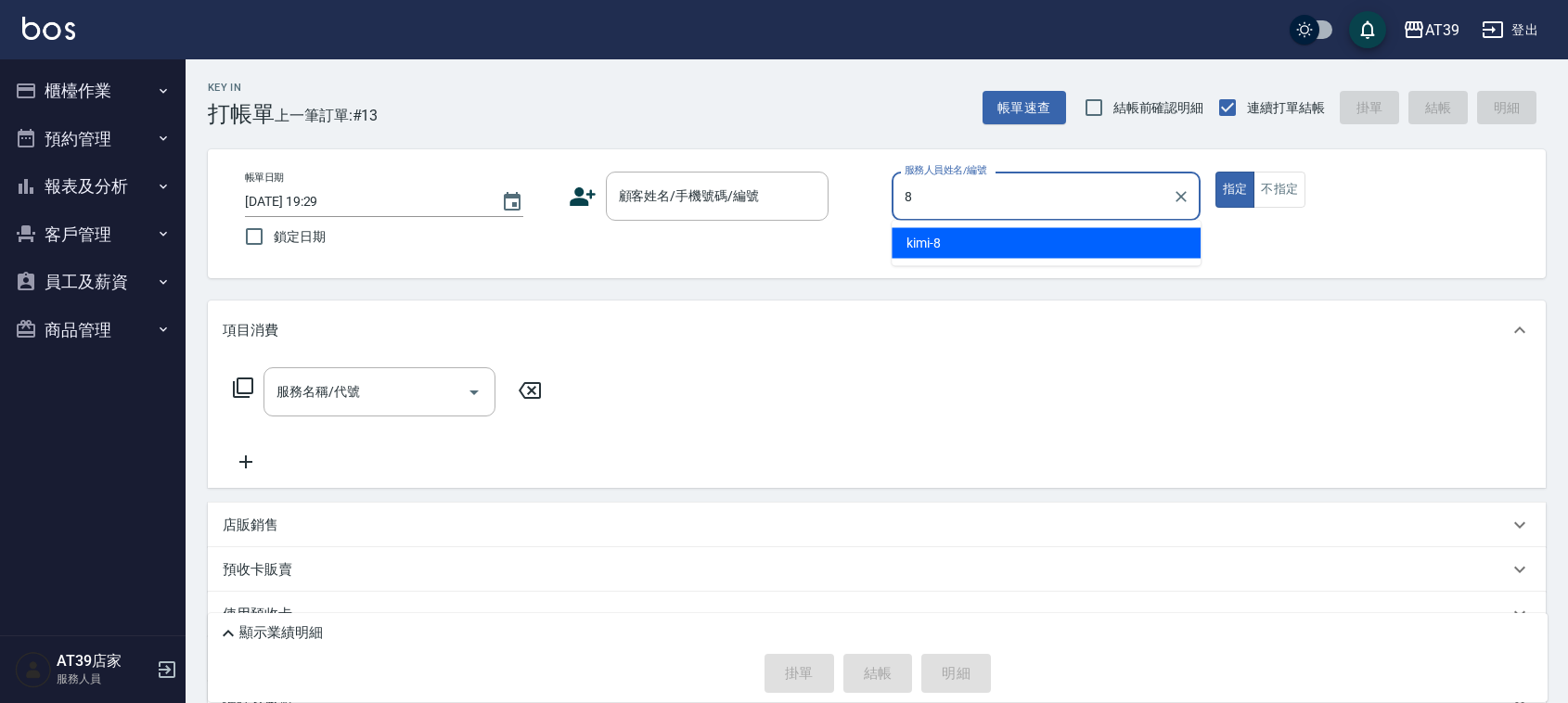
click at [1078, 260] on ul "kimi -8" at bounding box center [1045, 243] width 309 height 45
click at [956, 206] on input "8" at bounding box center [1032, 196] width 264 height 32
click at [952, 243] on div "kimi -8" at bounding box center [1045, 243] width 309 height 31
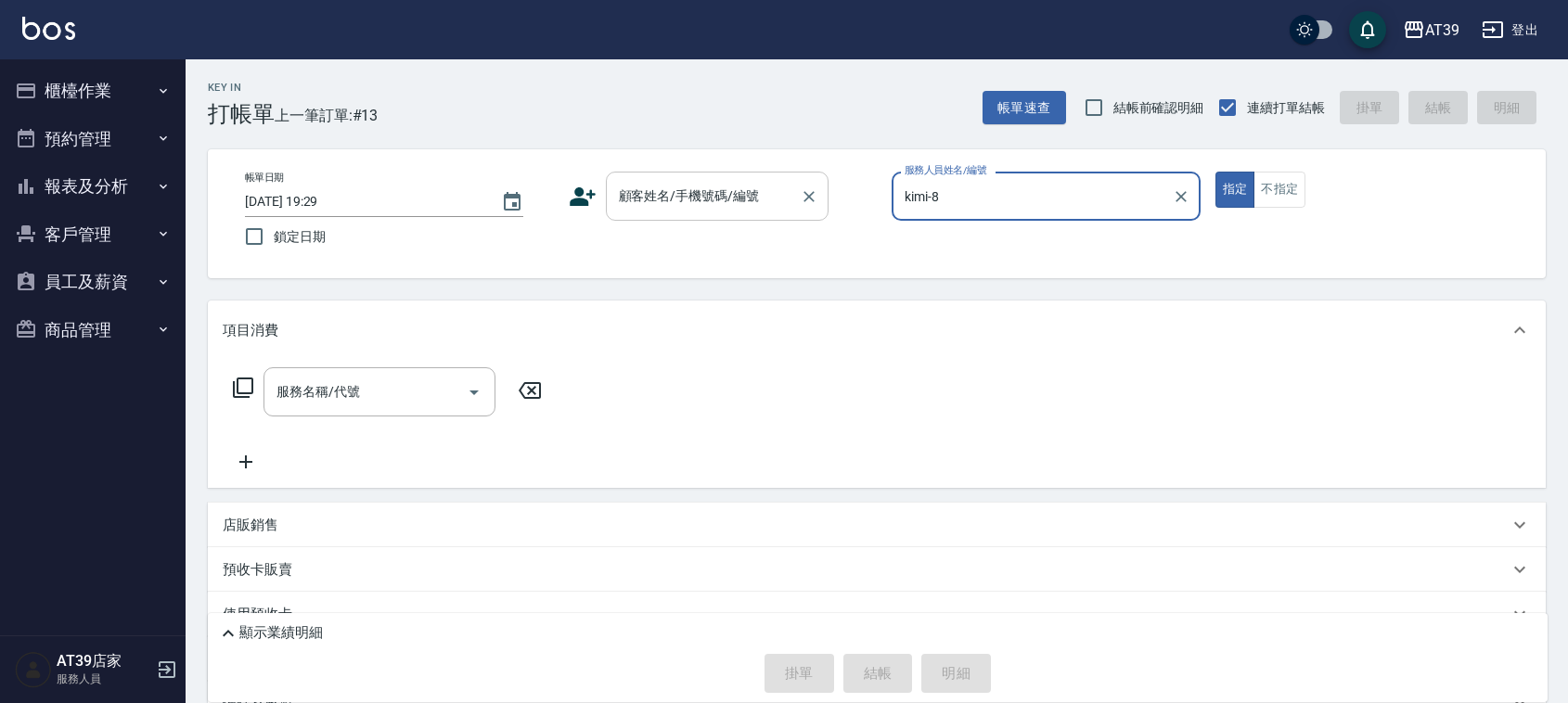
type input "kimi-8"
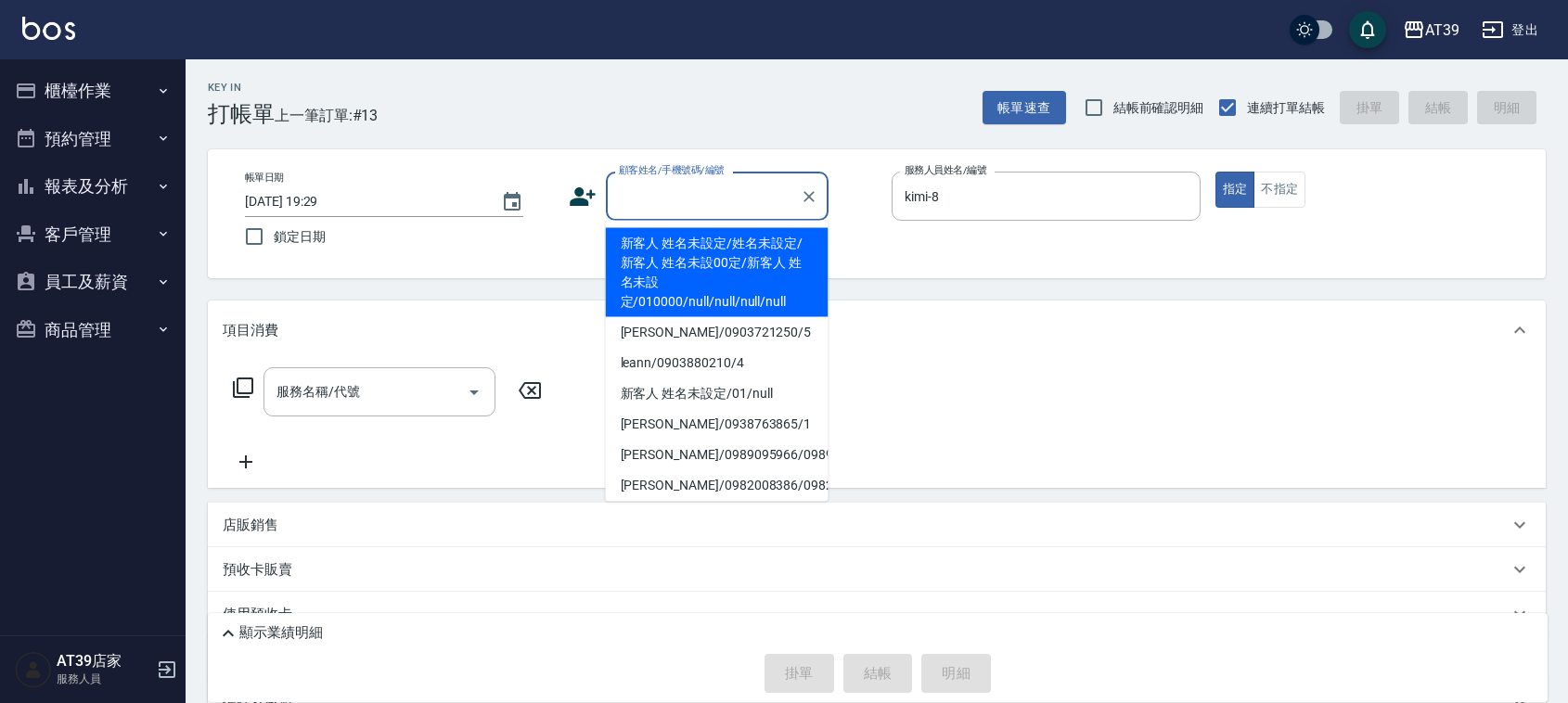
click at [692, 200] on input "顧客姓名/手機號碼/編號" at bounding box center [703, 196] width 178 height 32
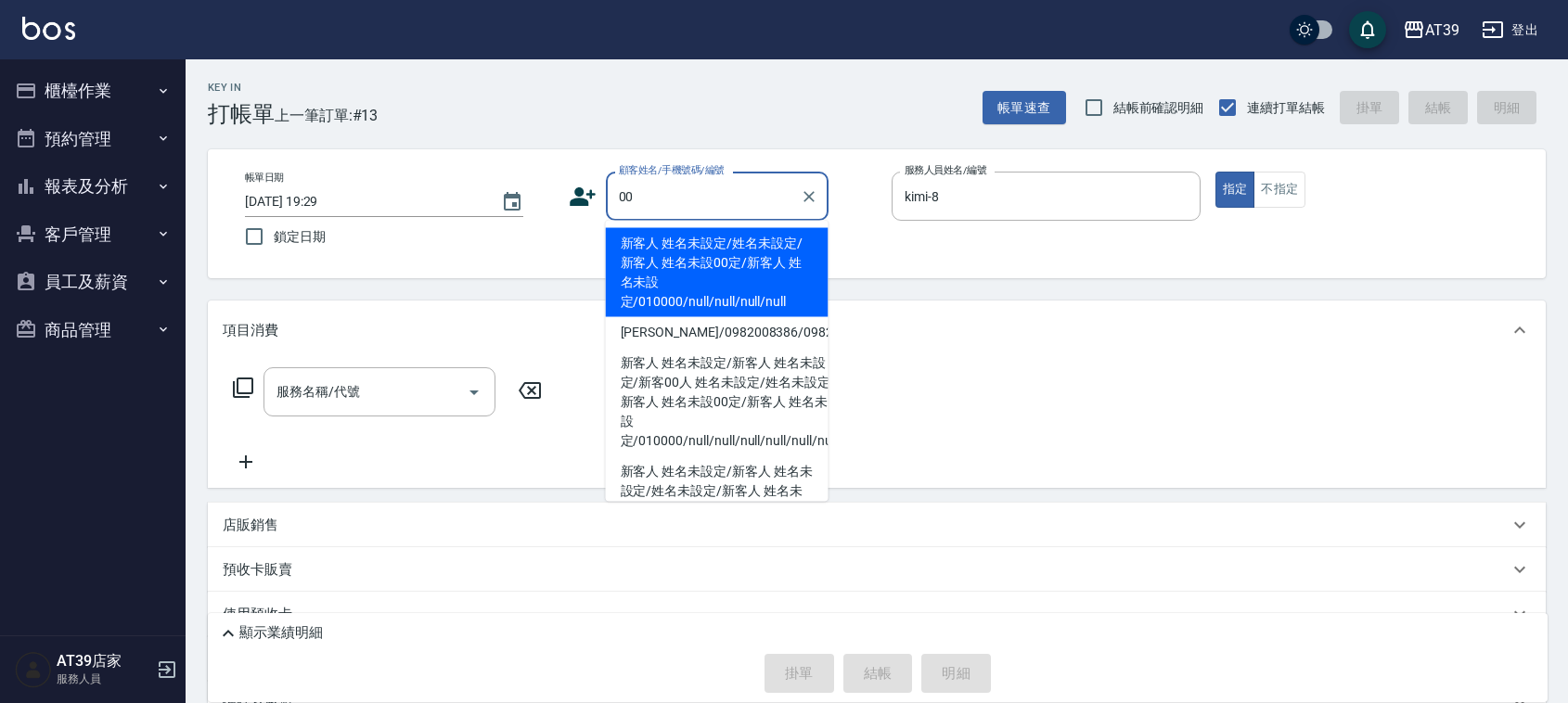
click at [668, 261] on li "新客人 姓名未設定/姓名未設定/新客人 姓名未設00定/新客人 姓名未設定/010000/null/null/null/null" at bounding box center [717, 272] width 223 height 89
type input "新客人 姓名未設定/姓名未設定/新客人 姓名未設00定/新客人 姓名未設定/010000/null/null/null/null"
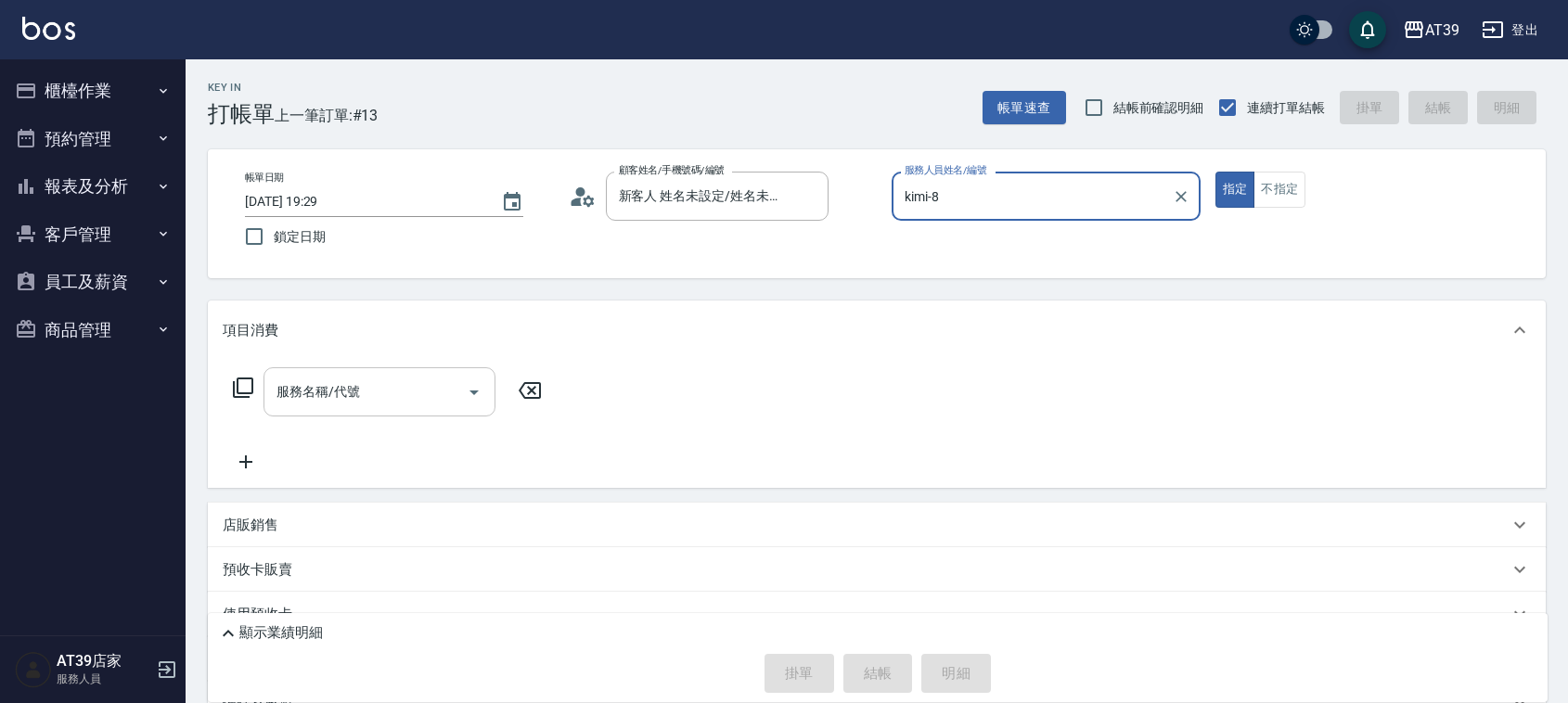
click at [374, 376] on input "服務名稱/代號" at bounding box center [365, 392] width 187 height 32
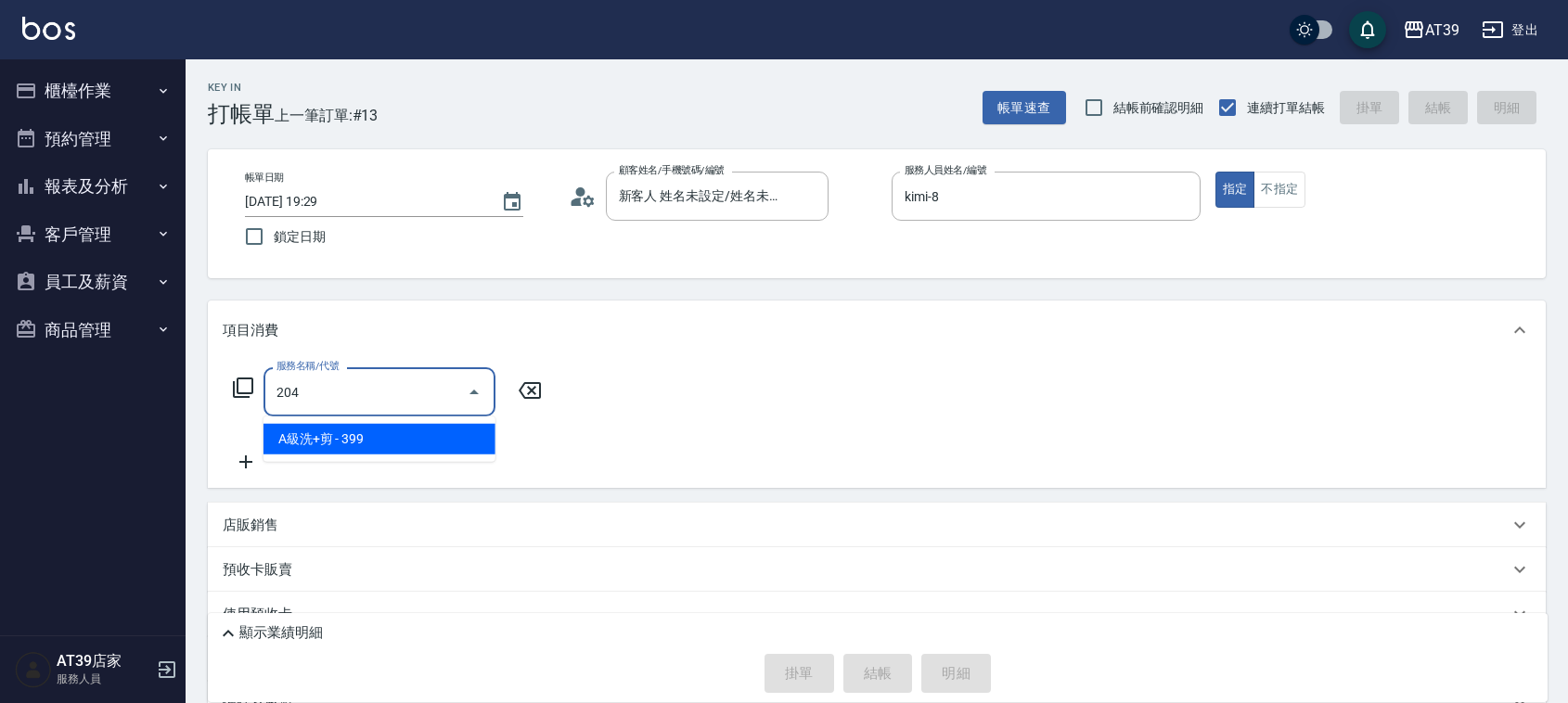
click at [418, 451] on span "A級洗+剪 - 399" at bounding box center [379, 439] width 232 height 31
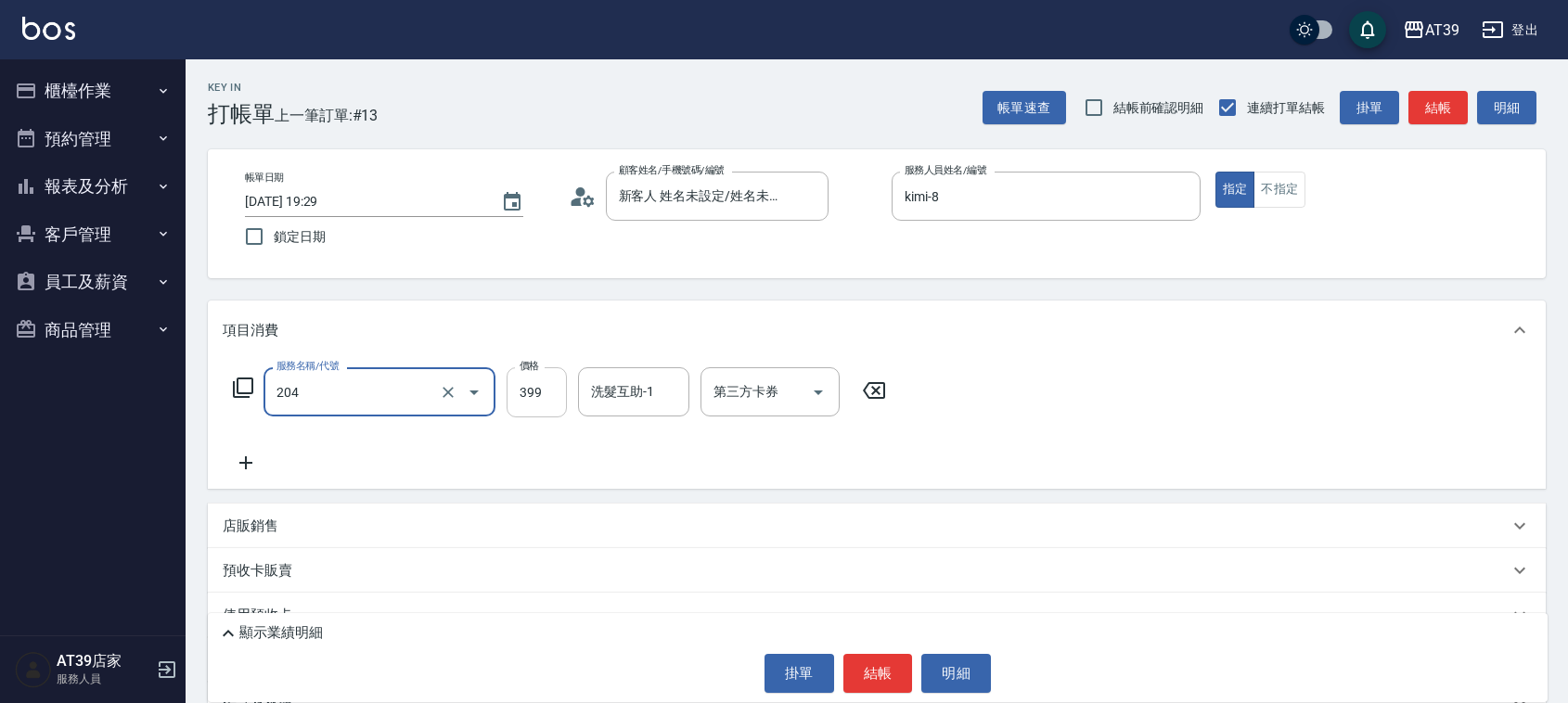
type input "A級洗+剪(204)"
click at [549, 392] on input "399" at bounding box center [537, 392] width 60 height 50
click at [545, 391] on input "399" at bounding box center [537, 392] width 60 height 50
click at [391, 402] on input "A級洗+剪(204)" at bounding box center [353, 392] width 163 height 32
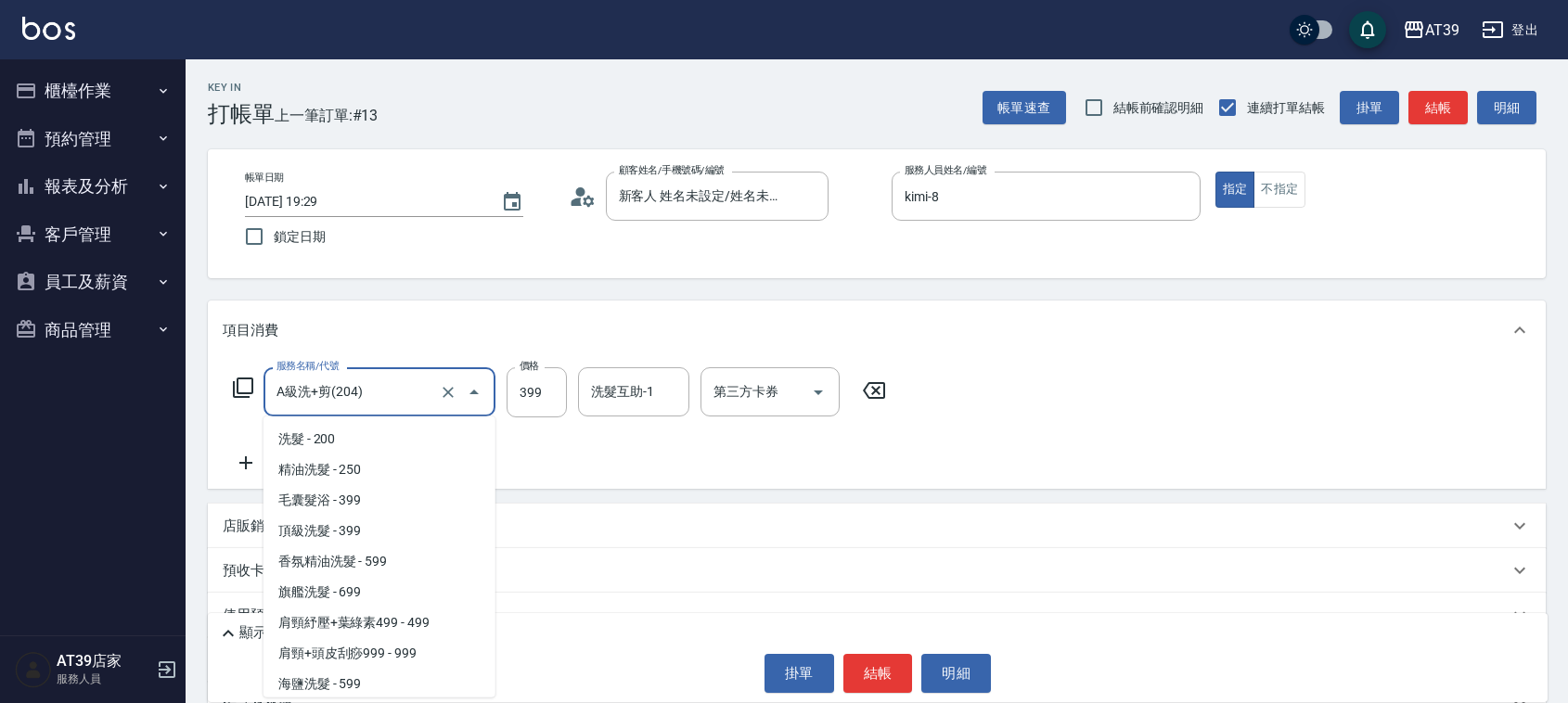
scroll to position [388, 0]
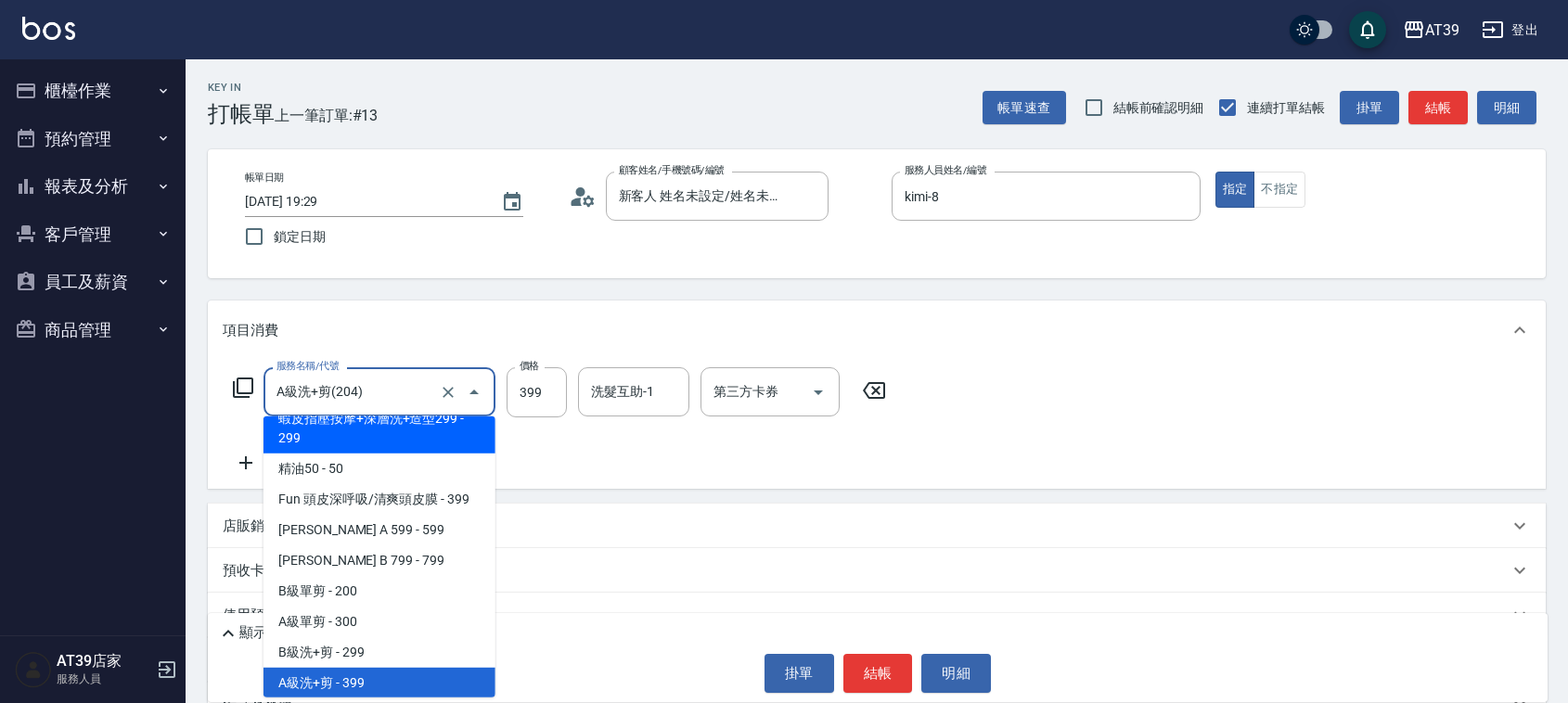
click at [463, 391] on icon "Close" at bounding box center [474, 392] width 22 height 22
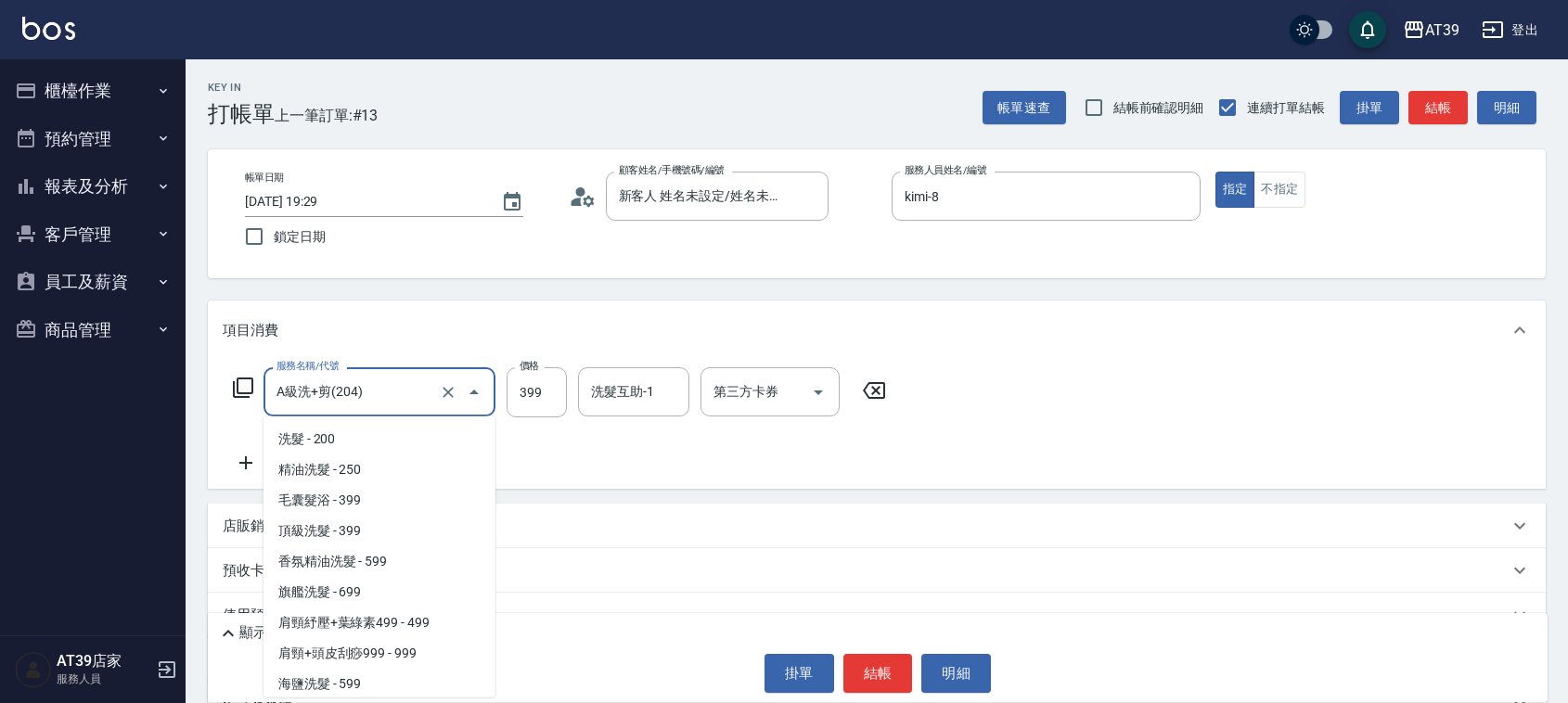
click at [429, 381] on input "A級洗+剪(204)" at bounding box center [353, 392] width 163 height 32
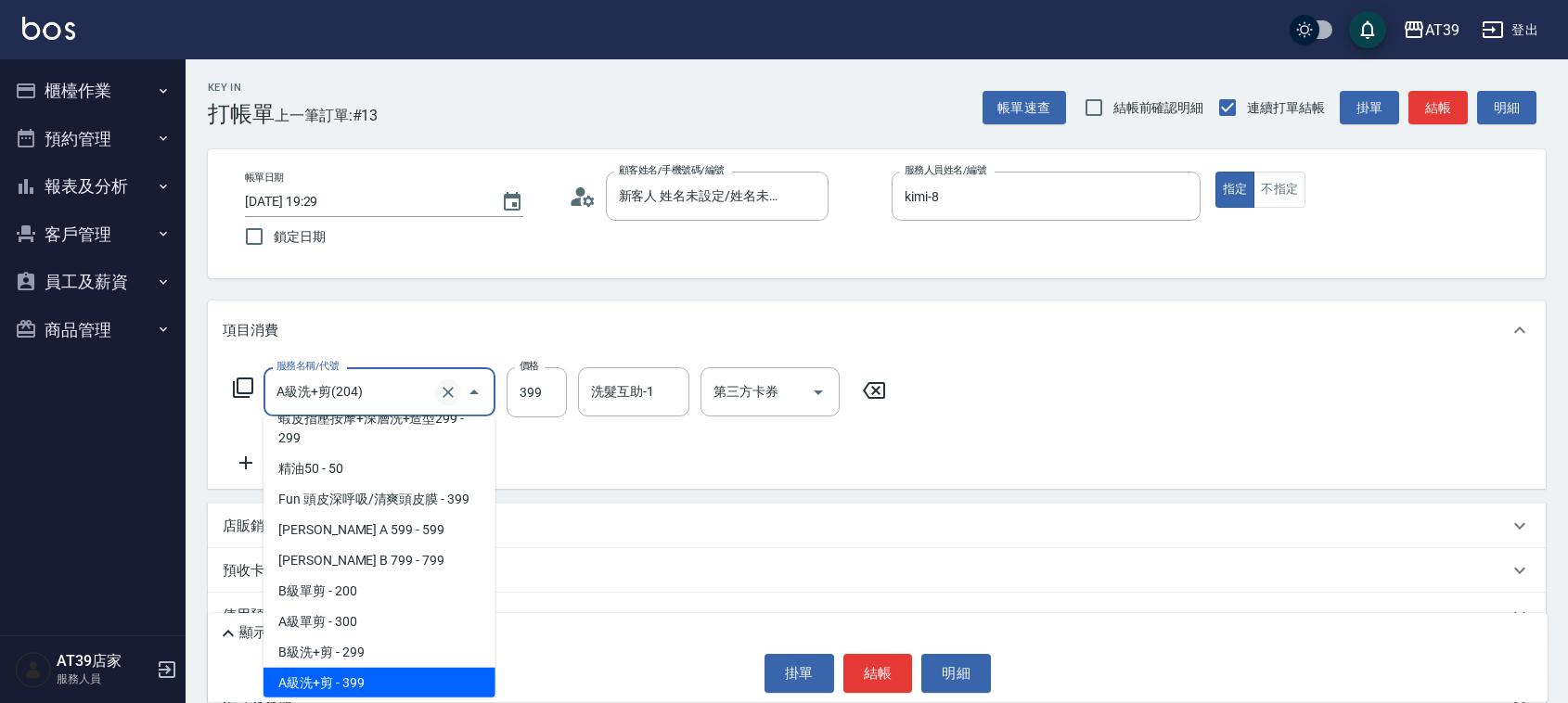
click at [451, 396] on icon "Clear" at bounding box center [448, 392] width 19 height 19
click at [433, 390] on input "服務名稱/代號" at bounding box center [353, 392] width 163 height 32
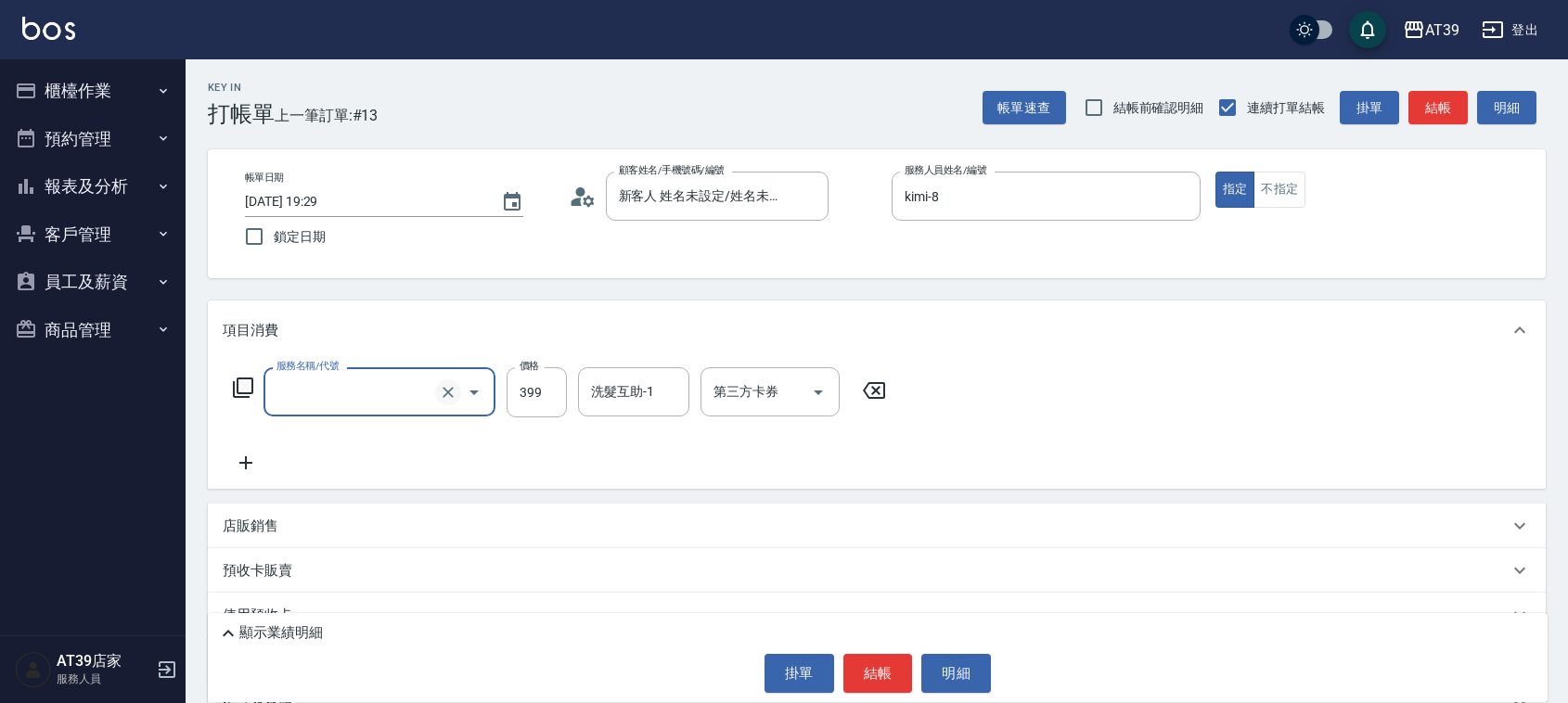
click at [442, 383] on icon "Clear" at bounding box center [448, 392] width 19 height 19
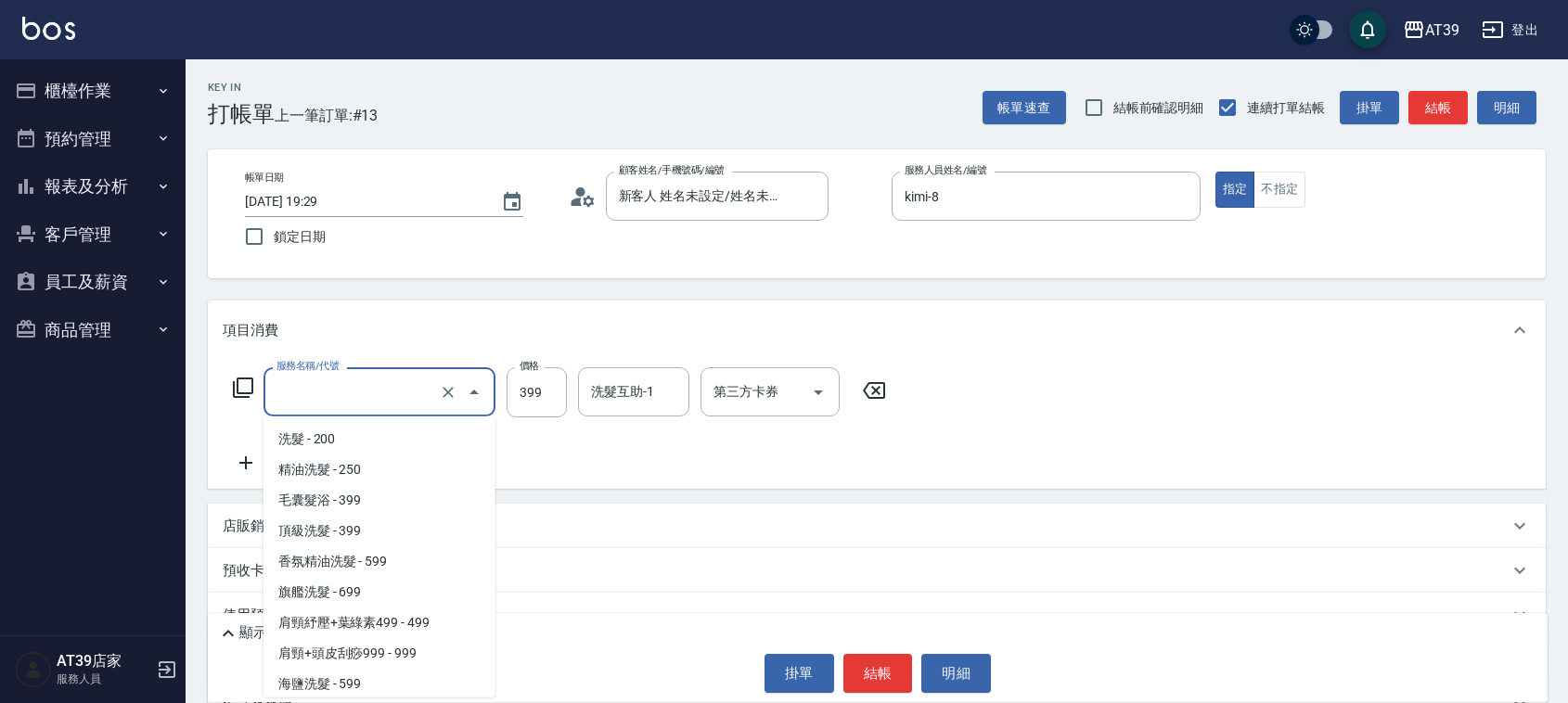
click at [419, 383] on input "服務名稱/代號" at bounding box center [353, 392] width 163 height 32
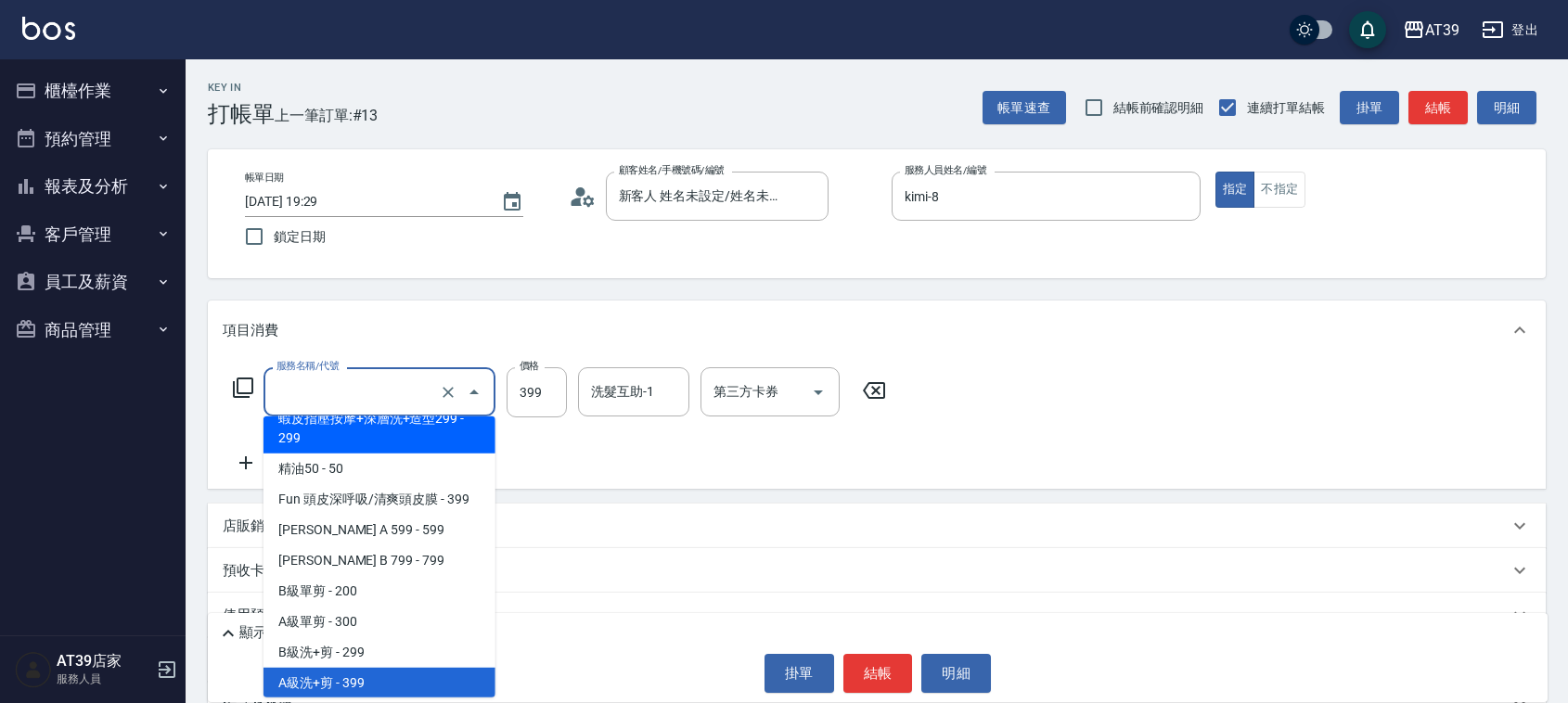
type input "A級洗+剪(204)"
click at [247, 387] on icon at bounding box center [243, 388] width 22 height 22
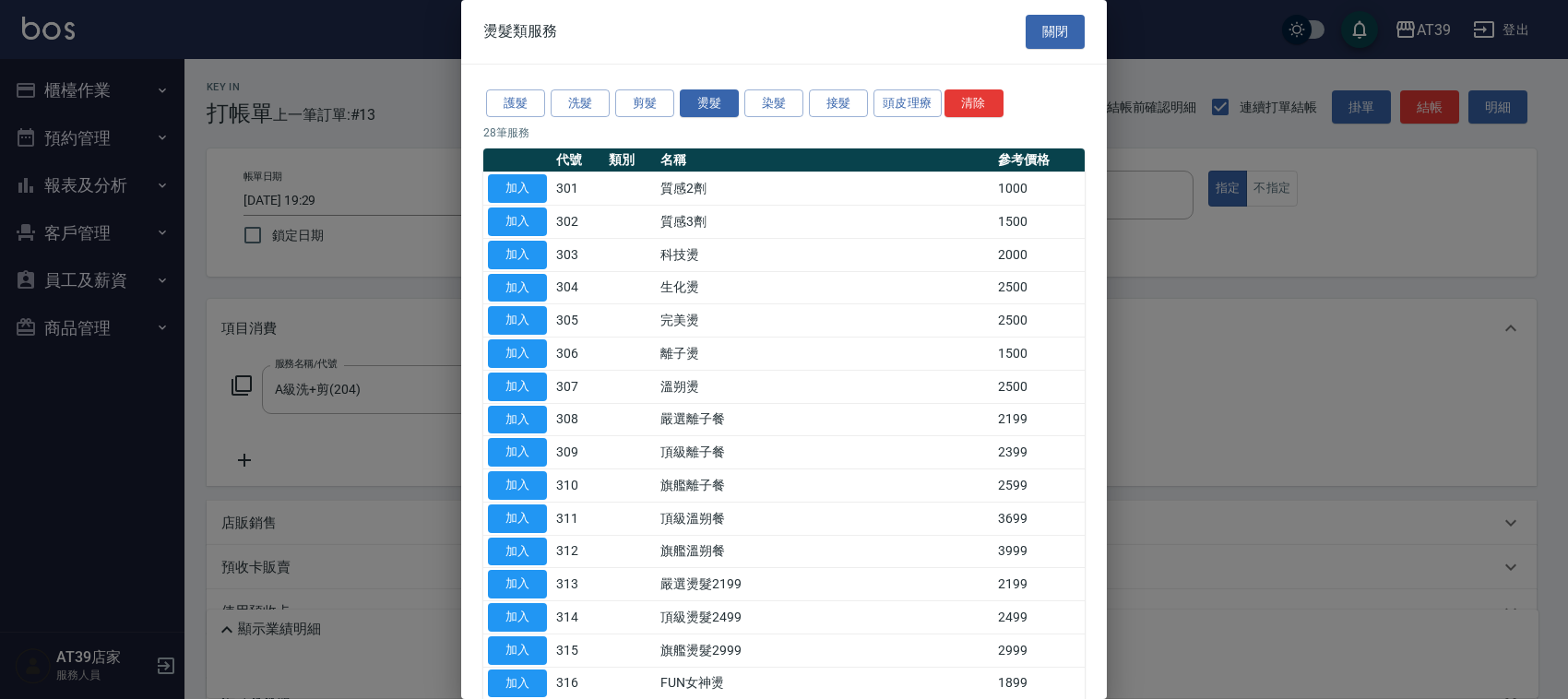
click at [452, 385] on div at bounding box center [784, 349] width 1568 height 699
click at [1052, 29] on button "關閉" at bounding box center [1055, 32] width 59 height 34
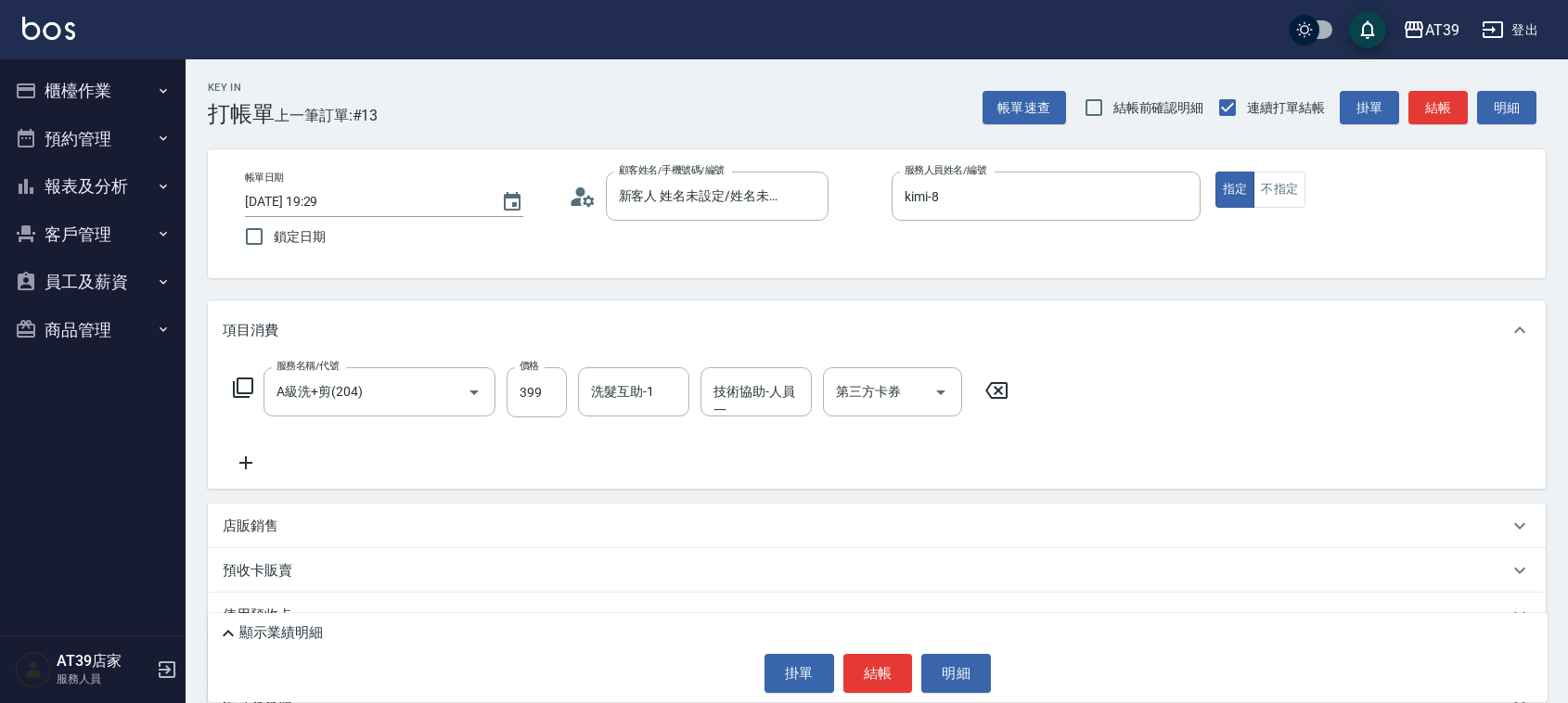
click at [994, 391] on icon at bounding box center [996, 390] width 46 height 22
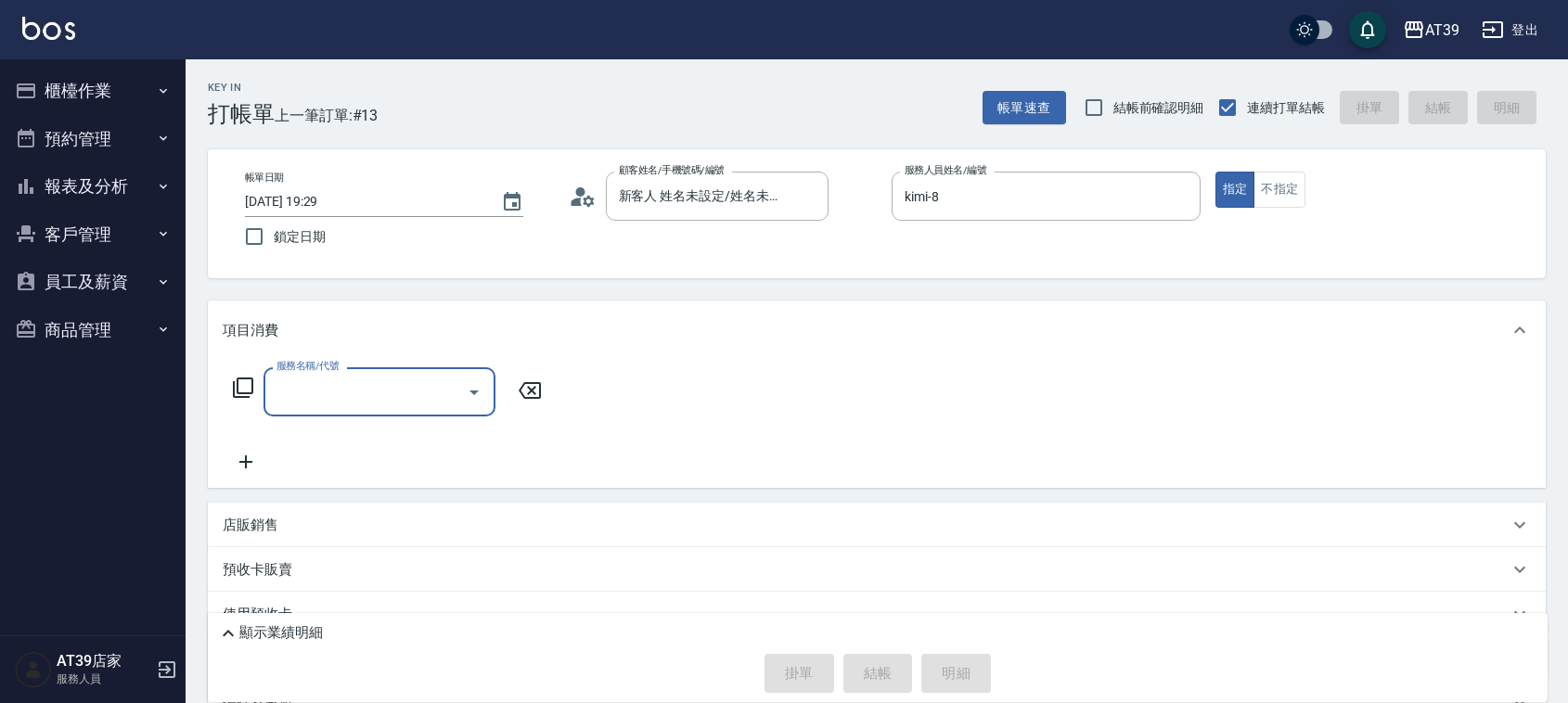
click at [436, 397] on input "服務名稱/代號" at bounding box center [365, 392] width 187 height 32
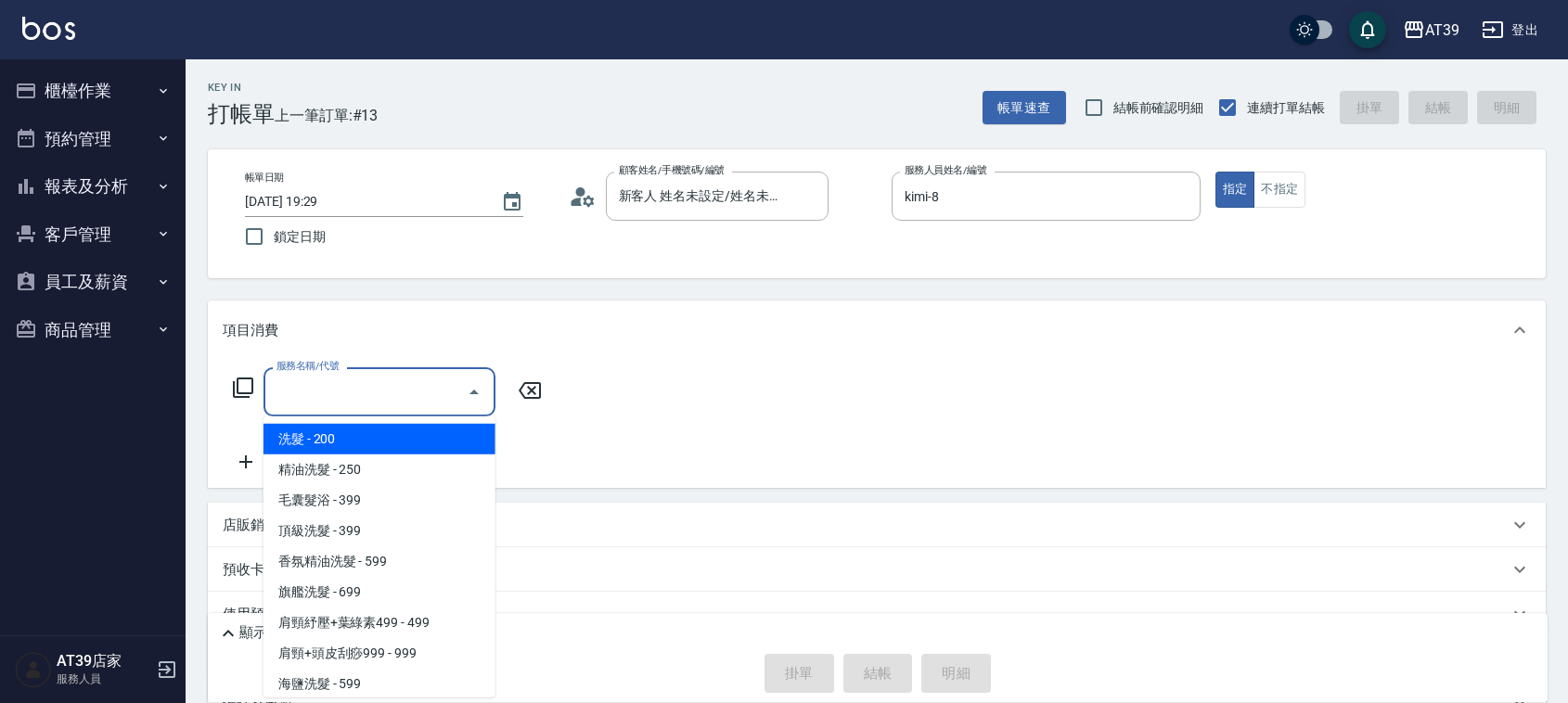
click at [415, 429] on span "洗髮 - 200" at bounding box center [379, 439] width 232 height 31
type input "洗髮(101)"
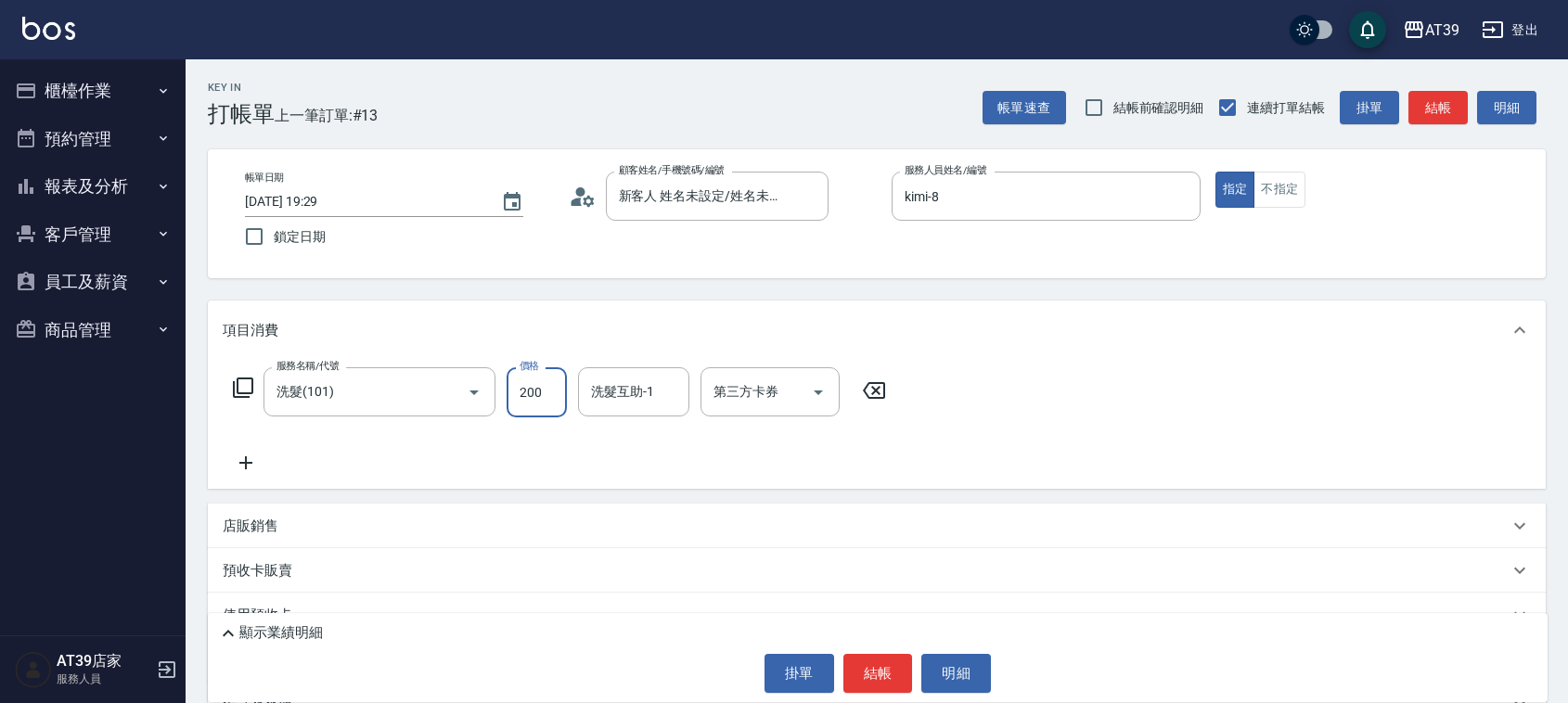
drag, startPoint x: 541, startPoint y: 399, endPoint x: 561, endPoint y: 394, distance: 20.9
click at [541, 399] on input "200" at bounding box center [537, 392] width 60 height 50
type input "300"
click at [613, 394] on input "洗髮互助-1" at bounding box center [633, 392] width 95 height 32
click at [622, 436] on span "芊芊 -27" at bounding box center [615, 439] width 45 height 19
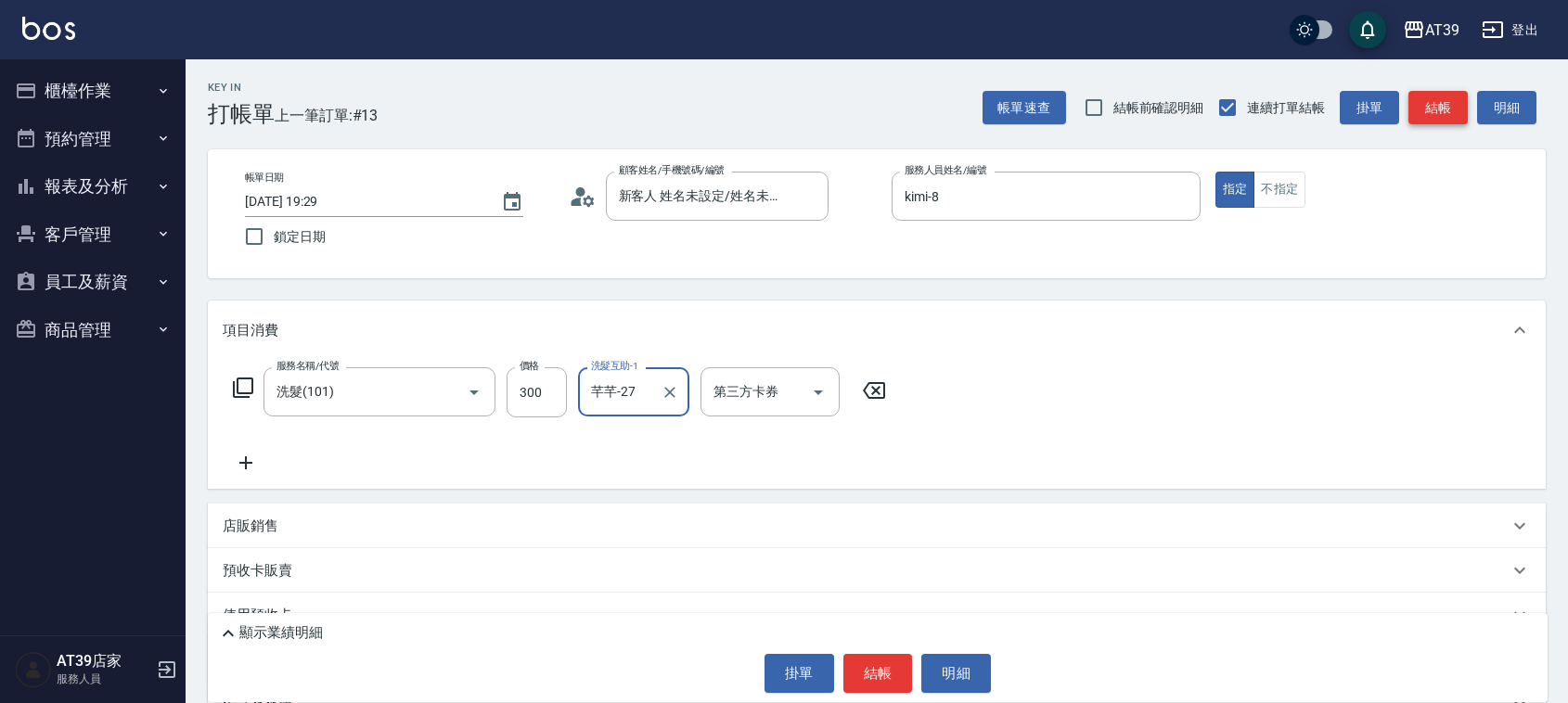
type input "芊芊-27"
click at [1440, 95] on button "結帳" at bounding box center [1437, 108] width 59 height 34
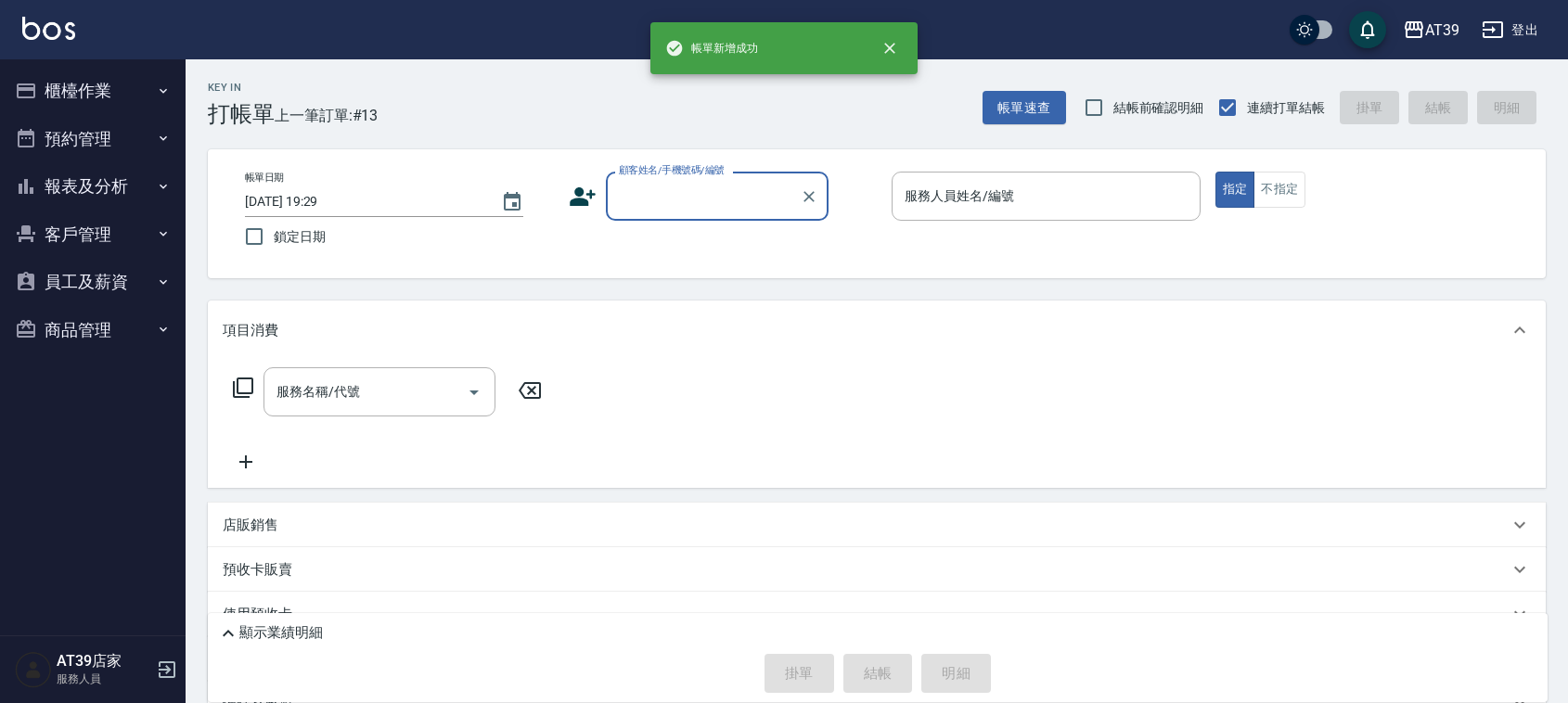
scroll to position [0, 0]
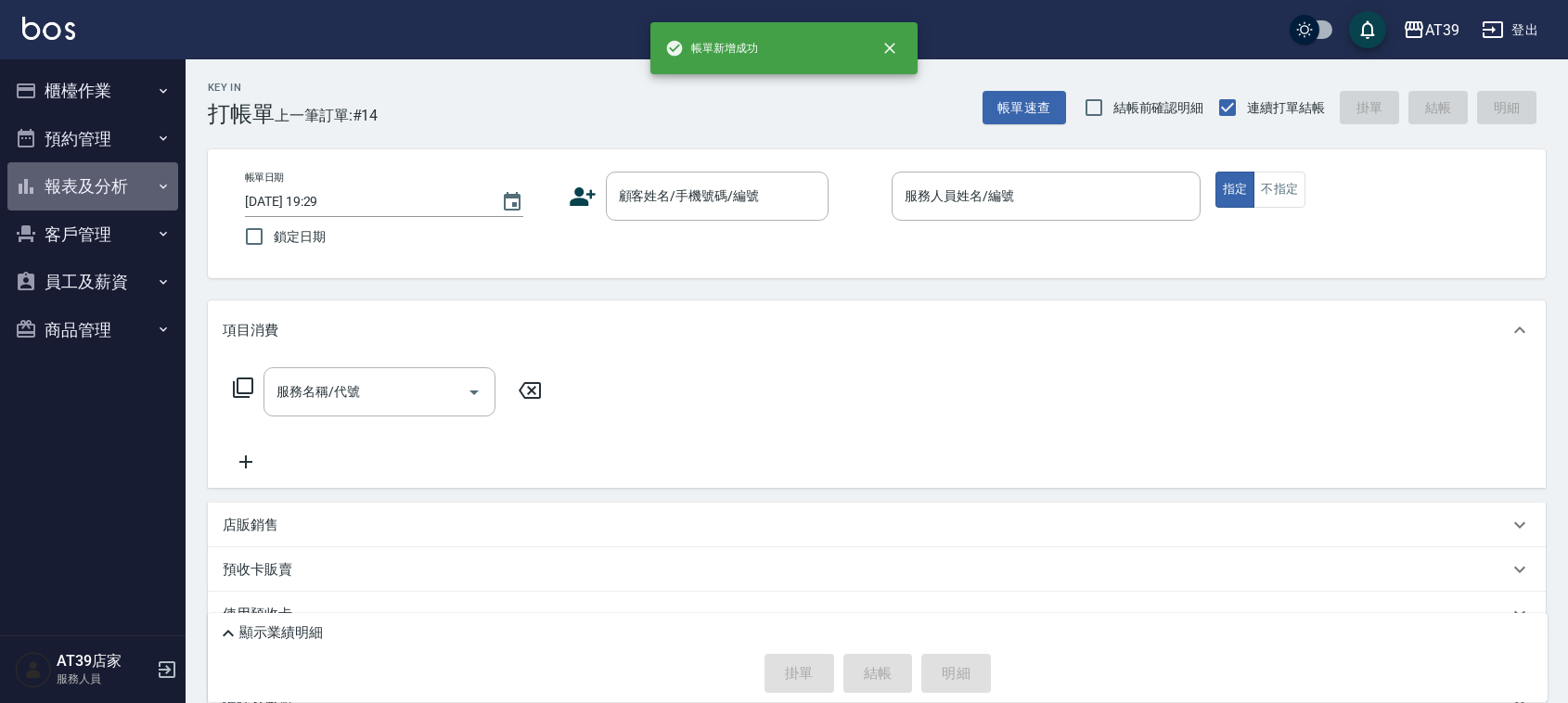
click at [80, 192] on button "報表及分析" at bounding box center [92, 186] width 171 height 48
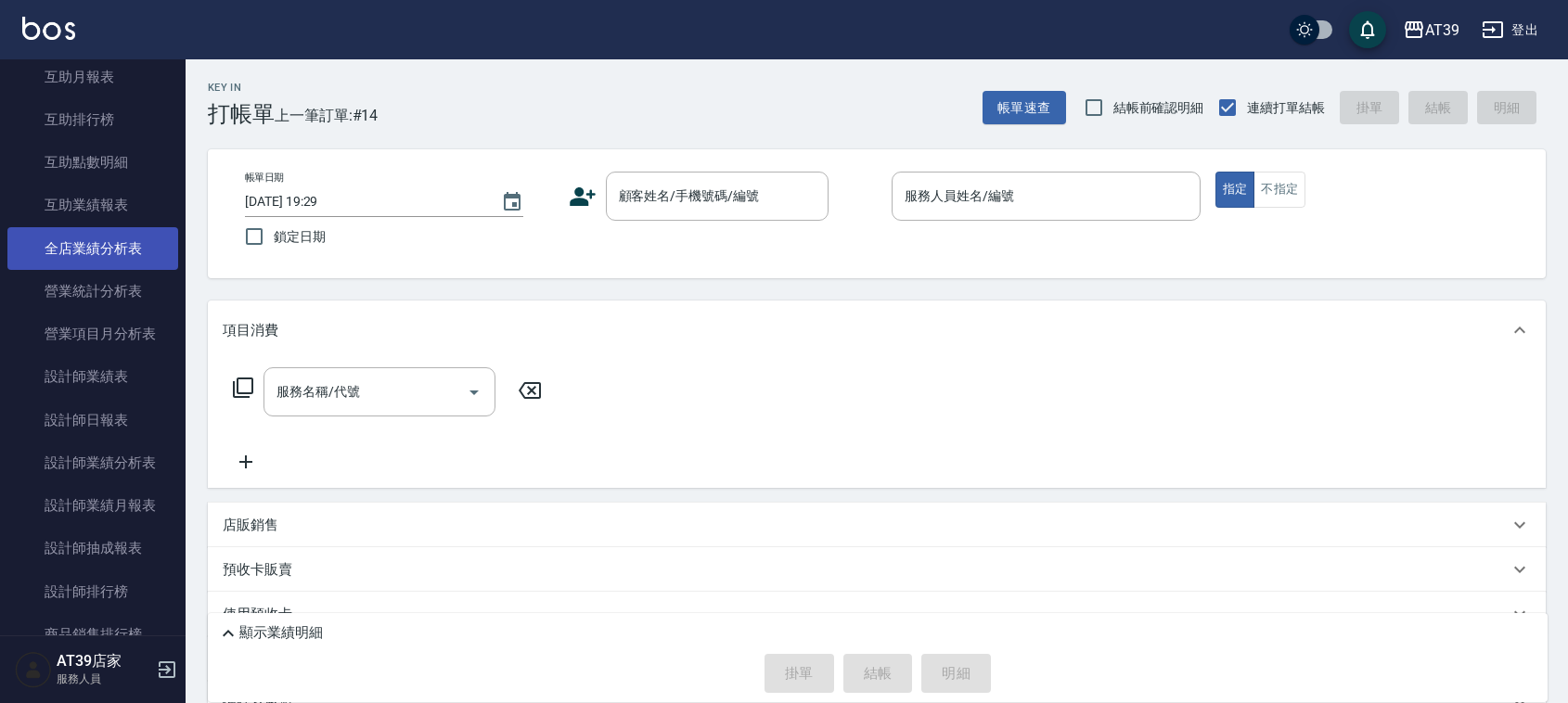
scroll to position [348, 0]
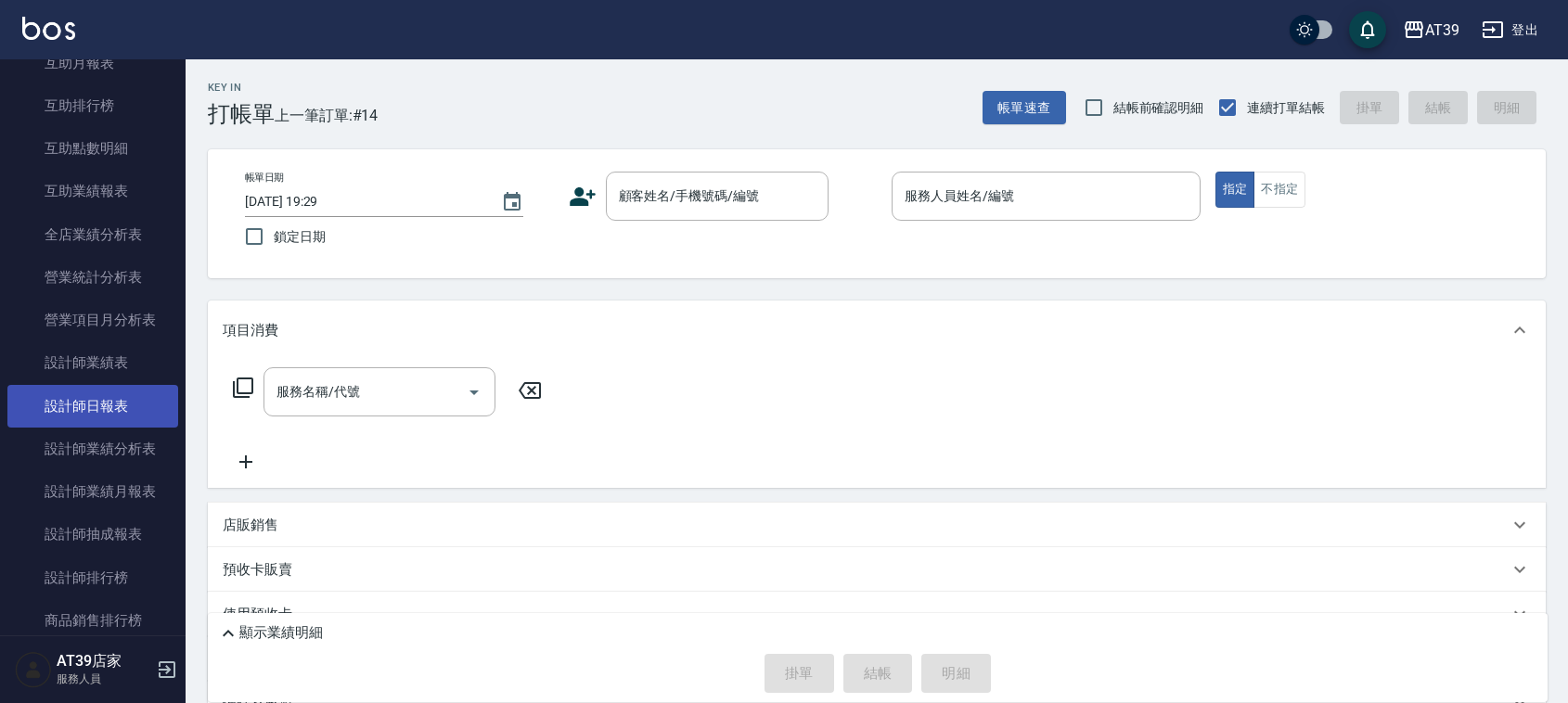
click at [118, 414] on link "設計師日報表" at bounding box center [92, 406] width 171 height 43
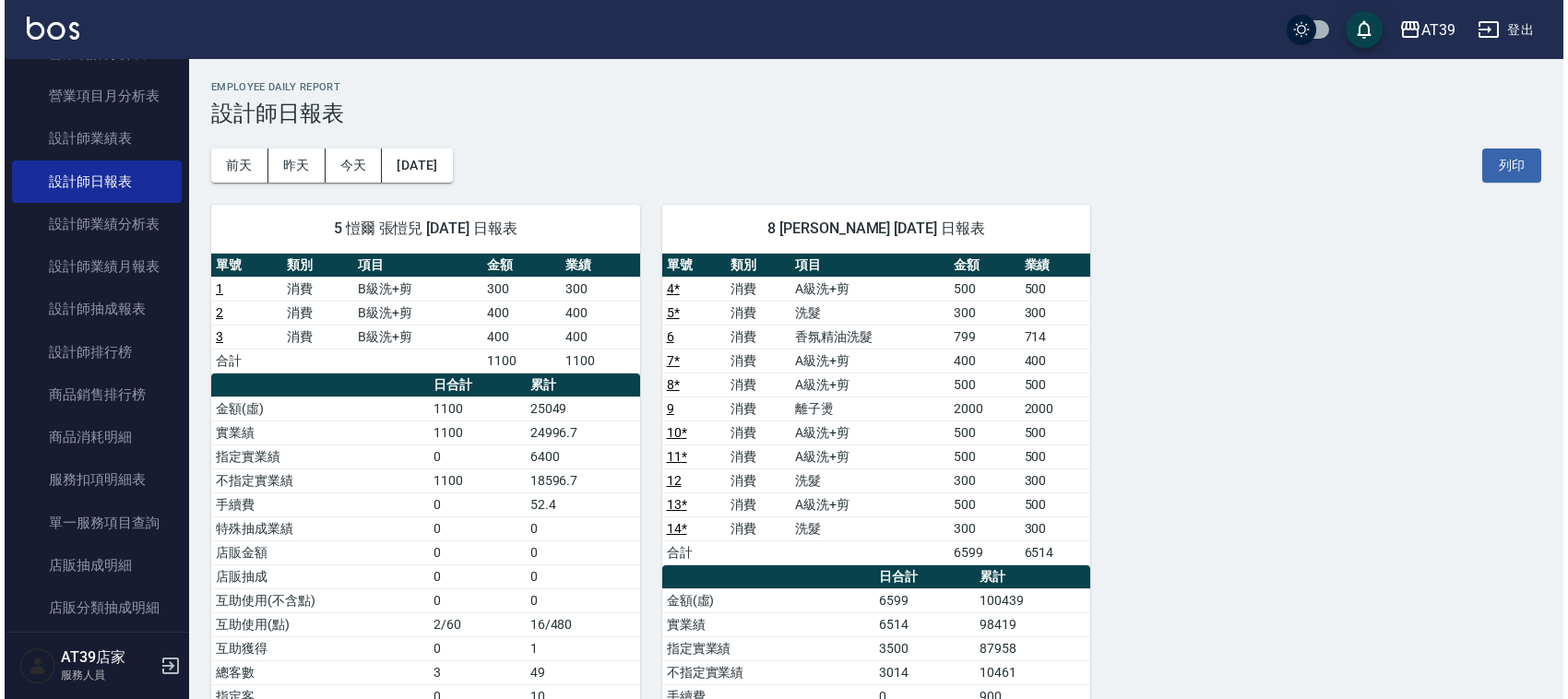
scroll to position [577, 0]
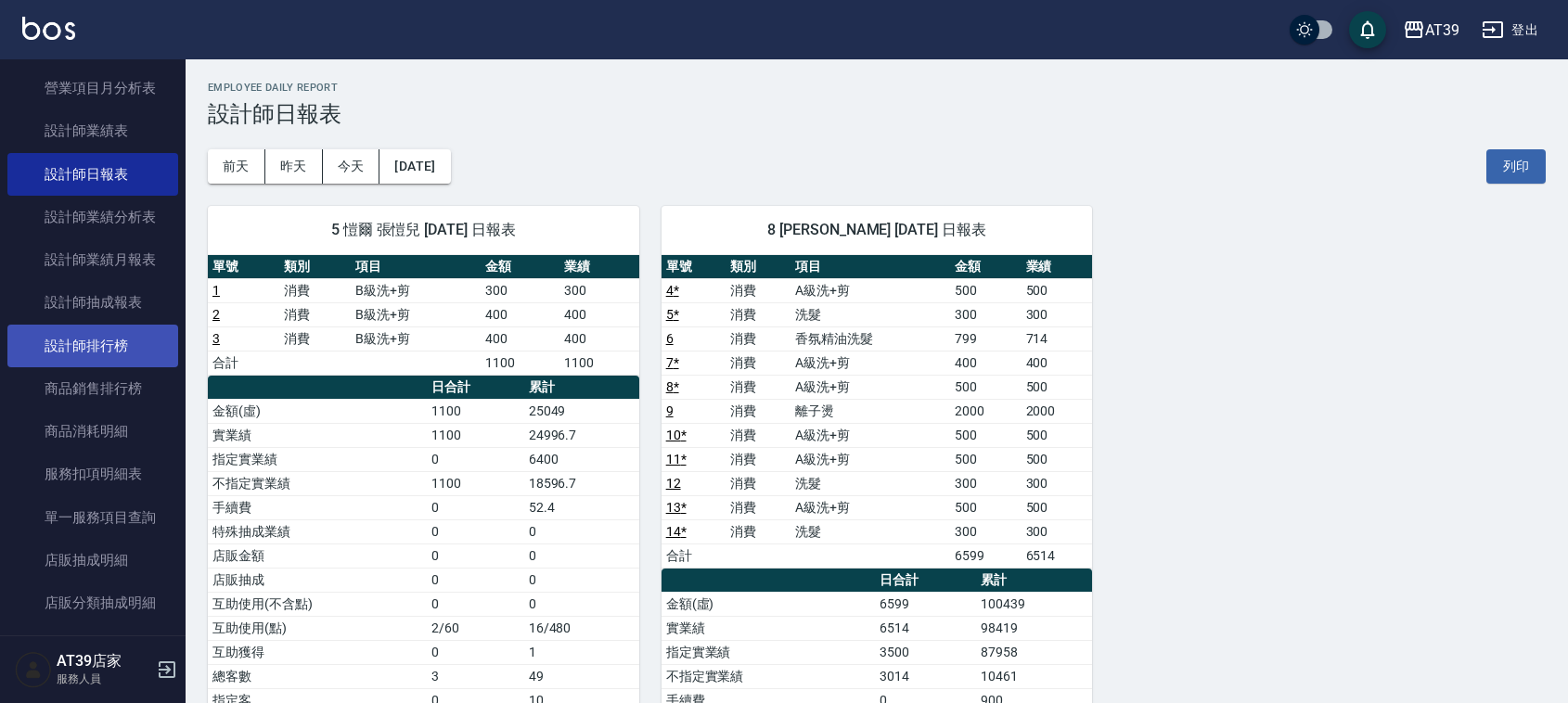
click at [109, 340] on link "設計師排行榜" at bounding box center [92, 346] width 171 height 43
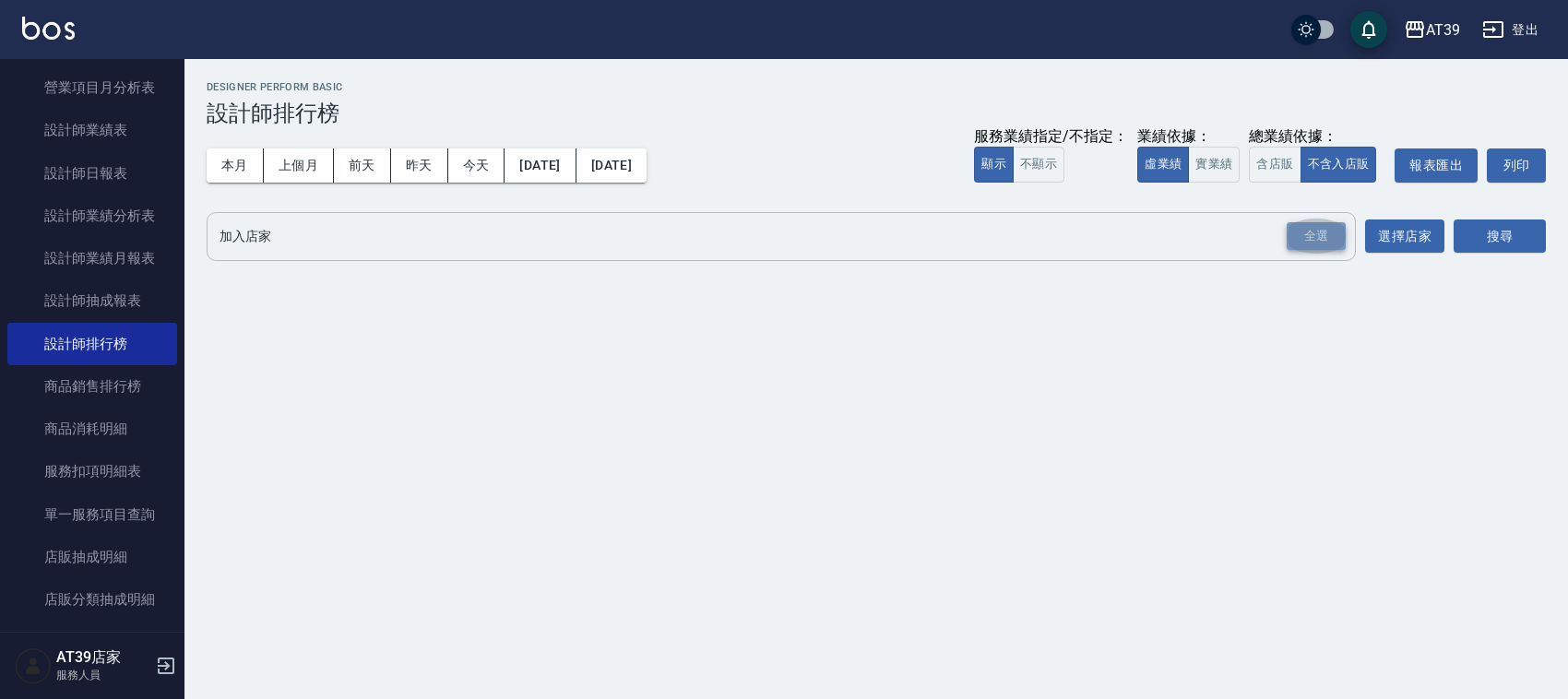
click at [1323, 226] on div "全選" at bounding box center [1315, 237] width 59 height 29
click at [1298, 236] on div "全選" at bounding box center [1315, 237] width 59 height 29
click at [1213, 149] on button "實業績" at bounding box center [1214, 164] width 52 height 36
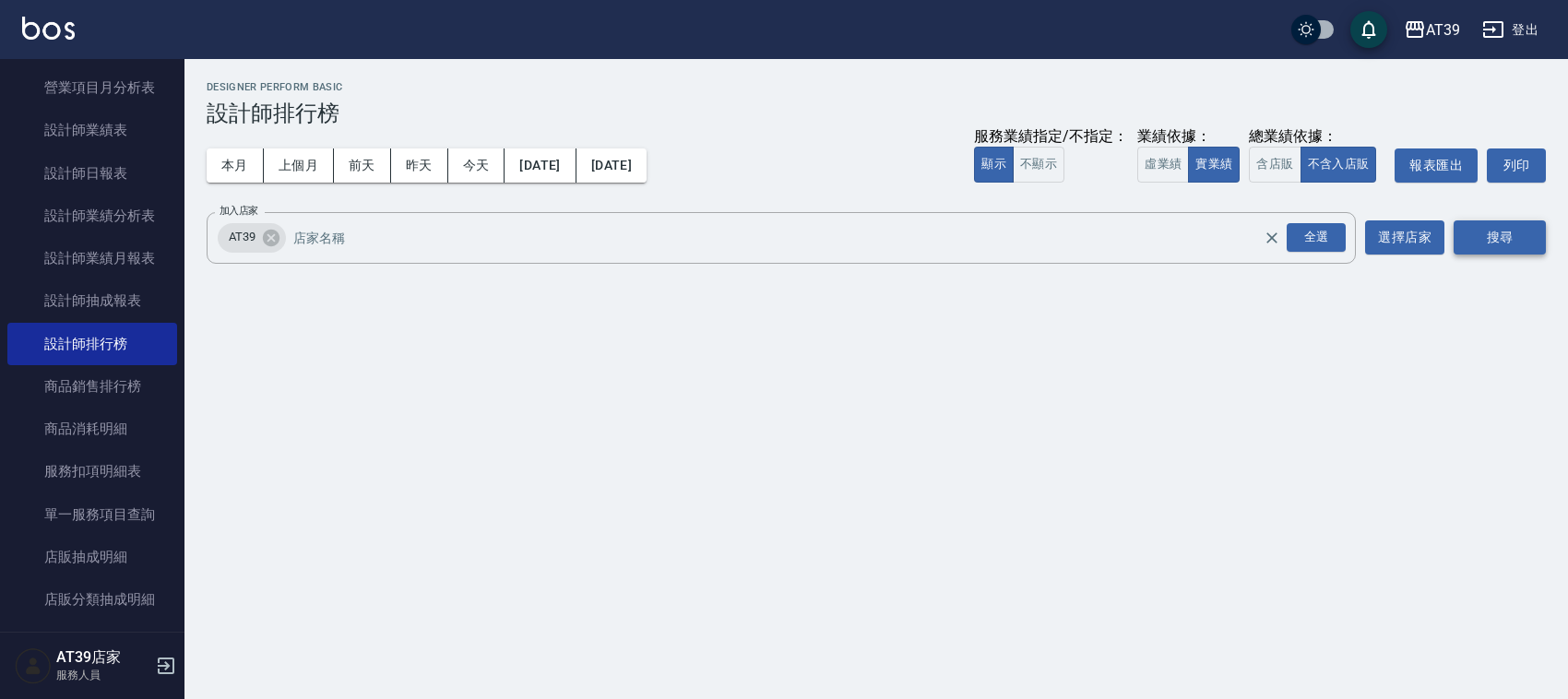
click at [1522, 236] on button "搜尋" at bounding box center [1499, 238] width 92 height 34
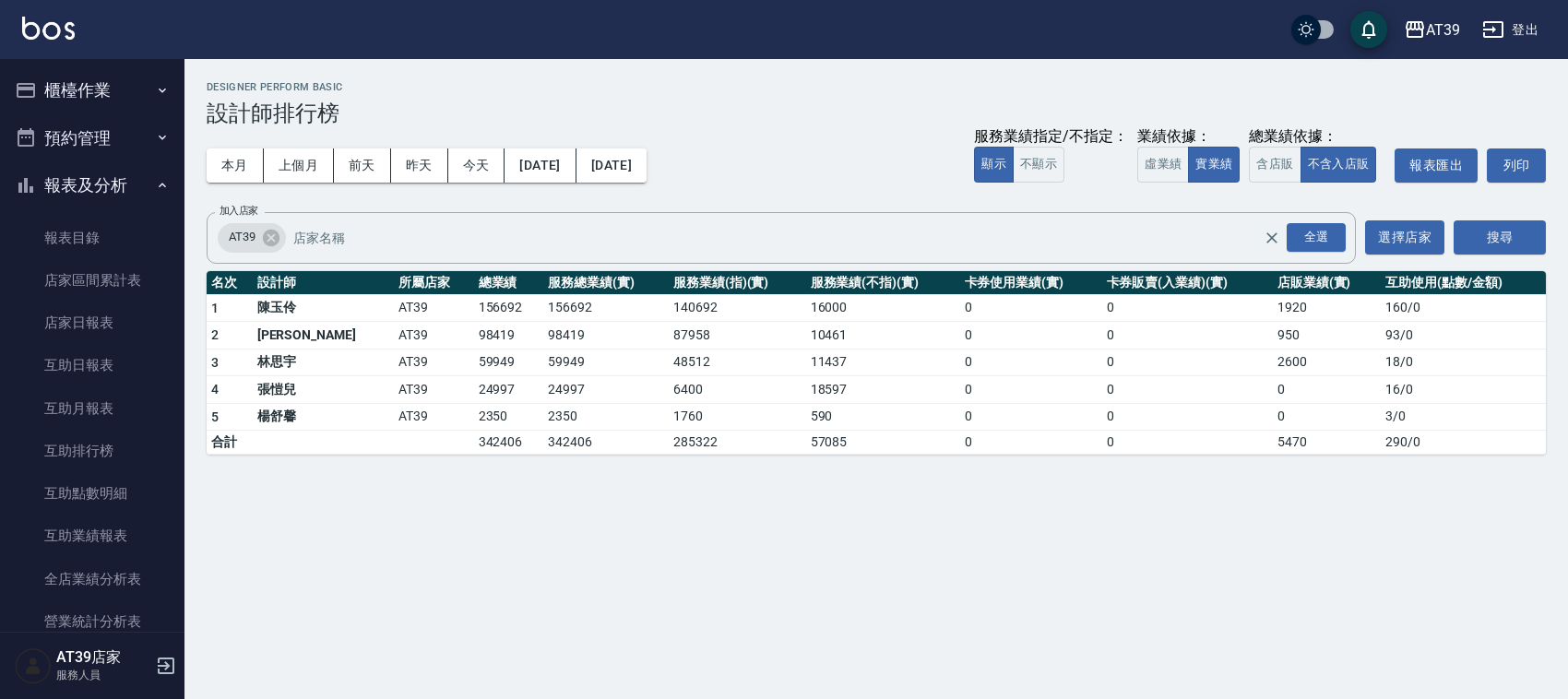
click at [76, 85] on button "櫃檯作業" at bounding box center [91, 90] width 170 height 48
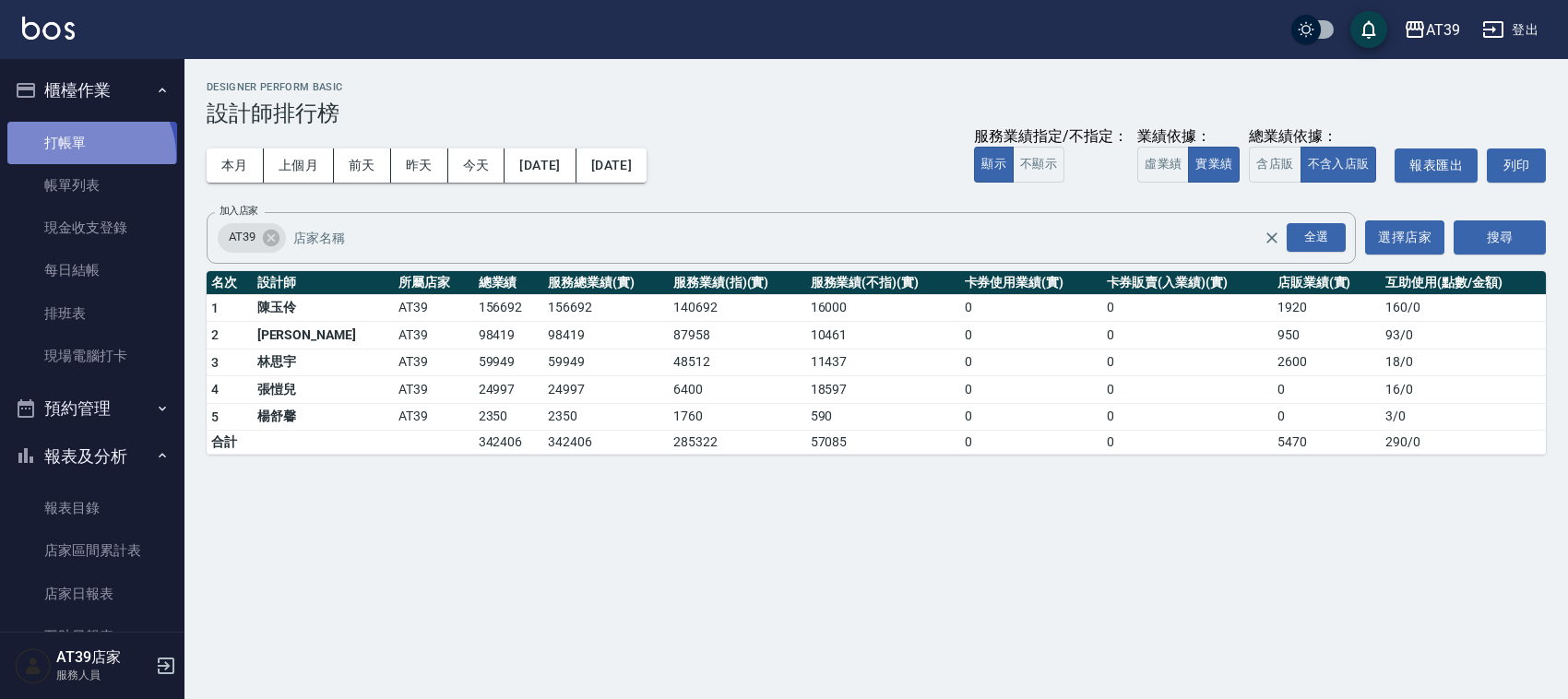
click at [87, 155] on link "打帳單" at bounding box center [91, 142] width 170 height 43
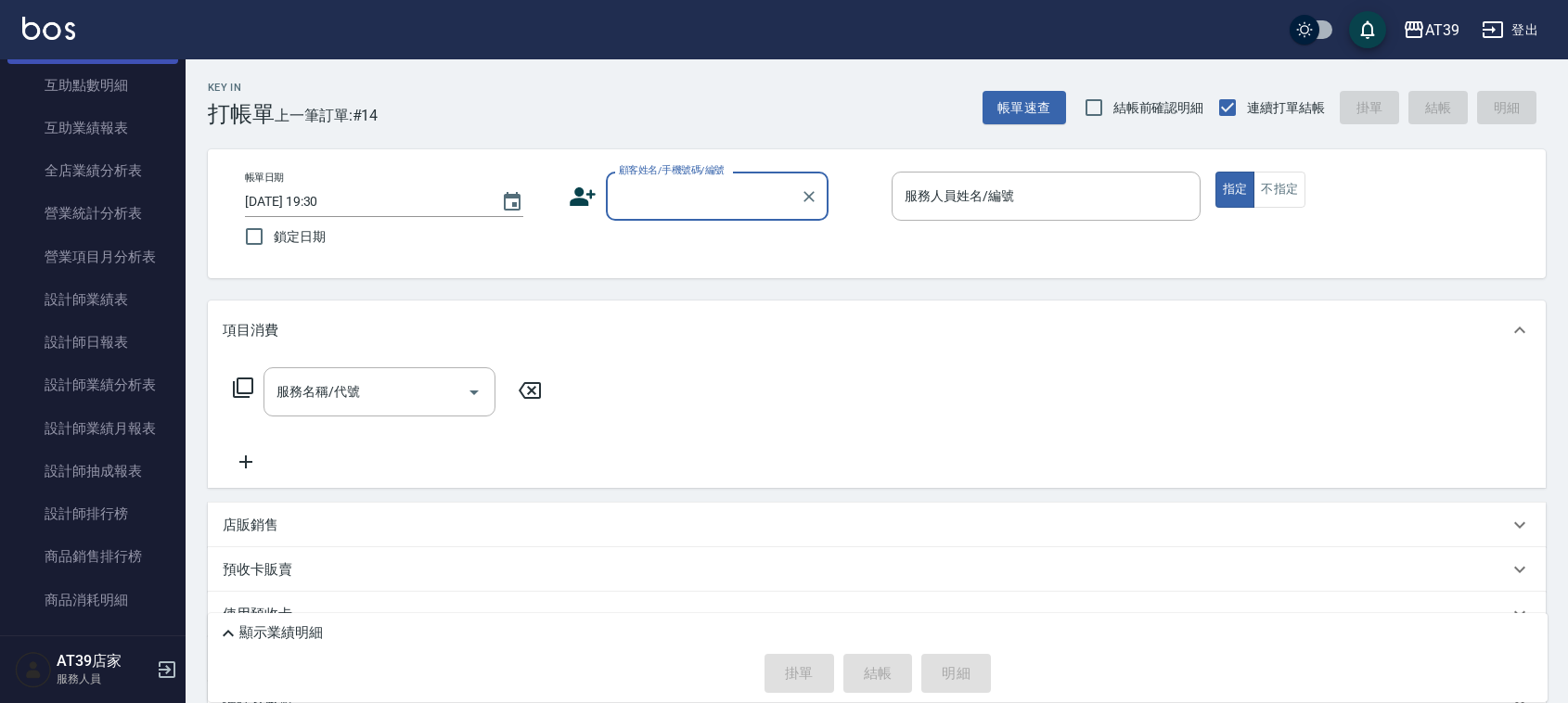
scroll to position [696, 0]
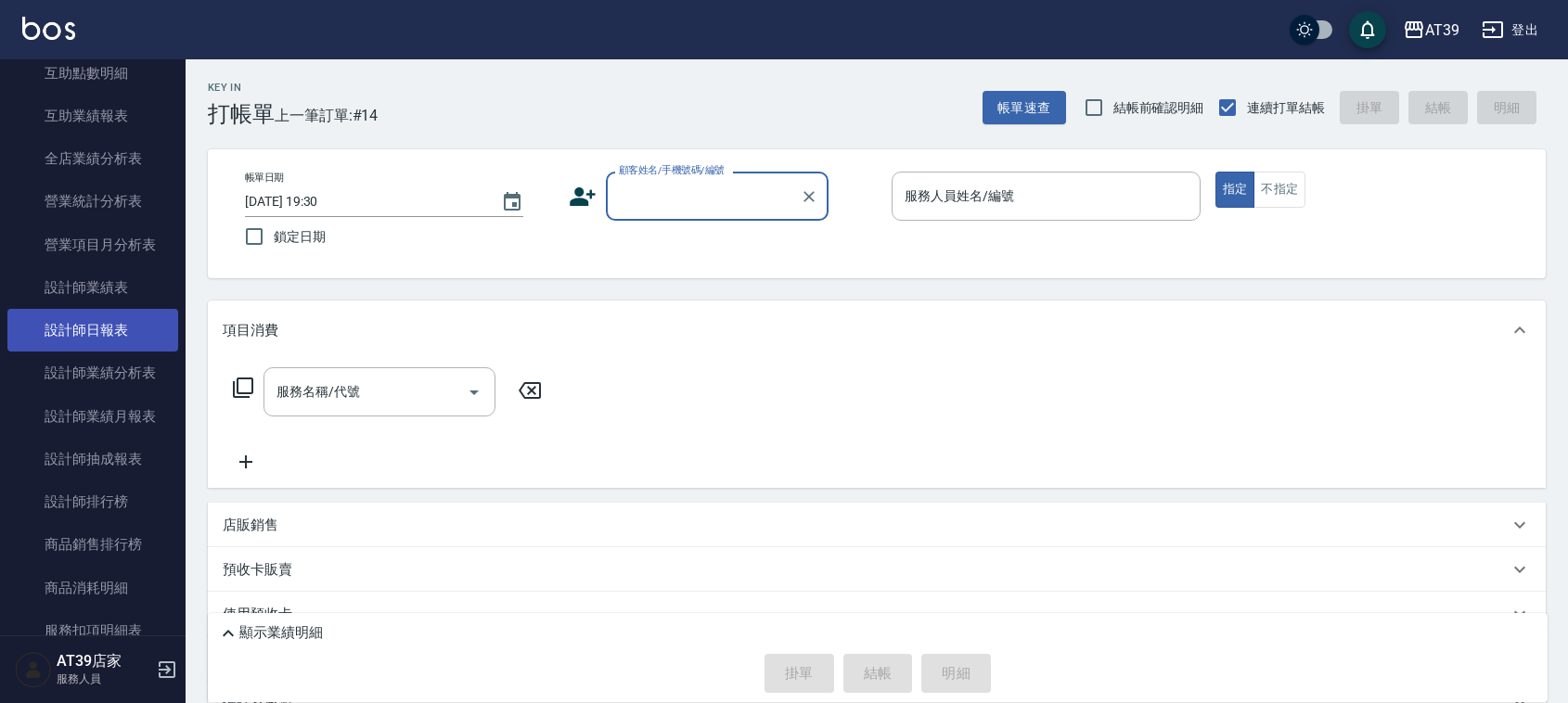
click at [107, 334] on link "設計師日報表" at bounding box center [92, 330] width 171 height 43
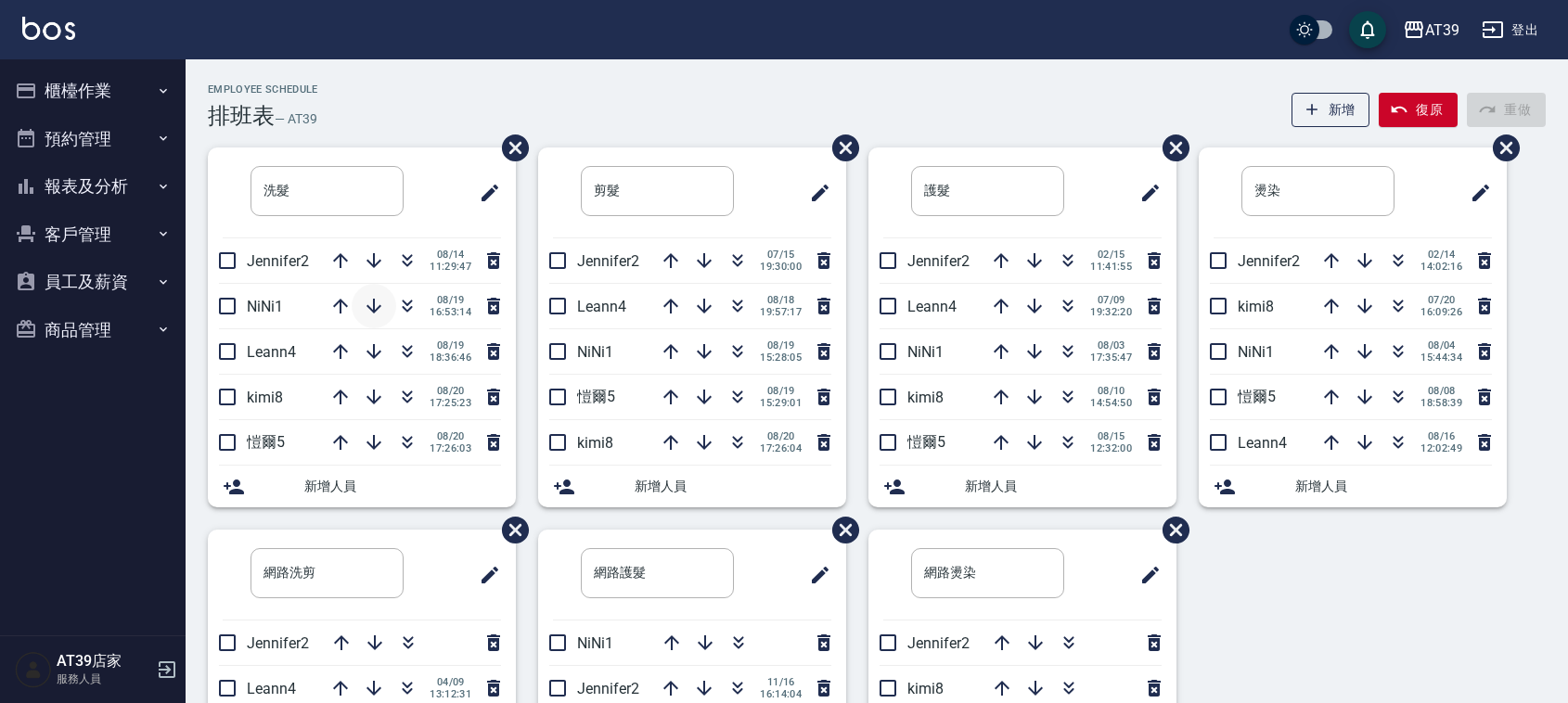
scroll to position [3, 0]
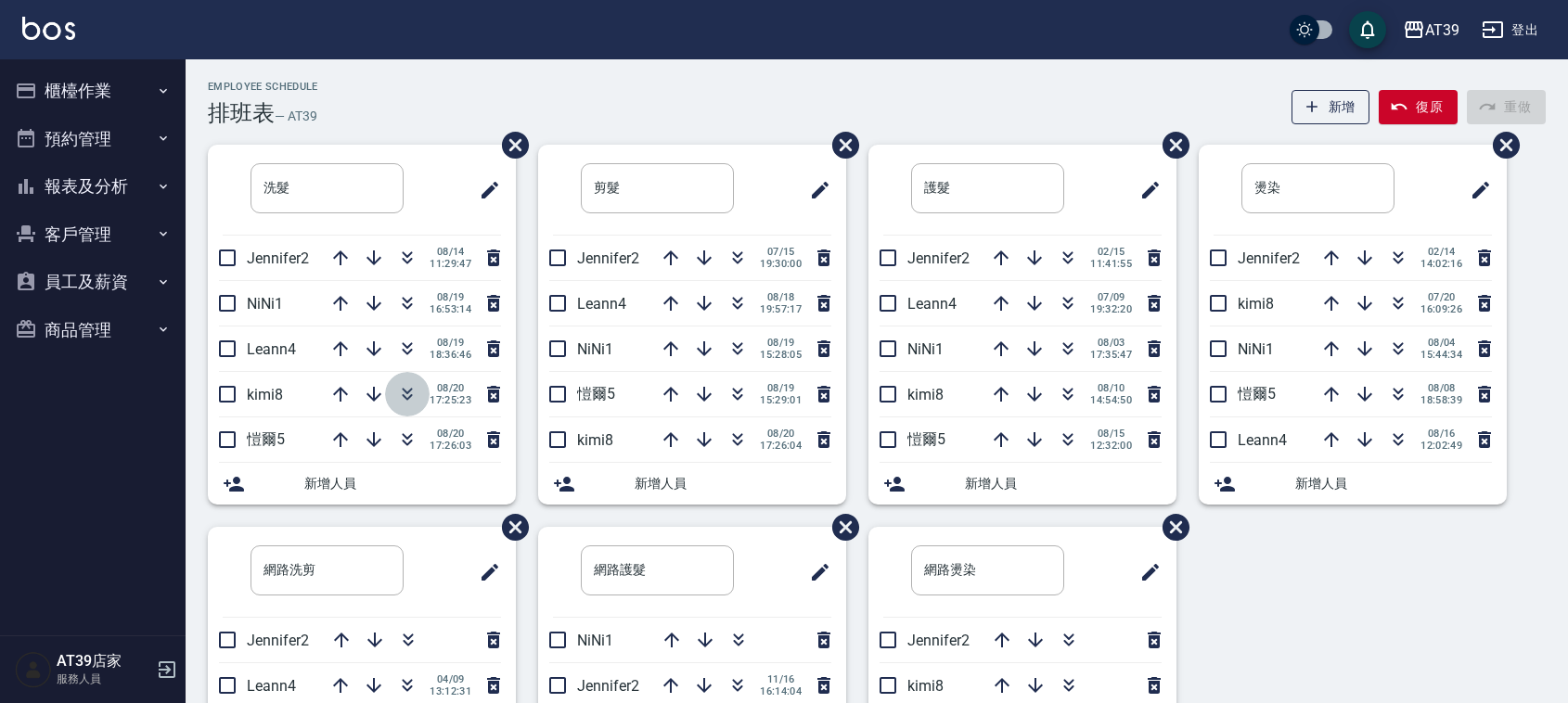
click at [409, 387] on icon "button" at bounding box center [407, 394] width 22 height 22
